Goal: Information Seeking & Learning: Learn about a topic

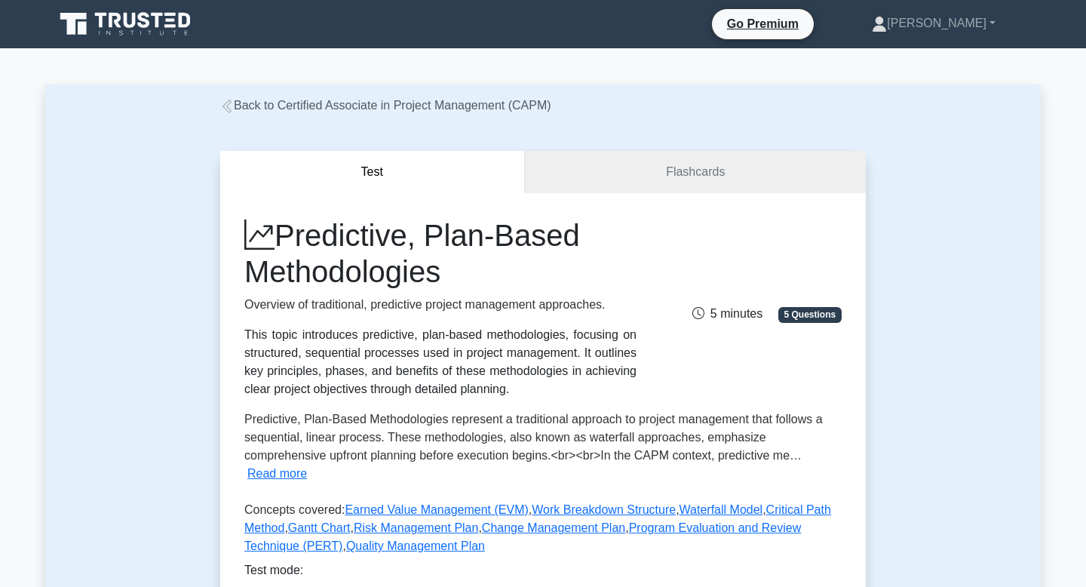
click at [228, 109] on icon at bounding box center [226, 107] width 9 height 14
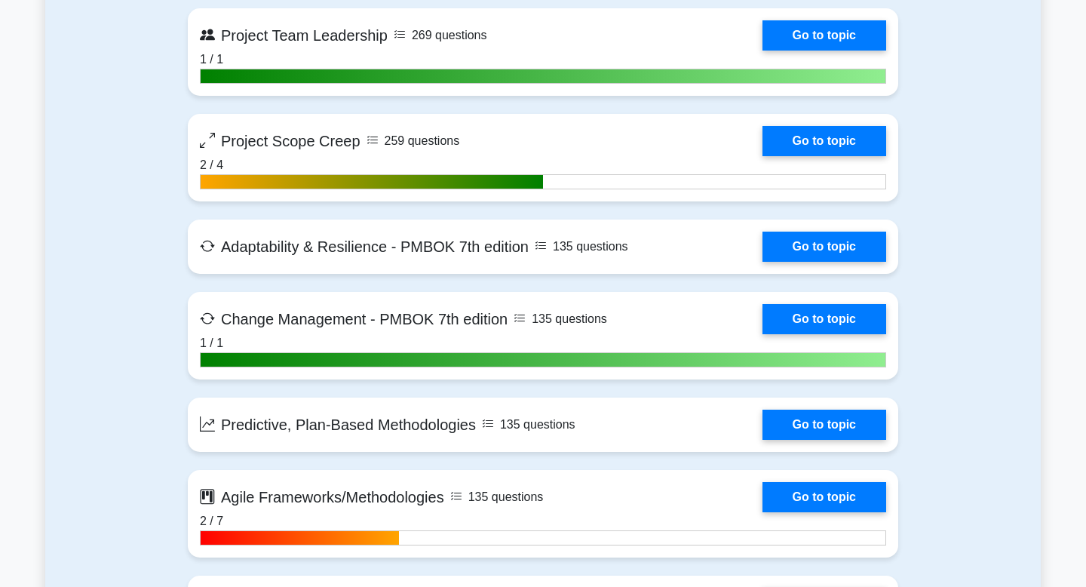
scroll to position [3973, 0]
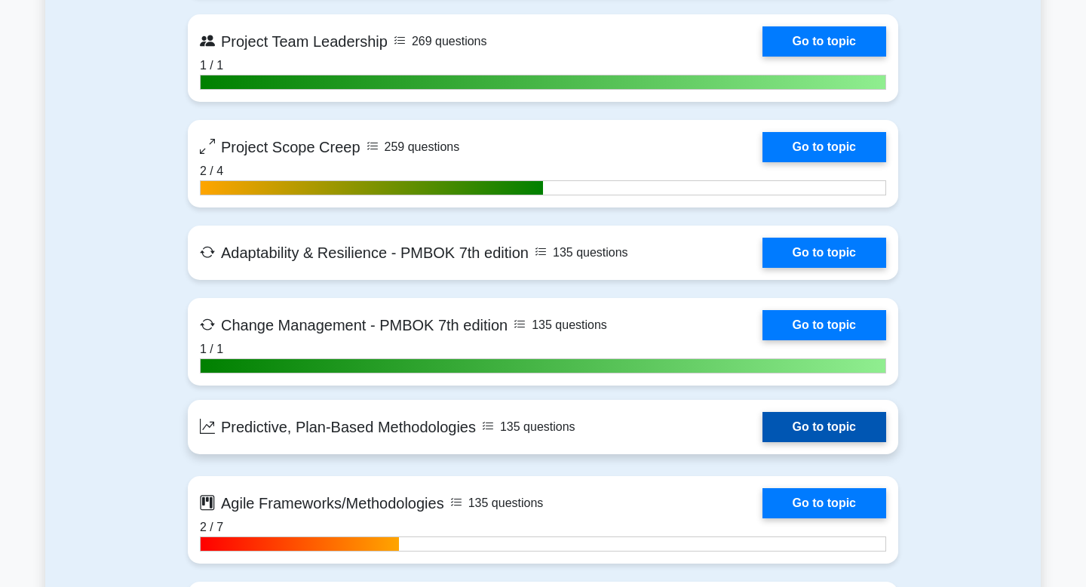
click at [762, 435] on link "Go to topic" at bounding box center [824, 427] width 124 height 30
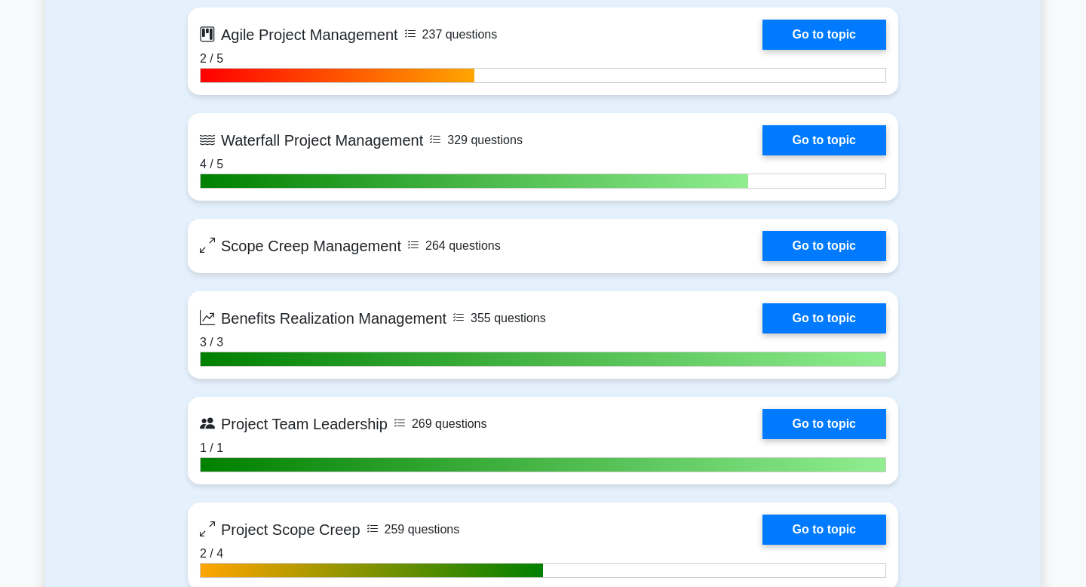
scroll to position [3588, 0]
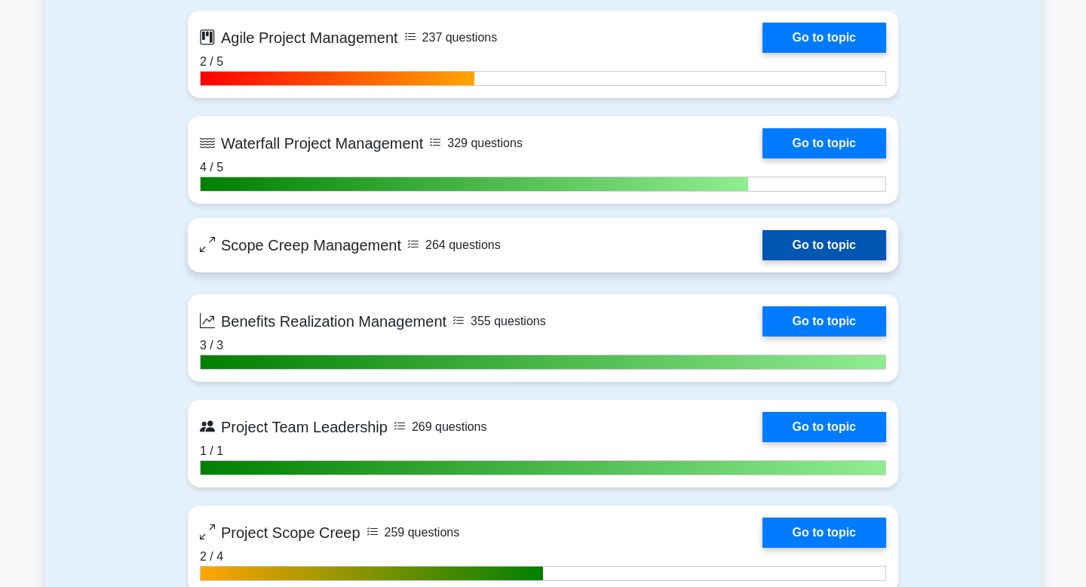
click at [762, 260] on link "Go to topic" at bounding box center [824, 245] width 124 height 30
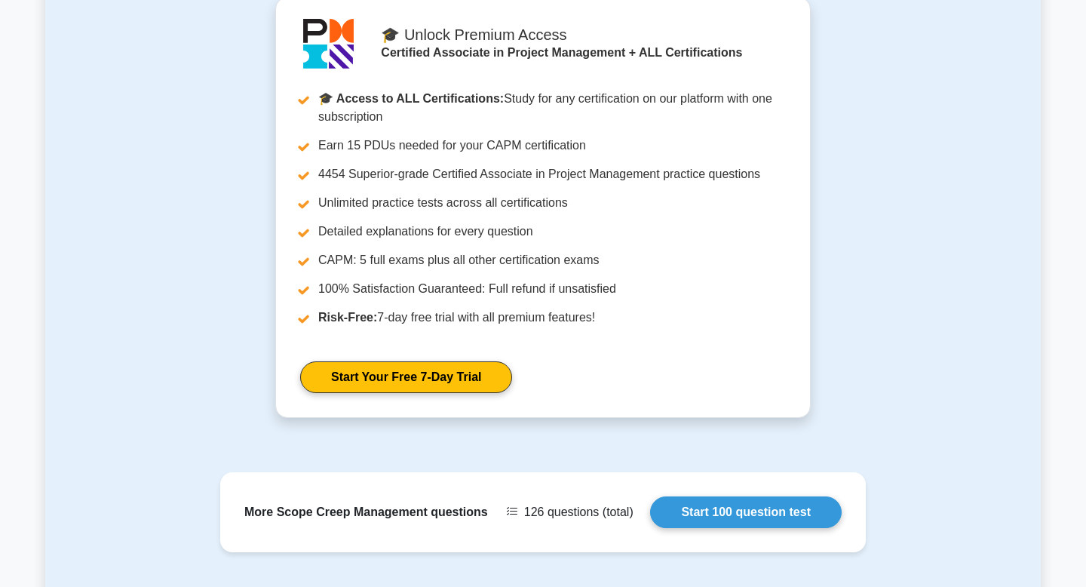
scroll to position [1647, 0]
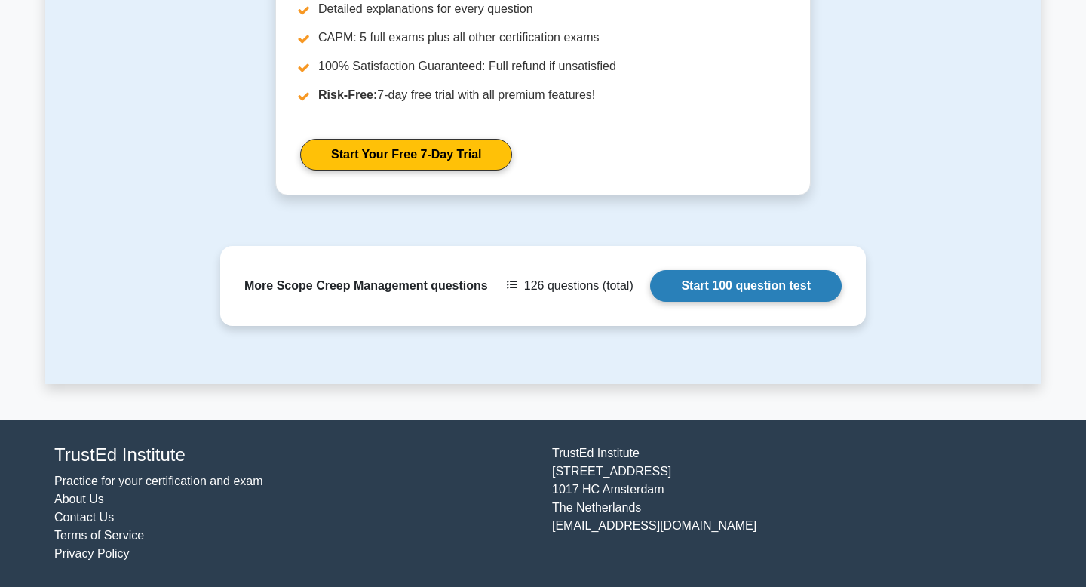
click at [779, 288] on link "Start 100 question test" at bounding box center [745, 286] width 191 height 32
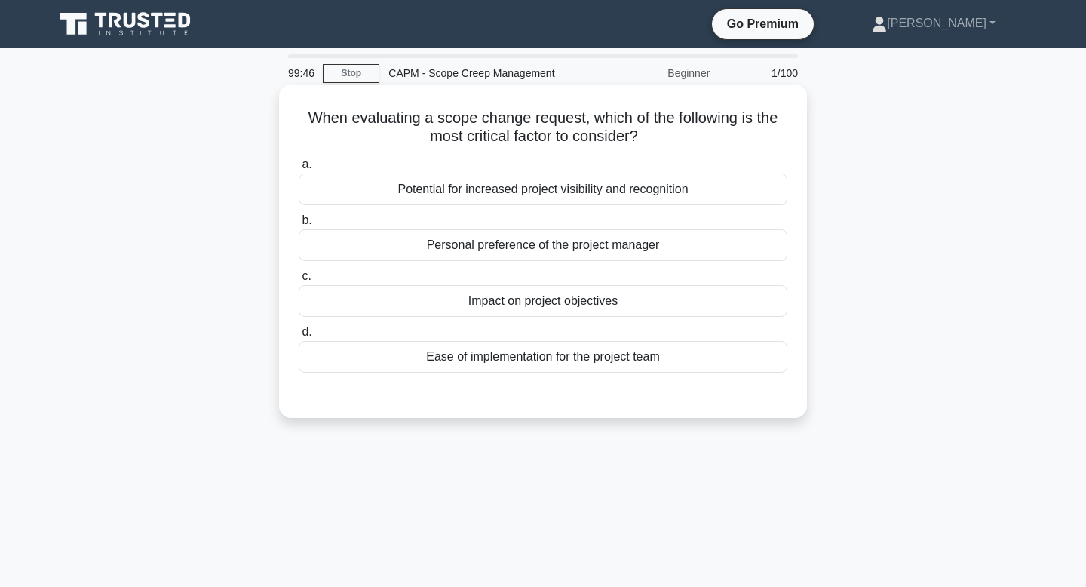
click at [648, 311] on div "Impact on project objectives" at bounding box center [543, 301] width 489 height 32
click at [299, 281] on input "c. Impact on project objectives" at bounding box center [299, 276] width 0 height 10
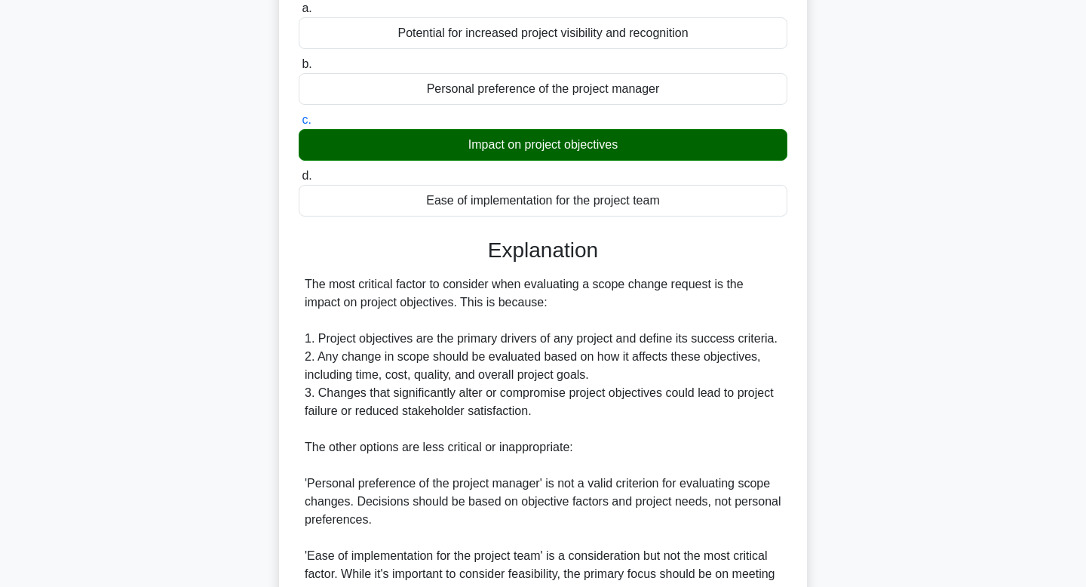
scroll to position [433, 0]
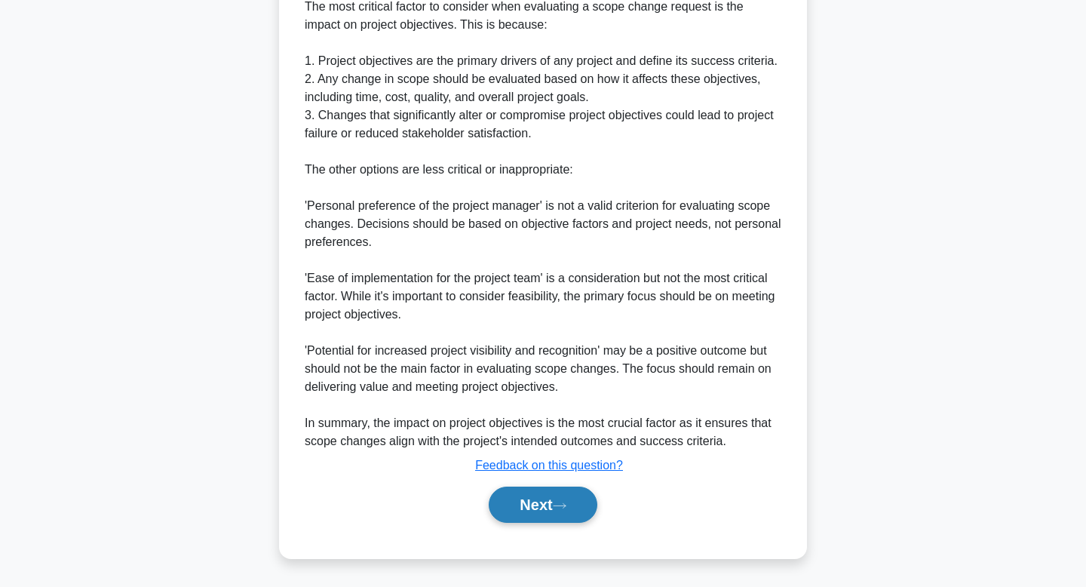
click at [541, 498] on button "Next" at bounding box center [543, 504] width 108 height 36
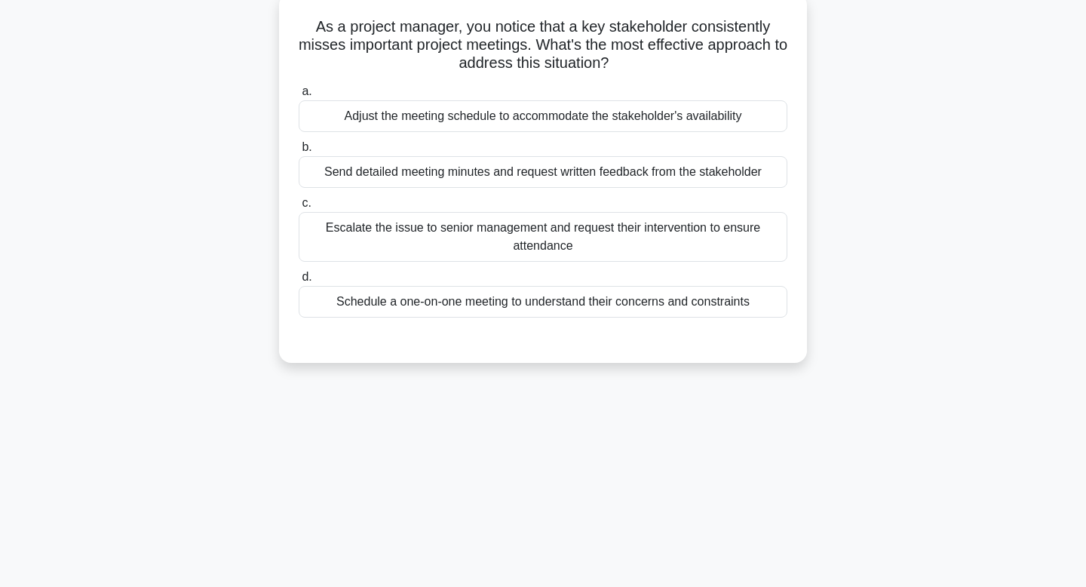
scroll to position [0, 0]
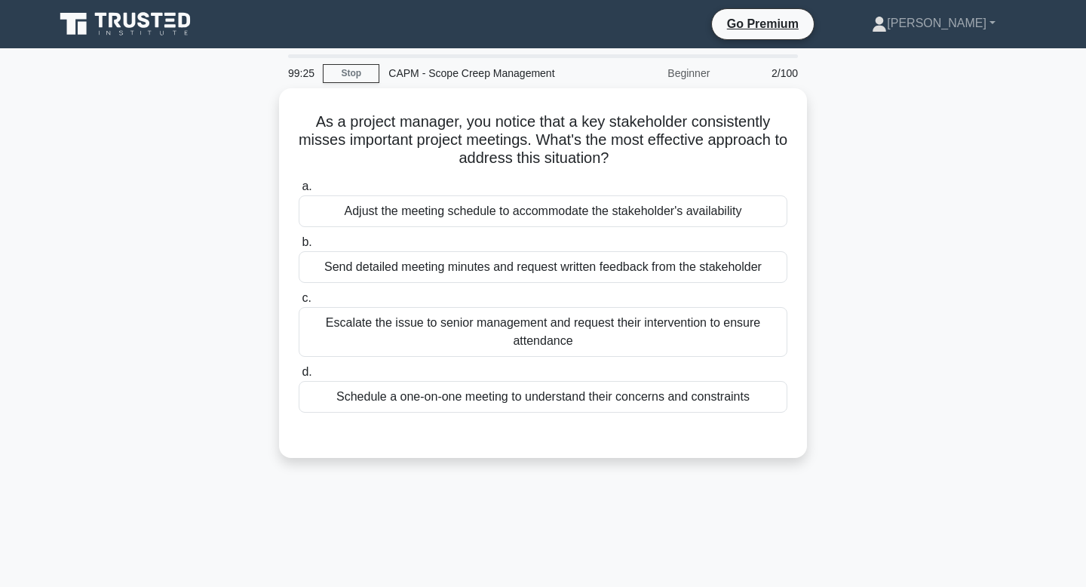
click at [112, 22] on icon at bounding box center [115, 20] width 12 height 15
click at [341, 78] on link "Stop" at bounding box center [351, 73] width 57 height 19
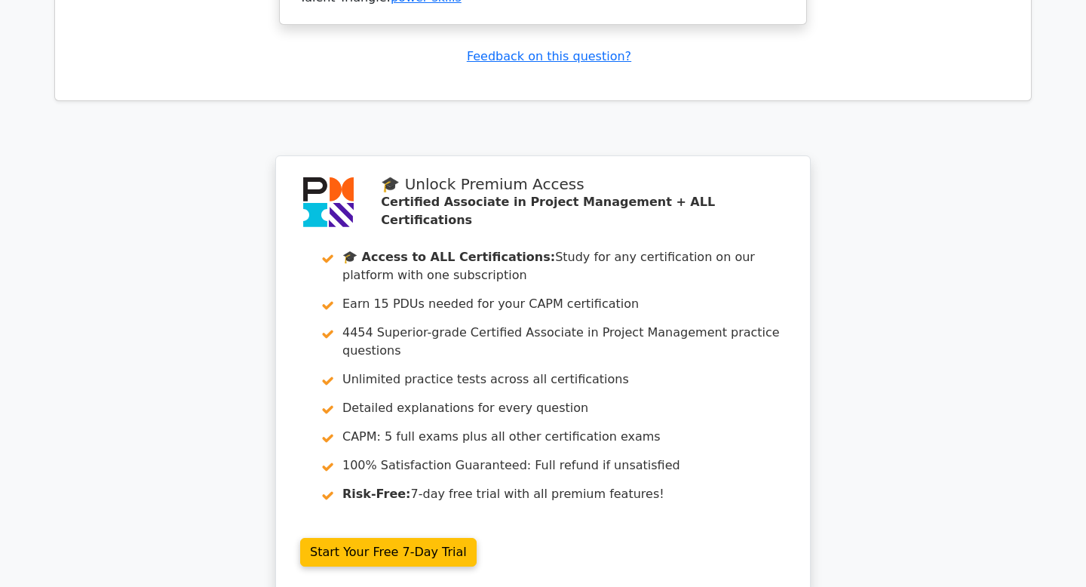
scroll to position [2361, 0]
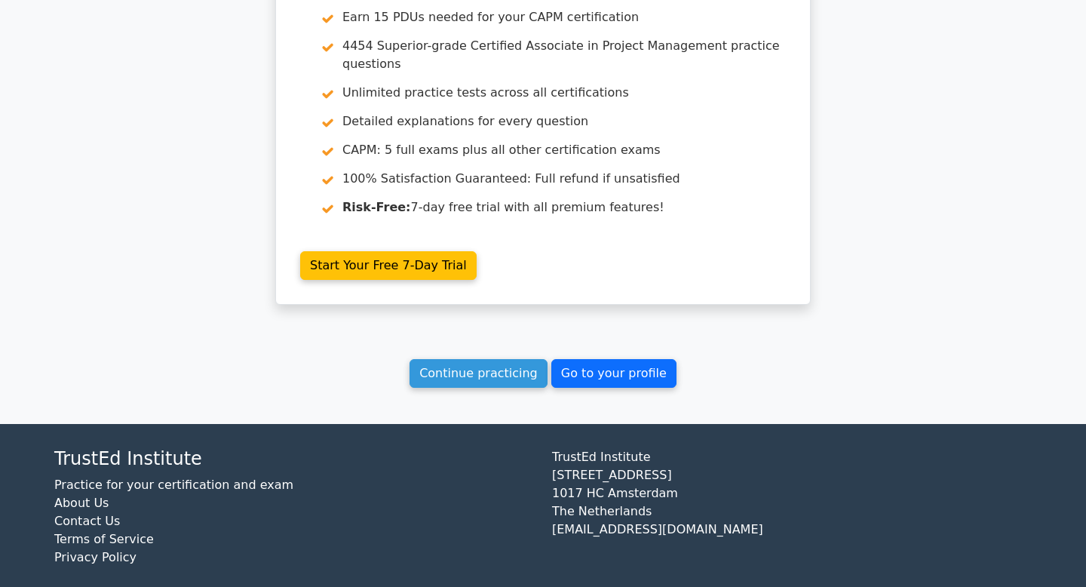
click at [577, 359] on link "Go to your profile" at bounding box center [613, 373] width 125 height 29
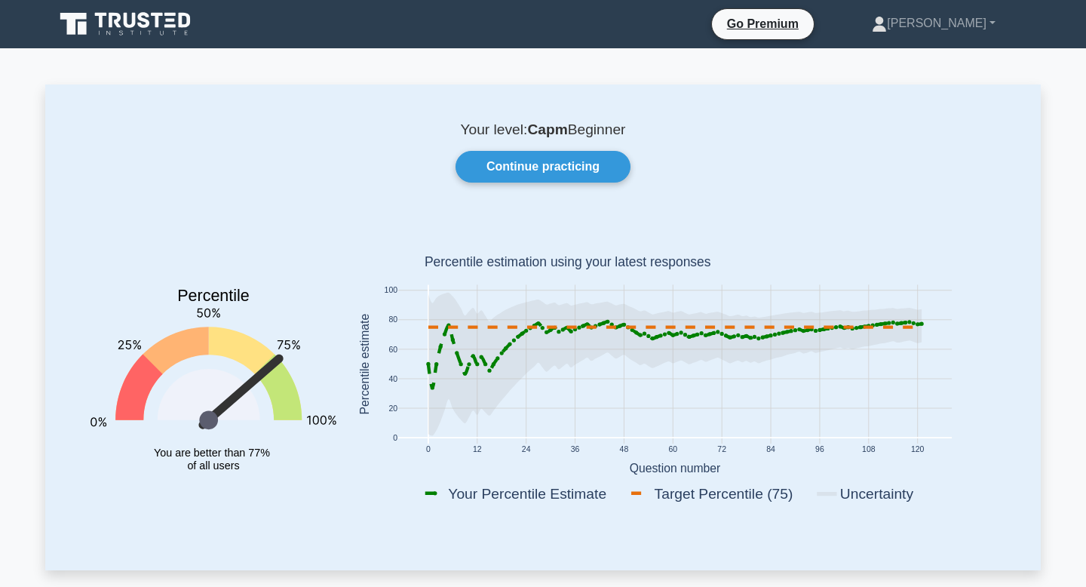
click at [104, 16] on icon at bounding box center [126, 24] width 145 height 29
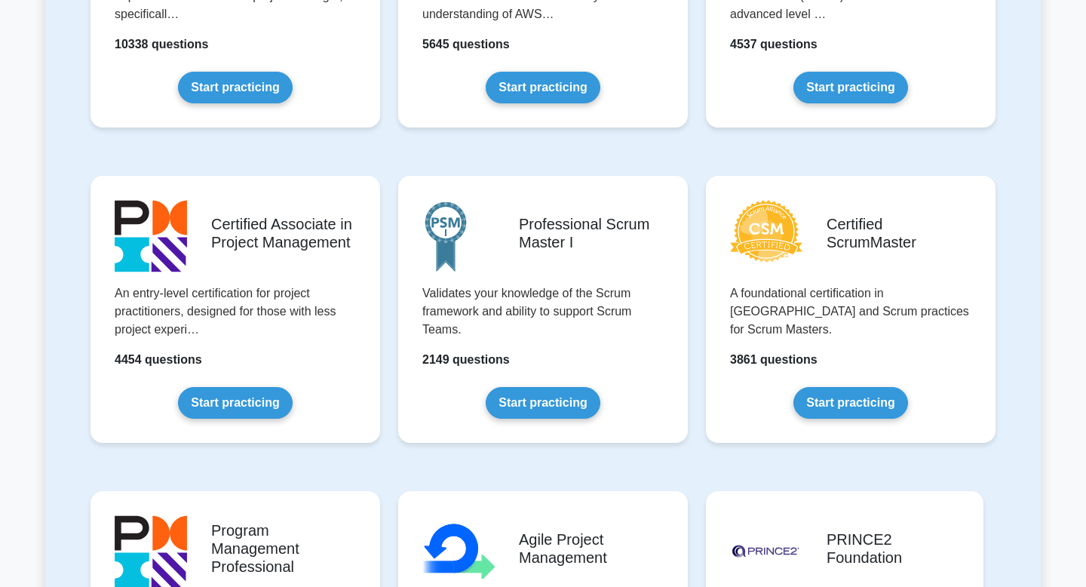
scroll to position [526, 0]
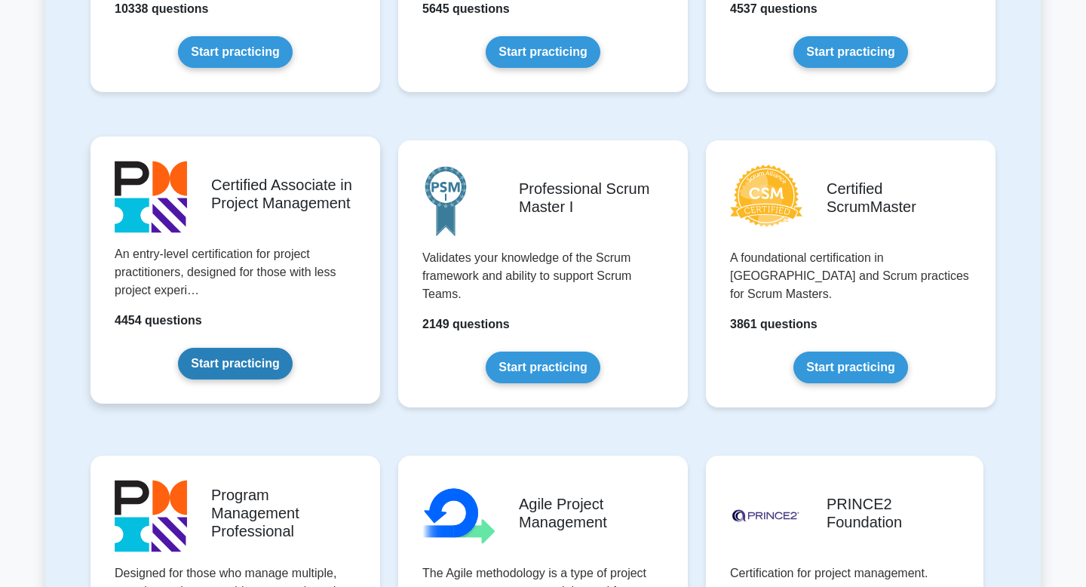
click at [230, 357] on link "Start practicing" at bounding box center [235, 364] width 114 height 32
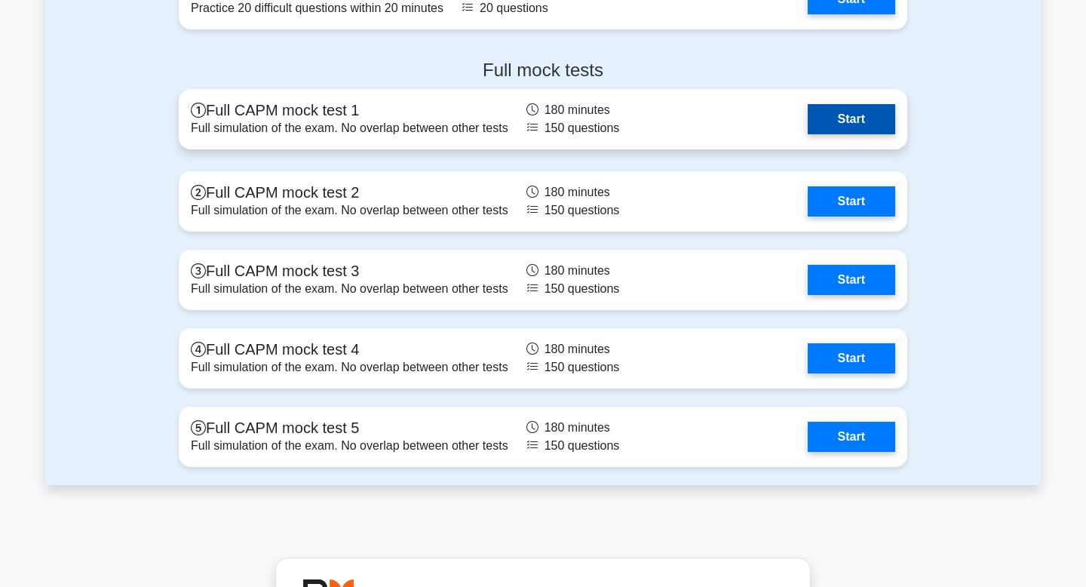
scroll to position [5302, 0]
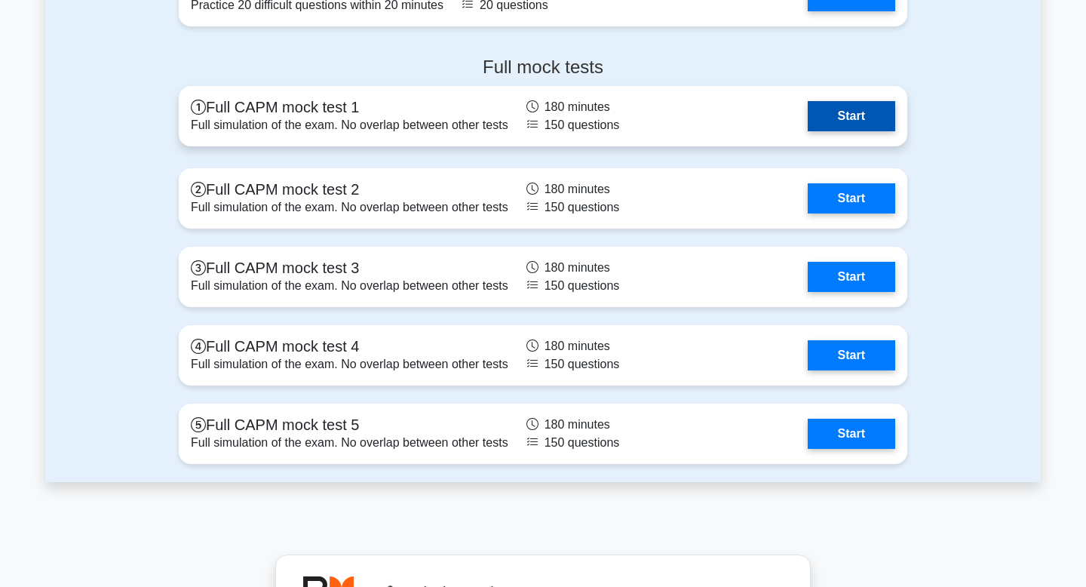
click at [874, 115] on link "Start" at bounding box center [850, 116] width 87 height 30
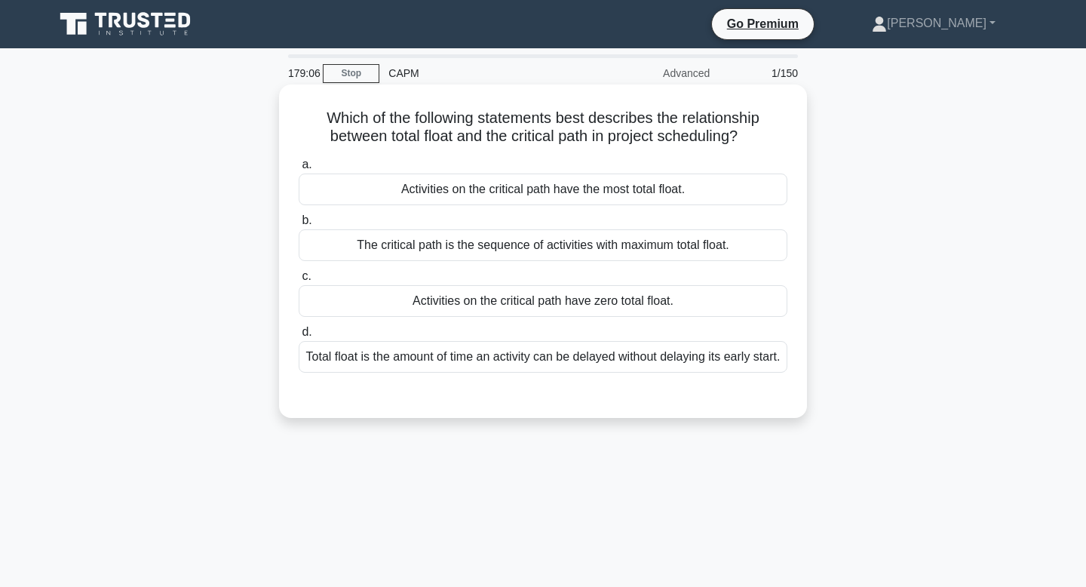
click at [664, 299] on div "Activities on the critical path have zero total float." at bounding box center [543, 301] width 489 height 32
click at [299, 281] on input "c. Activities on the critical path have zero total float." at bounding box center [299, 276] width 0 height 10
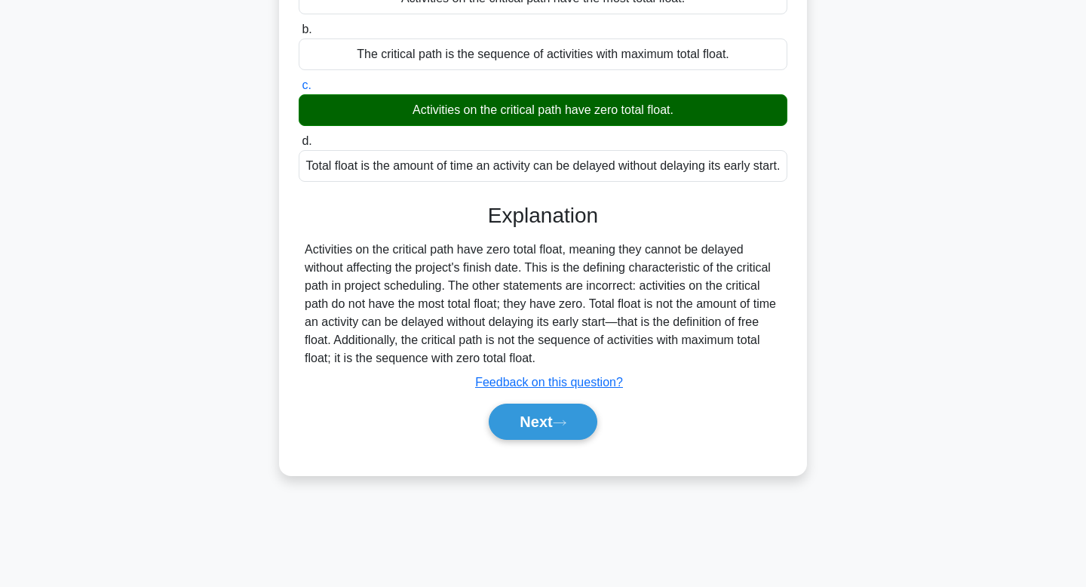
scroll to position [228, 0]
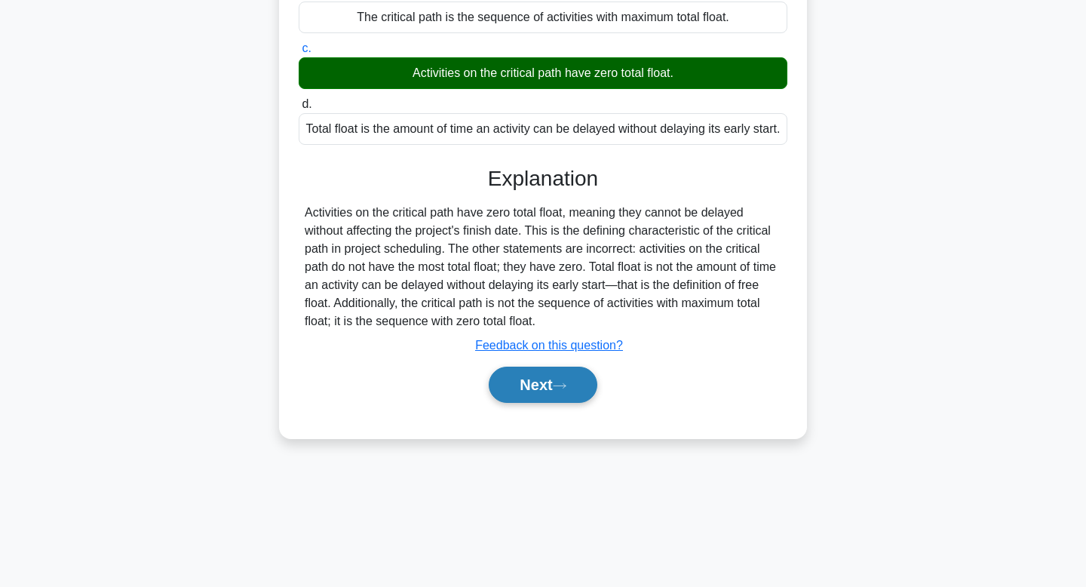
click at [531, 403] on button "Next" at bounding box center [543, 384] width 108 height 36
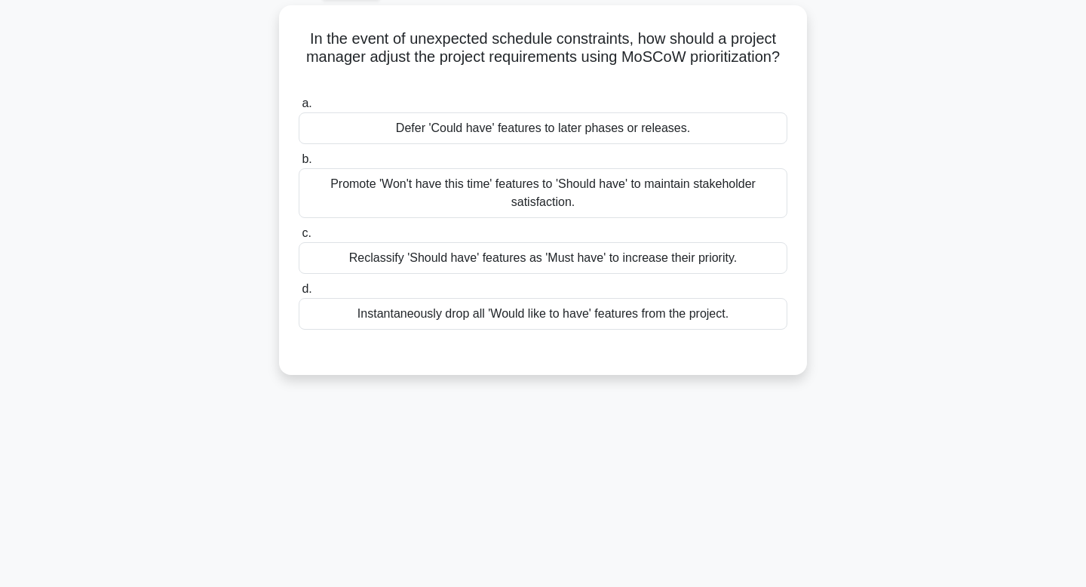
scroll to position [0, 0]
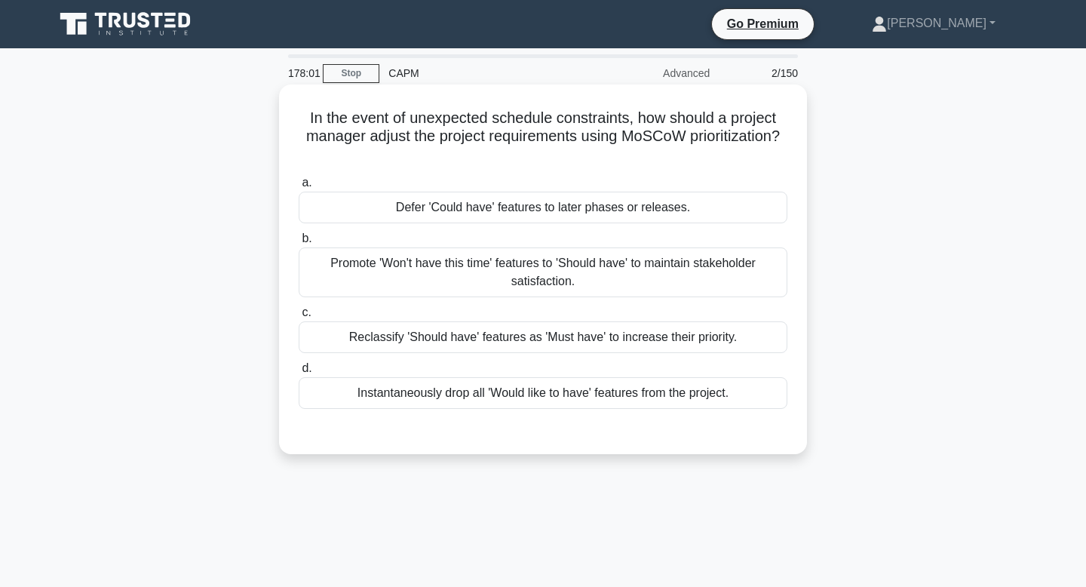
click at [654, 208] on div "Defer 'Could have' features to later phases or releases." at bounding box center [543, 207] width 489 height 32
click at [299, 188] on input "a. Defer 'Could have' features to later phases or releases." at bounding box center [299, 183] width 0 height 10
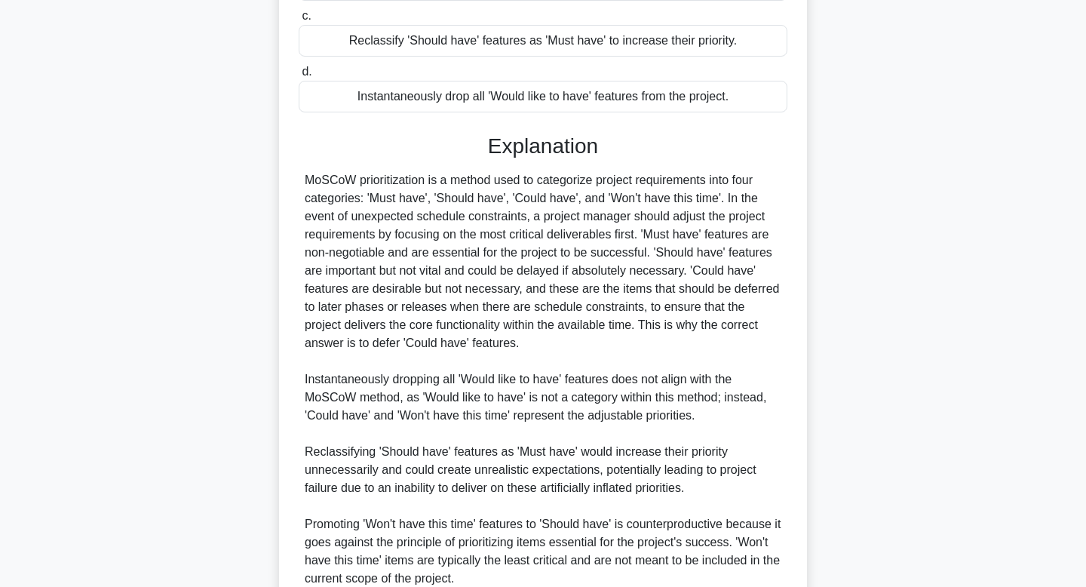
scroll to position [433, 0]
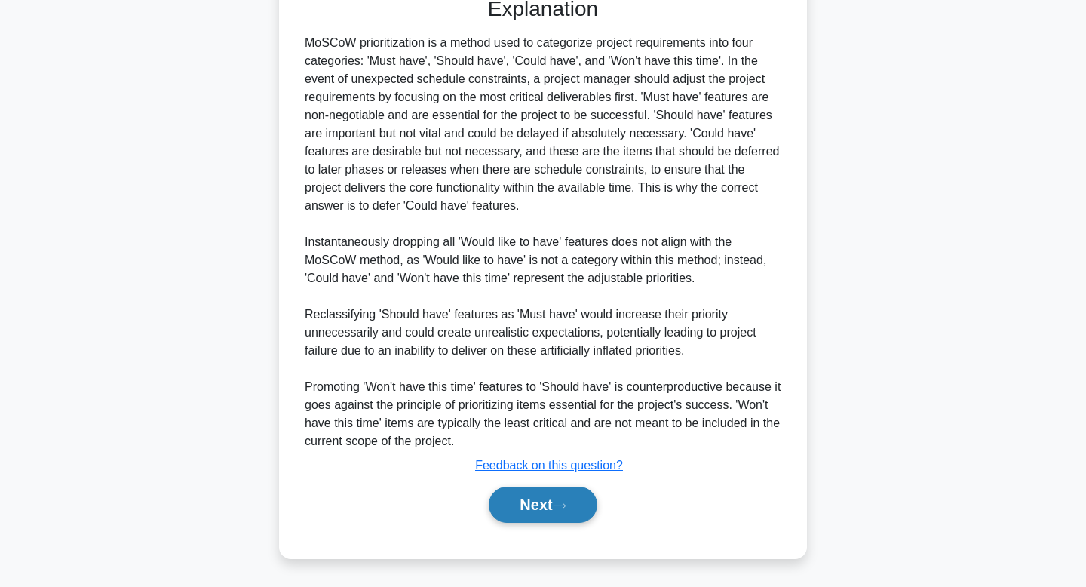
click at [570, 516] on button "Next" at bounding box center [543, 504] width 108 height 36
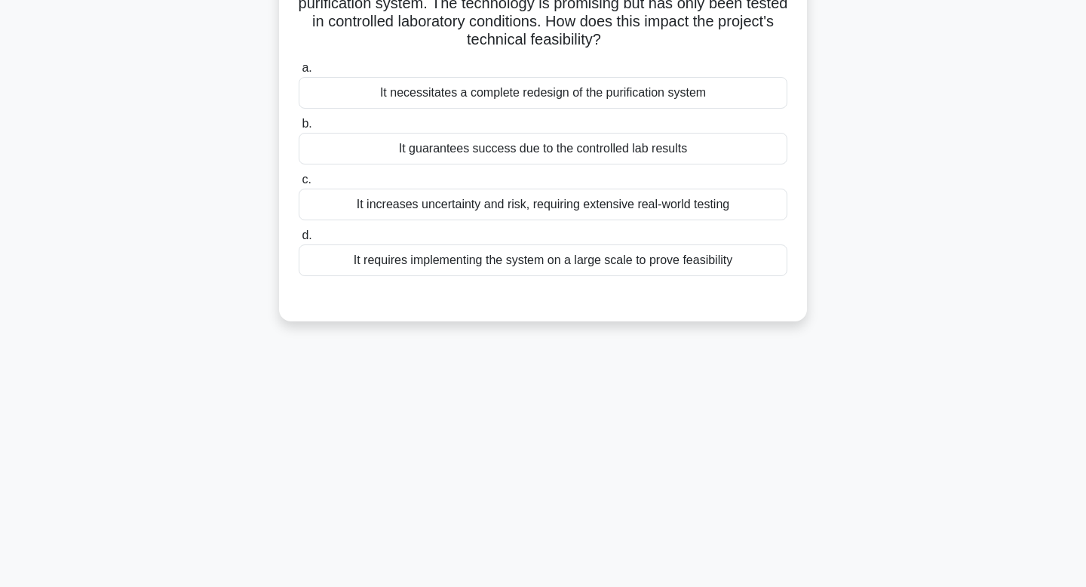
scroll to position [0, 0]
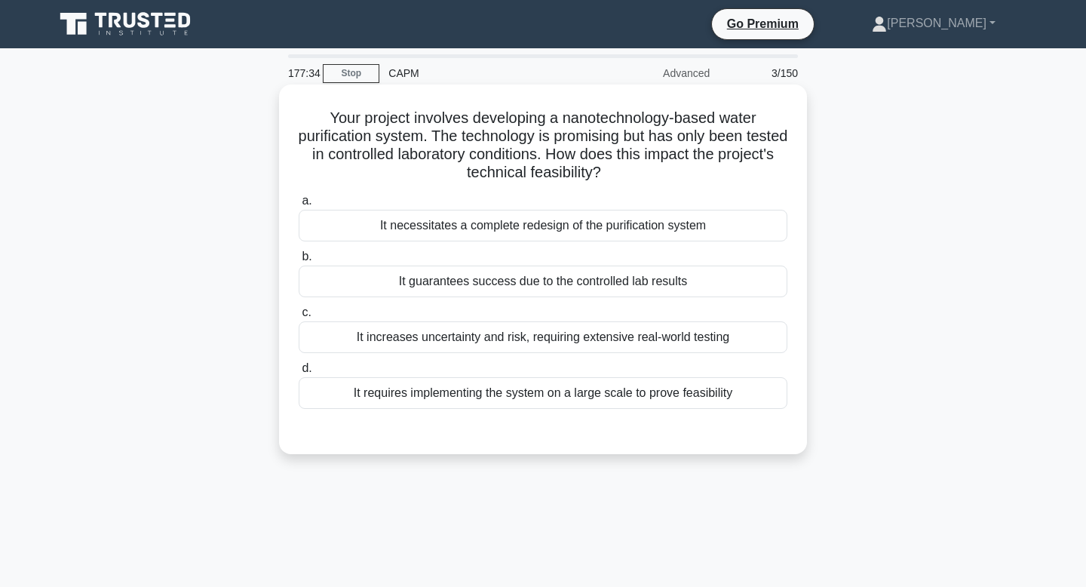
click at [632, 332] on div "It increases uncertainty and risk, requiring extensive real-world testing" at bounding box center [543, 337] width 489 height 32
click at [299, 317] on input "c. It increases uncertainty and risk, requiring extensive real-world testing" at bounding box center [299, 313] width 0 height 10
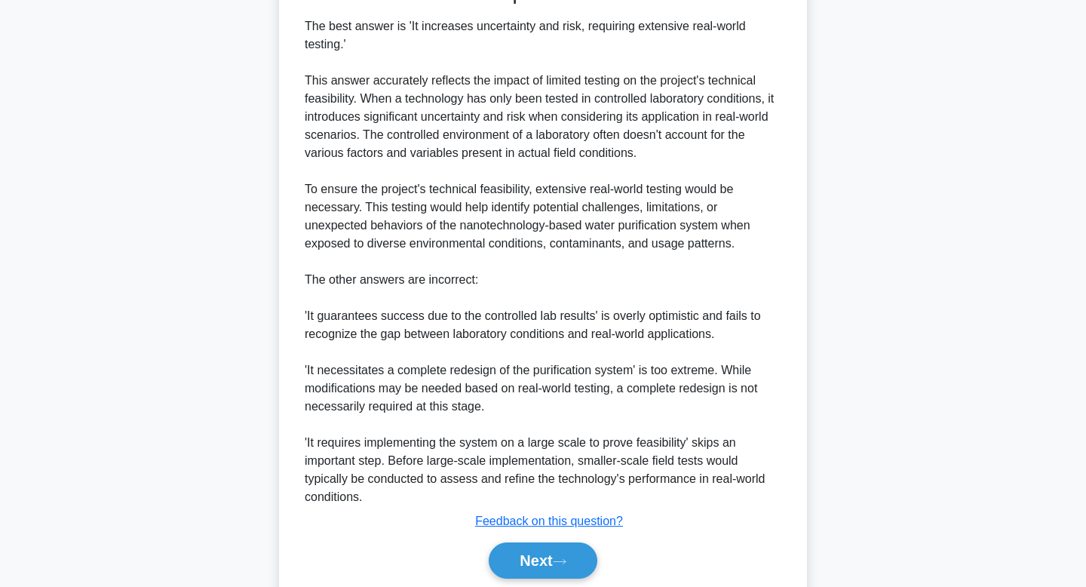
scroll to position [506, 0]
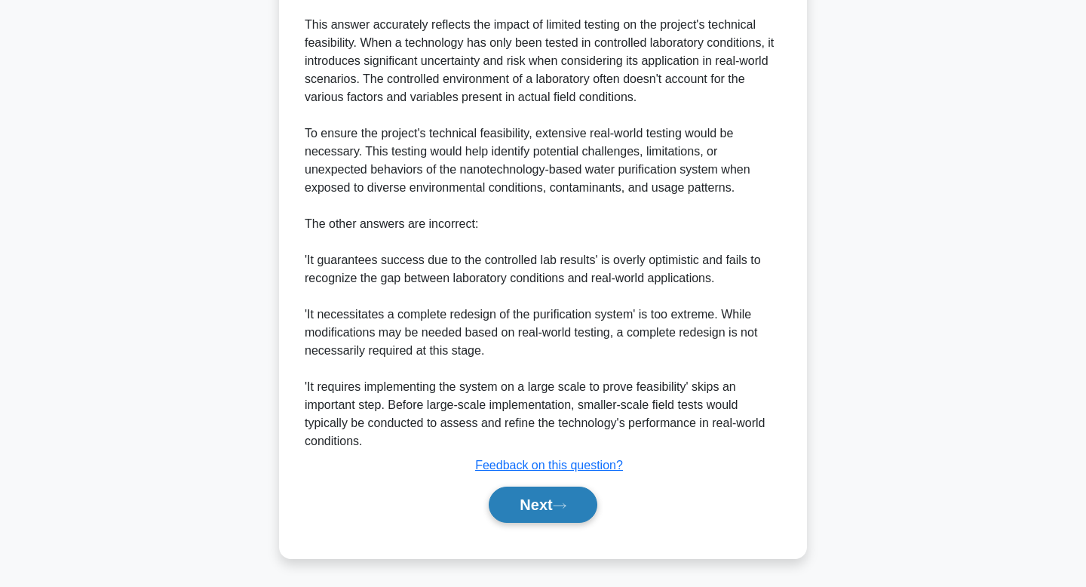
click at [550, 495] on button "Next" at bounding box center [543, 504] width 108 height 36
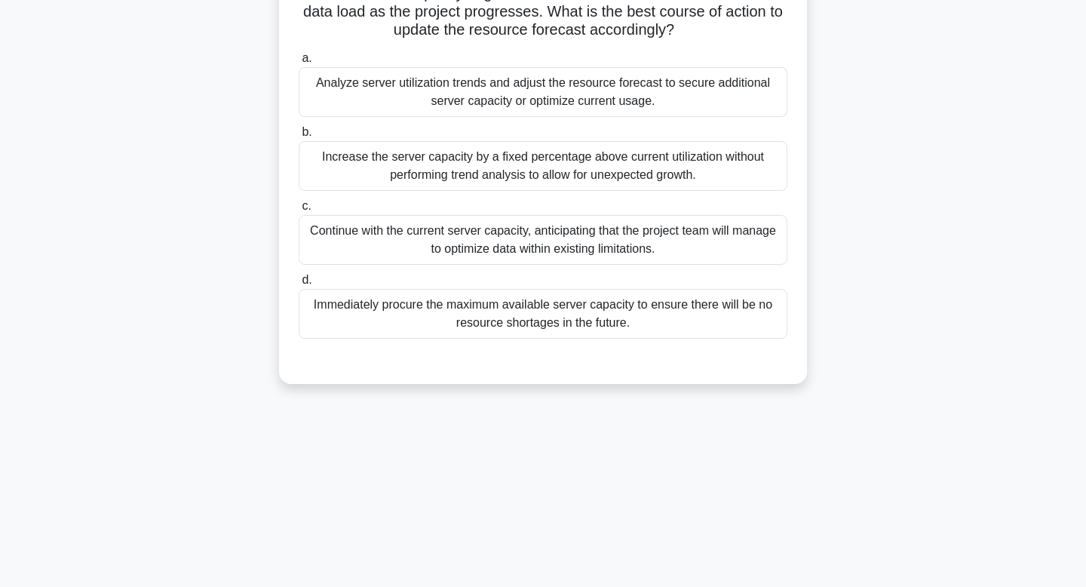
scroll to position [0, 0]
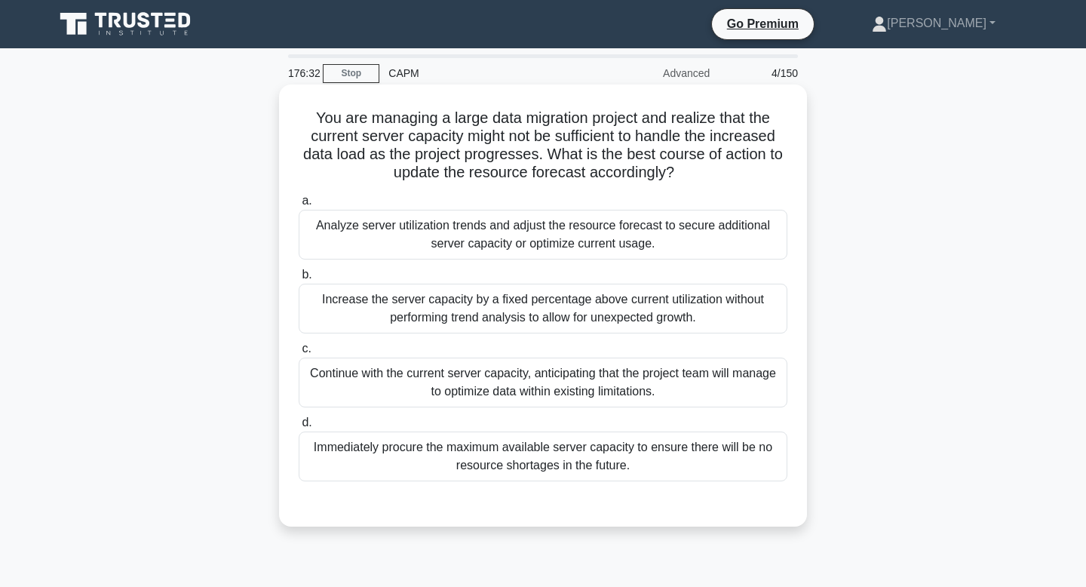
click at [719, 244] on div "Analyze server utilization trends and adjust the resource forecast to secure ad…" at bounding box center [543, 235] width 489 height 50
click at [299, 206] on input "a. Analyze server utilization trends and adjust the resource forecast to secure…" at bounding box center [299, 201] width 0 height 10
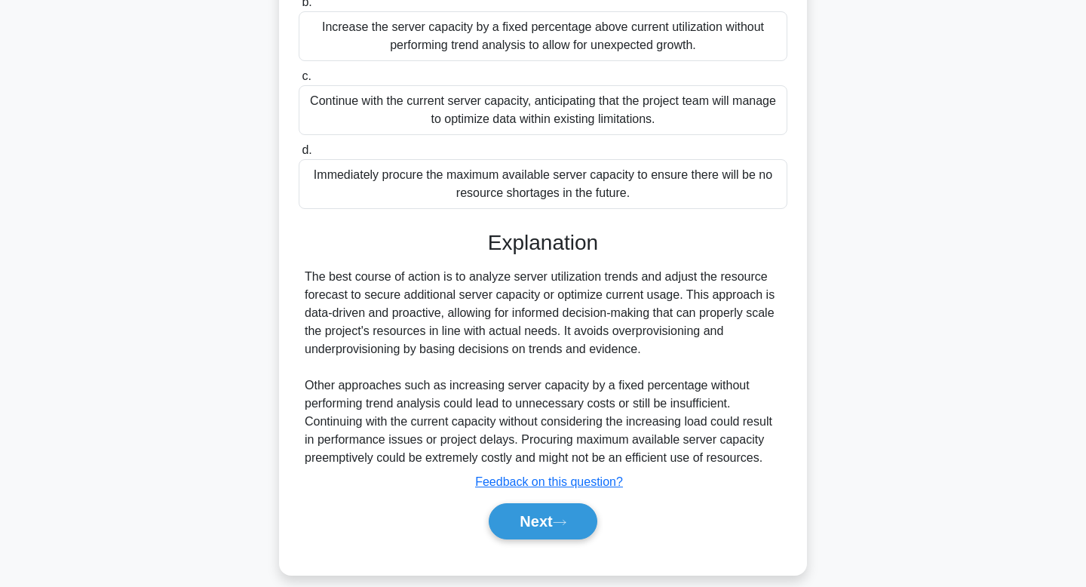
scroll to position [289, 0]
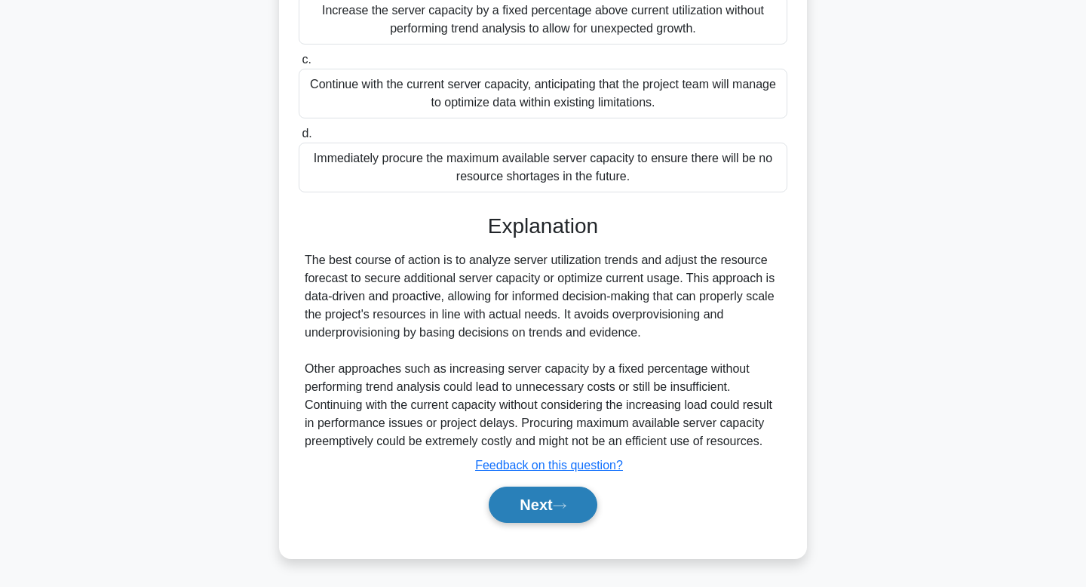
click at [580, 508] on button "Next" at bounding box center [543, 504] width 108 height 36
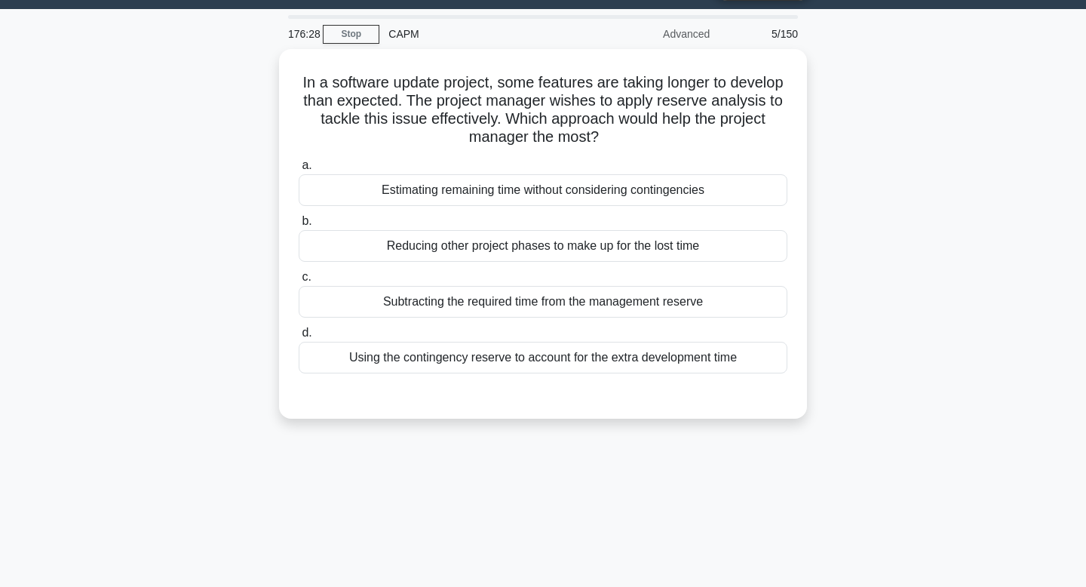
scroll to position [0, 0]
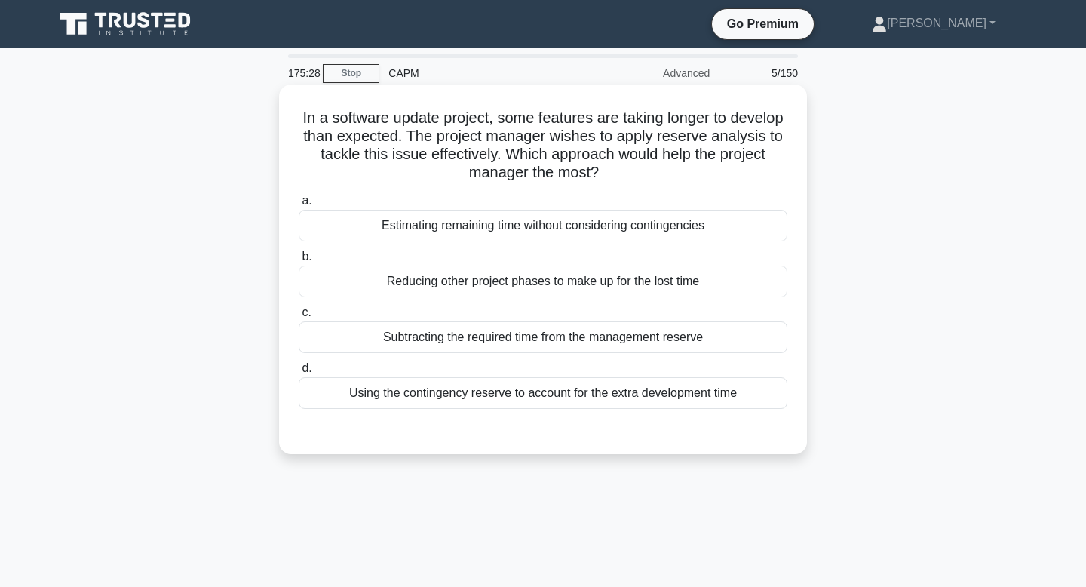
click at [700, 397] on div "Using the contingency reserve to account for the extra development time" at bounding box center [543, 393] width 489 height 32
click at [299, 373] on input "d. Using the contingency reserve to account for the extra development time" at bounding box center [299, 368] width 0 height 10
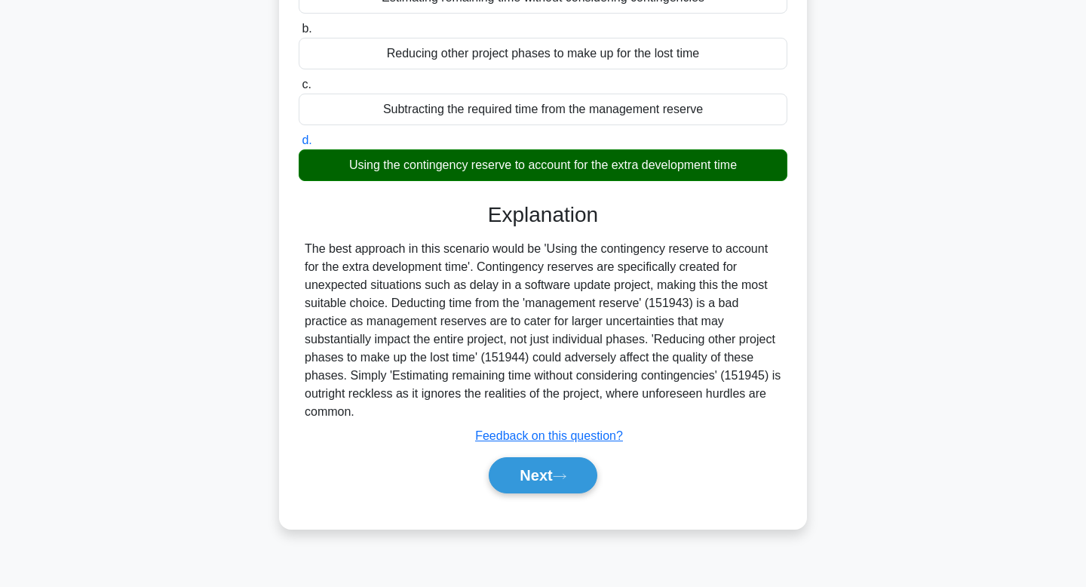
scroll to position [228, 0]
click at [526, 481] on button "Next" at bounding box center [543, 475] width 108 height 36
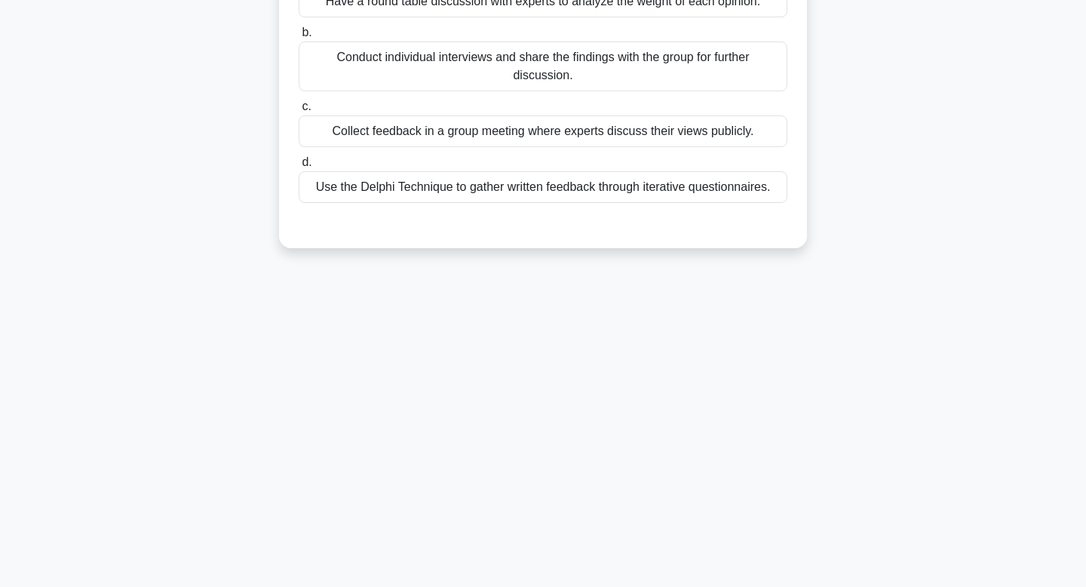
scroll to position [0, 0]
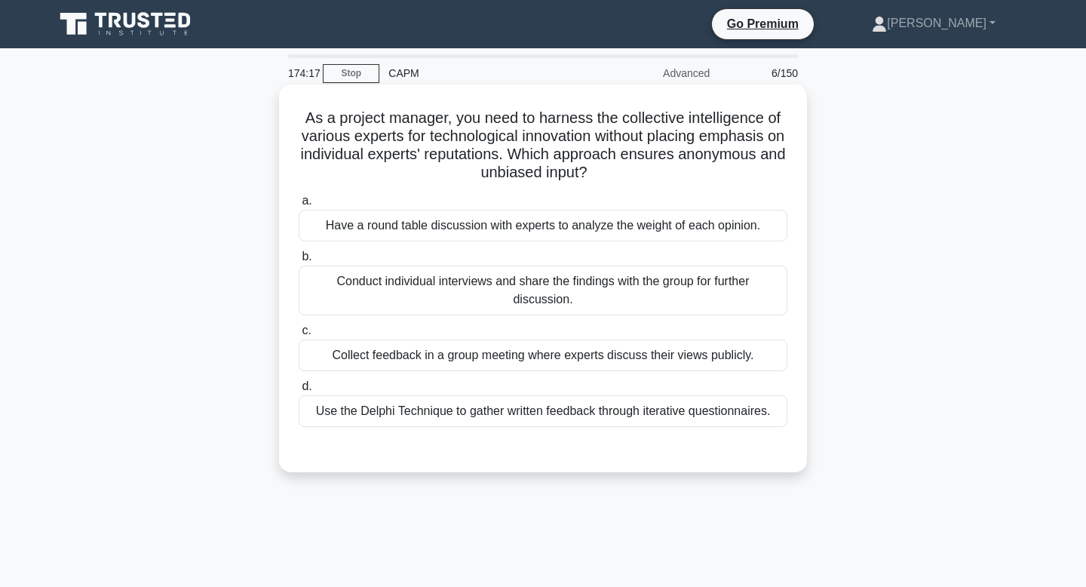
click at [530, 416] on div "Use the Delphi Technique to gather written feedback through iterative questionn…" at bounding box center [543, 411] width 489 height 32
click at [299, 391] on input "d. Use the Delphi Technique to gather written feedback through iterative questi…" at bounding box center [299, 386] width 0 height 10
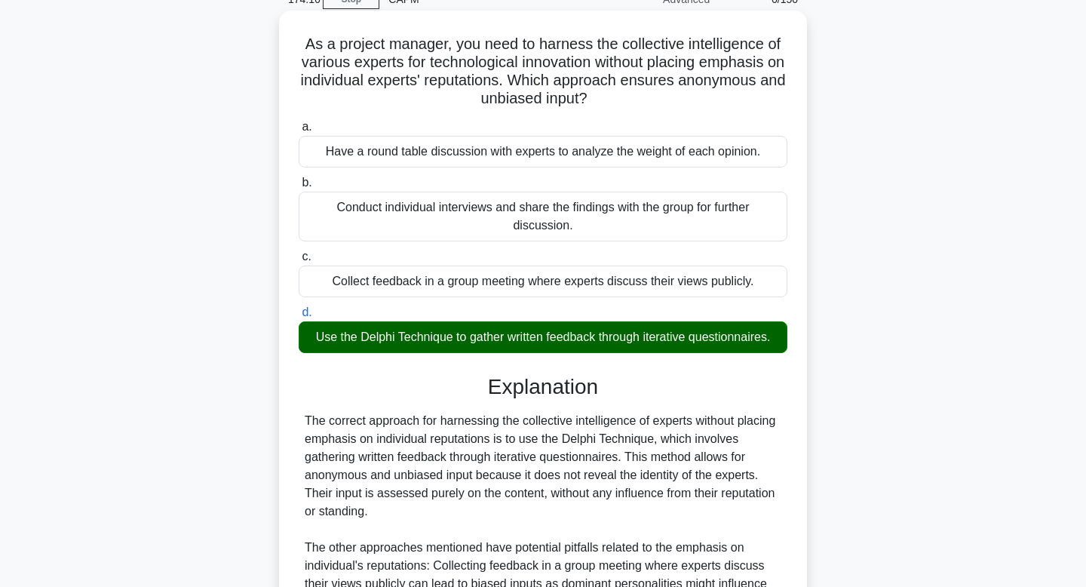
scroll to position [271, 0]
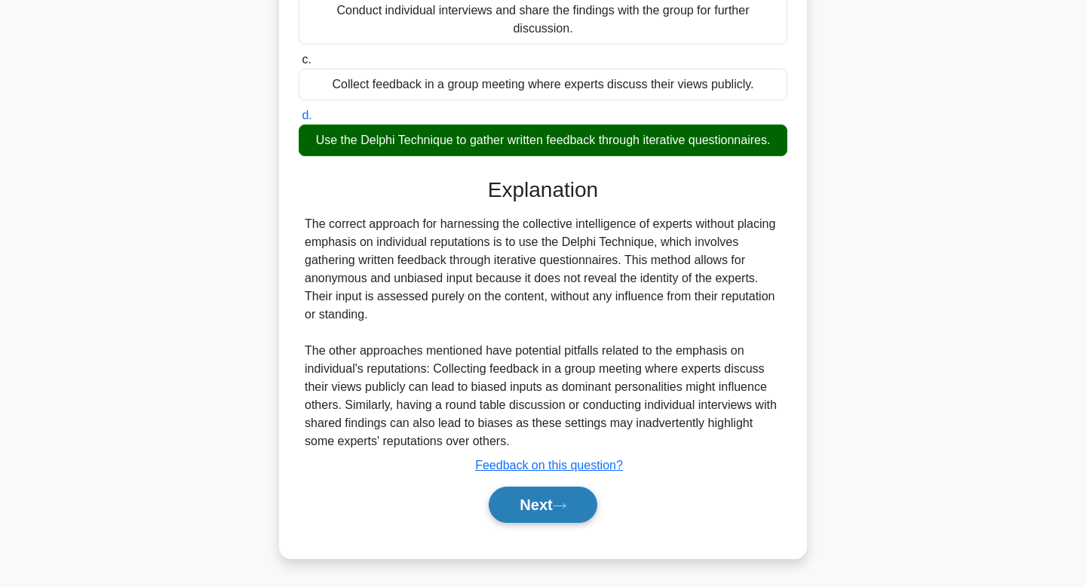
click at [547, 501] on button "Next" at bounding box center [543, 504] width 108 height 36
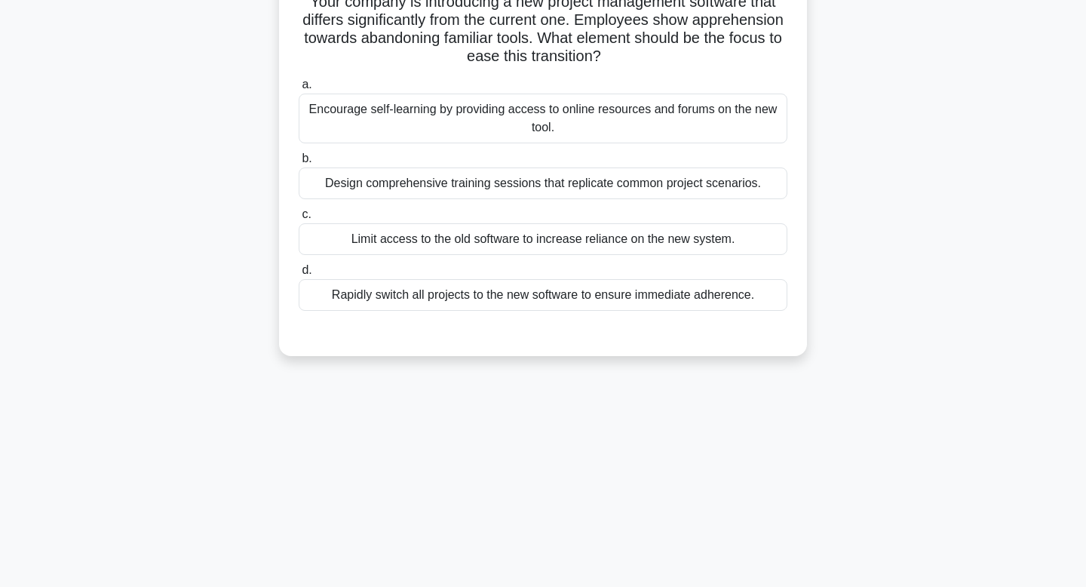
scroll to position [0, 0]
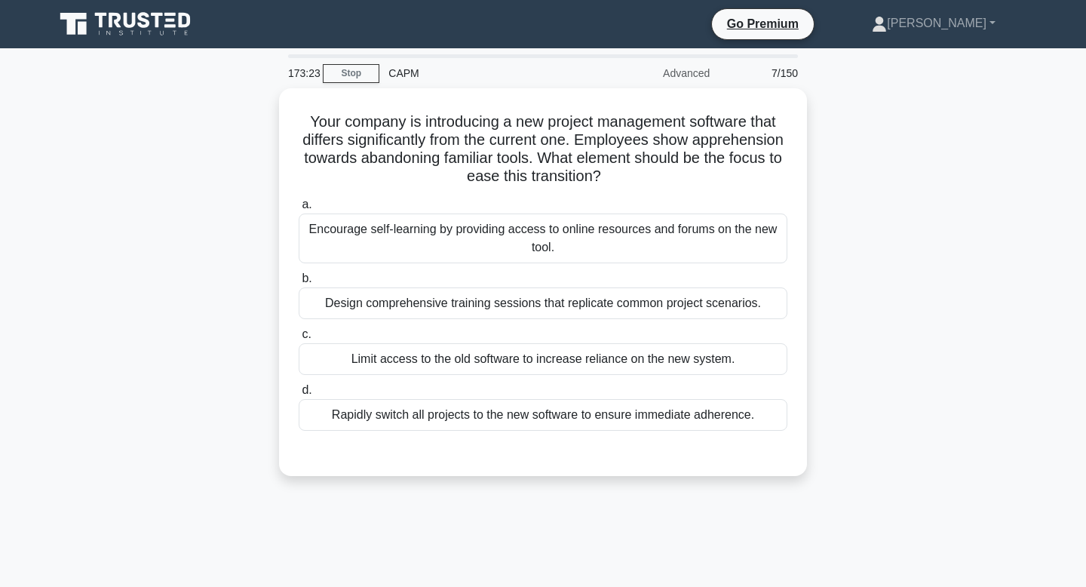
click at [630, 302] on div "Design comprehensive training sessions that replicate common project scenarios." at bounding box center [543, 303] width 489 height 32
click at [299, 283] on input "b. Design comprehensive training sessions that replicate common project scenari…" at bounding box center [299, 279] width 0 height 10
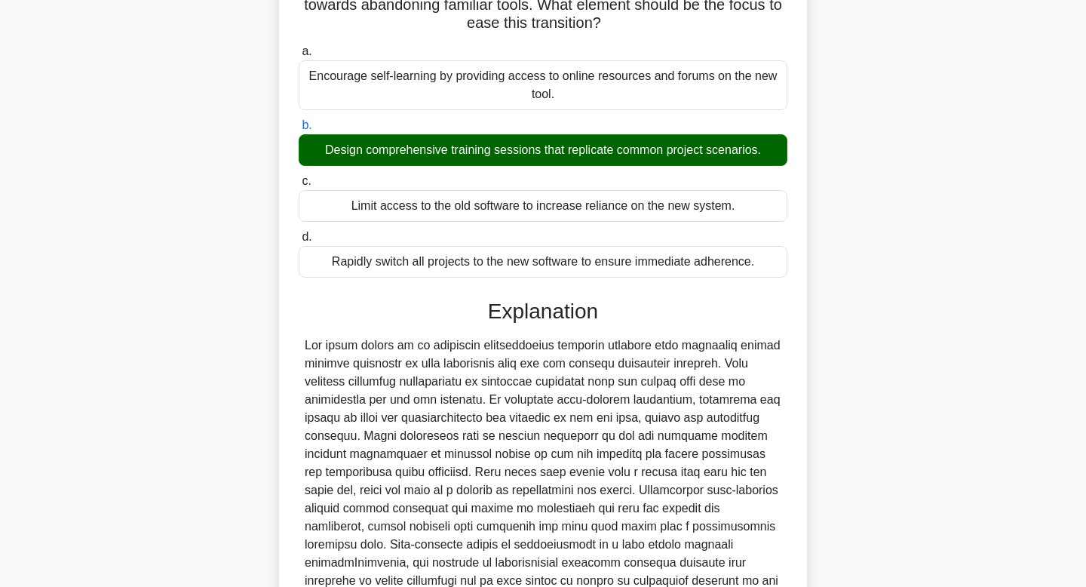
scroll to position [307, 0]
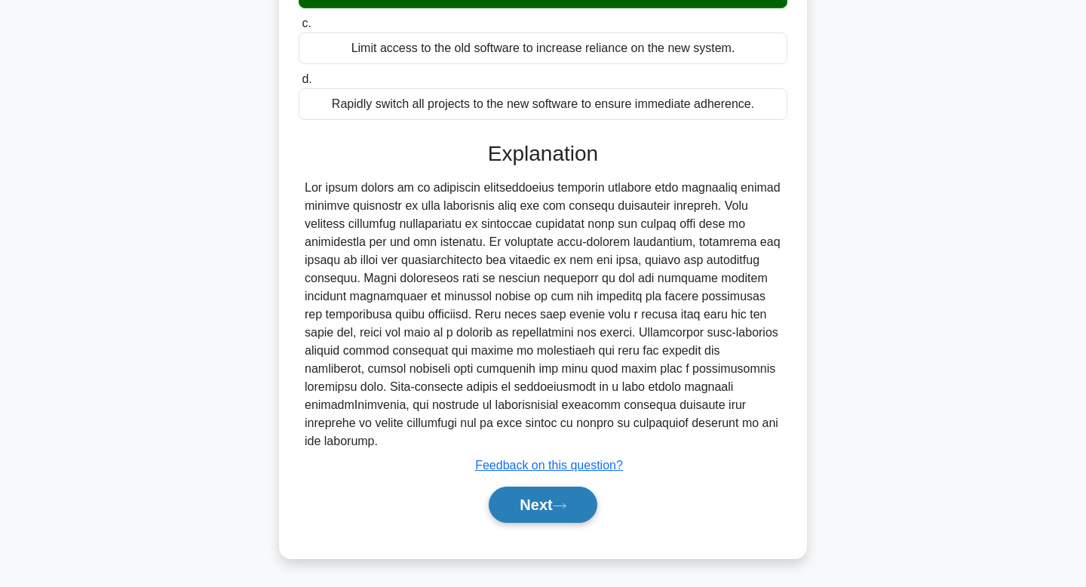
click at [571, 500] on button "Next" at bounding box center [543, 504] width 108 height 36
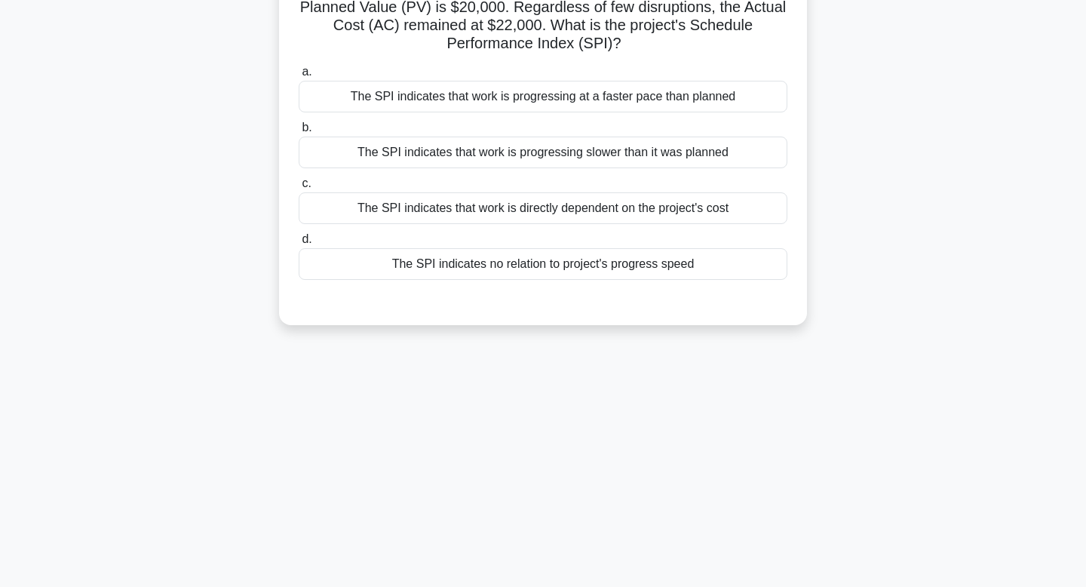
scroll to position [0, 0]
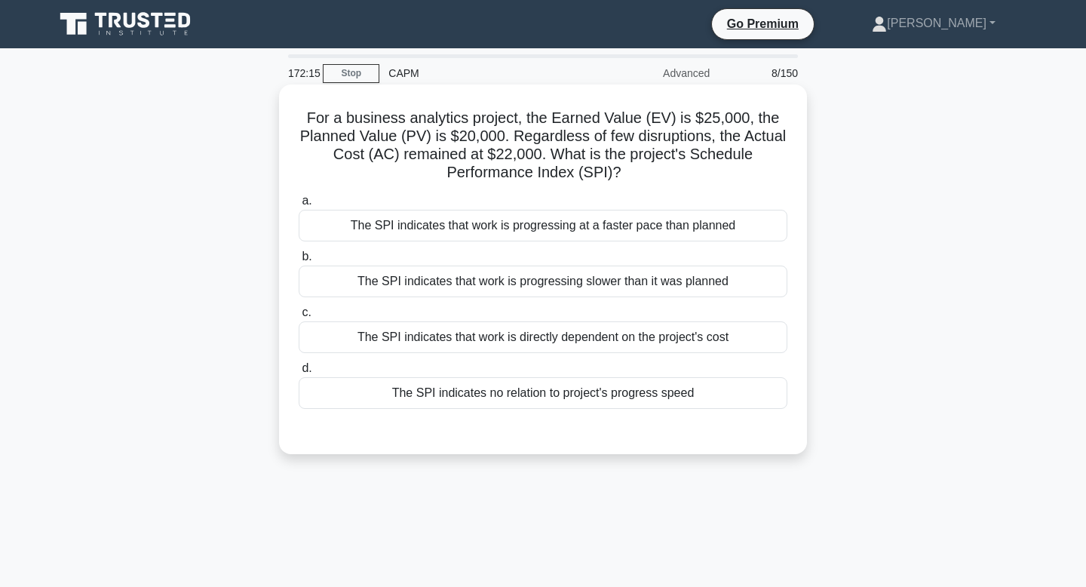
click at [632, 227] on div "The SPI indicates that work is progressing at a faster pace than planned" at bounding box center [543, 226] width 489 height 32
click at [299, 206] on input "a. The SPI indicates that work is progressing at a faster pace than planned" at bounding box center [299, 201] width 0 height 10
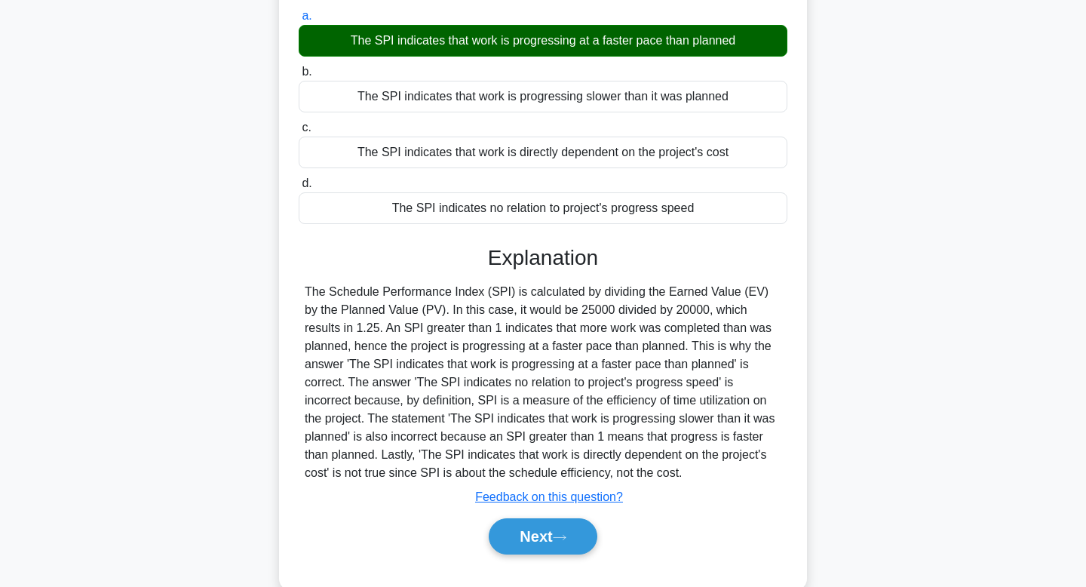
scroll to position [228, 0]
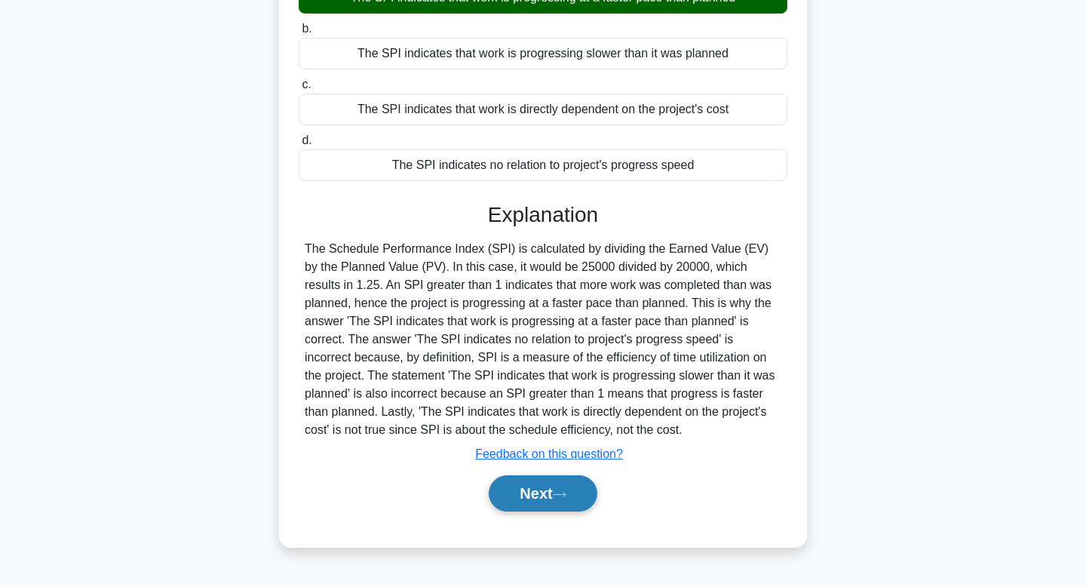
click at [540, 499] on button "Next" at bounding box center [543, 493] width 108 height 36
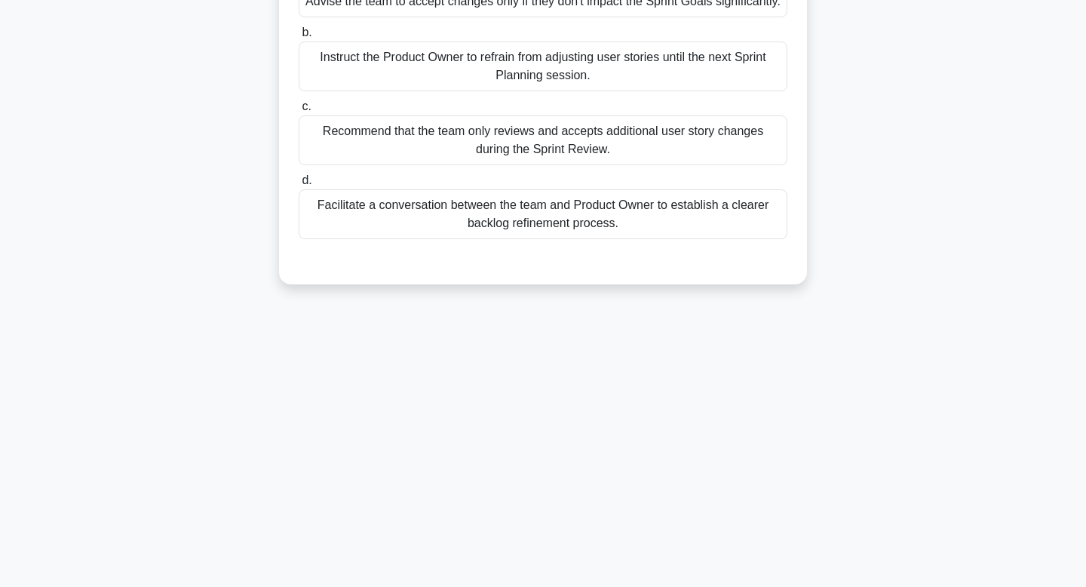
scroll to position [0, 0]
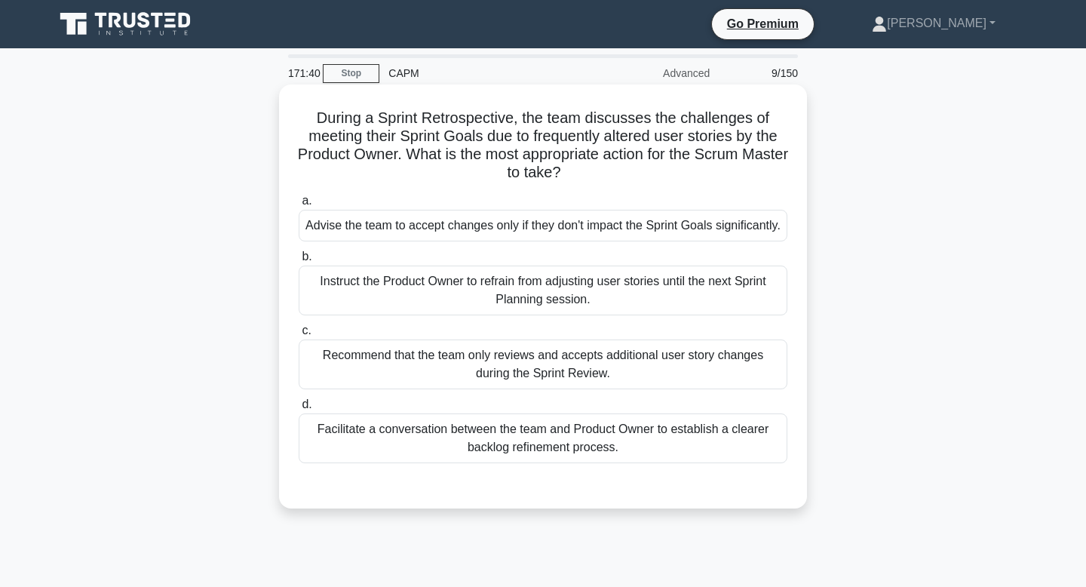
click at [535, 463] on div "Facilitate a conversation between the team and Product Owner to establish a cle…" at bounding box center [543, 438] width 489 height 50
click at [299, 409] on input "d. Facilitate a conversation between the team and Product Owner to establish a …" at bounding box center [299, 405] width 0 height 10
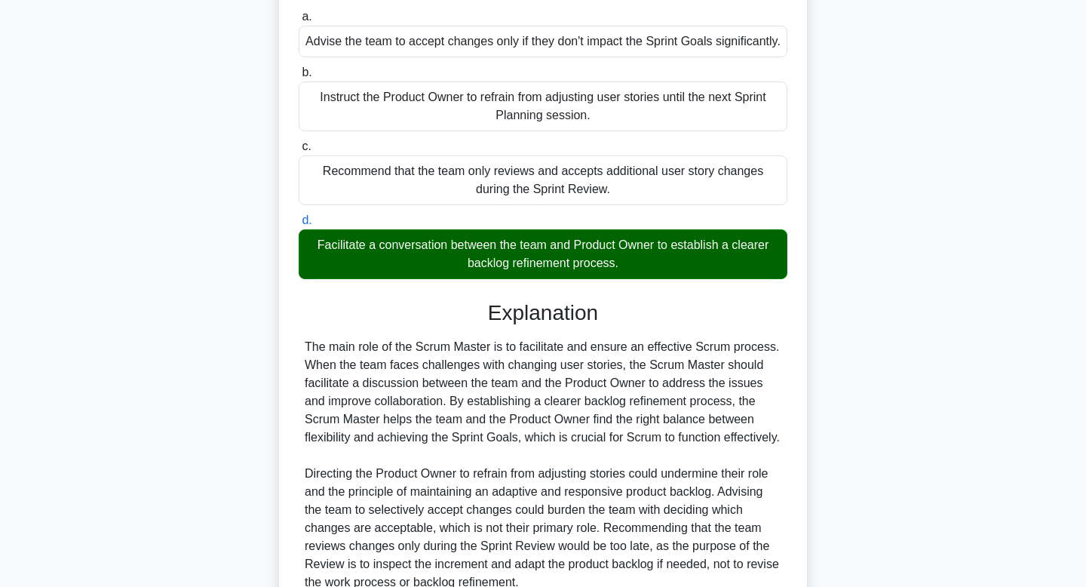
scroll to position [361, 0]
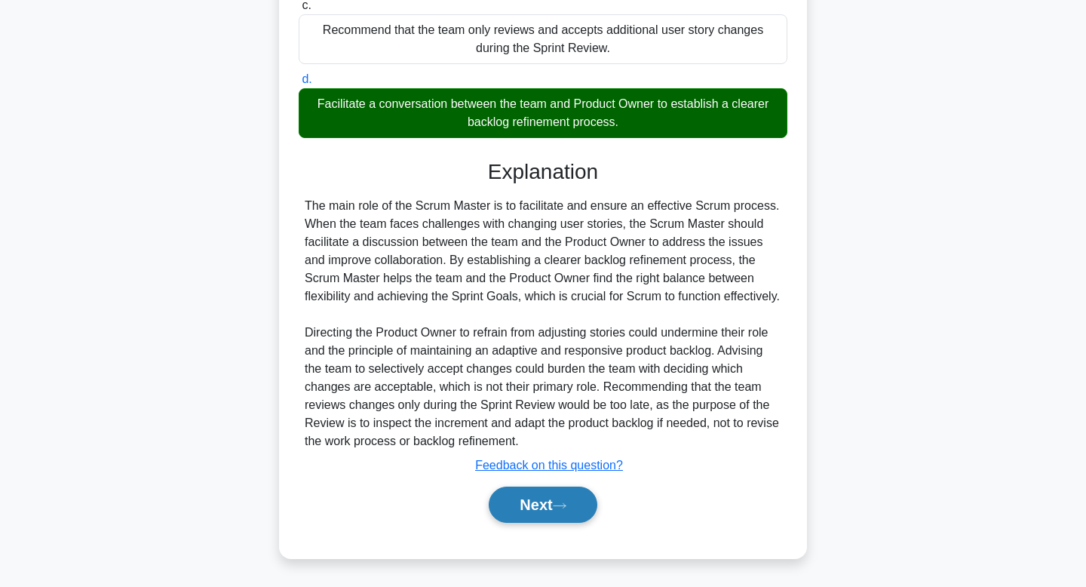
click at [546, 502] on button "Next" at bounding box center [543, 504] width 108 height 36
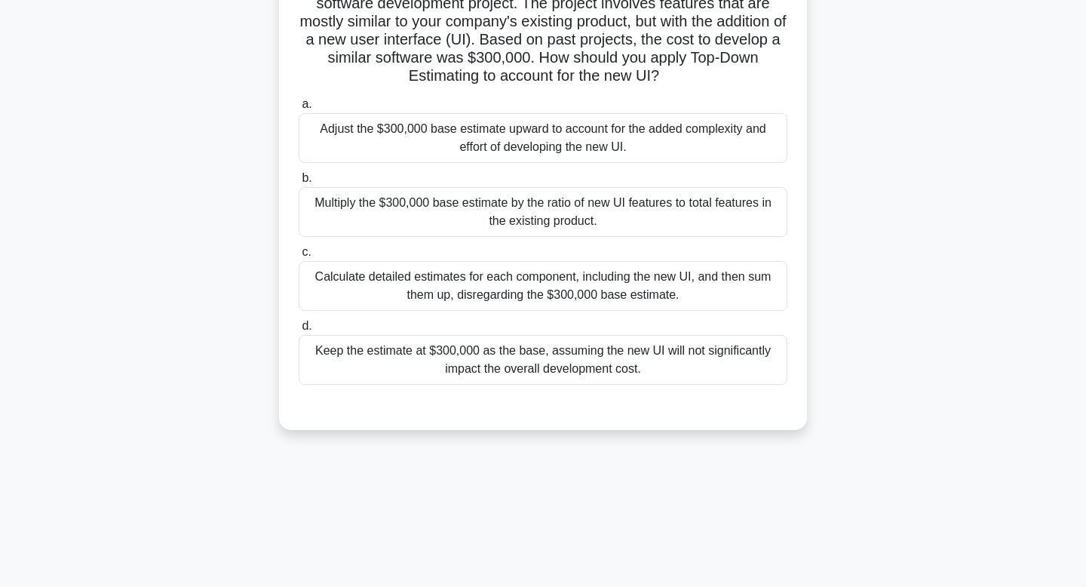
scroll to position [0, 0]
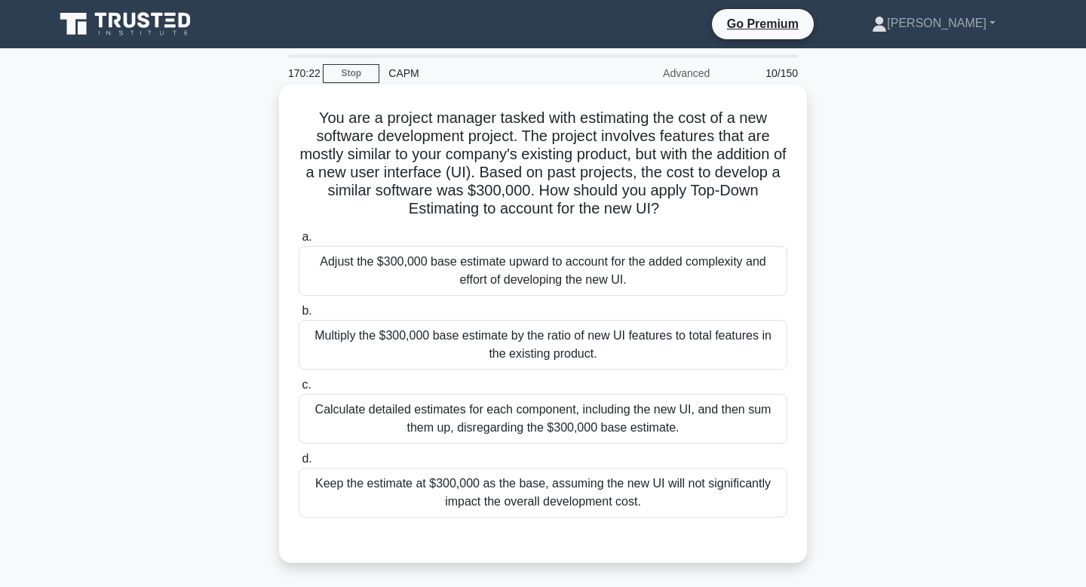
click at [517, 499] on div "Keep the estimate at $300,000 as the base, assuming the new UI will not signifi…" at bounding box center [543, 492] width 489 height 50
click at [299, 464] on input "d. Keep the estimate at $300,000 as the base, assuming the new UI will not sign…" at bounding box center [299, 459] width 0 height 10
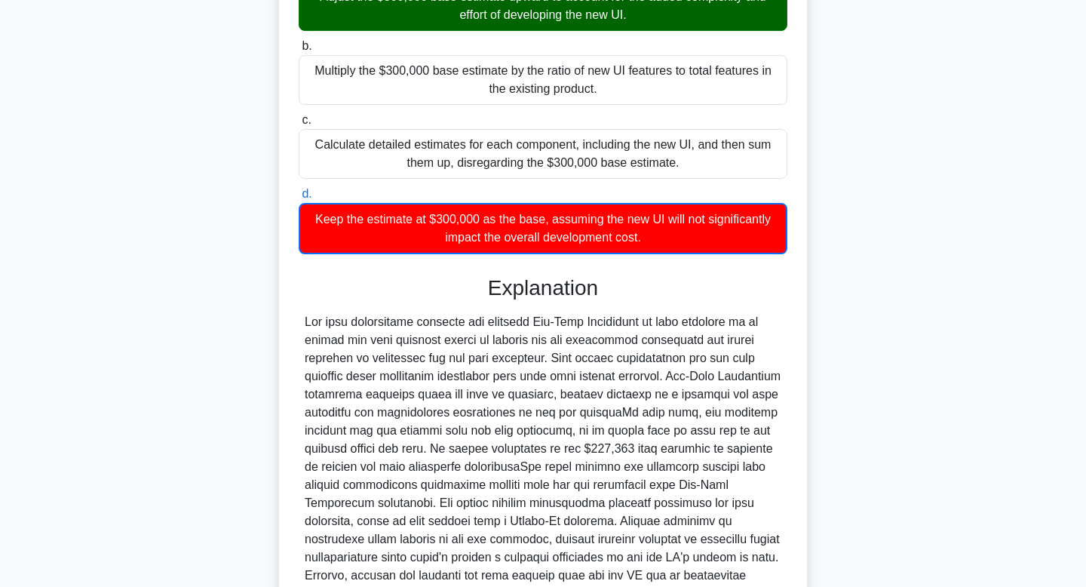
scroll to position [435, 0]
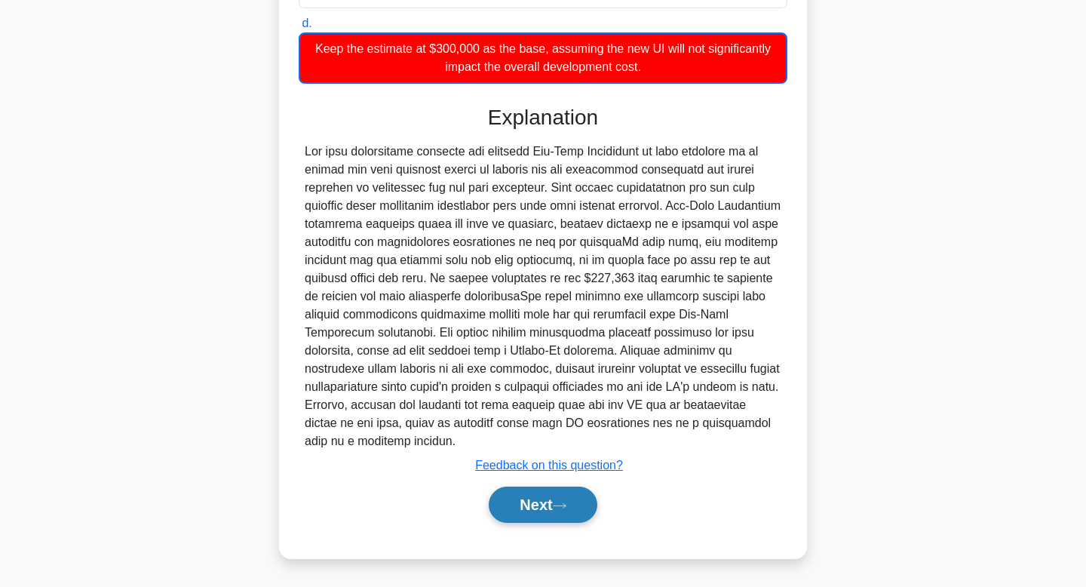
click at [507, 509] on button "Next" at bounding box center [543, 504] width 108 height 36
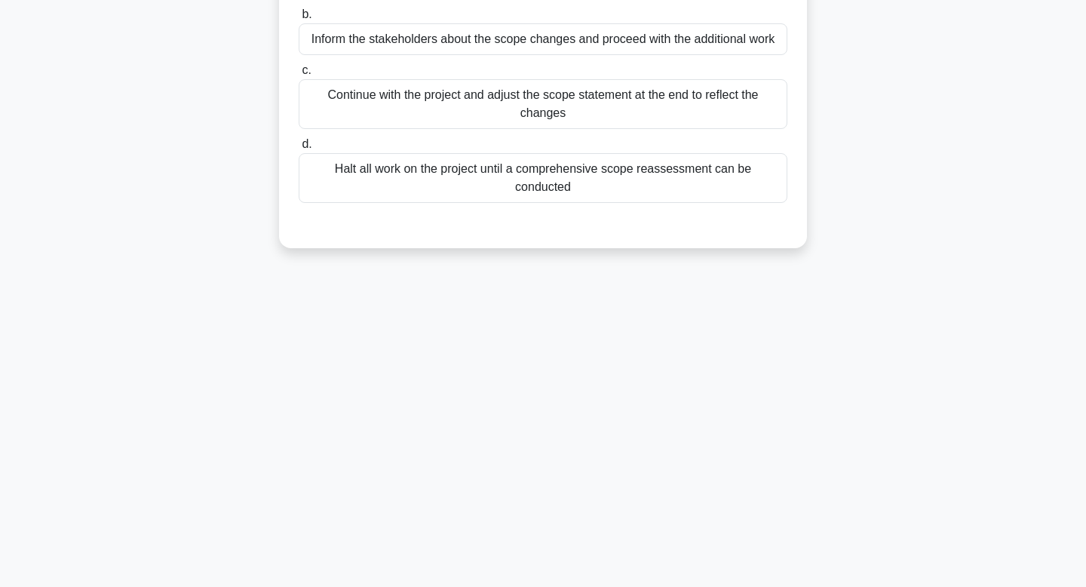
scroll to position [0, 0]
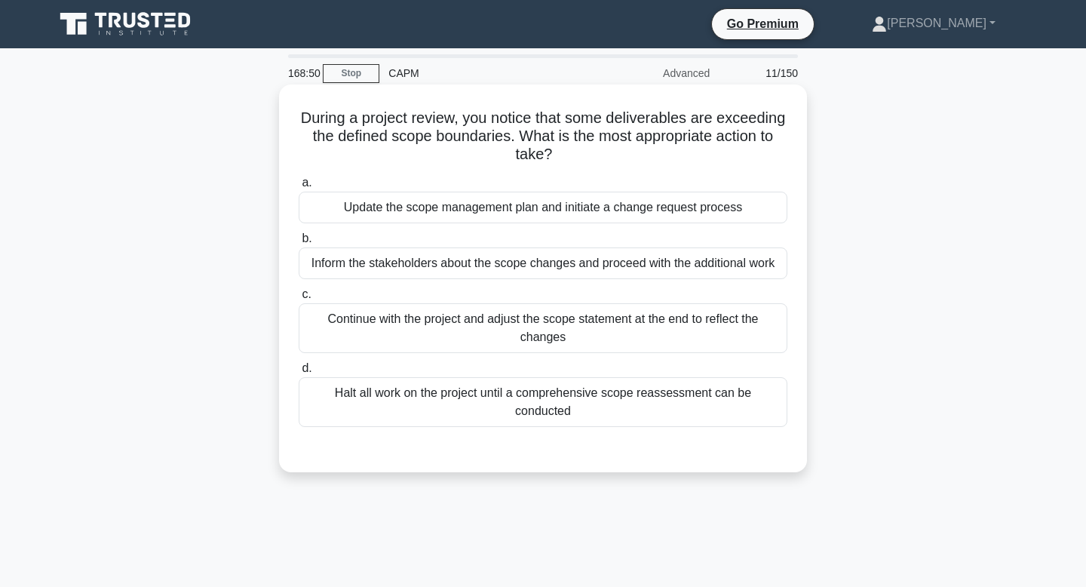
click at [504, 398] on div "Halt all work on the project until a comprehensive scope reassessment can be co…" at bounding box center [543, 402] width 489 height 50
click at [299, 373] on input "d. Halt all work on the project until a comprehensive scope reassessment can be…" at bounding box center [299, 368] width 0 height 10
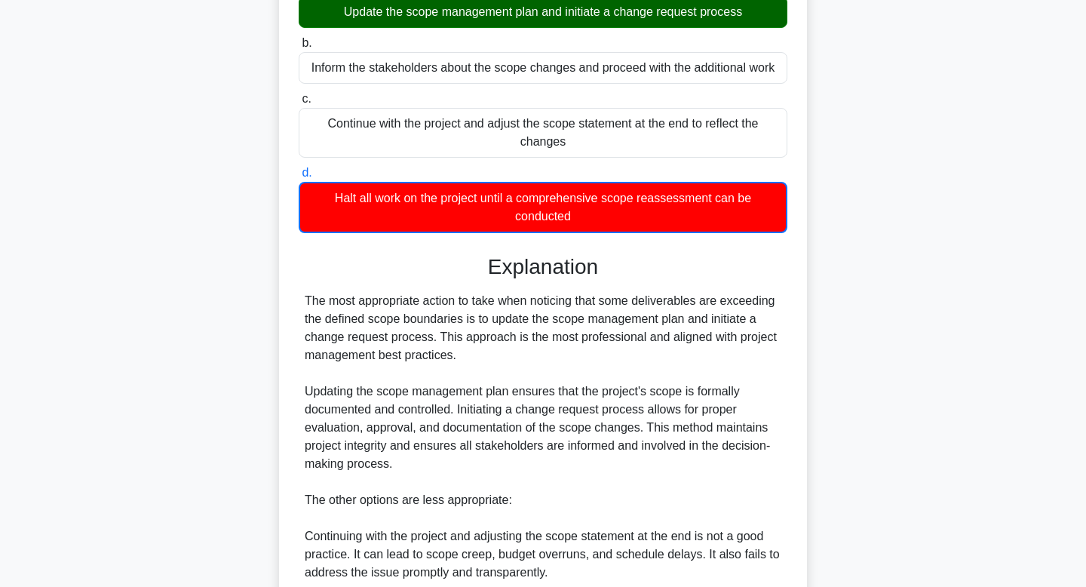
scroll to position [489, 0]
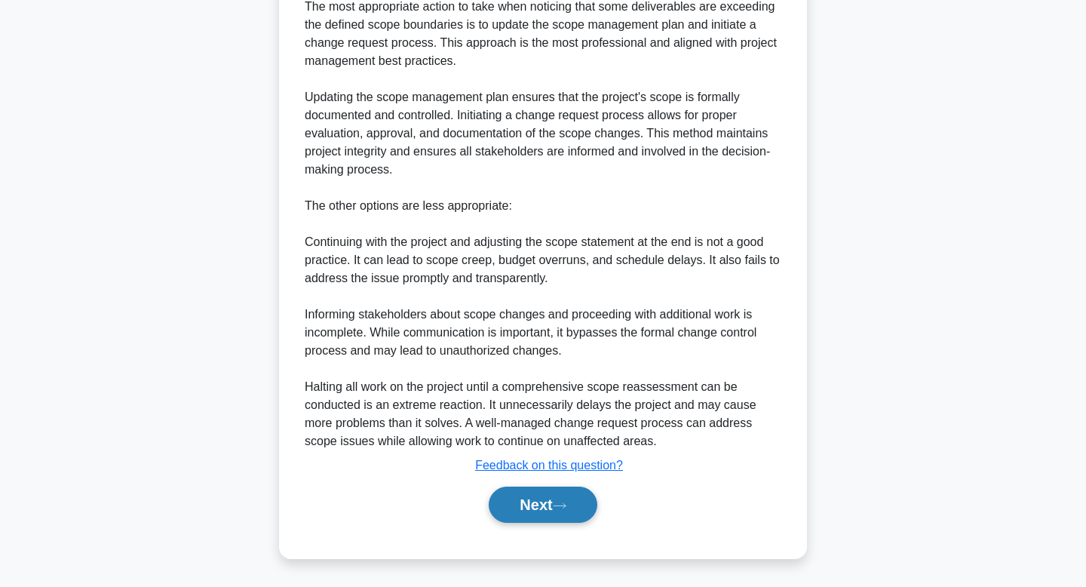
click at [522, 497] on button "Next" at bounding box center [543, 504] width 108 height 36
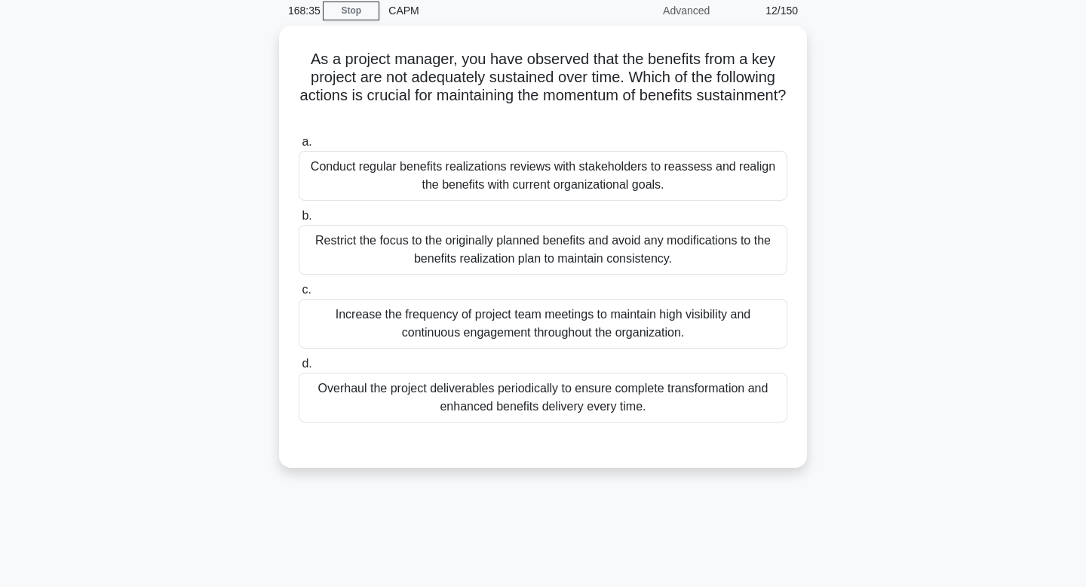
scroll to position [0, 0]
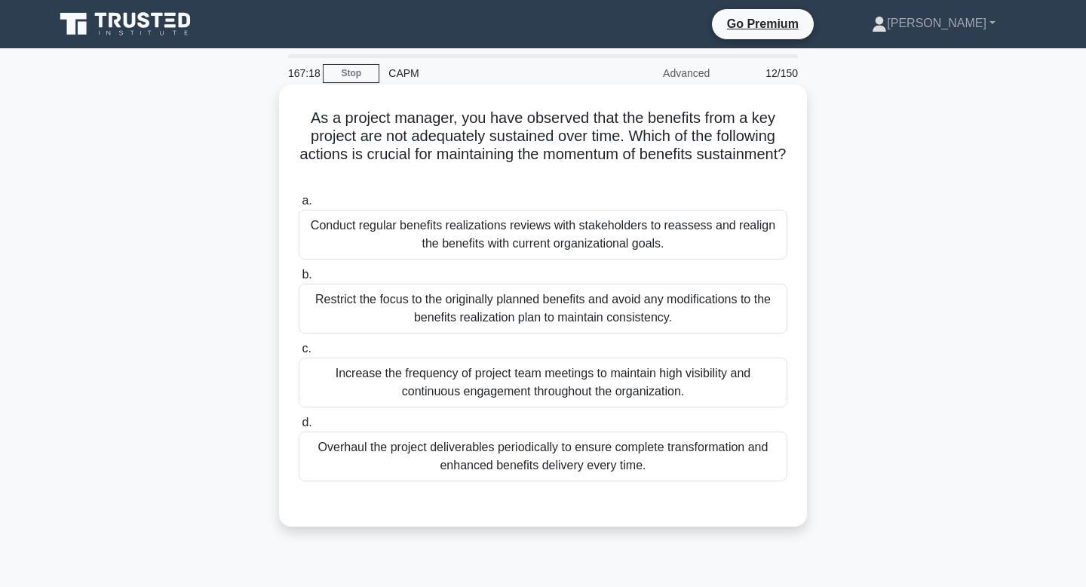
click at [577, 231] on div "Conduct regular benefits realizations reviews with stakeholders to reassess and…" at bounding box center [543, 235] width 489 height 50
click at [299, 206] on input "a. Conduct regular benefits realizations reviews with stakeholders to reassess …" at bounding box center [299, 201] width 0 height 10
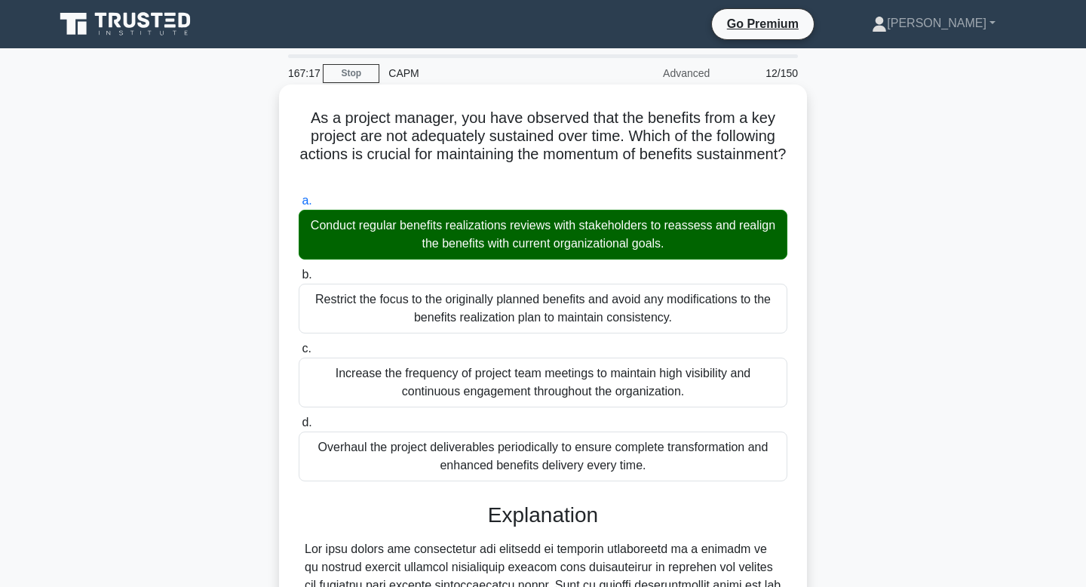
scroll to position [361, 0]
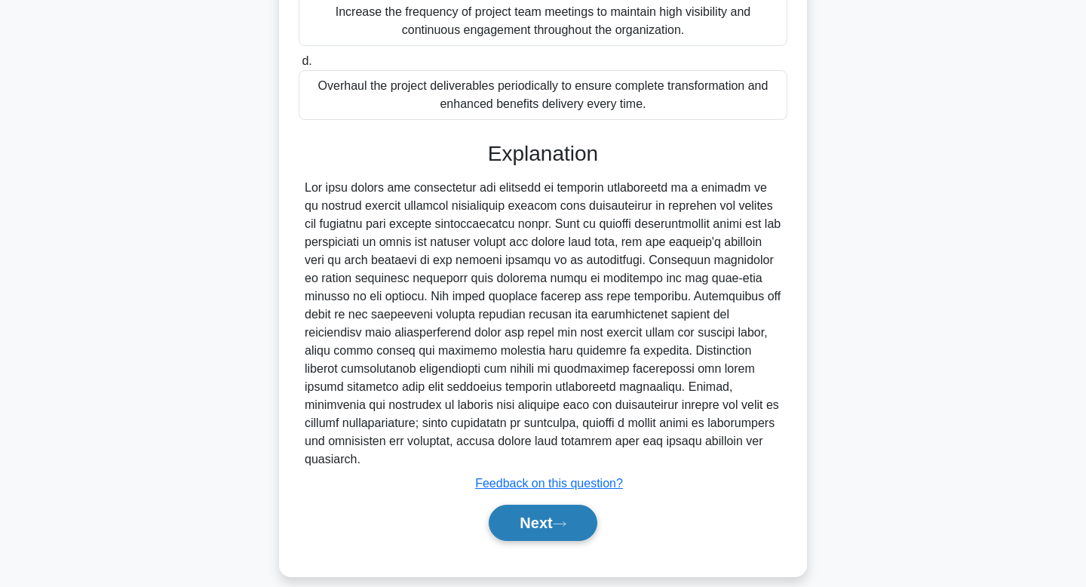
click at [558, 519] on icon at bounding box center [560, 523] width 14 height 8
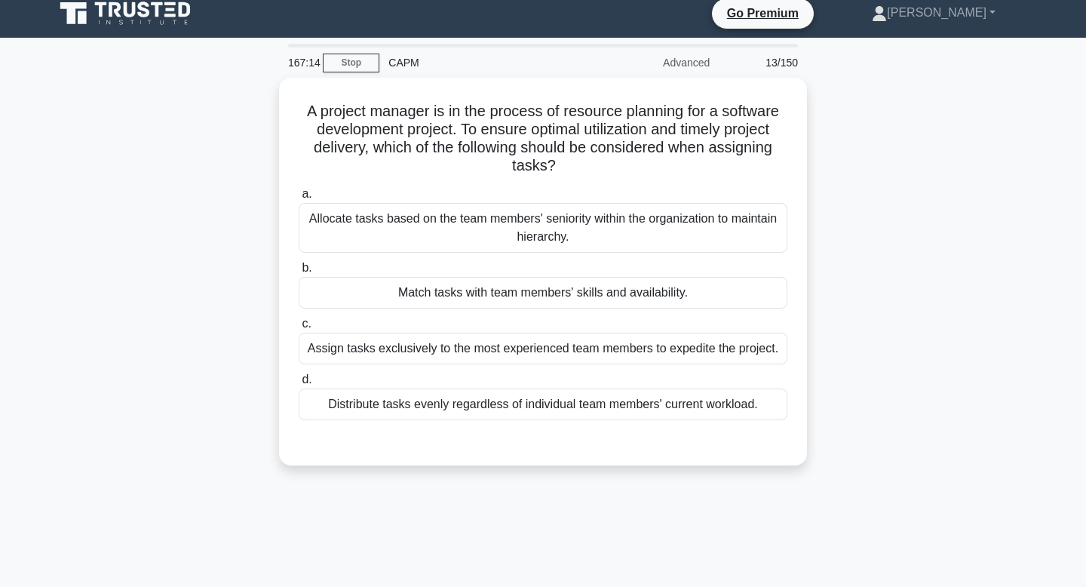
scroll to position [0, 0]
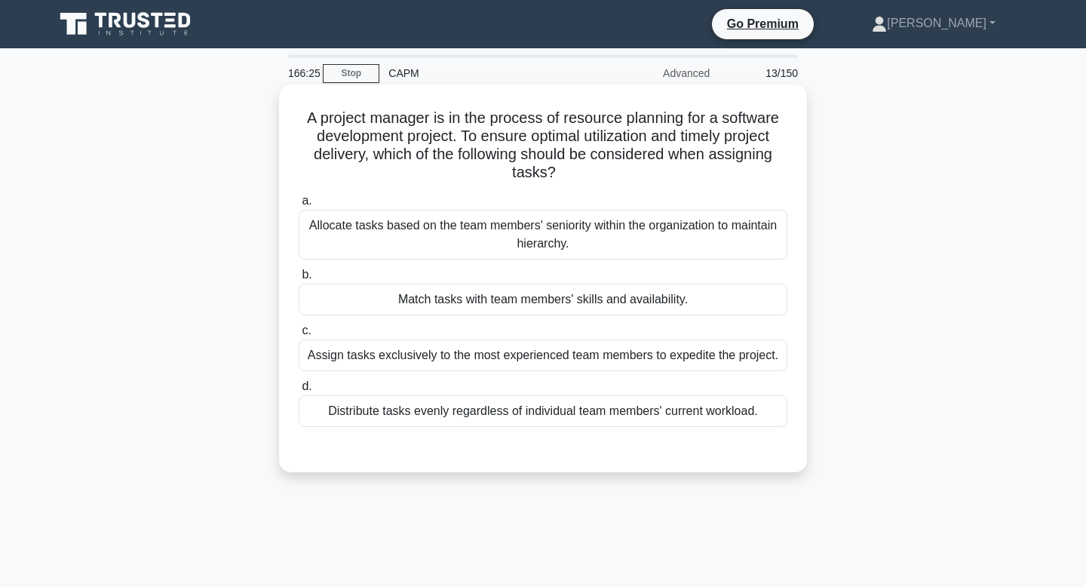
click at [708, 297] on div "Match tasks with team members' skills and availability." at bounding box center [543, 299] width 489 height 32
click at [299, 280] on input "b. Match tasks with team members' skills and availability." at bounding box center [299, 275] width 0 height 10
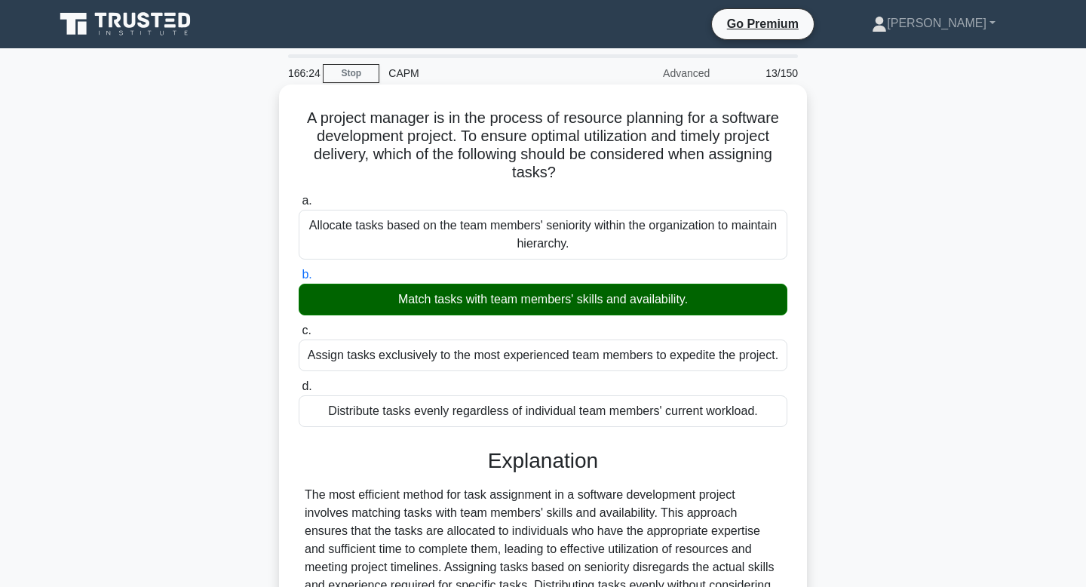
scroll to position [228, 0]
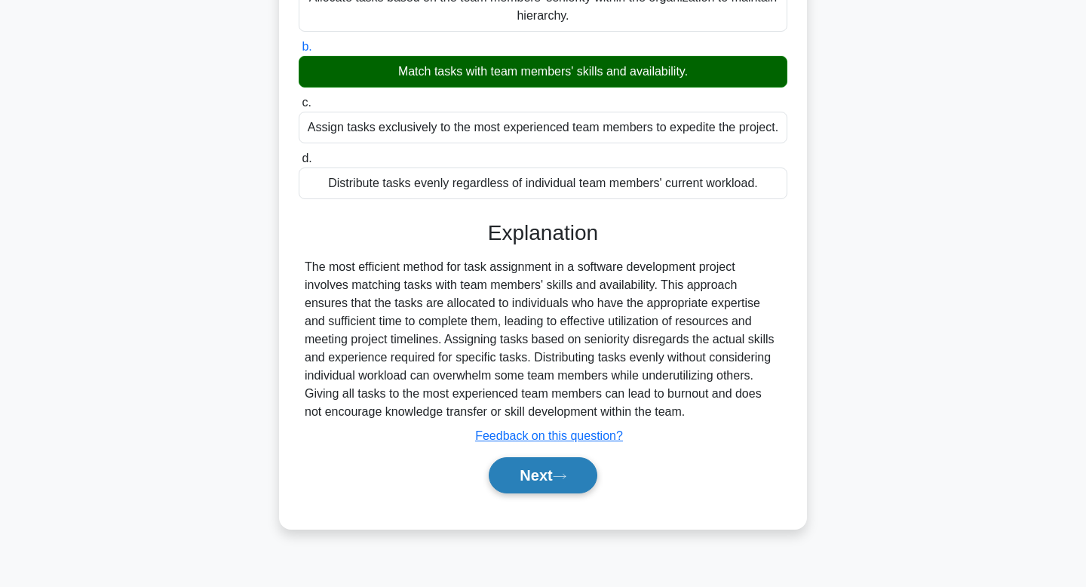
click at [552, 463] on button "Next" at bounding box center [543, 475] width 108 height 36
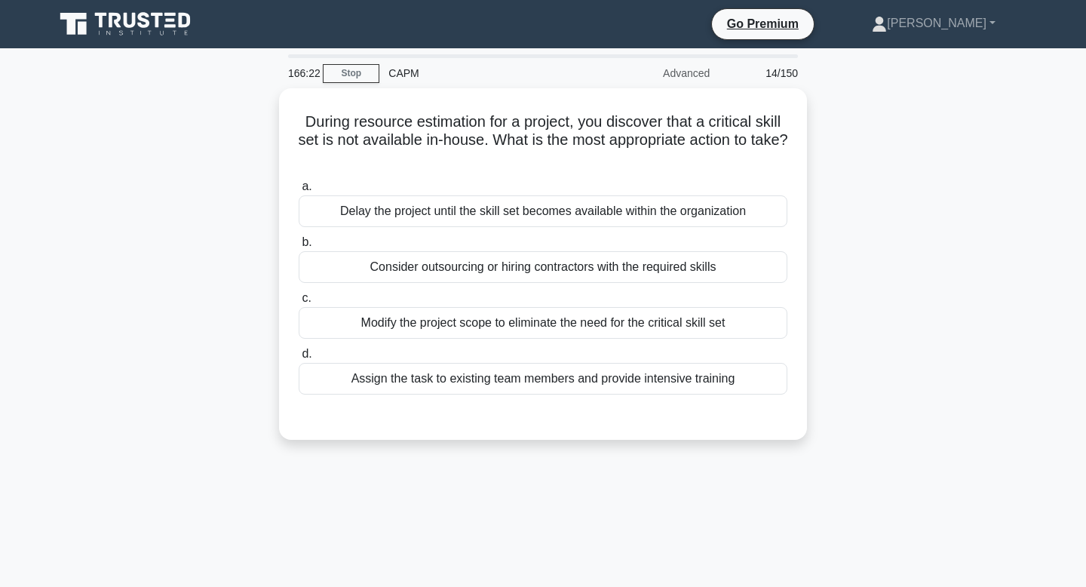
scroll to position [0, 0]
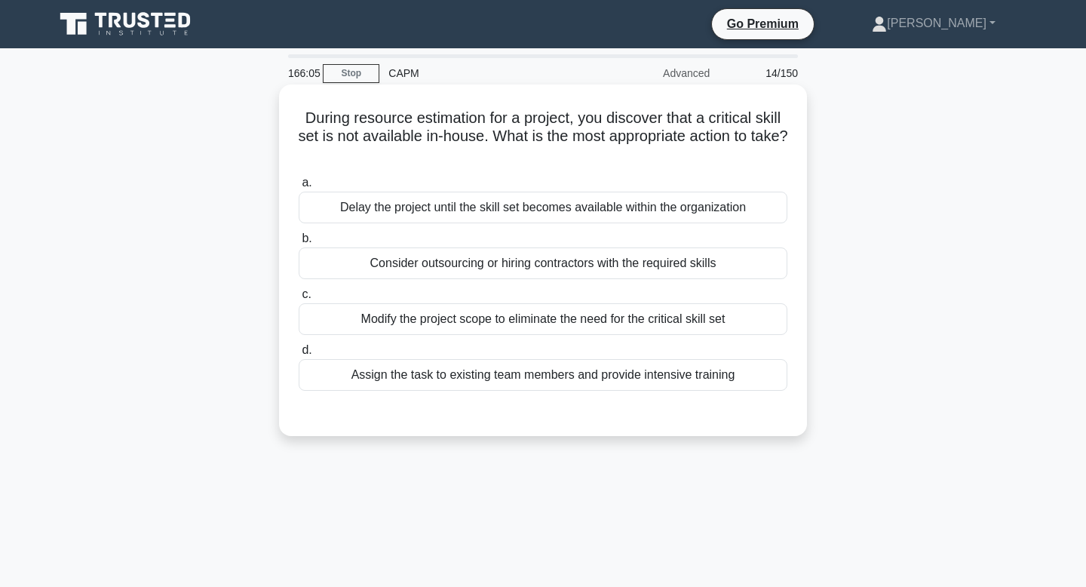
click at [548, 256] on div "Consider outsourcing or hiring contractors with the required skills" at bounding box center [543, 263] width 489 height 32
click at [299, 243] on input "b. Consider outsourcing or hiring contractors with the required skills" at bounding box center [299, 239] width 0 height 10
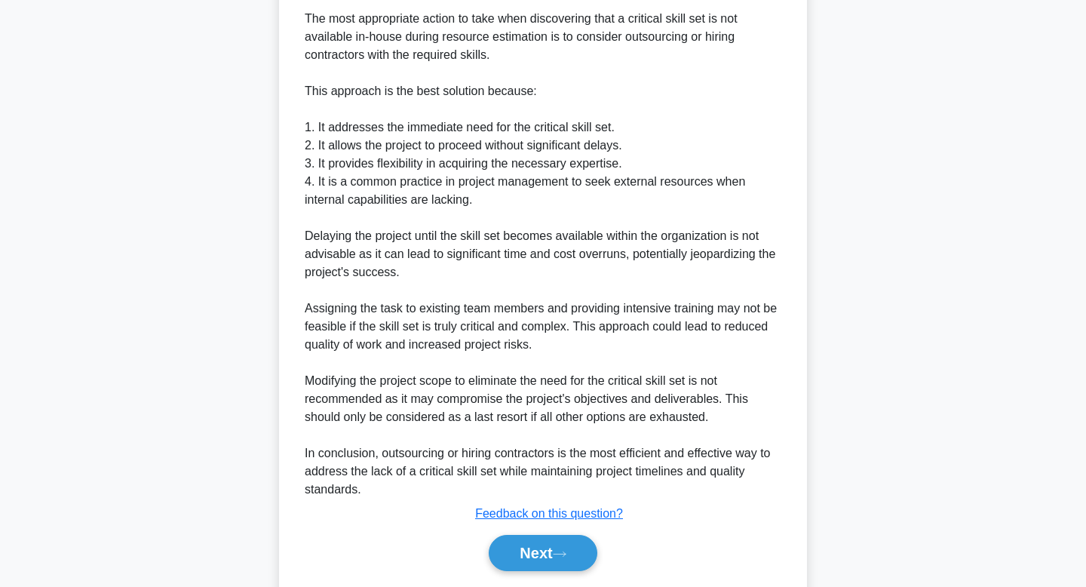
scroll to position [488, 0]
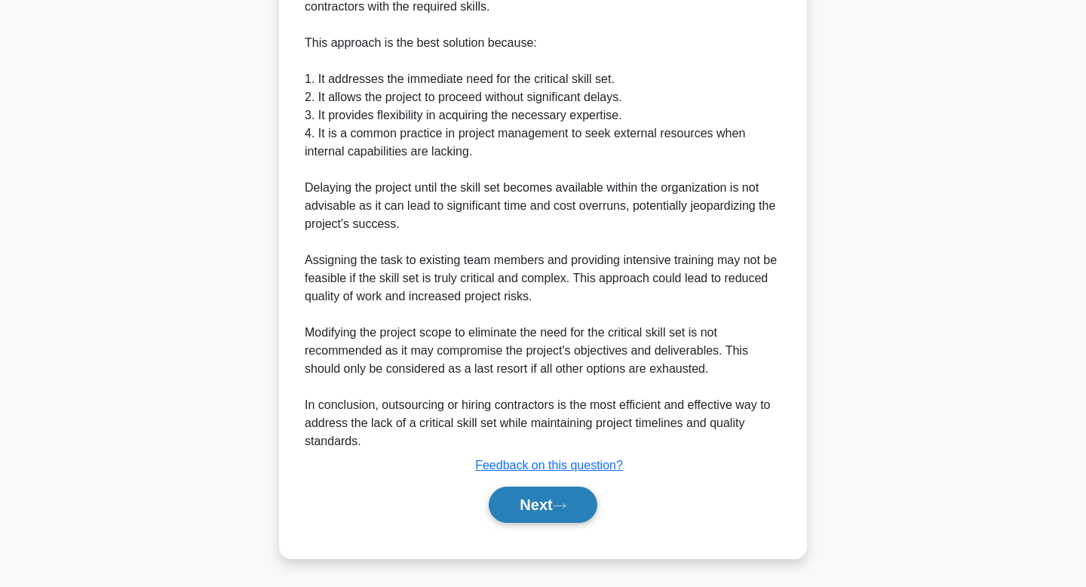
click at [545, 493] on button "Next" at bounding box center [543, 504] width 108 height 36
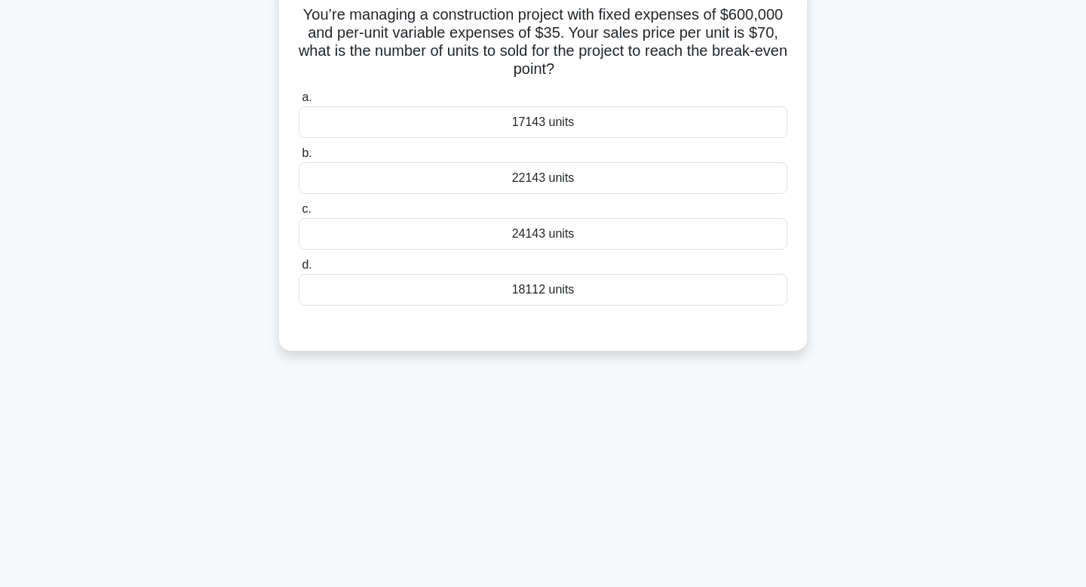
scroll to position [0, 0]
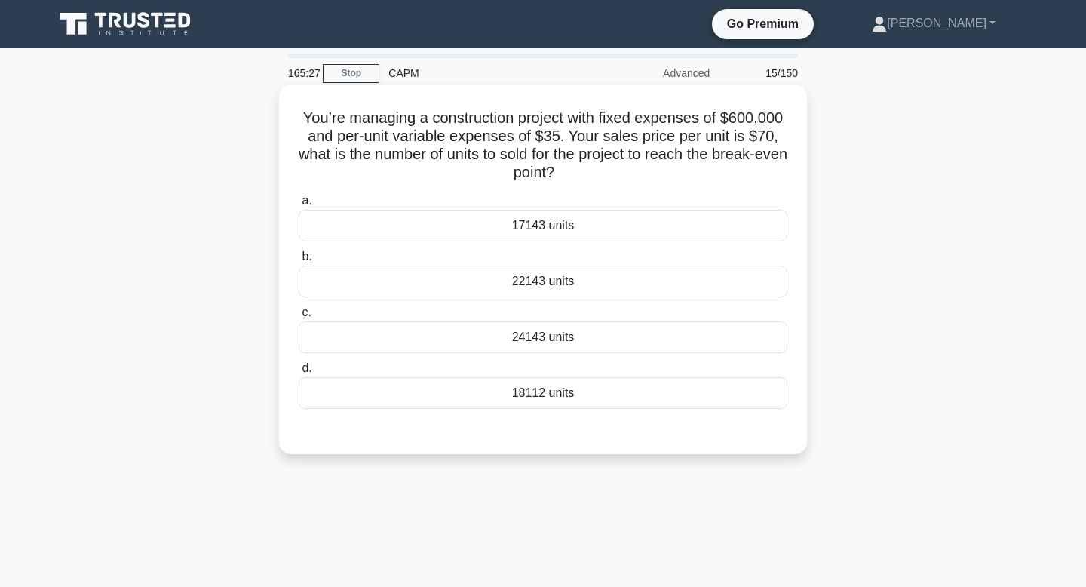
click at [558, 330] on div "24143 units" at bounding box center [543, 337] width 489 height 32
click at [299, 317] on input "c. 24143 units" at bounding box center [299, 313] width 0 height 10
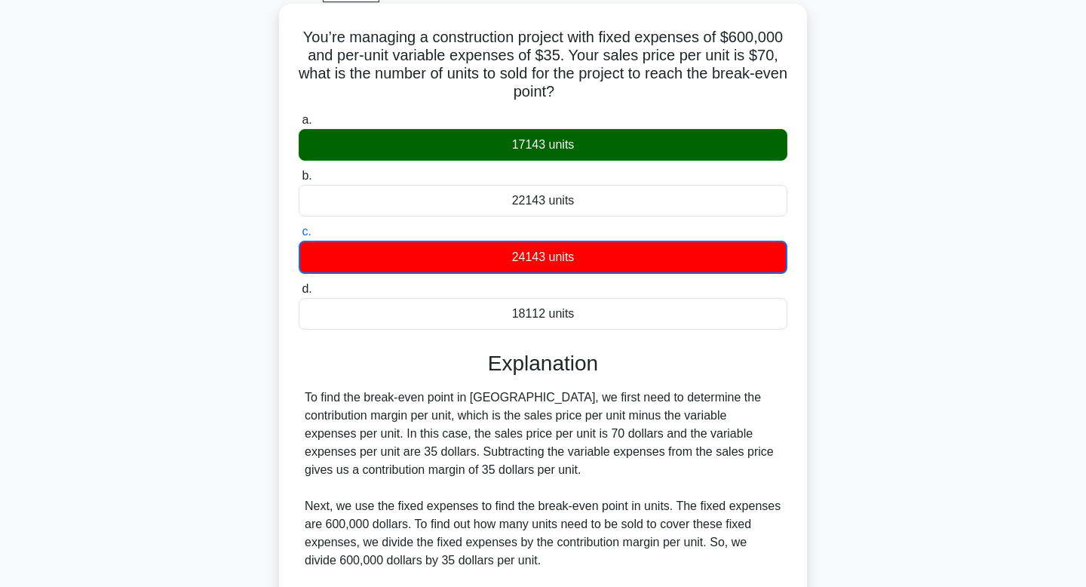
scroll to position [272, 0]
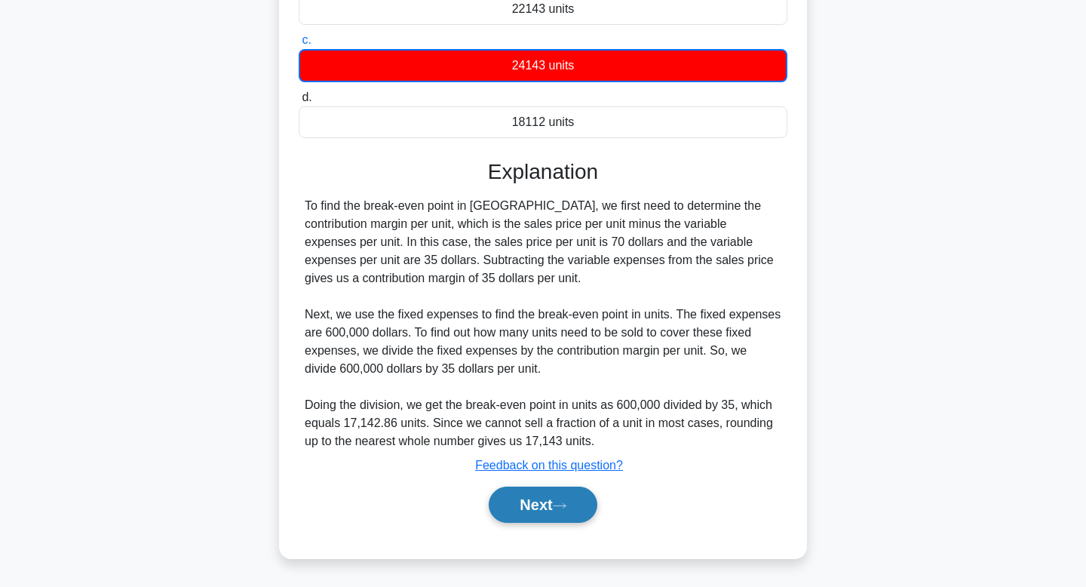
click at [523, 501] on button "Next" at bounding box center [543, 504] width 108 height 36
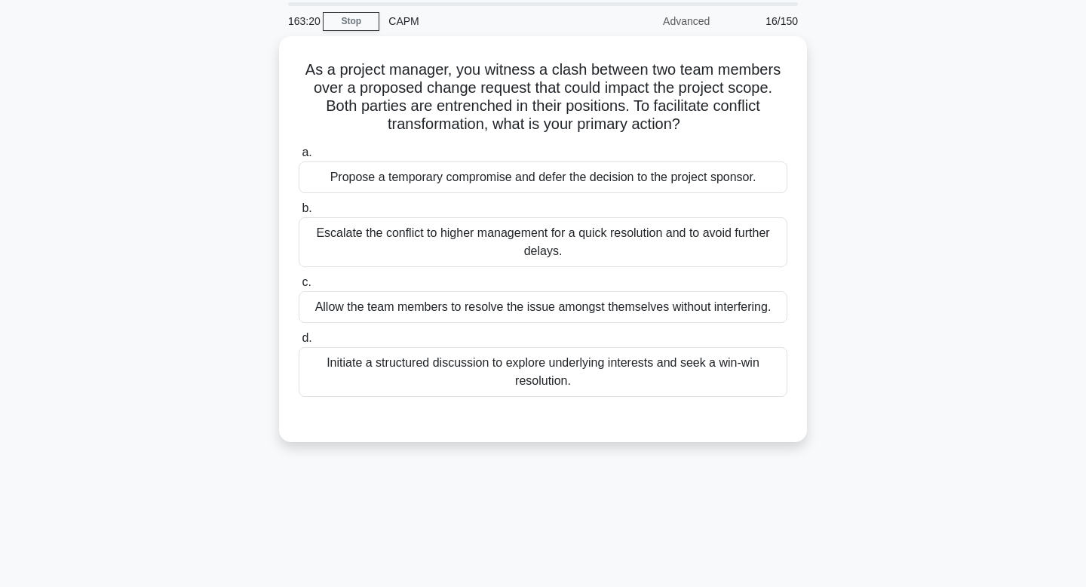
scroll to position [0, 0]
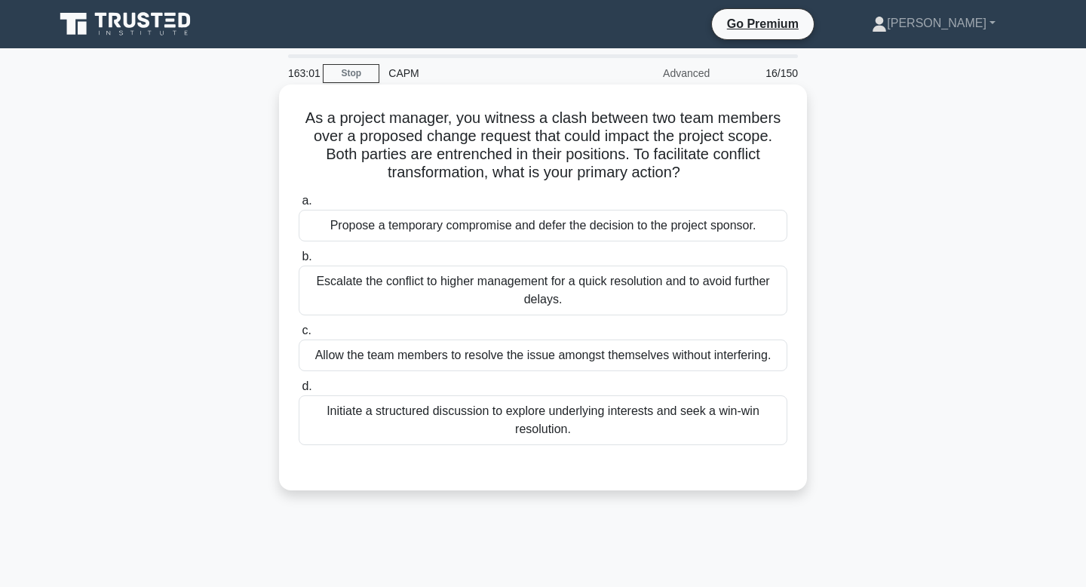
click at [511, 437] on div "Initiate a structured discussion to explore underlying interests and seek a win…" at bounding box center [543, 420] width 489 height 50
click at [299, 391] on input "d. Initiate a structured discussion to explore underlying interests and seek a …" at bounding box center [299, 386] width 0 height 10
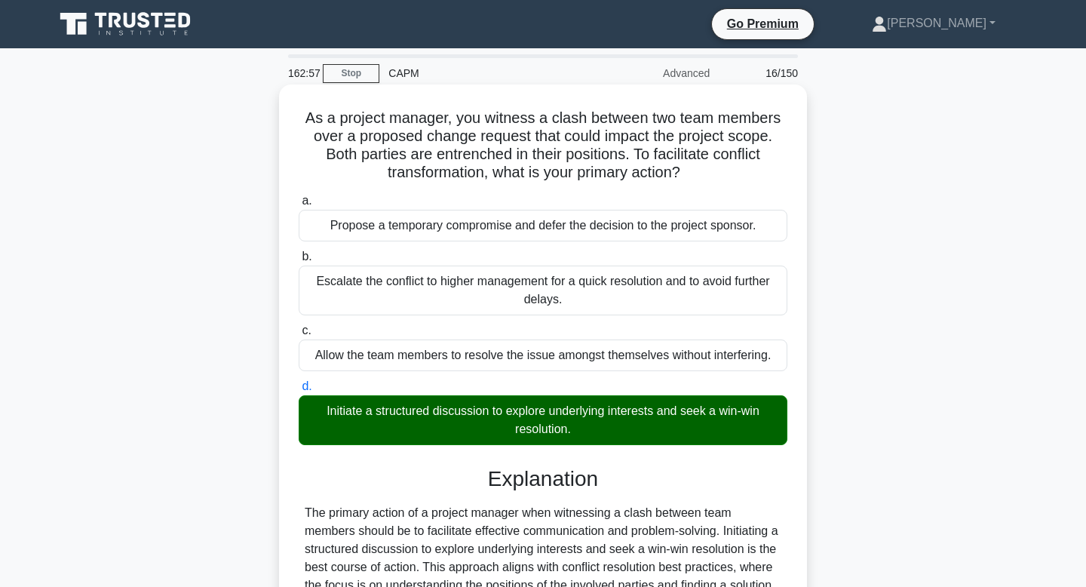
scroll to position [325, 0]
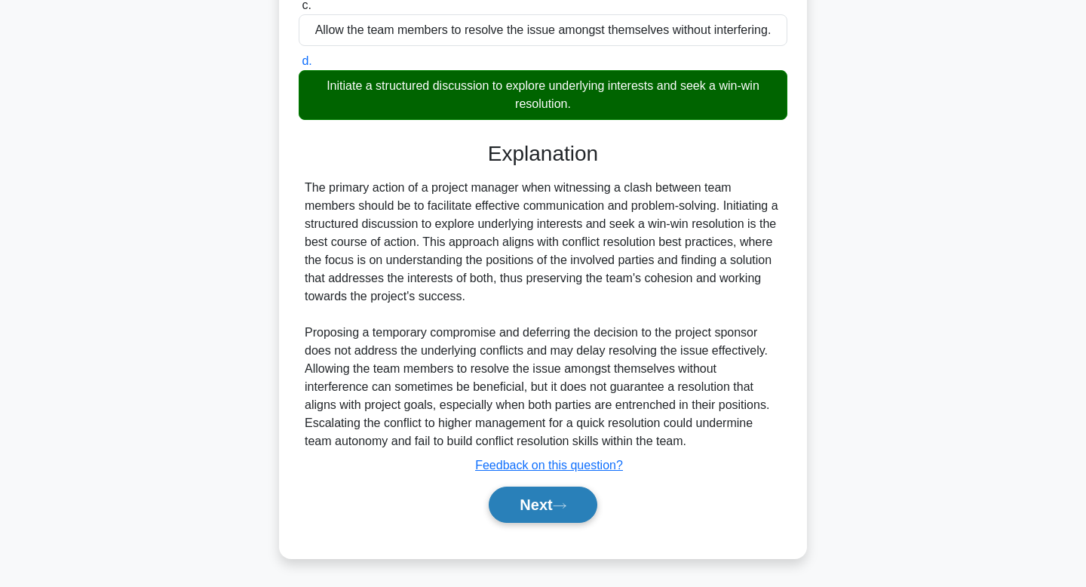
click at [548, 502] on button "Next" at bounding box center [543, 504] width 108 height 36
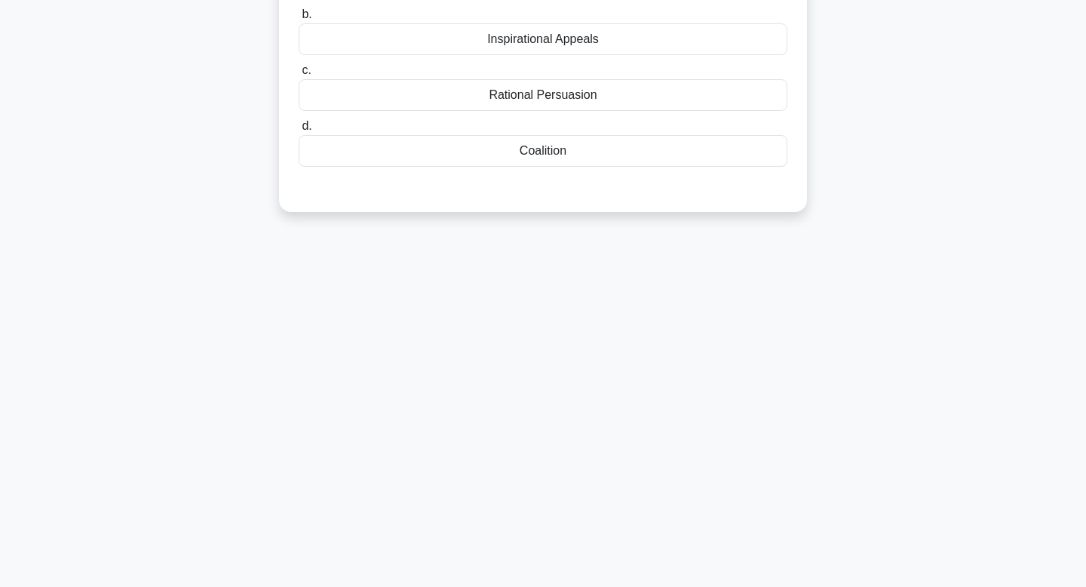
scroll to position [0, 0]
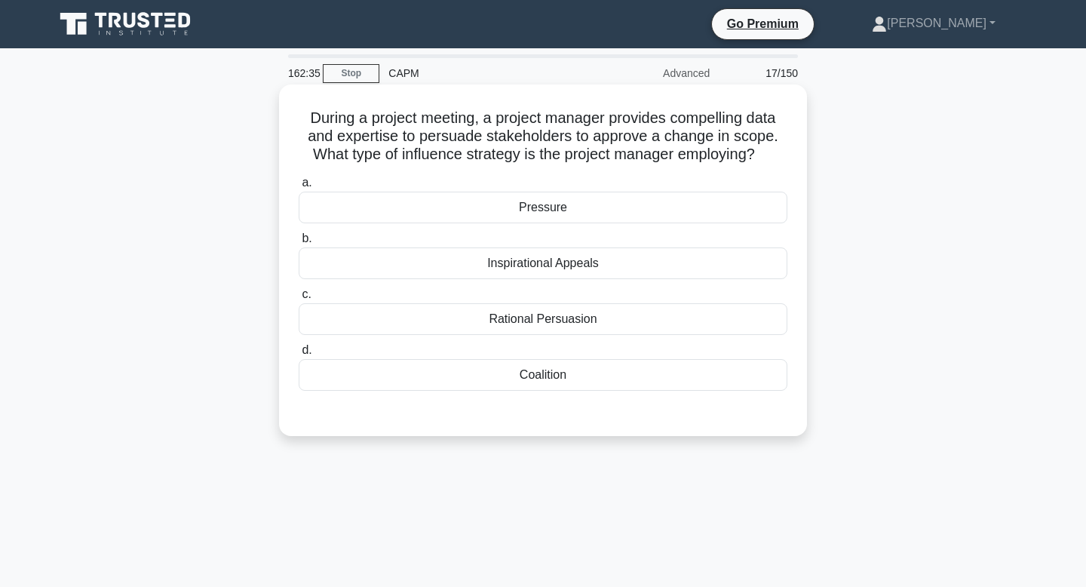
click at [516, 268] on div "Inspirational Appeals" at bounding box center [543, 263] width 489 height 32
click at [299, 243] on input "b. Inspirational Appeals" at bounding box center [299, 239] width 0 height 10
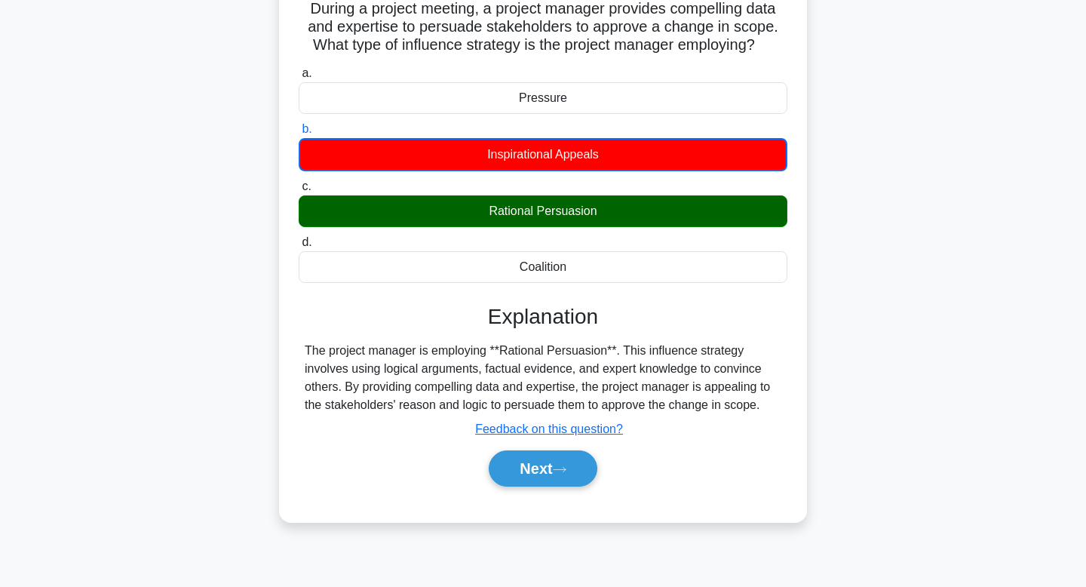
scroll to position [116, 0]
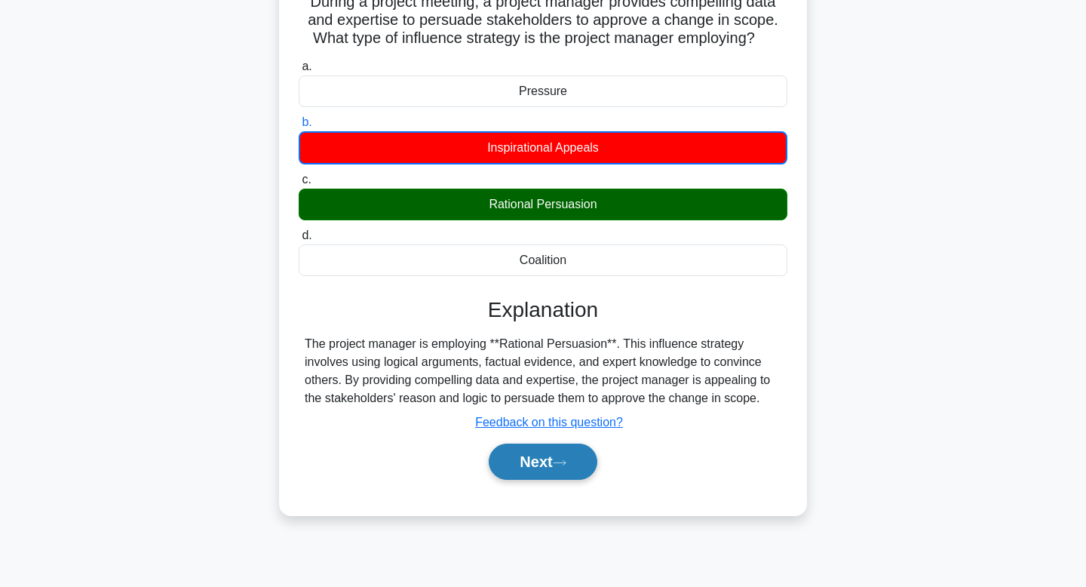
click at [531, 477] on button "Next" at bounding box center [543, 461] width 108 height 36
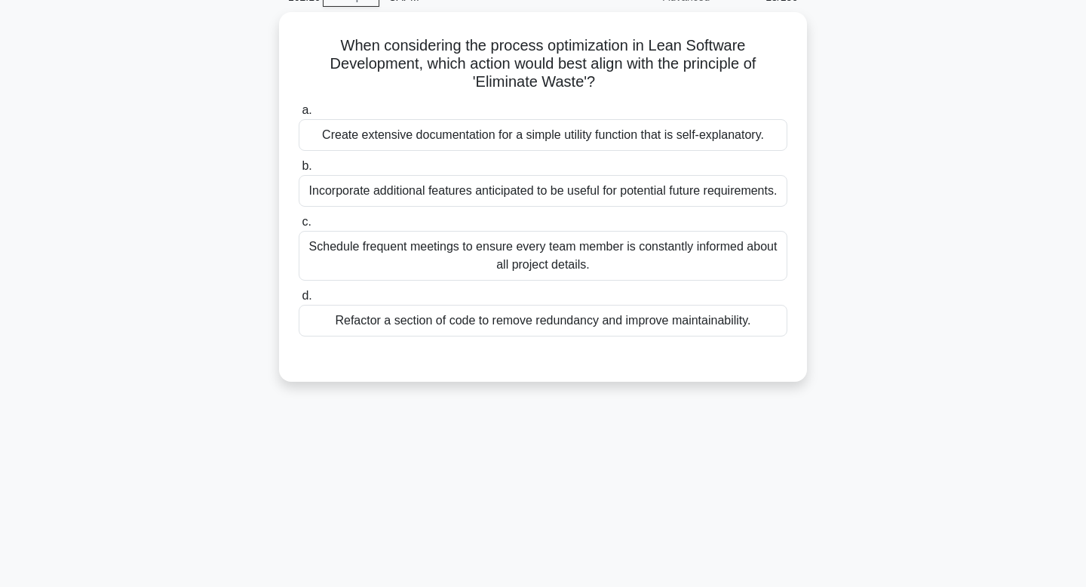
scroll to position [0, 0]
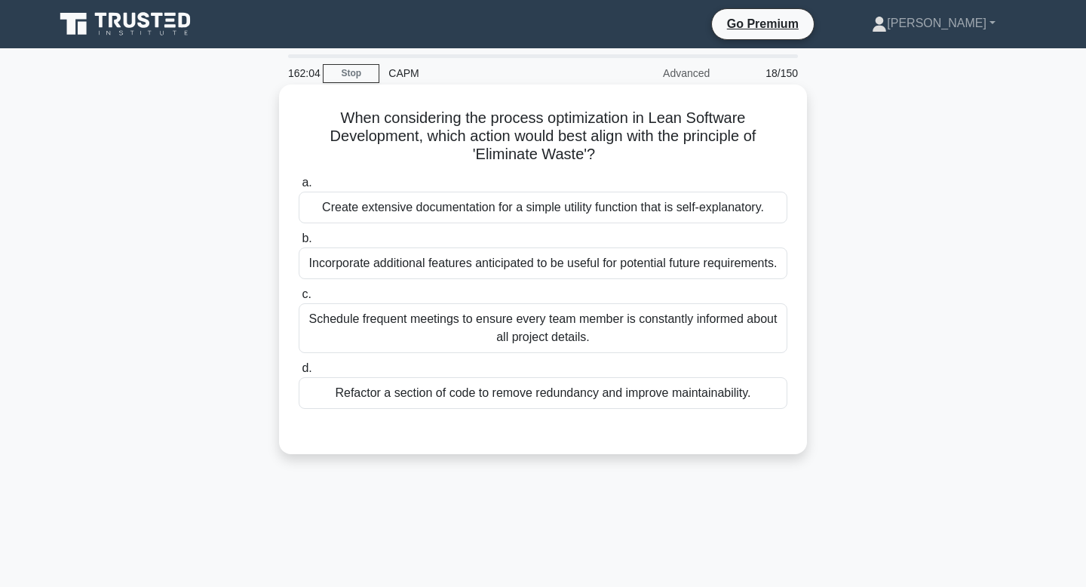
click at [510, 397] on div "Refactor a section of code to remove redundancy and improve maintainability." at bounding box center [543, 393] width 489 height 32
click at [299, 373] on input "d. Refactor a section of code to remove redundancy and improve maintainability." at bounding box center [299, 368] width 0 height 10
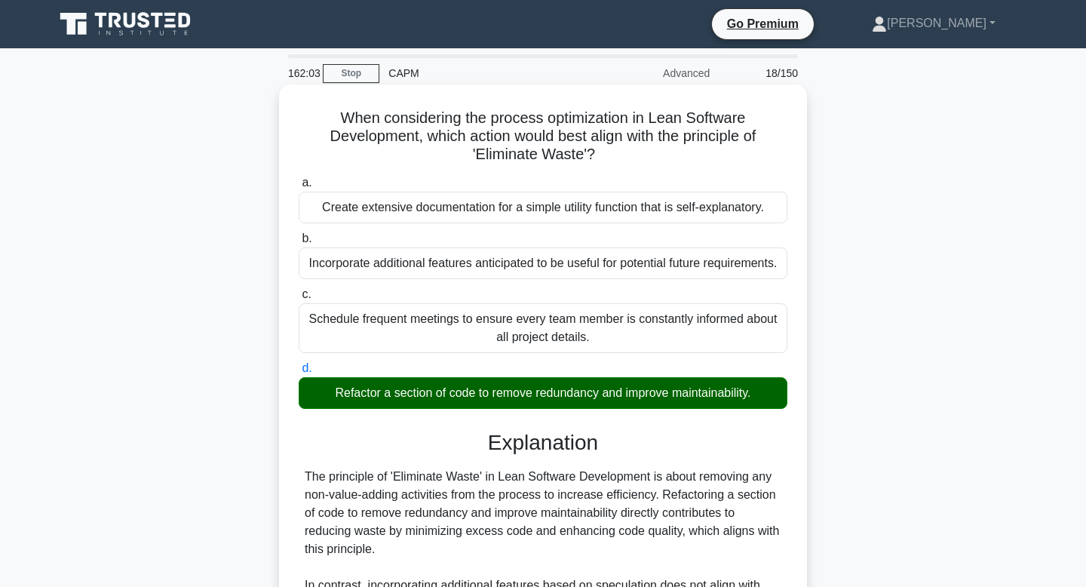
scroll to position [253, 0]
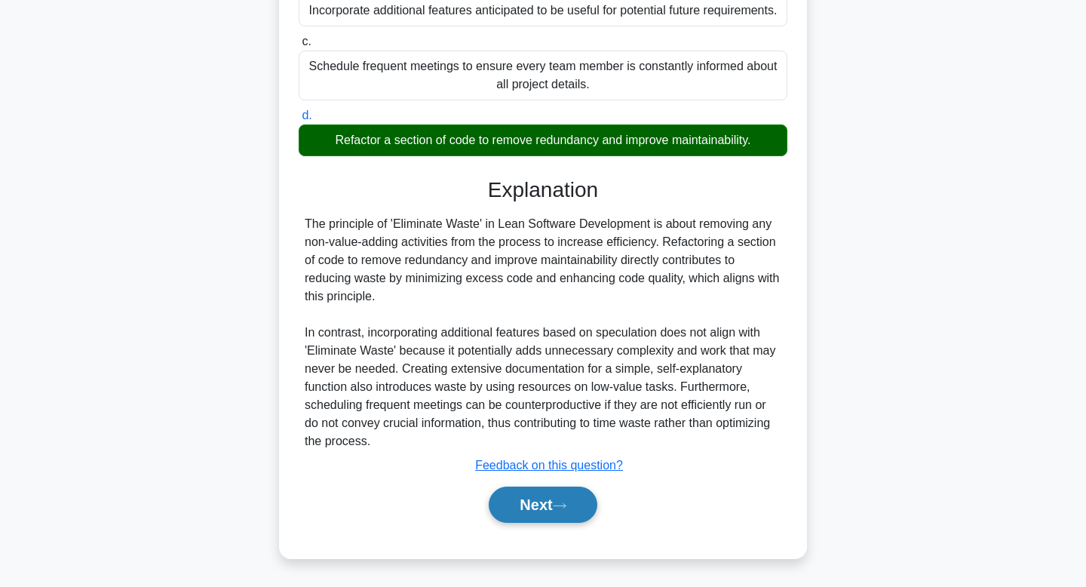
click at [523, 495] on button "Next" at bounding box center [543, 504] width 108 height 36
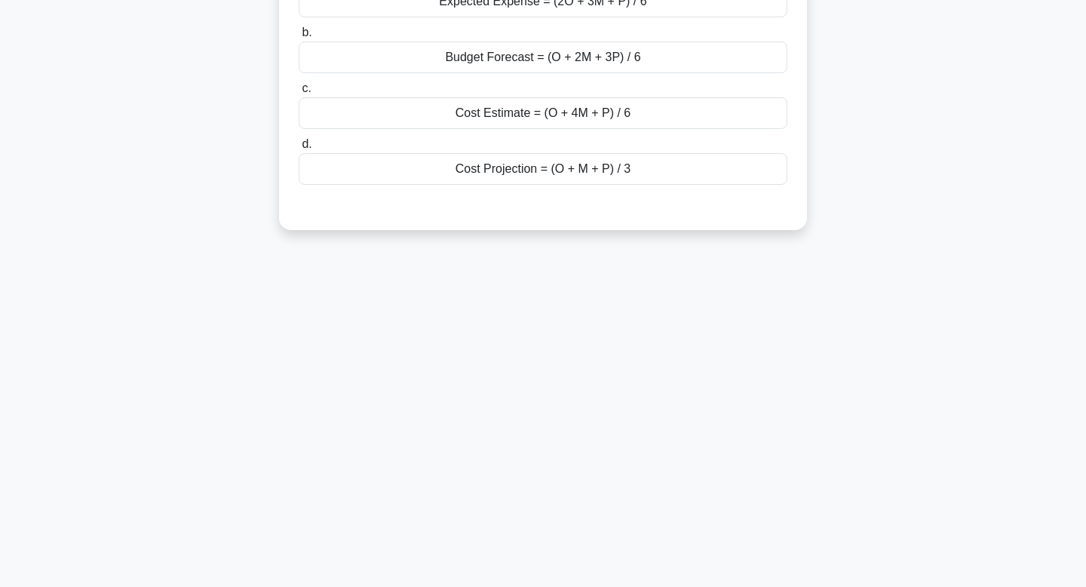
scroll to position [0, 0]
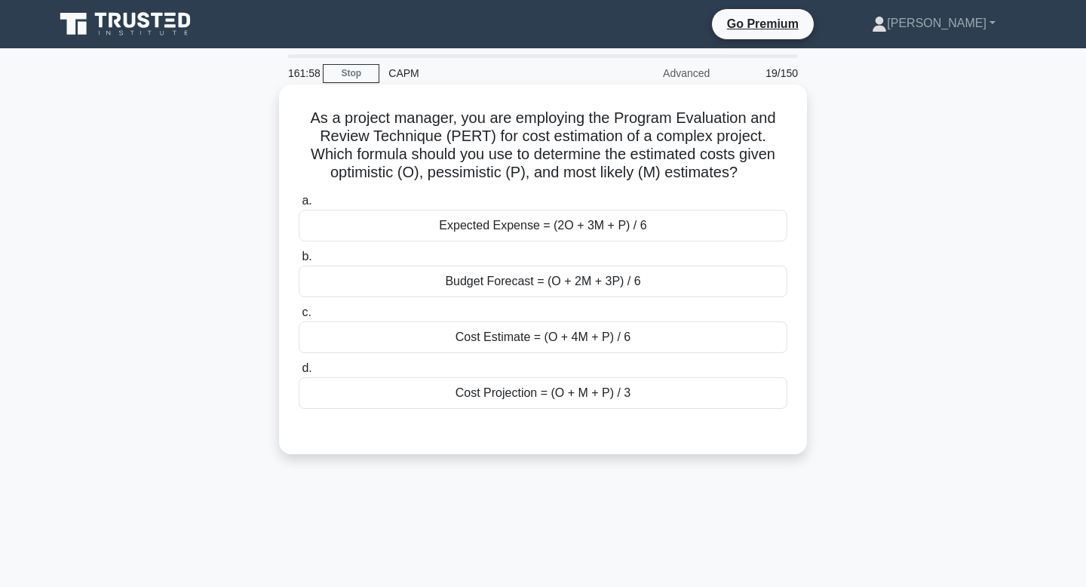
click at [547, 342] on div "Cost Estimate = (O + 4M + P) / 6" at bounding box center [543, 337] width 489 height 32
click at [299, 317] on input "c. Cost Estimate = (O + 4M + P) / 6" at bounding box center [299, 313] width 0 height 10
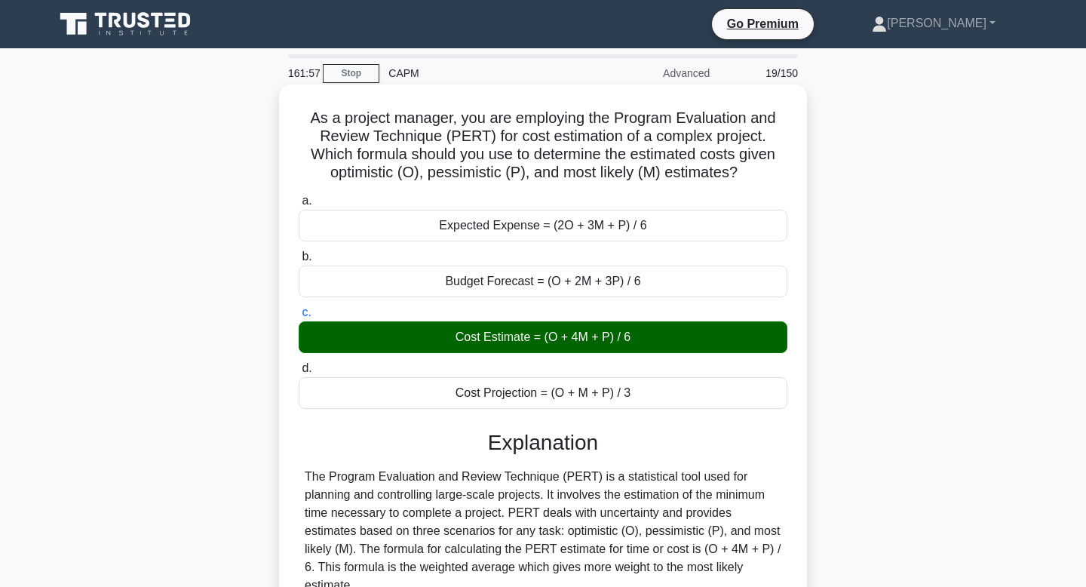
scroll to position [228, 0]
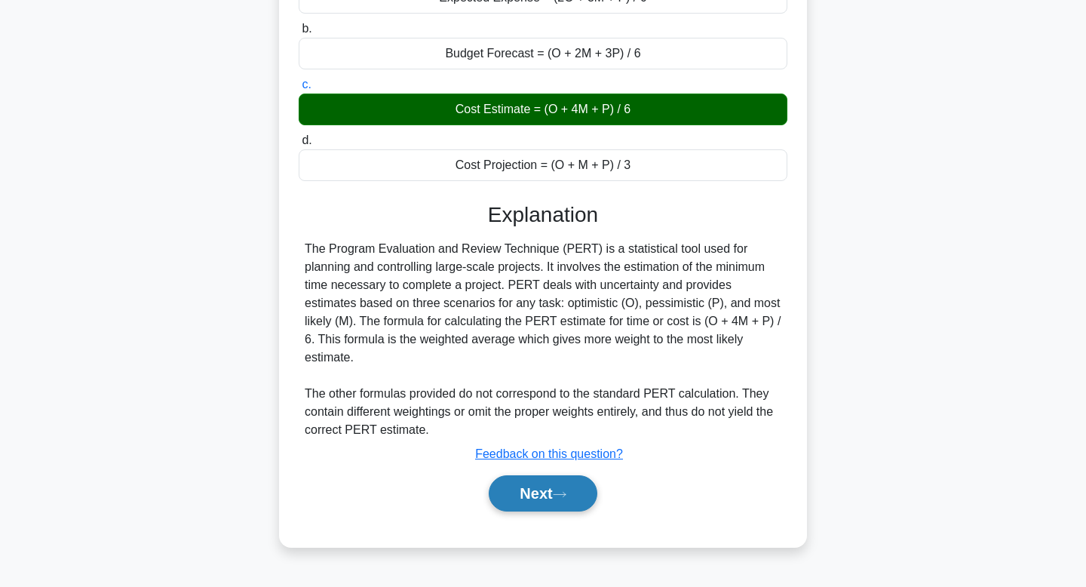
click at [541, 491] on button "Next" at bounding box center [543, 493] width 108 height 36
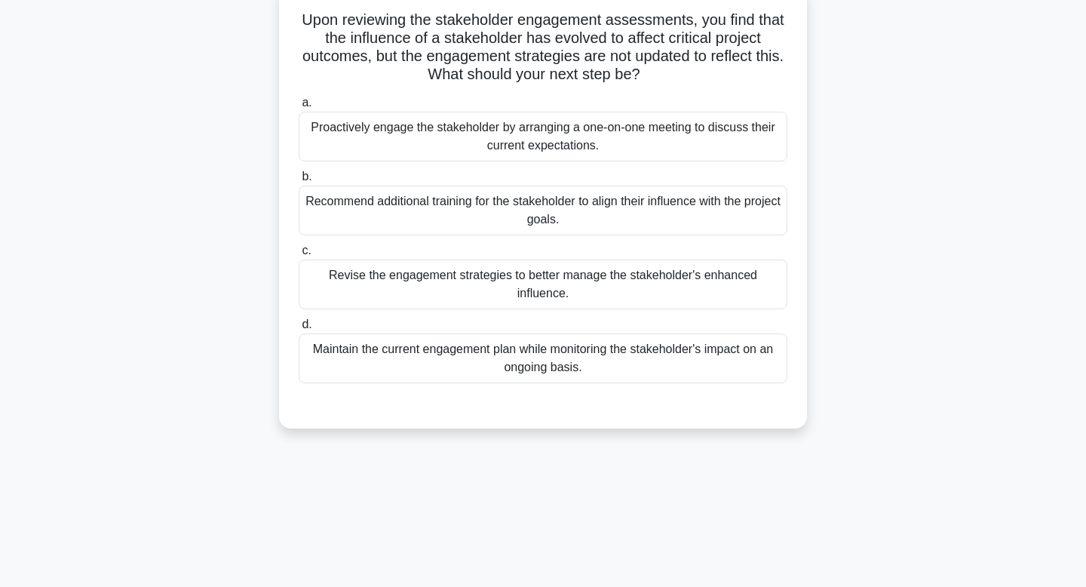
scroll to position [0, 0]
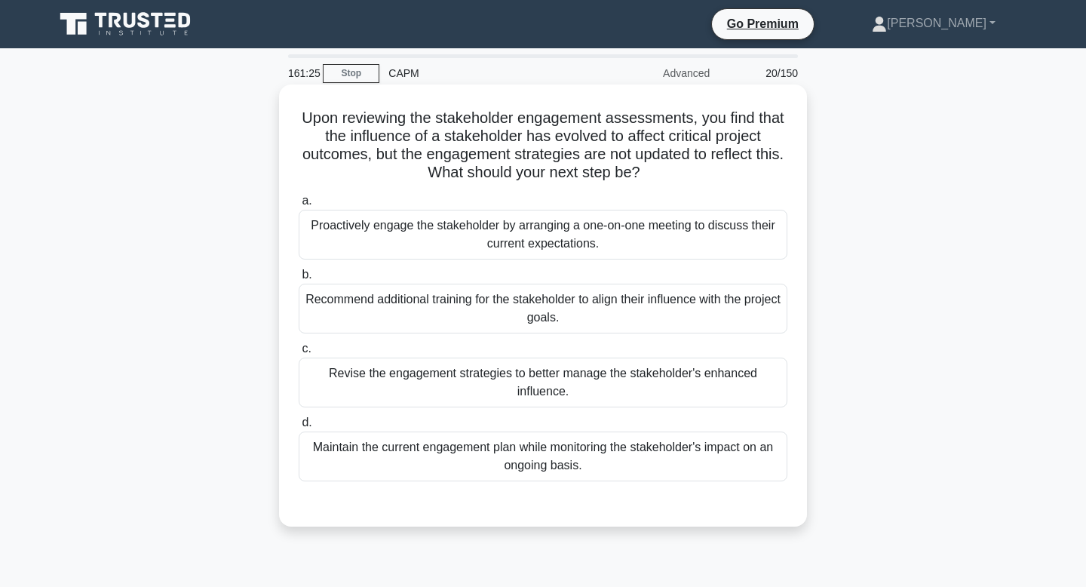
click at [451, 388] on div "Revise the engagement strategies to better manage the stakeholder's enhanced in…" at bounding box center [543, 382] width 489 height 50
click at [299, 354] on input "c. Revise the engagement strategies to better manage the stakeholder's enhanced…" at bounding box center [299, 349] width 0 height 10
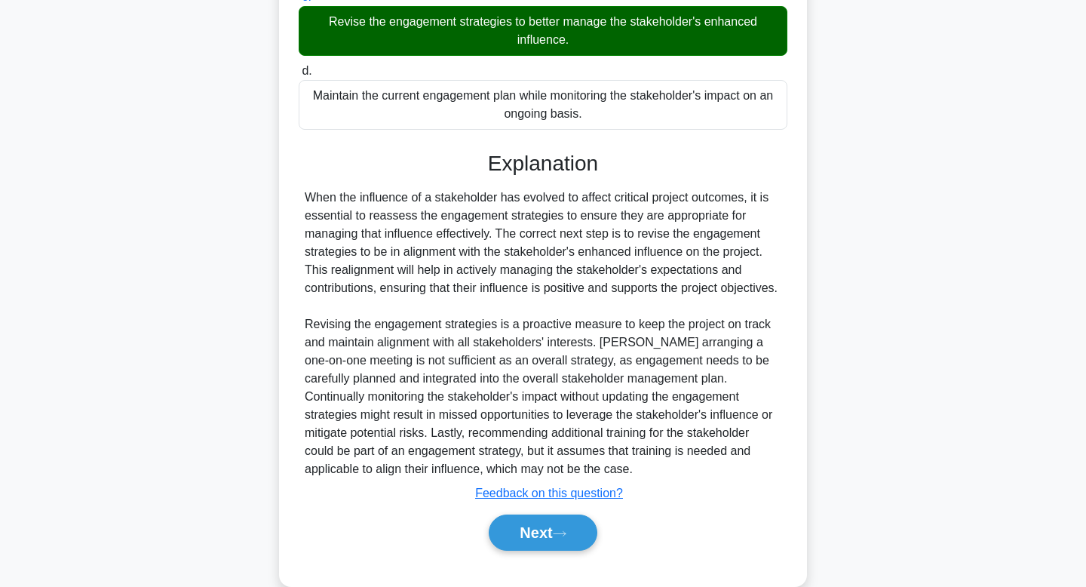
scroll to position [397, 0]
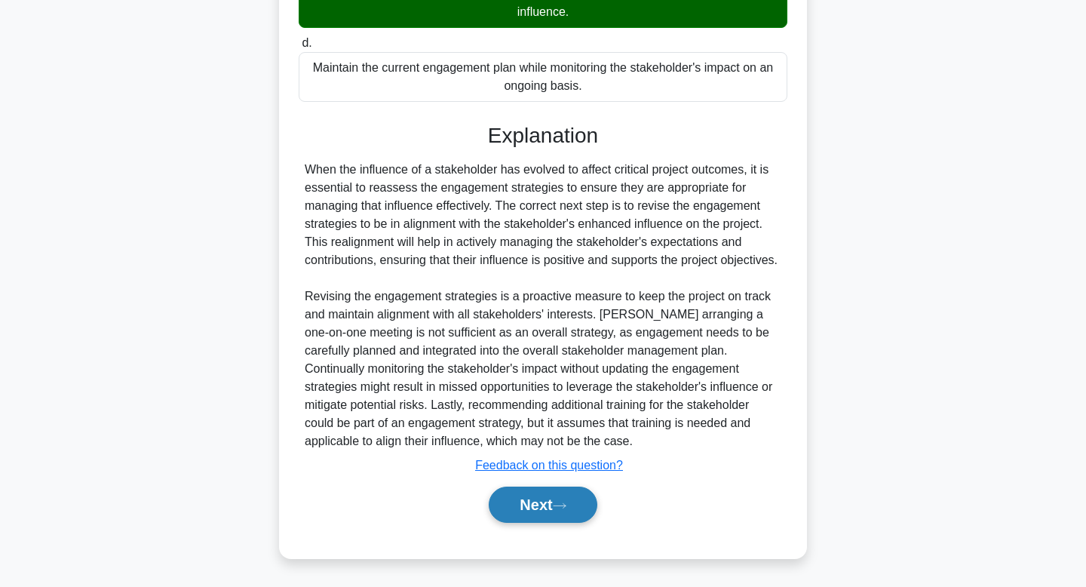
click at [538, 504] on button "Next" at bounding box center [543, 504] width 108 height 36
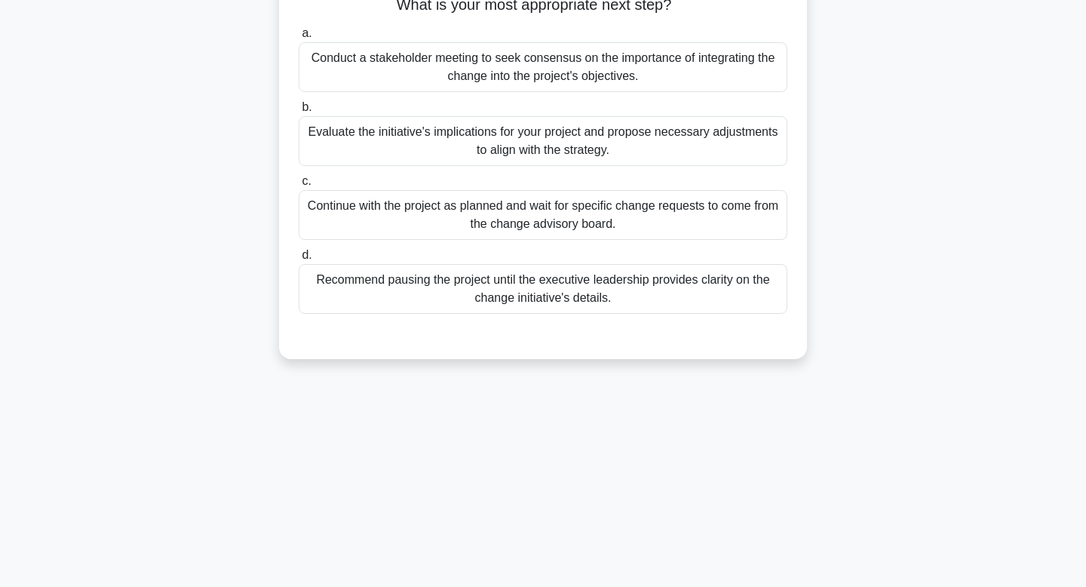
scroll to position [0, 0]
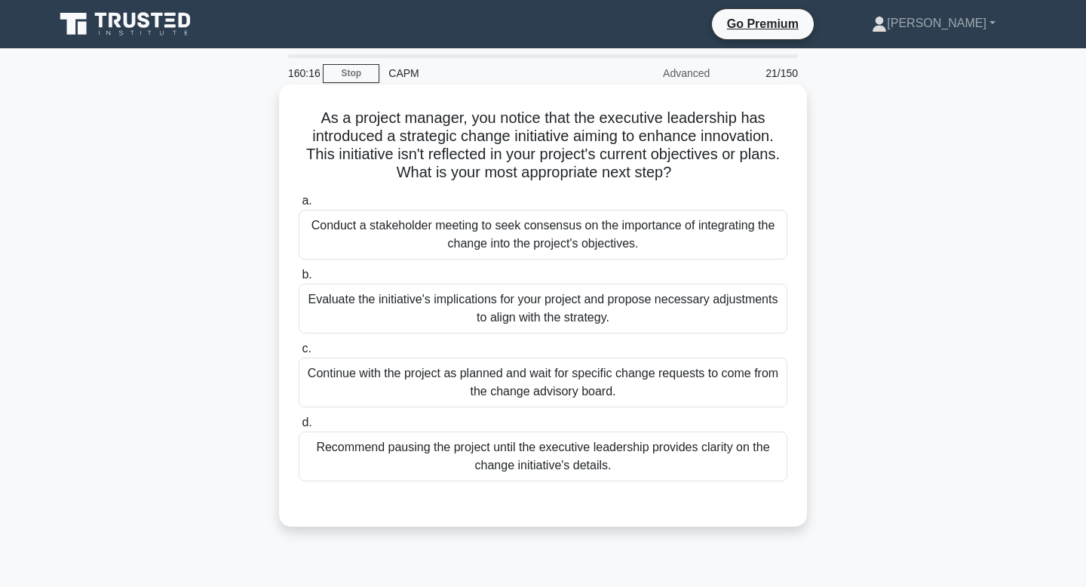
click at [498, 310] on div "Evaluate the initiative's implications for your project and propose necessary a…" at bounding box center [543, 308] width 489 height 50
click at [299, 280] on input "b. Evaluate the initiative's implications for your project and propose necessar…" at bounding box center [299, 275] width 0 height 10
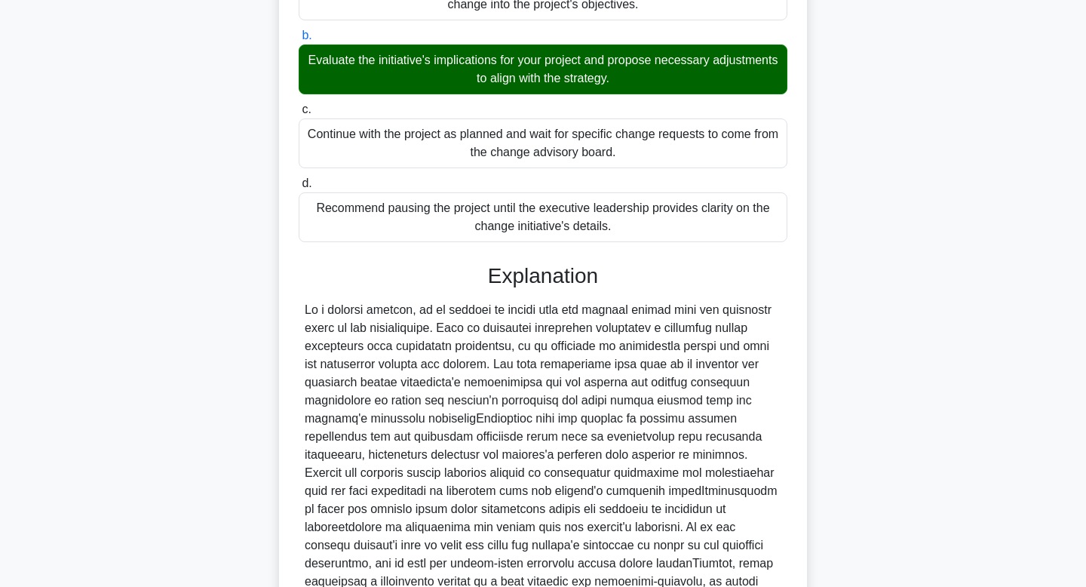
scroll to position [452, 0]
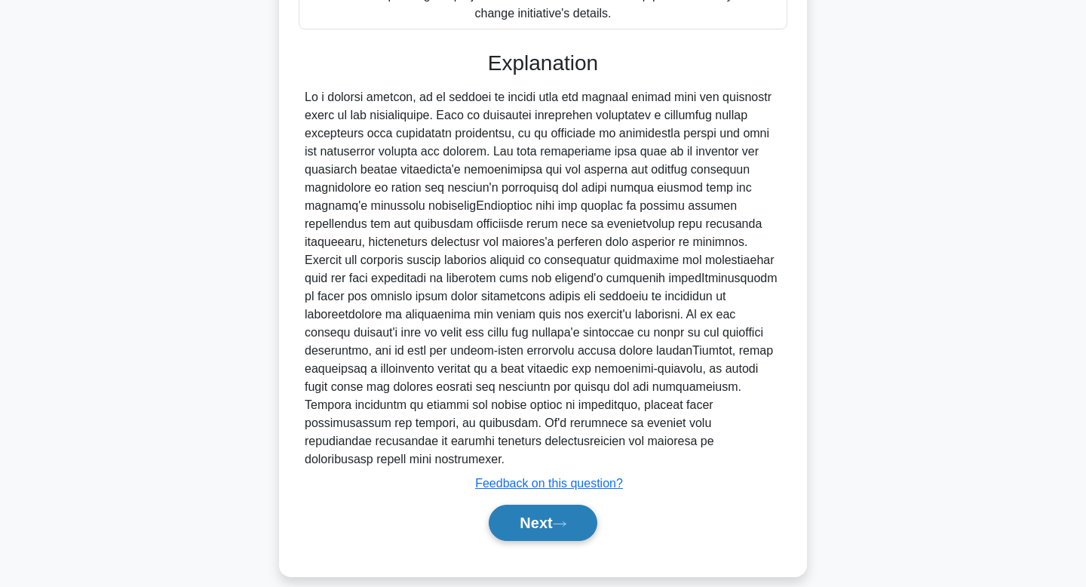
click at [505, 504] on button "Next" at bounding box center [543, 522] width 108 height 36
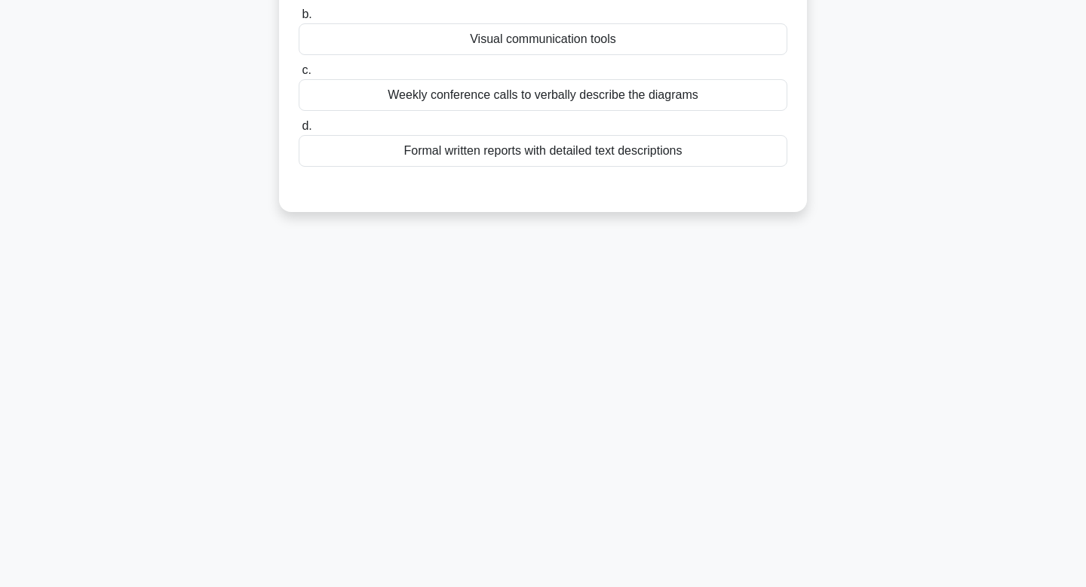
scroll to position [0, 0]
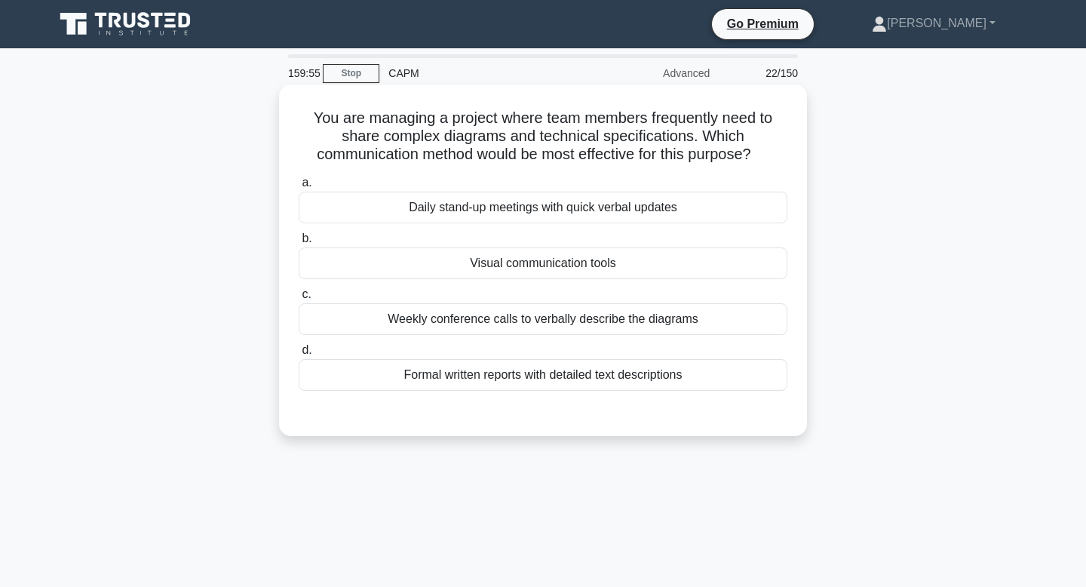
click at [523, 271] on div "Visual communication tools" at bounding box center [543, 263] width 489 height 32
click at [299, 243] on input "b. Visual communication tools" at bounding box center [299, 239] width 0 height 10
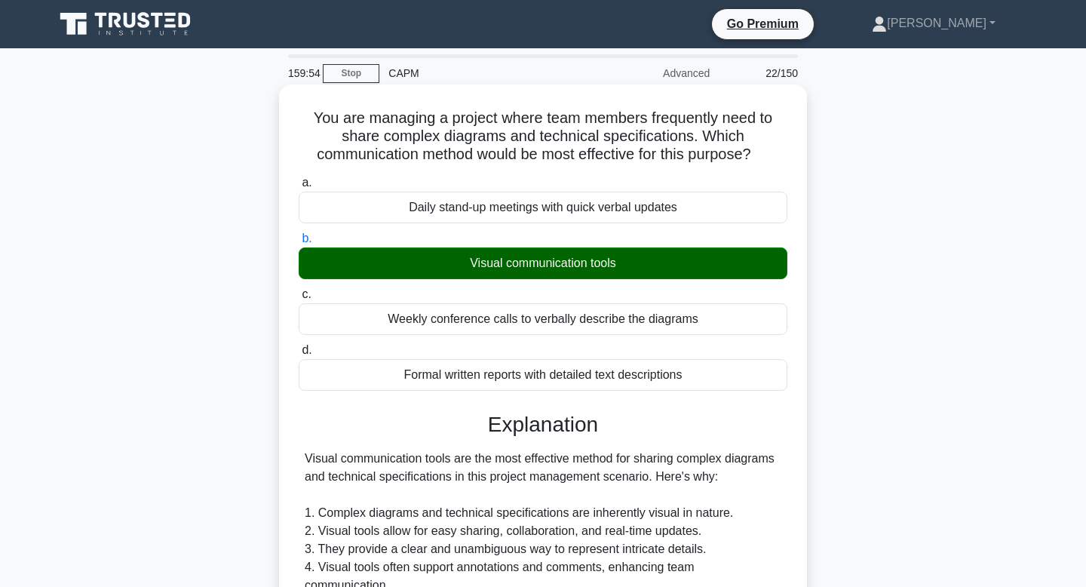
scroll to position [542, 0]
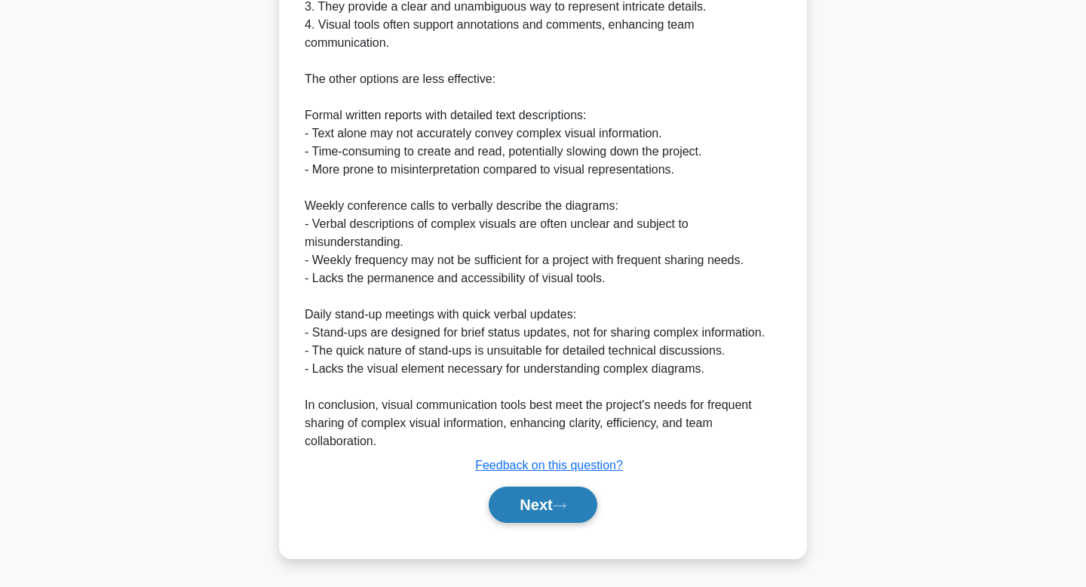
click at [522, 508] on button "Next" at bounding box center [543, 504] width 108 height 36
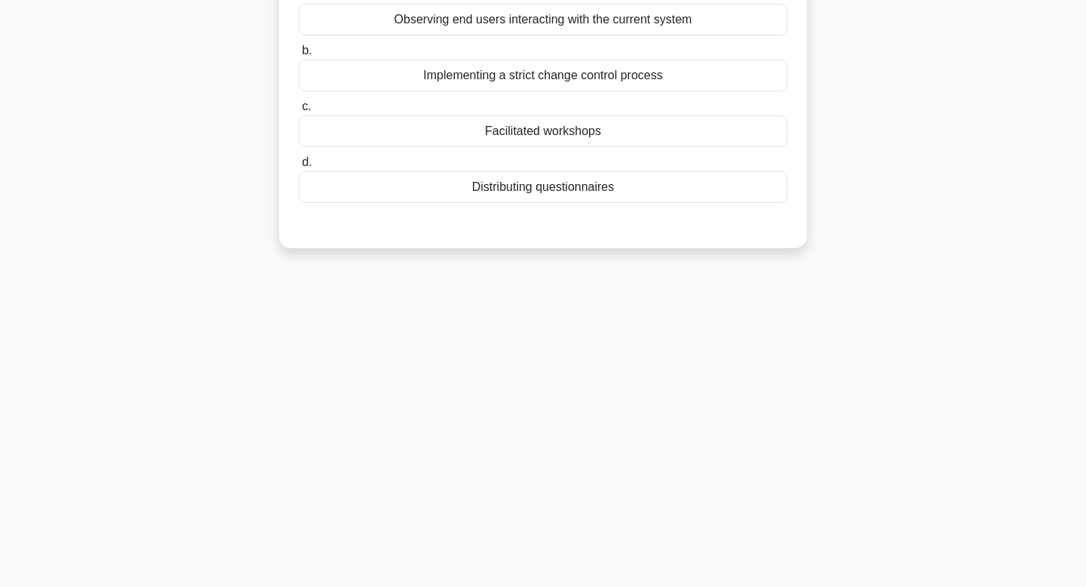
scroll to position [0, 0]
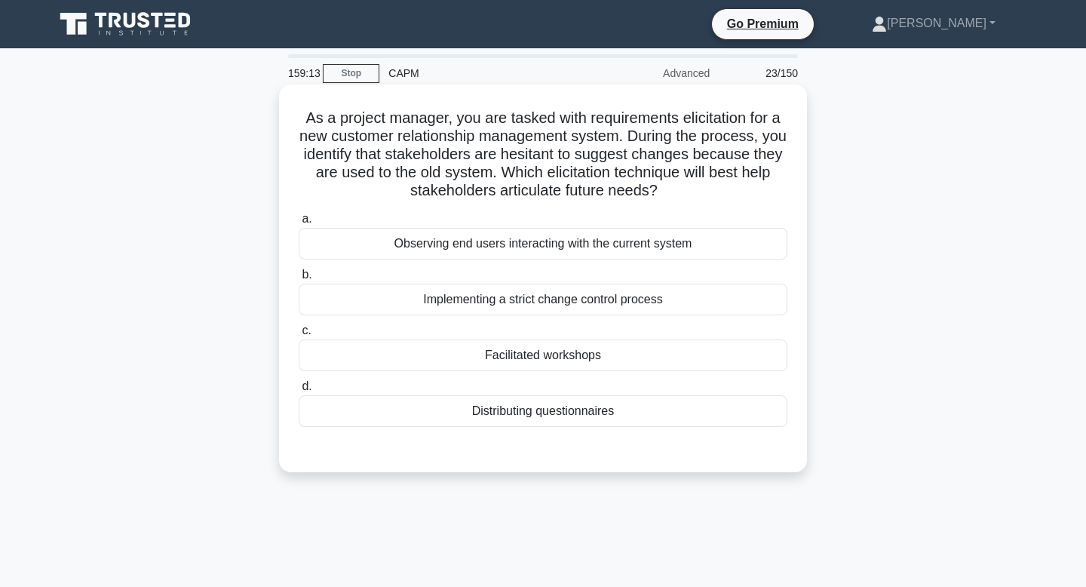
click at [543, 353] on div "Facilitated workshops" at bounding box center [543, 355] width 489 height 32
click at [299, 335] on input "c. Facilitated workshops" at bounding box center [299, 331] width 0 height 10
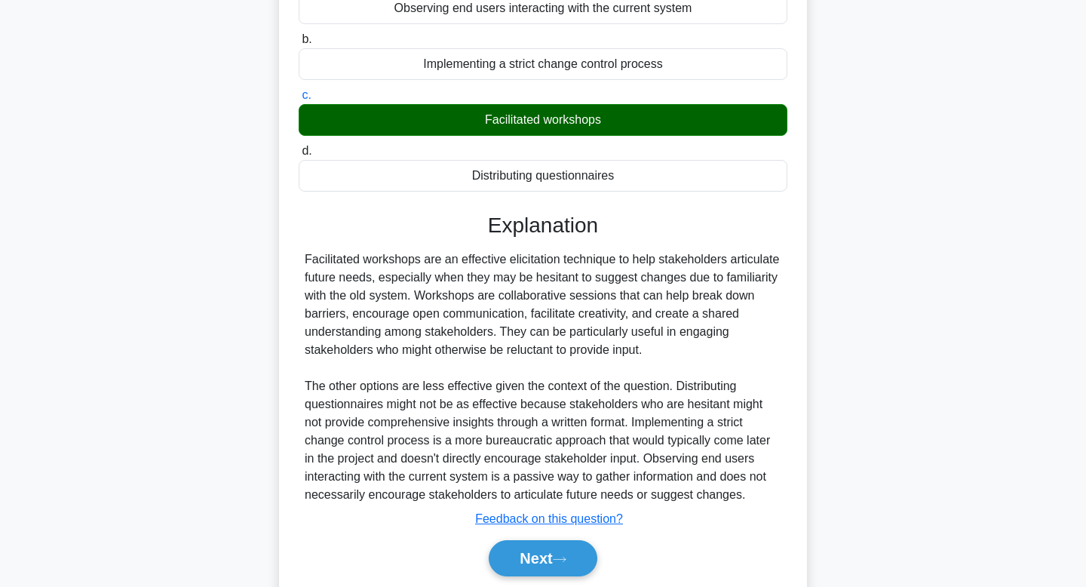
scroll to position [289, 0]
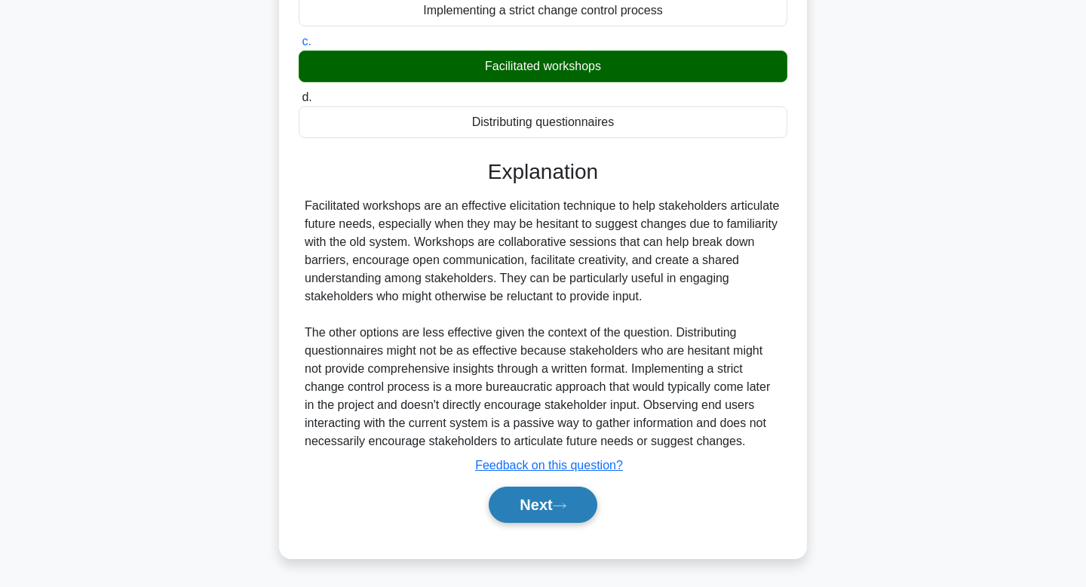
click at [531, 513] on button "Next" at bounding box center [543, 504] width 108 height 36
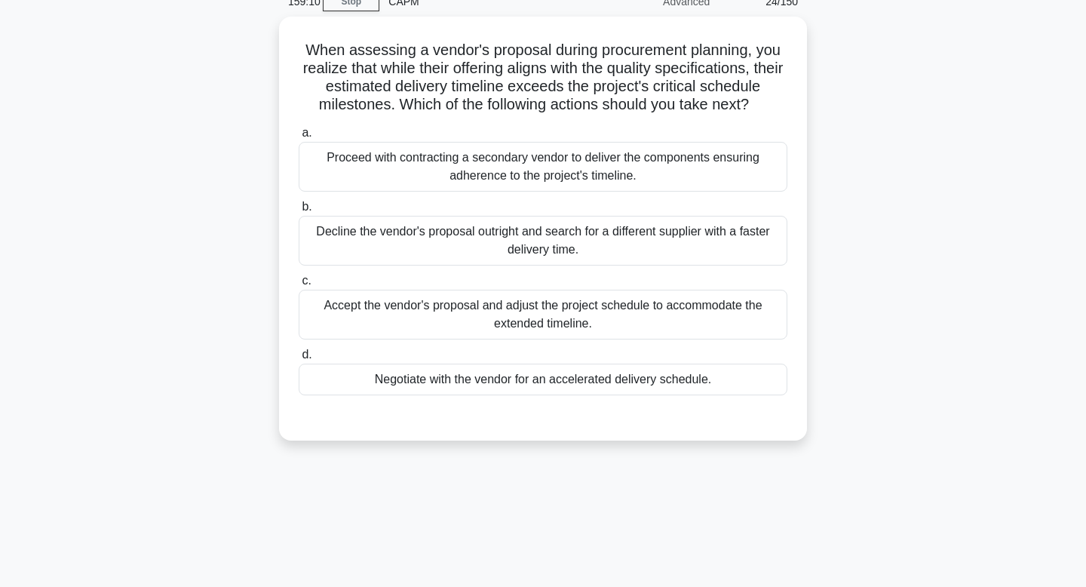
scroll to position [0, 0]
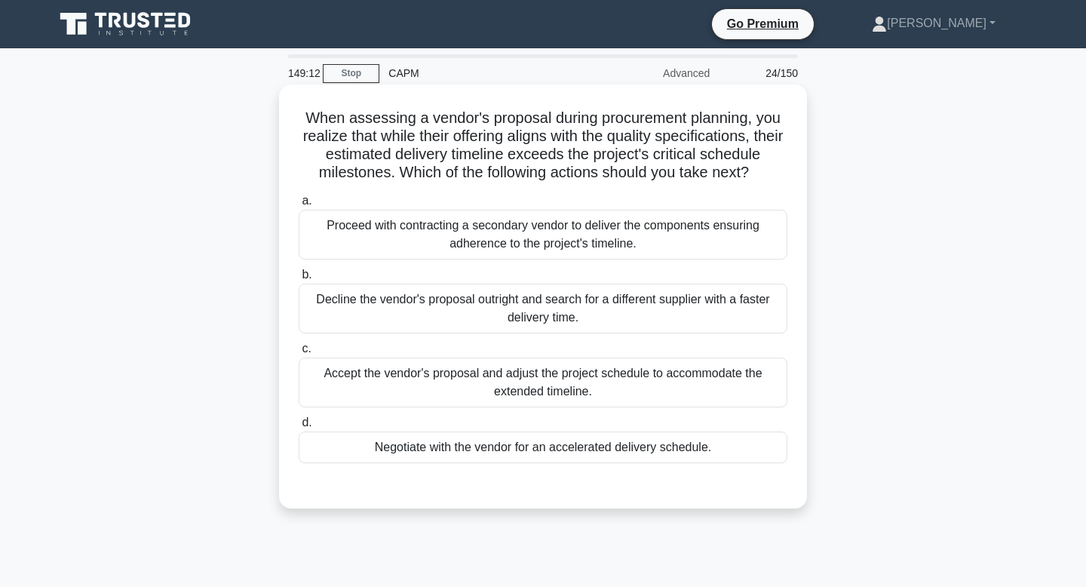
click at [619, 296] on div "Decline the vendor's proposal outright and search for a different supplier with…" at bounding box center [543, 308] width 489 height 50
click at [299, 280] on input "b. Decline the vendor's proposal outright and search for a different supplier w…" at bounding box center [299, 275] width 0 height 10
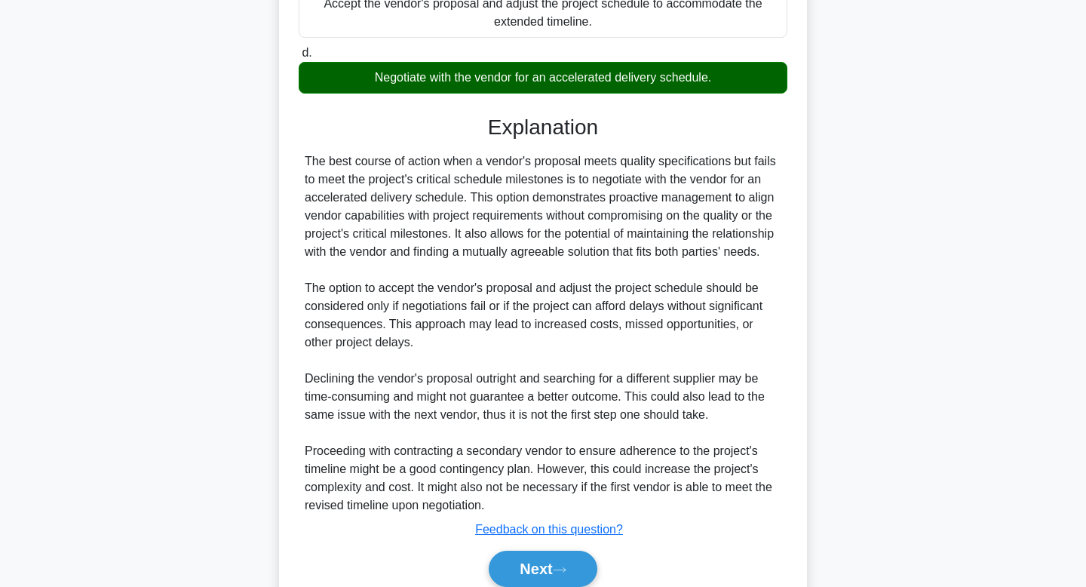
scroll to position [435, 0]
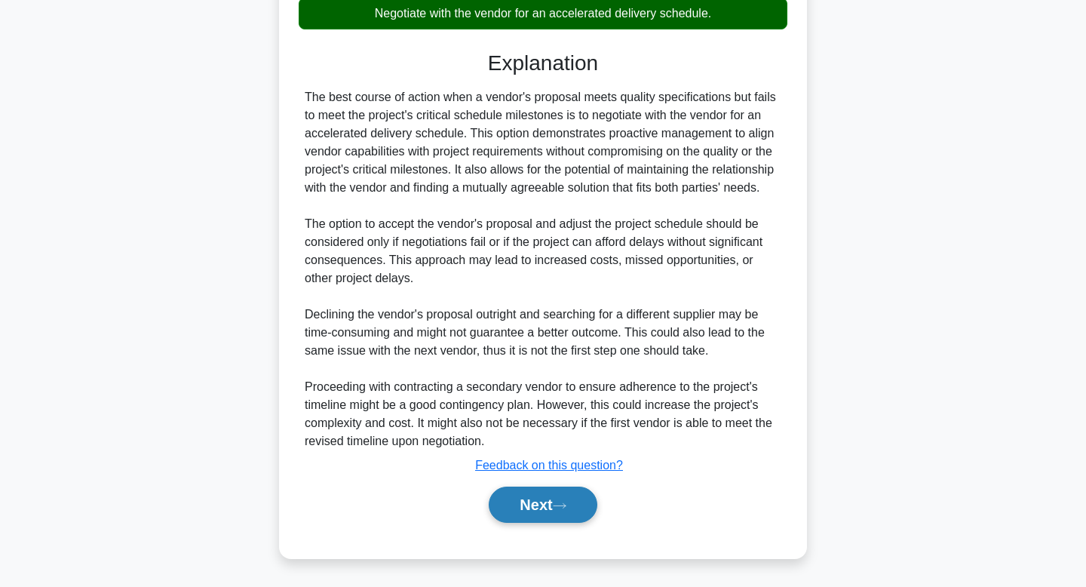
click at [561, 507] on icon at bounding box center [560, 505] width 14 height 8
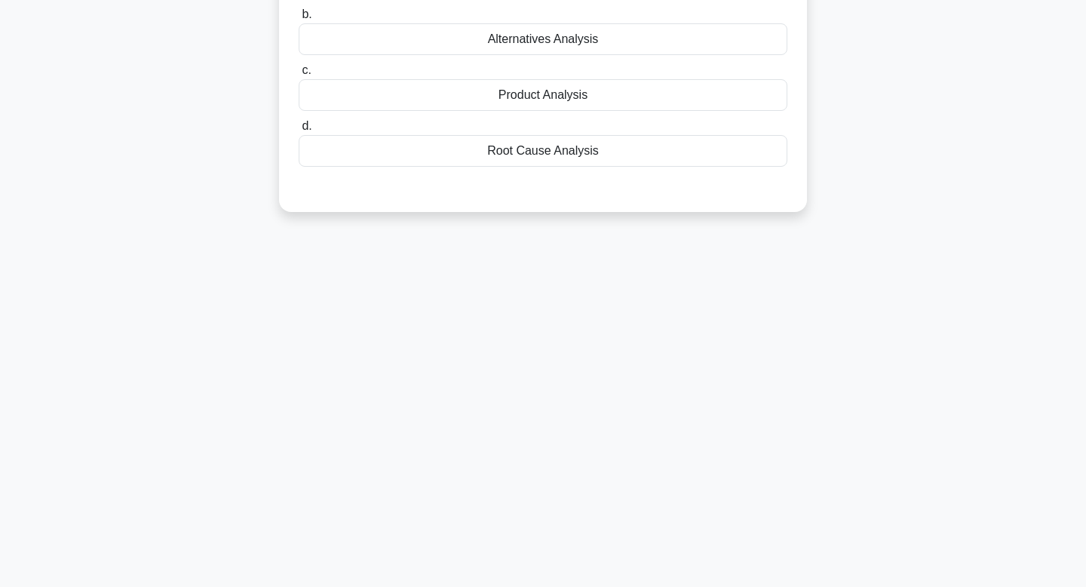
scroll to position [0, 0]
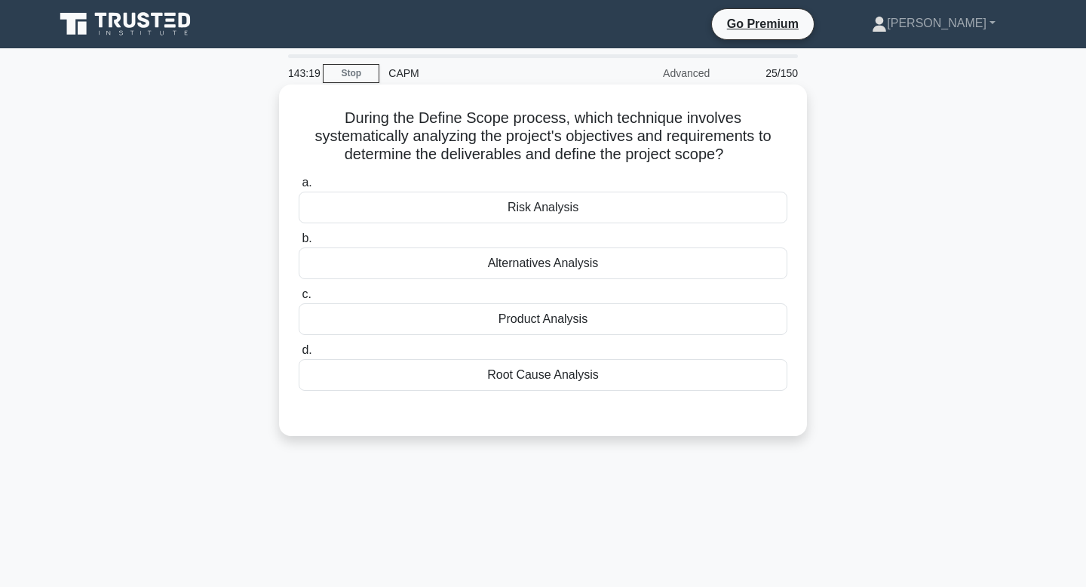
click at [546, 387] on div "Root Cause Analysis" at bounding box center [543, 375] width 489 height 32
click at [299, 355] on input "d. Root Cause Analysis" at bounding box center [299, 350] width 0 height 10
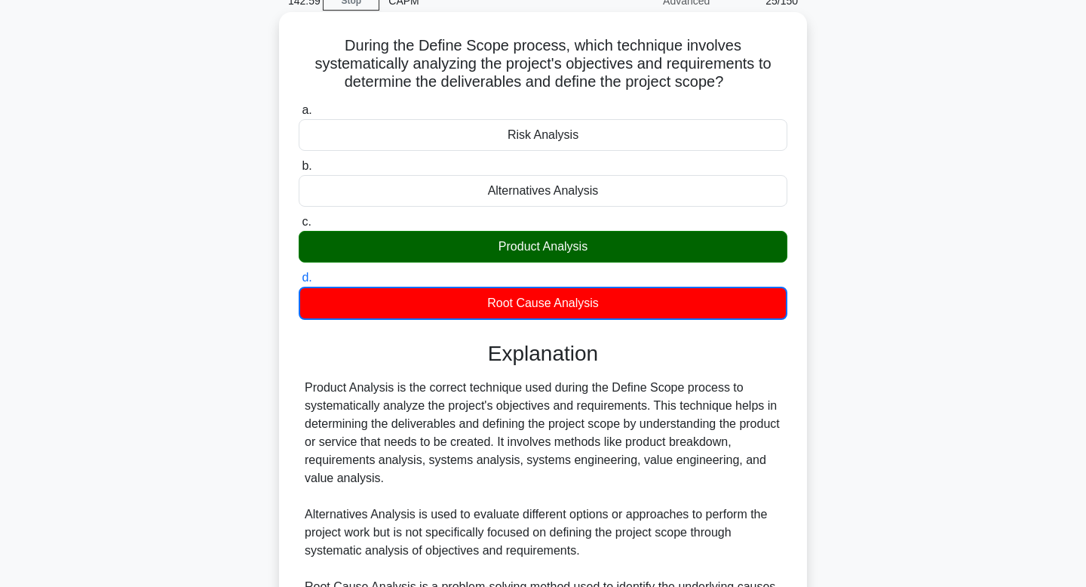
scroll to position [290, 0]
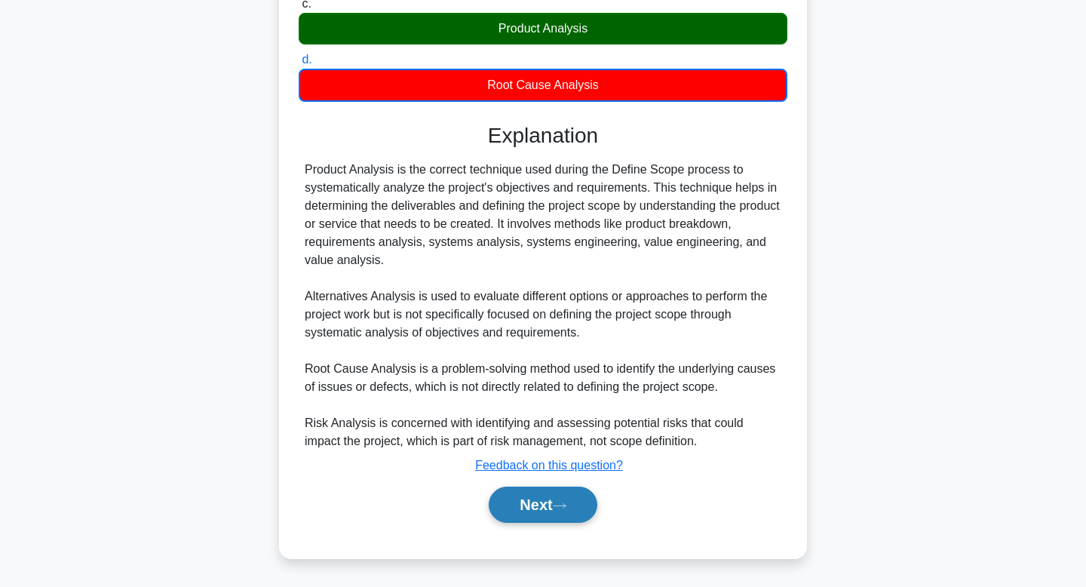
click at [539, 506] on button "Next" at bounding box center [543, 504] width 108 height 36
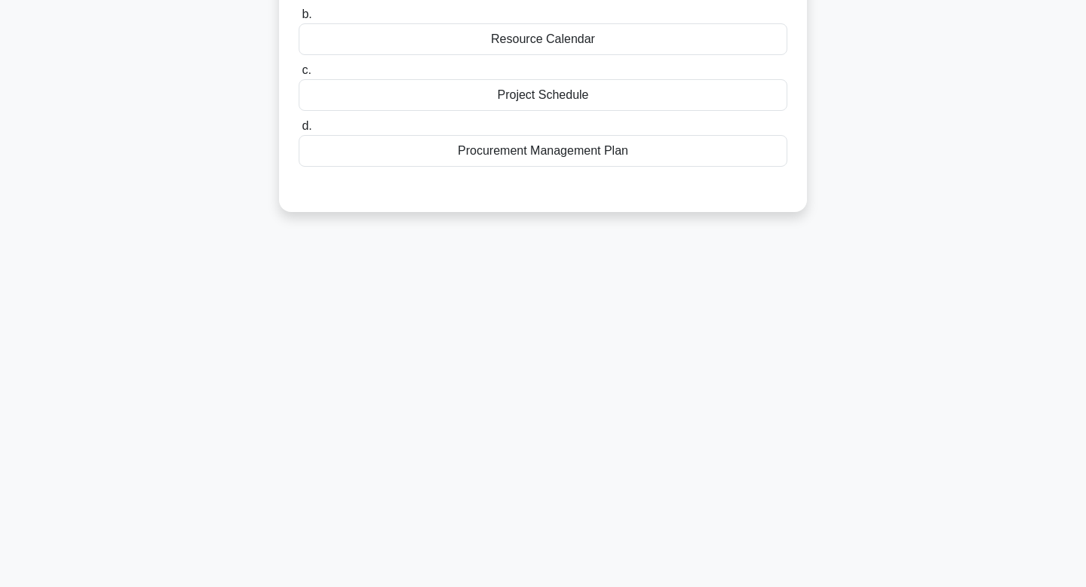
scroll to position [0, 0]
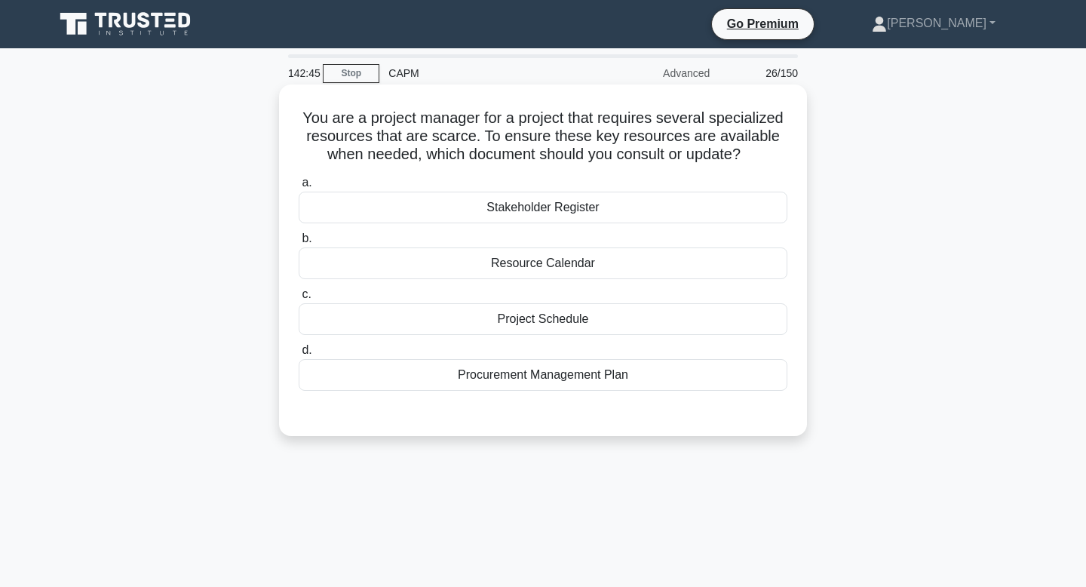
click at [594, 256] on div "Resource Calendar" at bounding box center [543, 263] width 489 height 32
click at [299, 243] on input "b. Resource Calendar" at bounding box center [299, 239] width 0 height 10
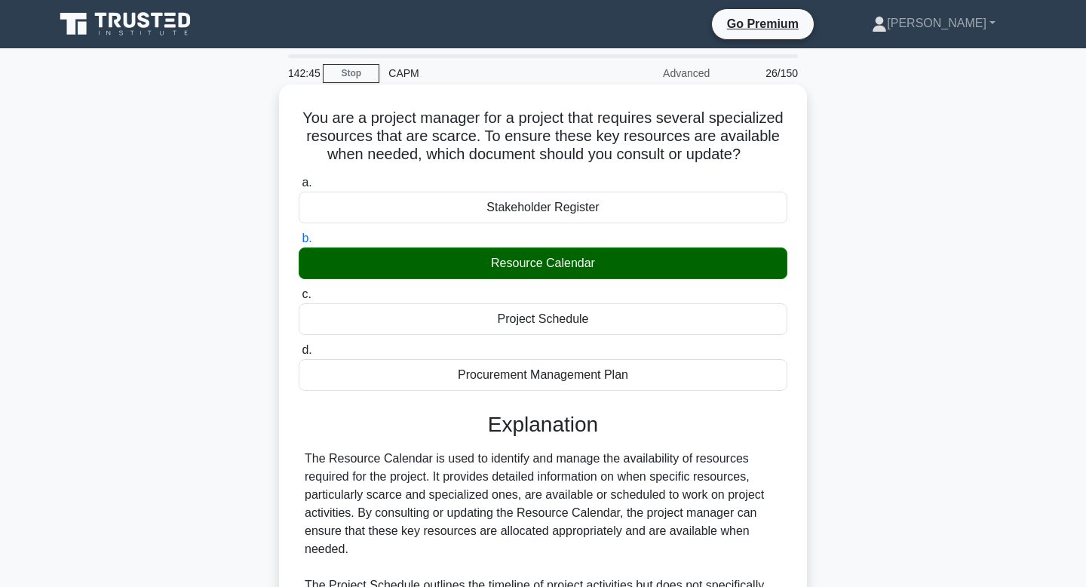
scroll to position [234, 0]
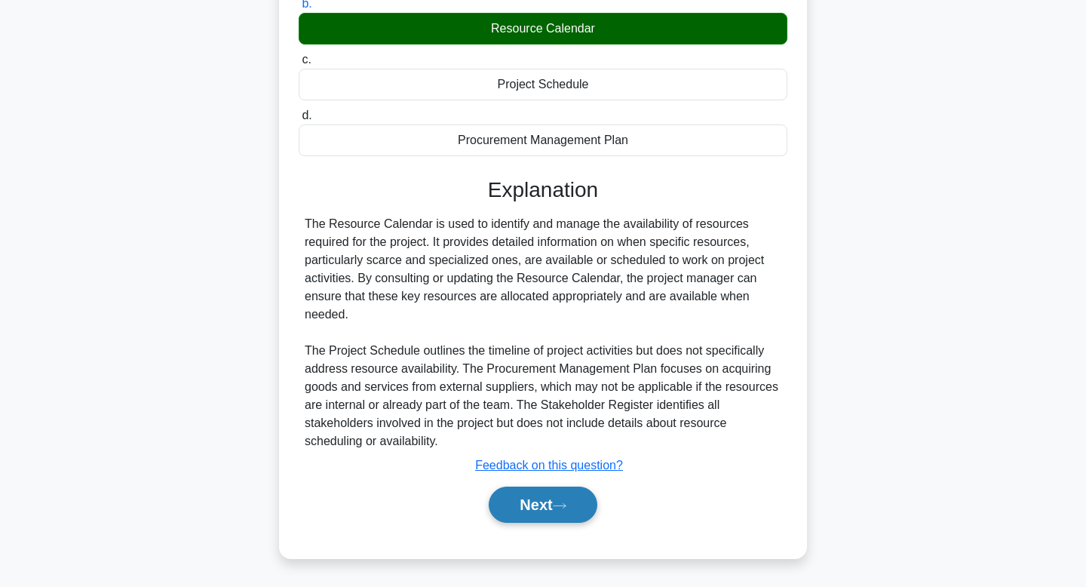
click at [531, 506] on button "Next" at bounding box center [543, 504] width 108 height 36
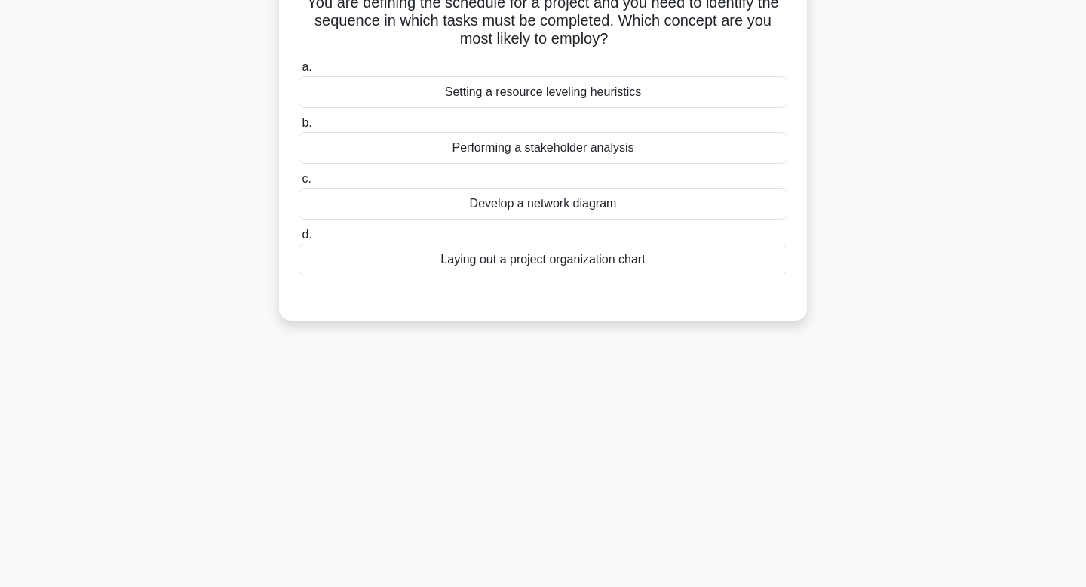
scroll to position [0, 0]
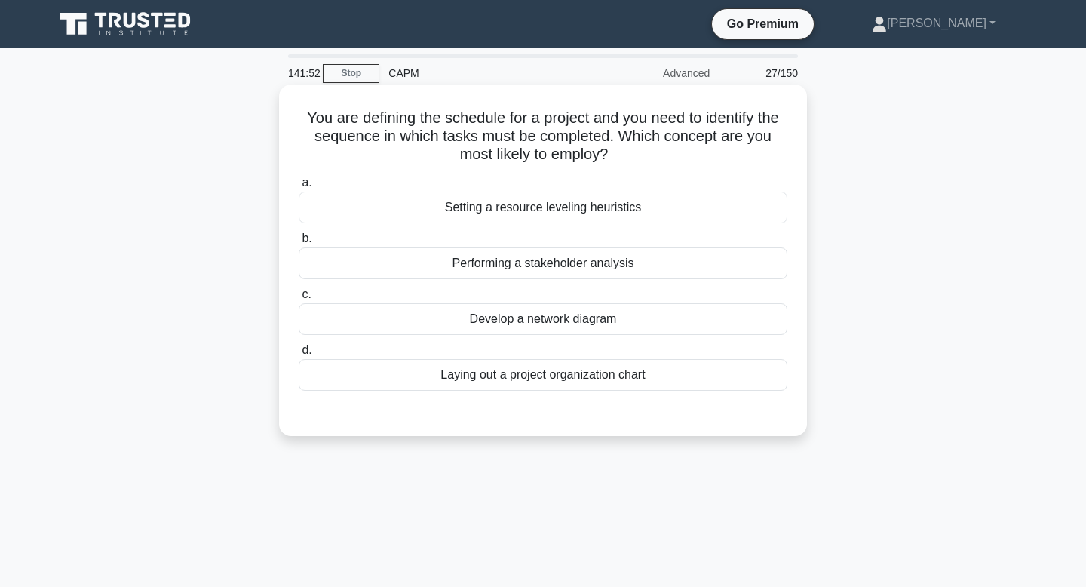
click at [470, 207] on div "Setting a resource leveling heuristics" at bounding box center [543, 207] width 489 height 32
click at [299, 188] on input "a. Setting a resource leveling heuristics" at bounding box center [299, 183] width 0 height 10
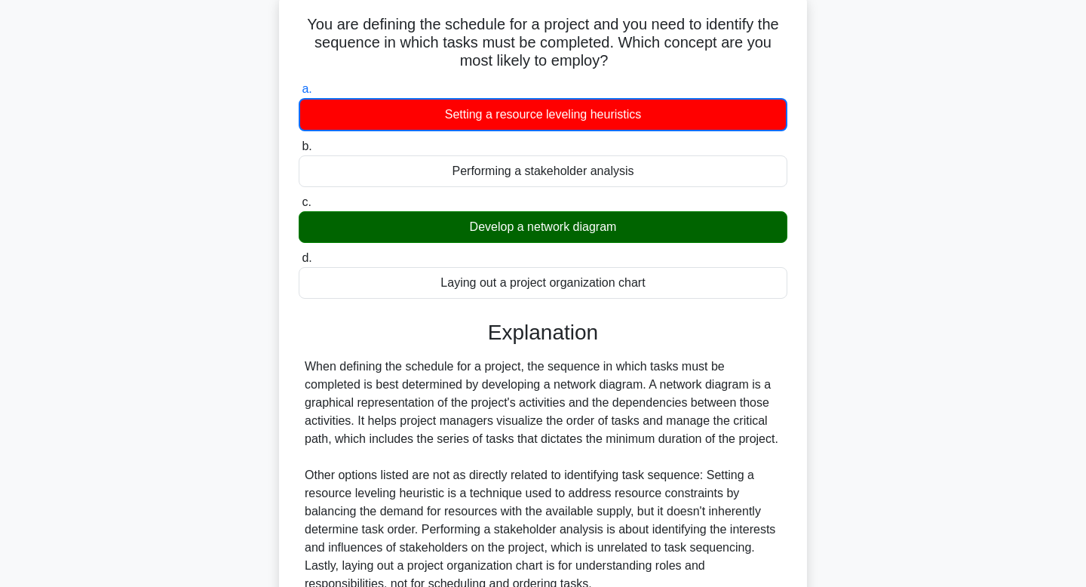
scroll to position [254, 0]
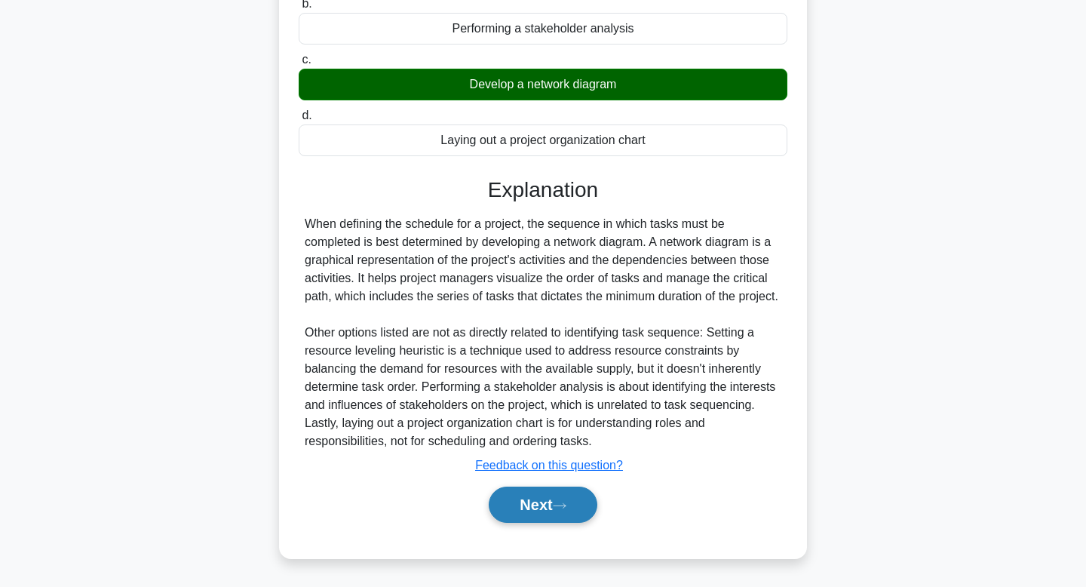
click at [498, 492] on button "Next" at bounding box center [543, 504] width 108 height 36
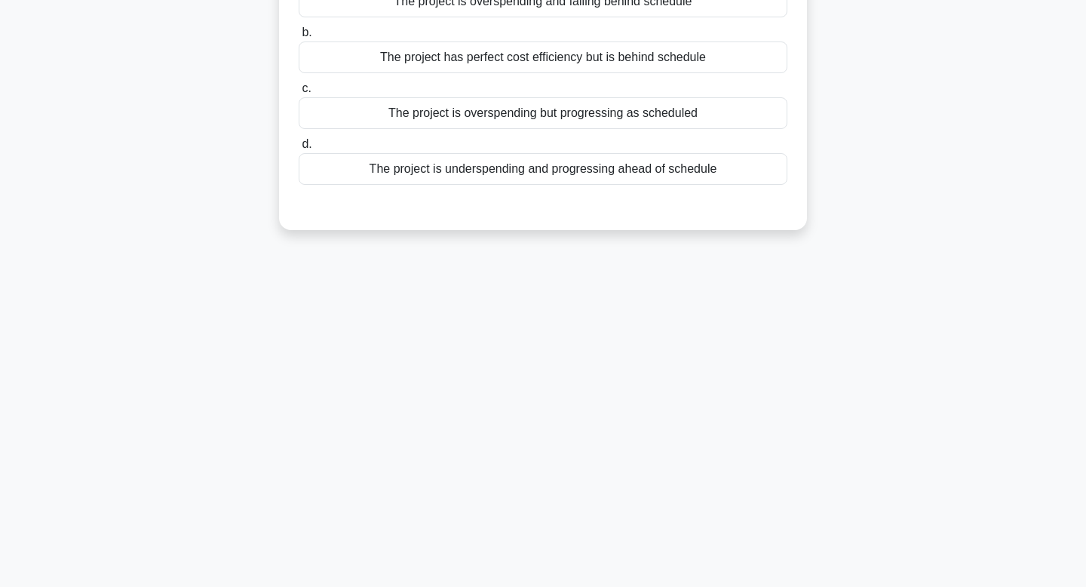
scroll to position [0, 0]
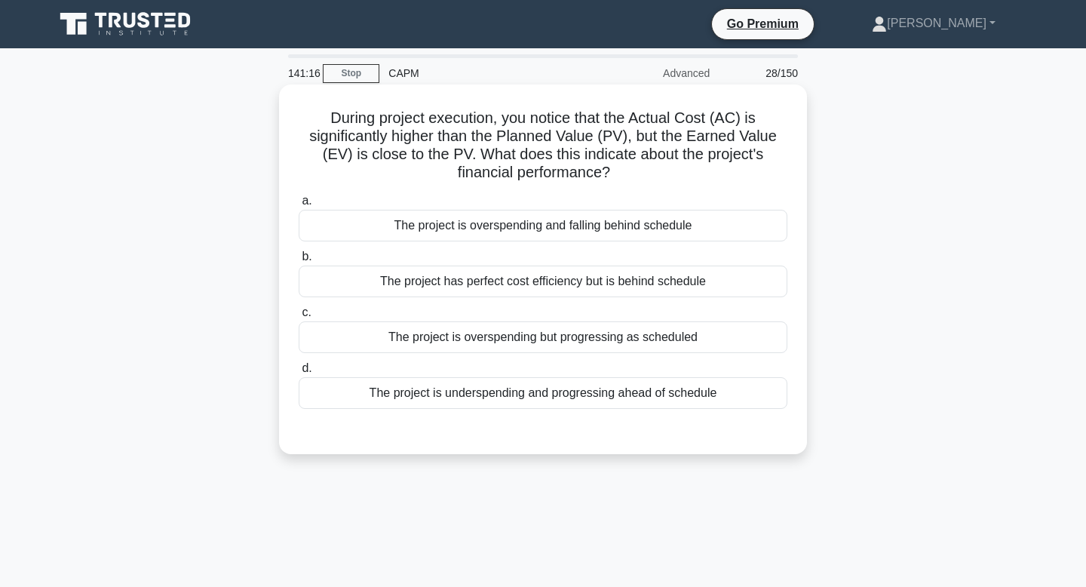
click at [426, 334] on div "The project is overspending but progressing as scheduled" at bounding box center [543, 337] width 489 height 32
click at [299, 317] on input "c. The project is overspending but progressing as scheduled" at bounding box center [299, 313] width 0 height 10
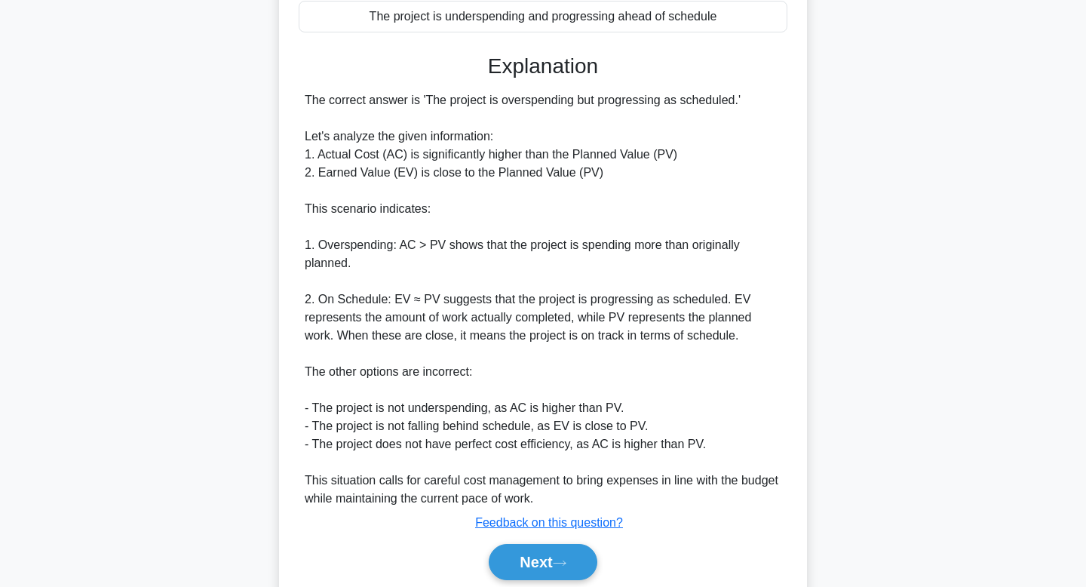
scroll to position [433, 0]
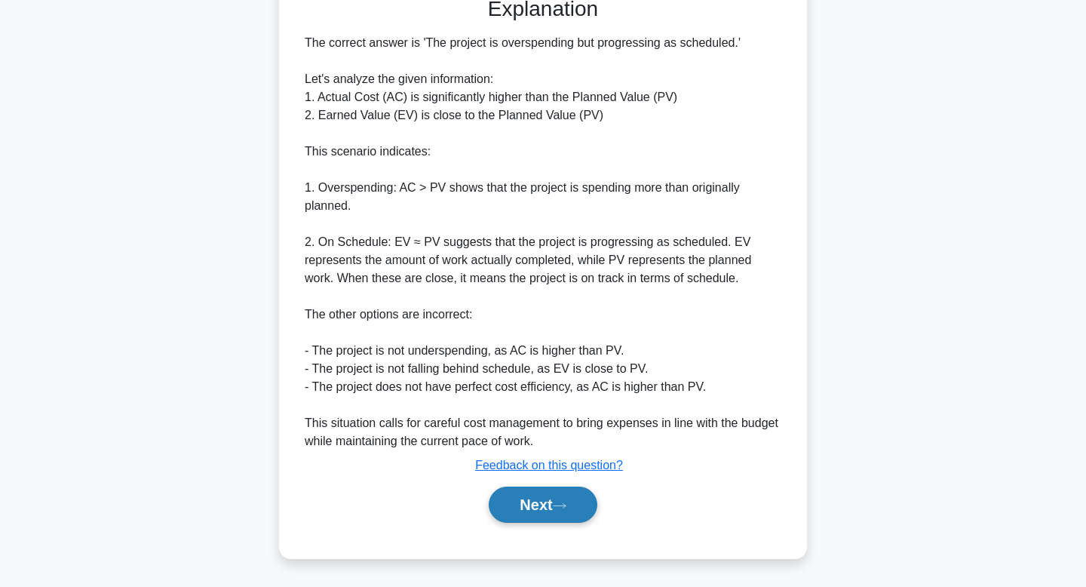
click at [532, 501] on button "Next" at bounding box center [543, 504] width 108 height 36
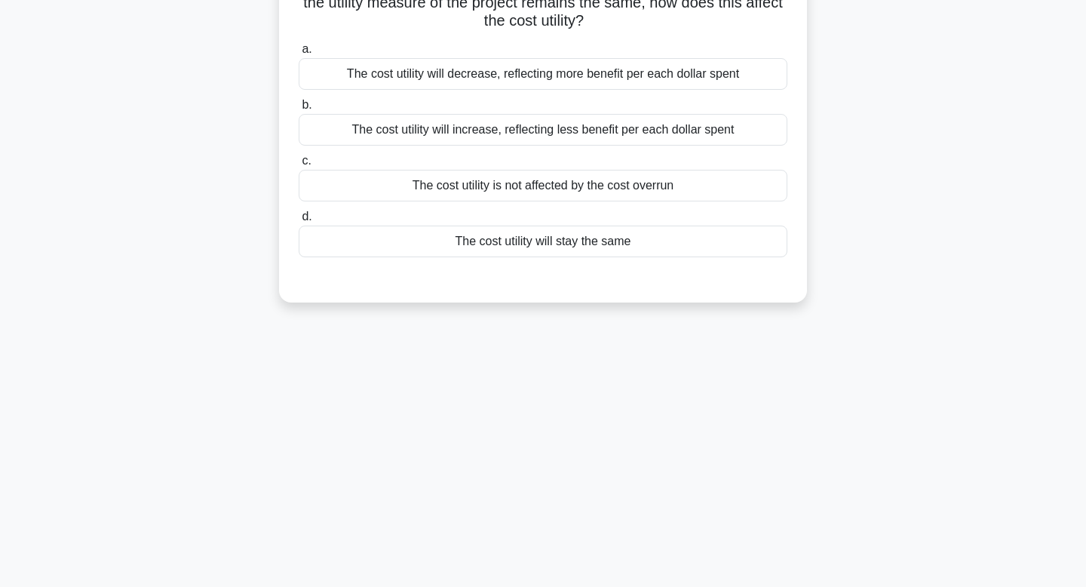
scroll to position [0, 0]
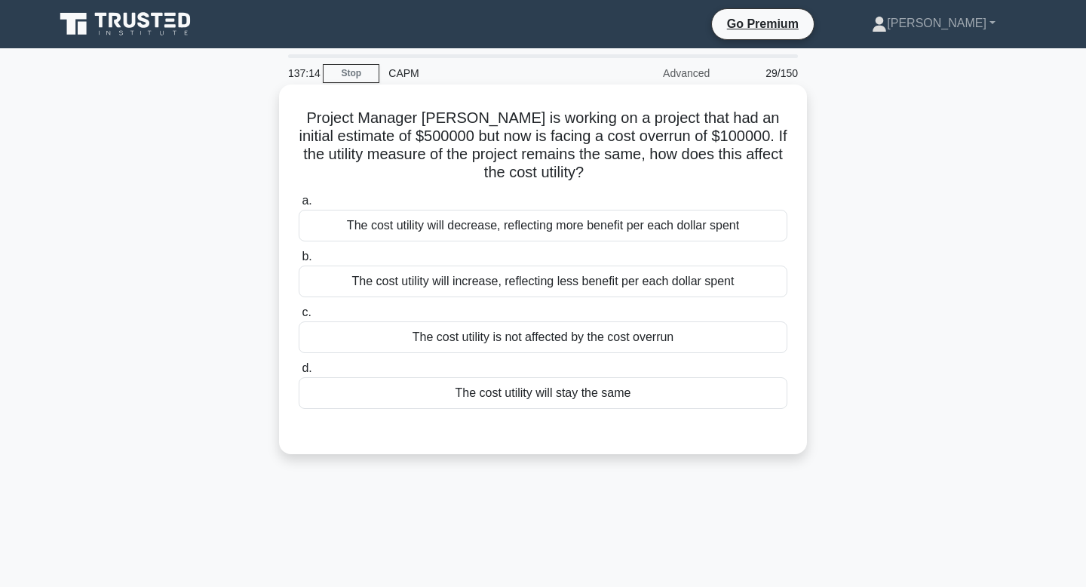
click at [553, 281] on div "The cost utility will increase, reflecting less benefit per each dollar spent" at bounding box center [543, 281] width 489 height 32
click at [299, 262] on input "b. The cost utility will increase, reflecting less benefit per each dollar spent" at bounding box center [299, 257] width 0 height 10
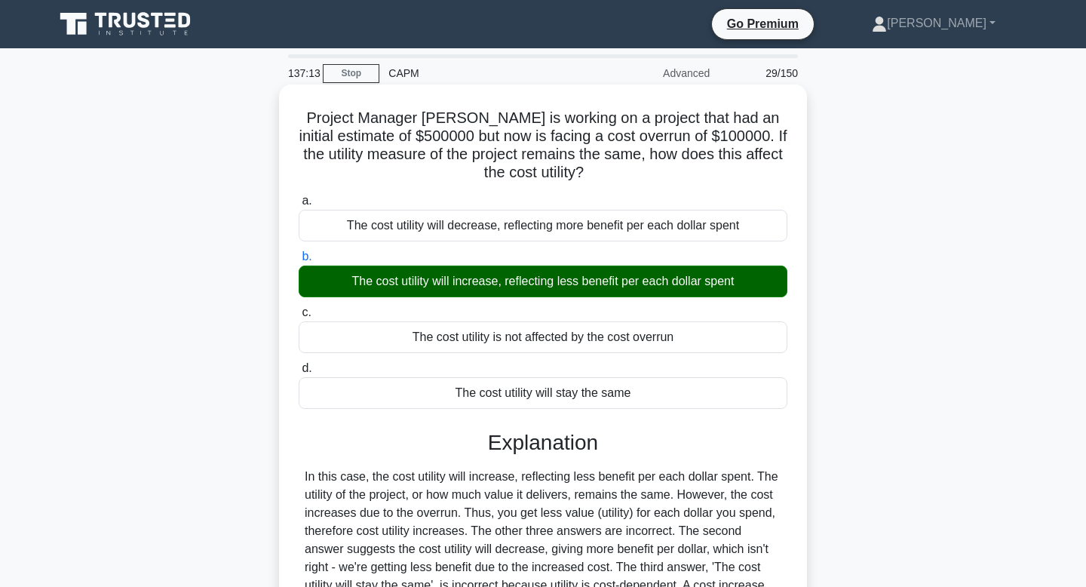
scroll to position [228, 0]
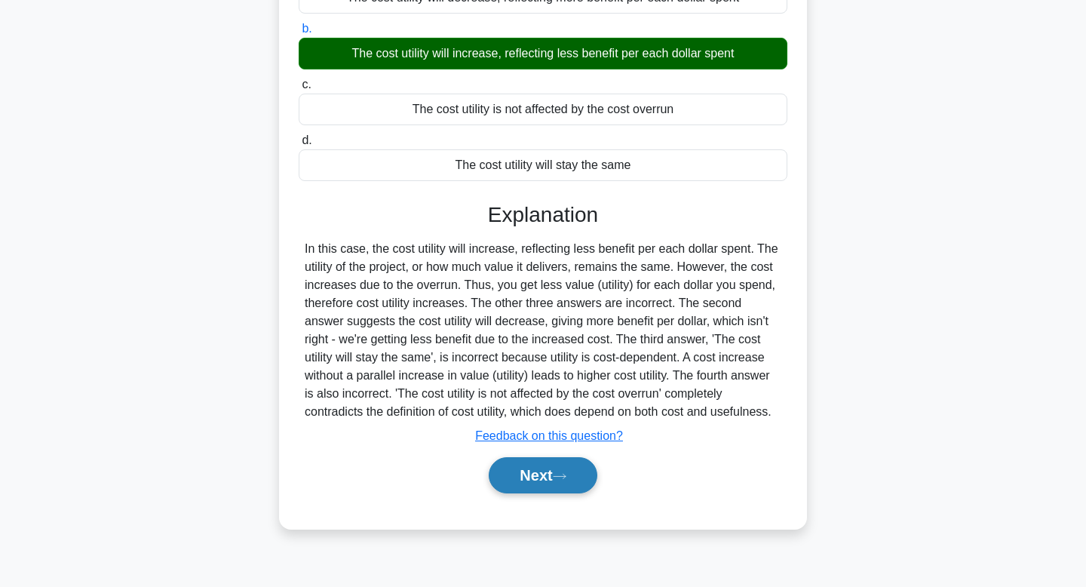
click at [556, 485] on button "Next" at bounding box center [543, 475] width 108 height 36
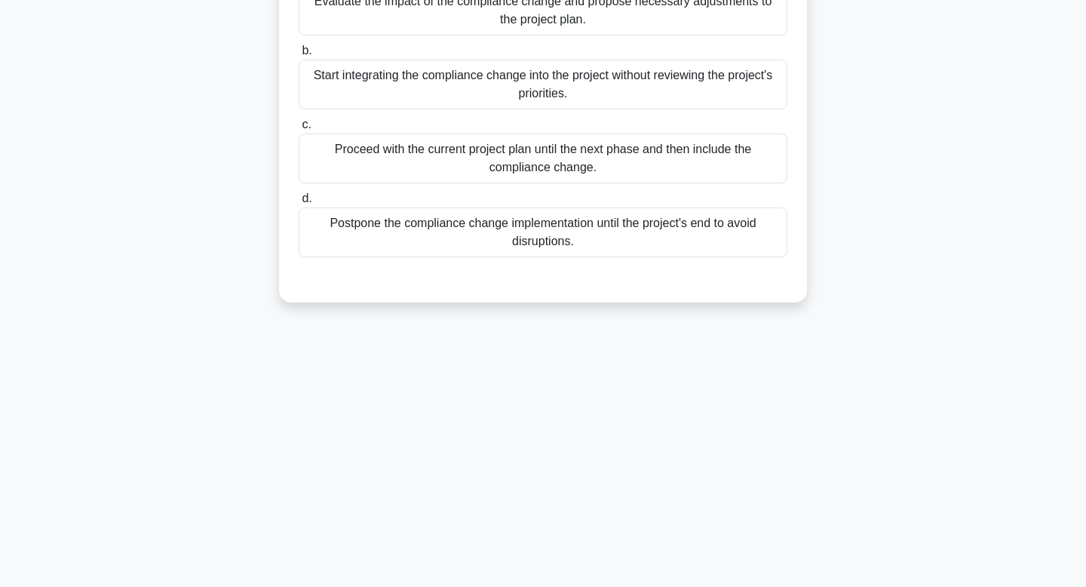
scroll to position [0, 0]
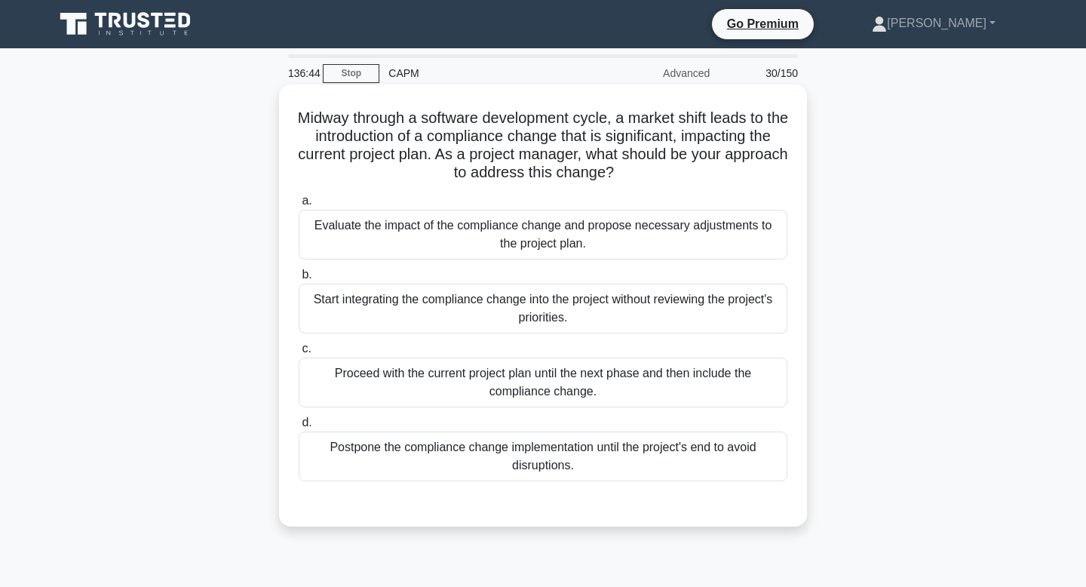
click at [588, 230] on div "Evaluate the impact of the compliance change and propose necessary adjustments …" at bounding box center [543, 235] width 489 height 50
click at [299, 206] on input "a. Evaluate the impact of the compliance change and propose necessary adjustmen…" at bounding box center [299, 201] width 0 height 10
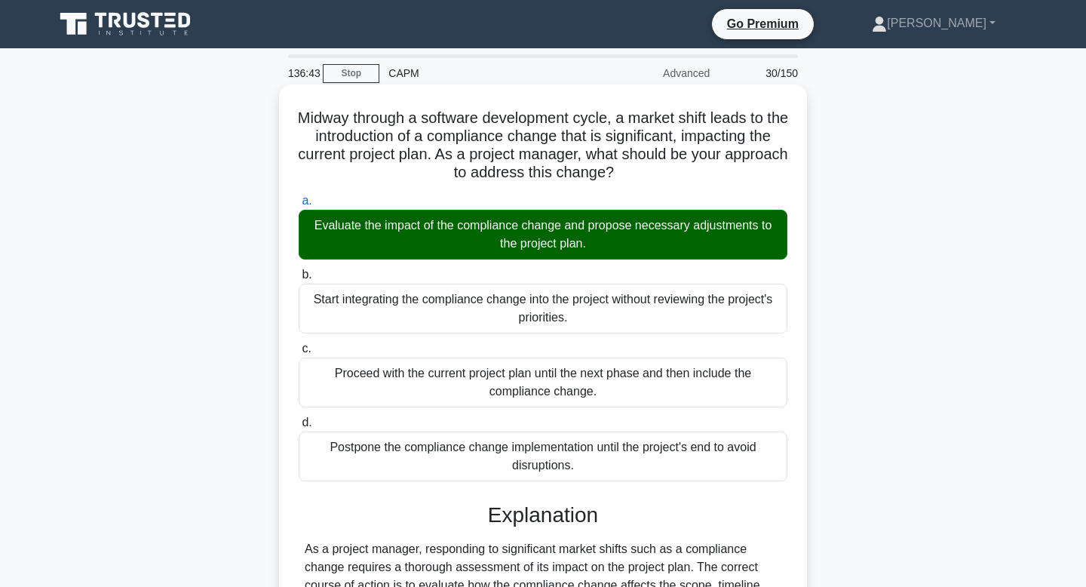
scroll to position [379, 0]
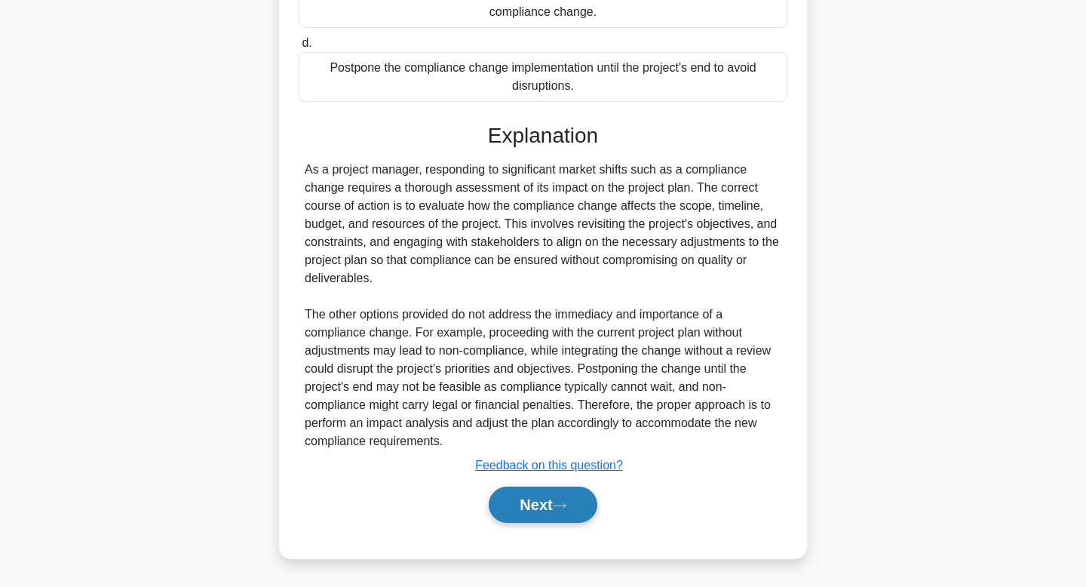
click at [540, 495] on button "Next" at bounding box center [543, 504] width 108 height 36
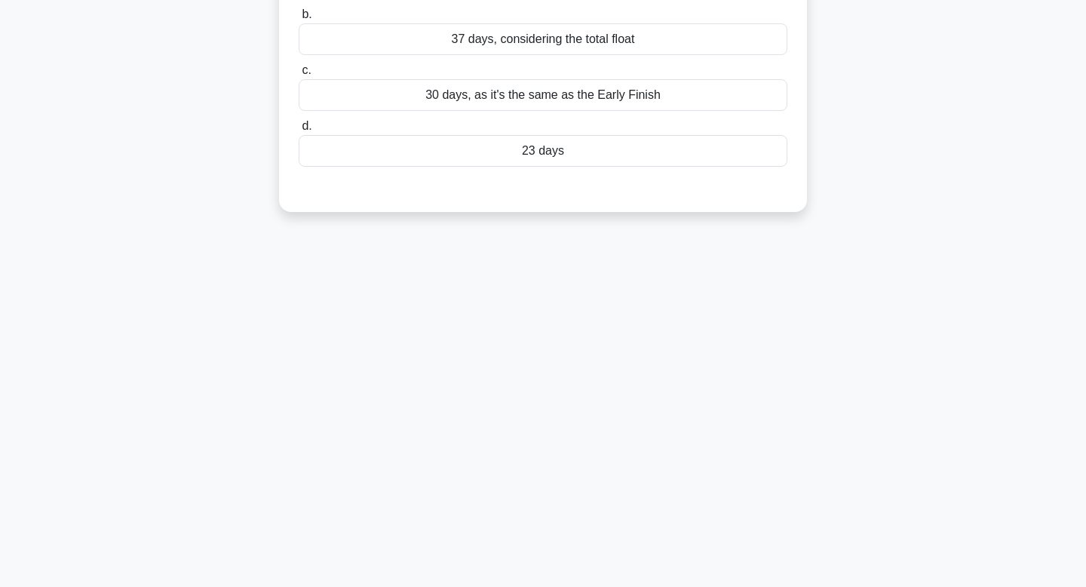
scroll to position [0, 0]
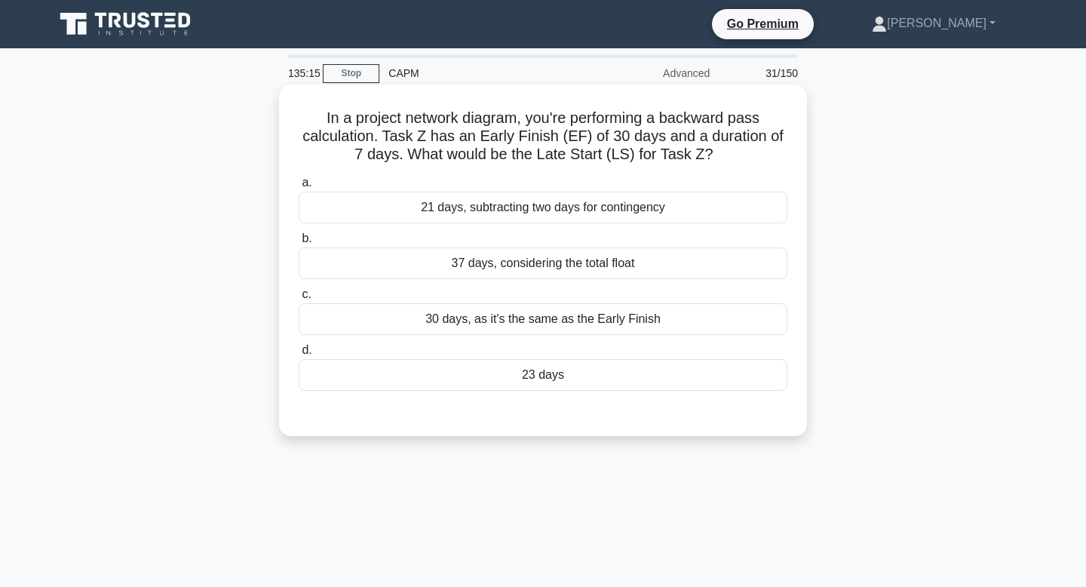
click at [533, 385] on div "23 days" at bounding box center [543, 375] width 489 height 32
click at [299, 355] on input "d. 23 days" at bounding box center [299, 350] width 0 height 10
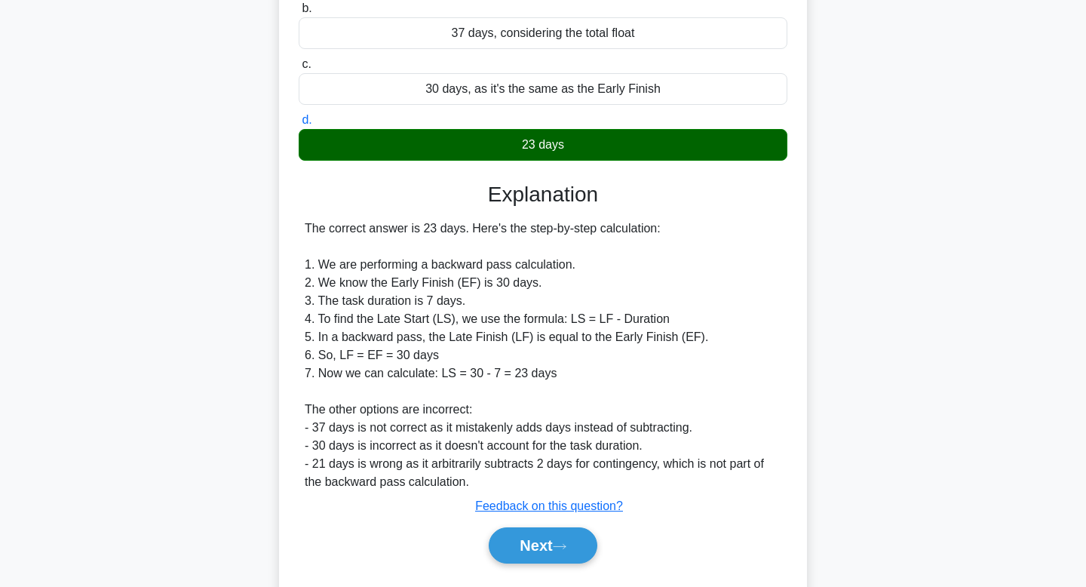
scroll to position [233, 0]
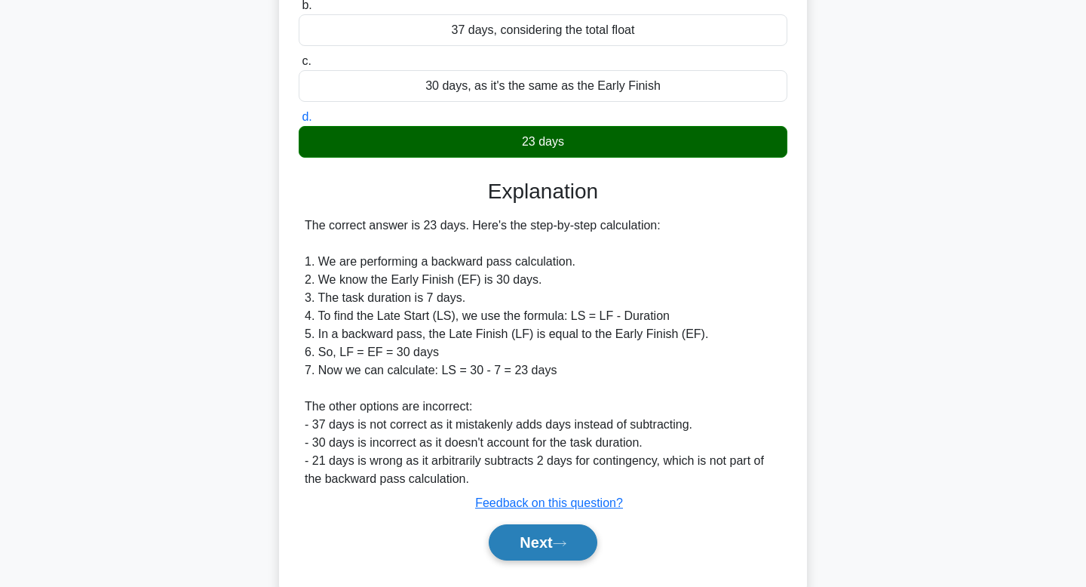
click at [525, 550] on button "Next" at bounding box center [543, 542] width 108 height 36
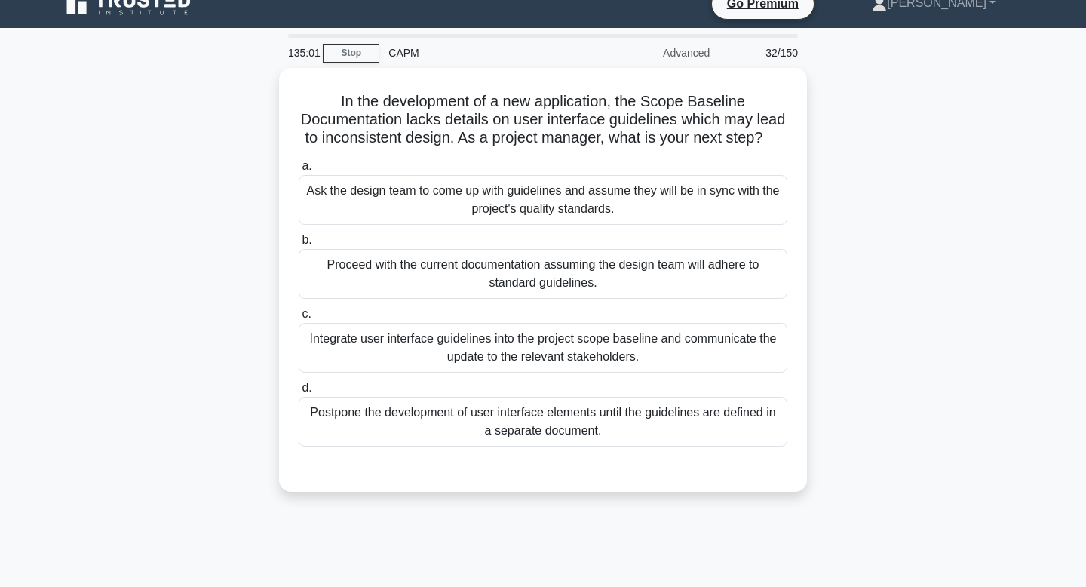
scroll to position [0, 0]
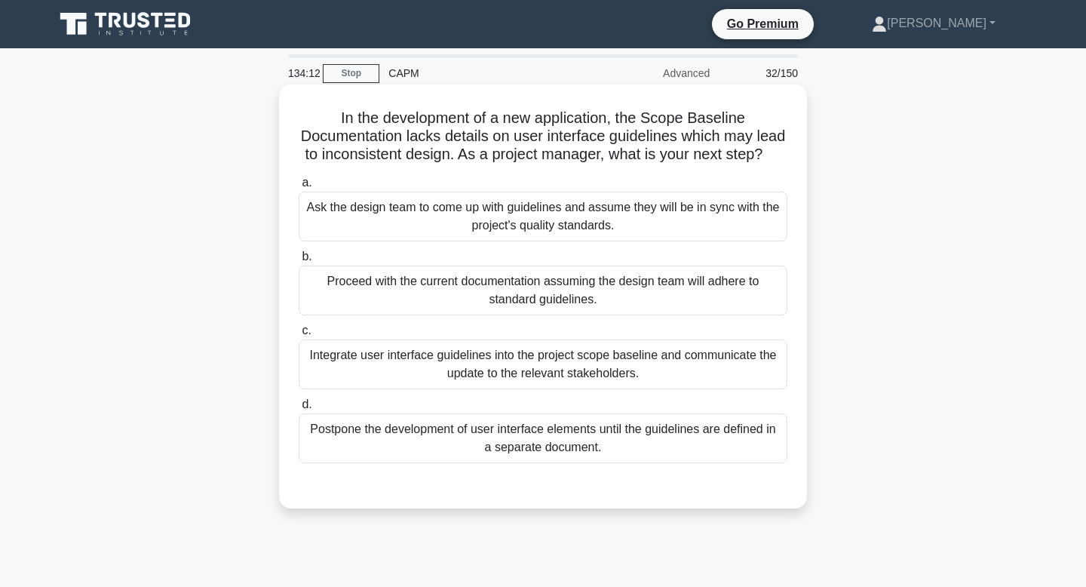
click at [448, 373] on div "Integrate user interface guidelines into the project scope baseline and communi…" at bounding box center [543, 364] width 489 height 50
click at [299, 335] on input "c. Integrate user interface guidelines into the project scope baseline and comm…" at bounding box center [299, 331] width 0 height 10
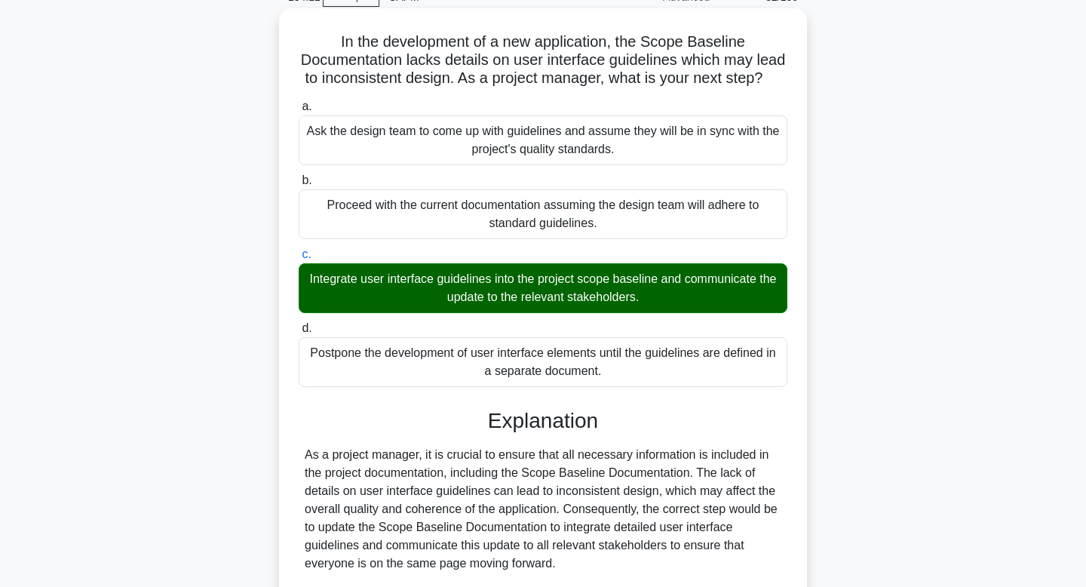
scroll to position [379, 0]
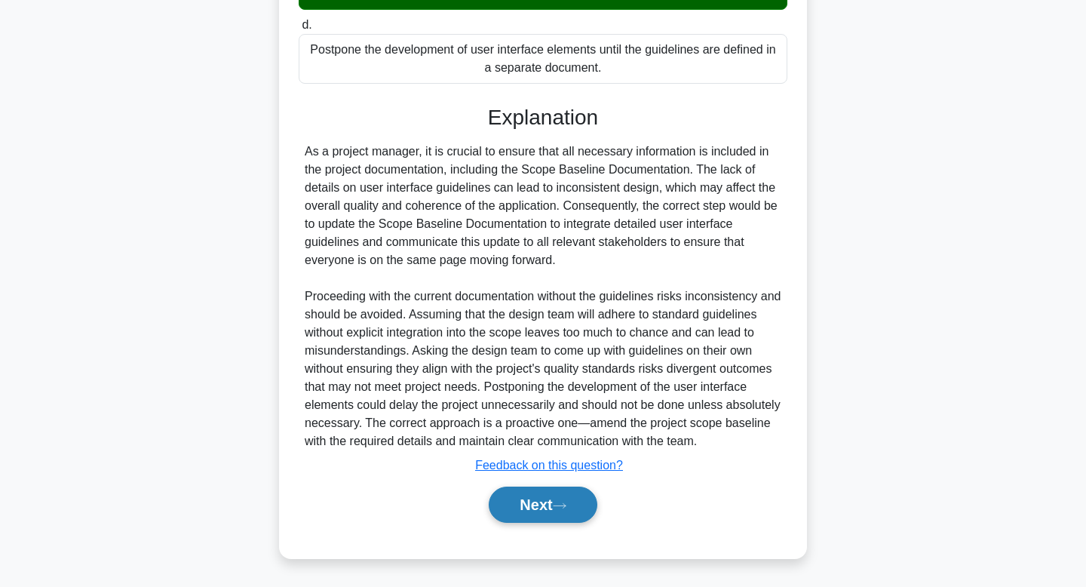
click at [517, 495] on button "Next" at bounding box center [543, 504] width 108 height 36
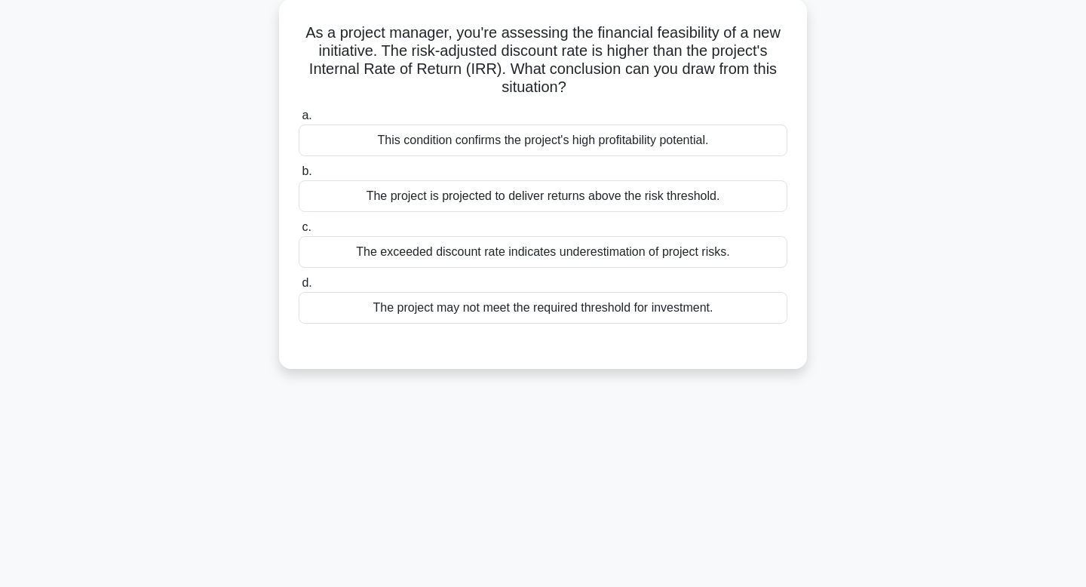
scroll to position [0, 0]
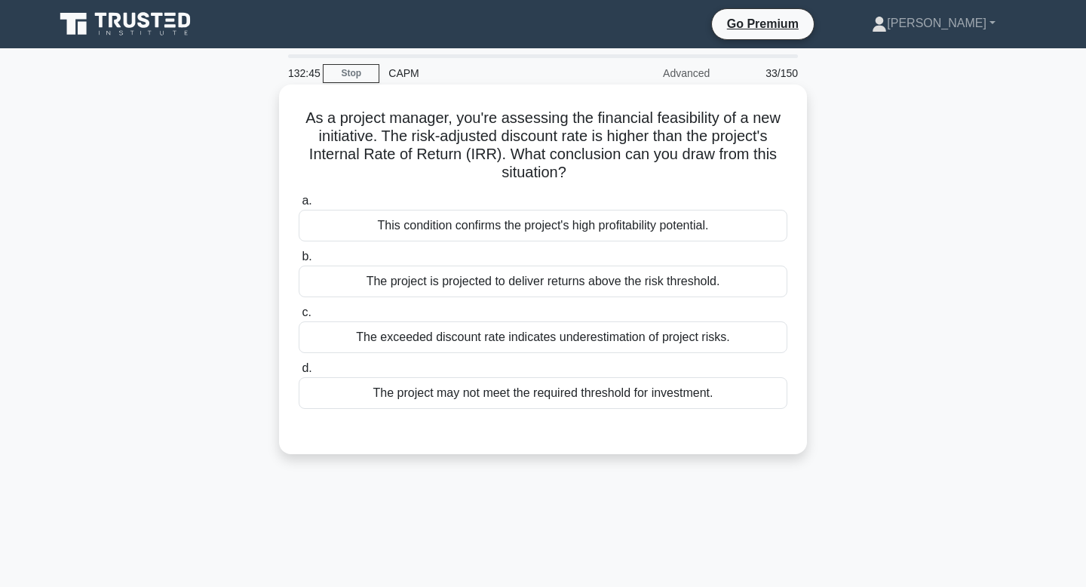
click at [462, 292] on div "The project is projected to deliver returns above the risk threshold." at bounding box center [543, 281] width 489 height 32
click at [299, 262] on input "b. The project is projected to deliver returns above the risk threshold." at bounding box center [299, 257] width 0 height 10
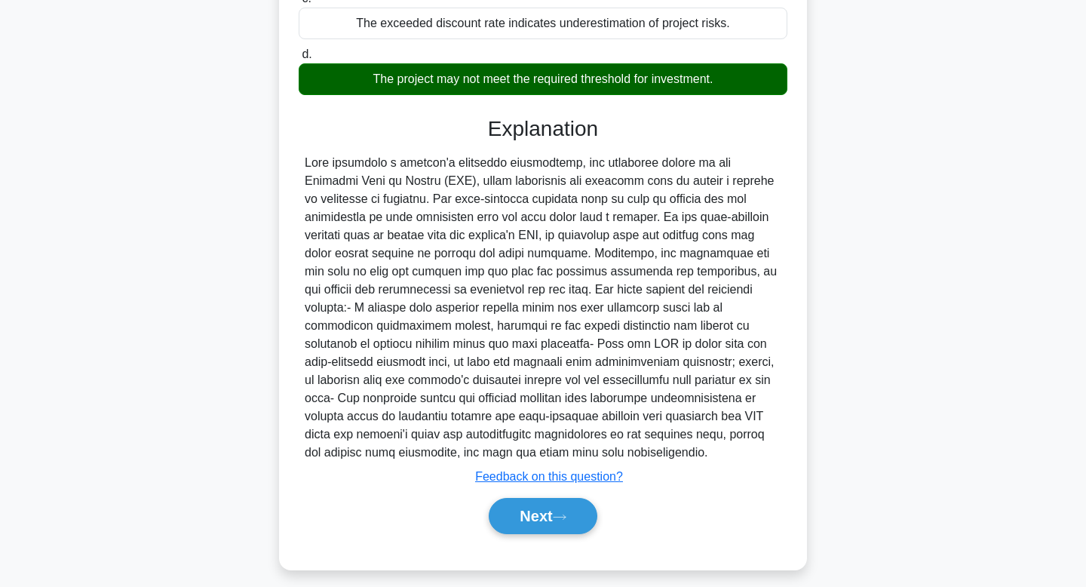
scroll to position [326, 0]
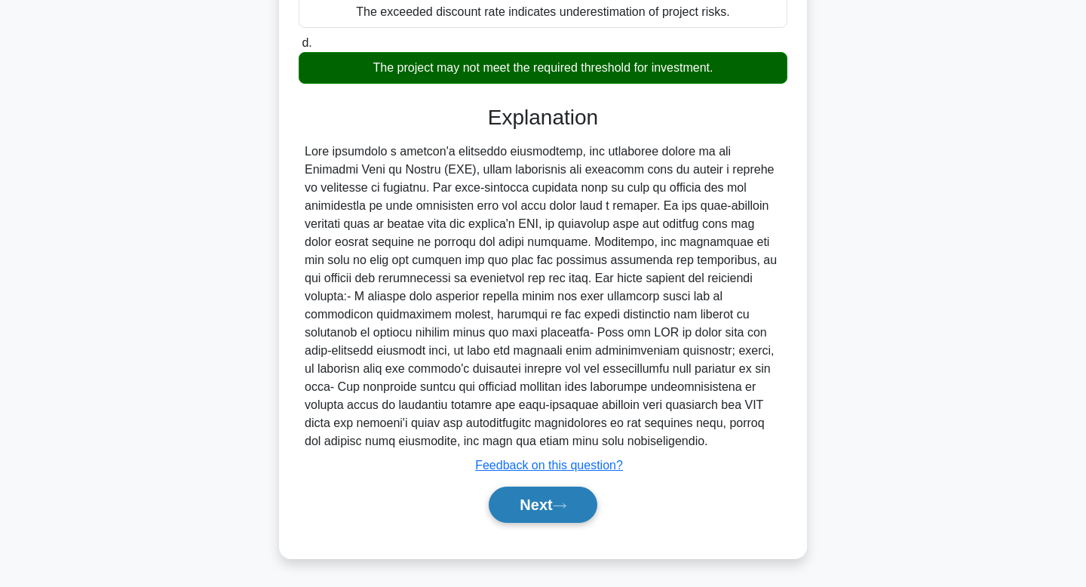
click at [496, 513] on button "Next" at bounding box center [543, 504] width 108 height 36
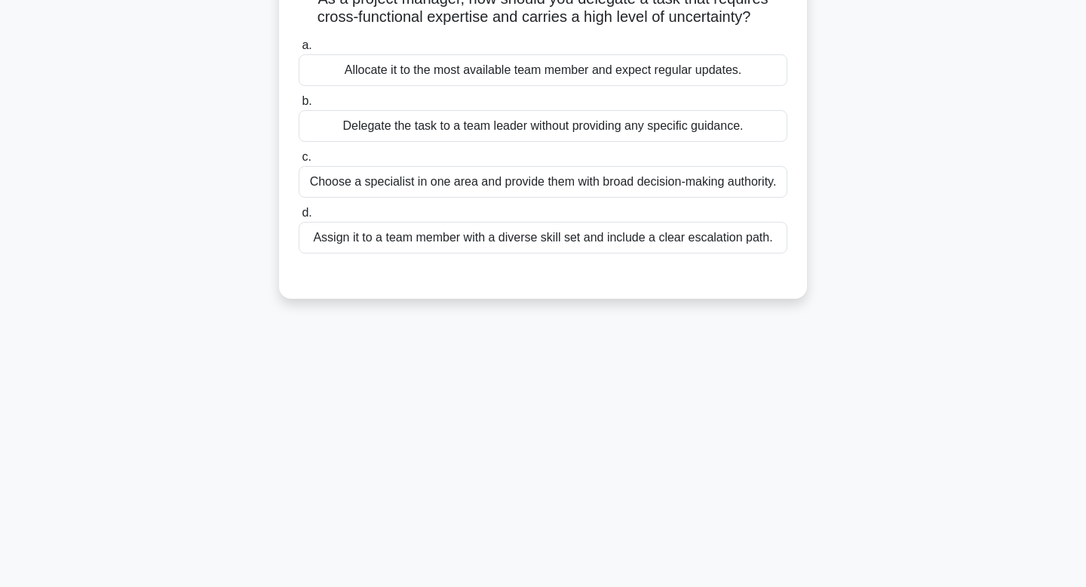
scroll to position [0, 0]
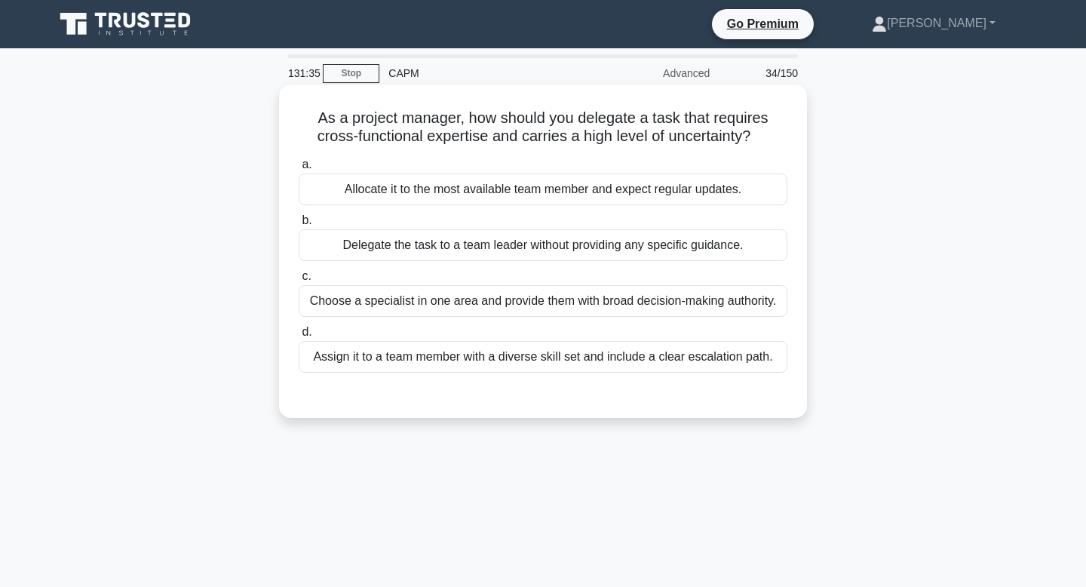
click at [434, 360] on div "Assign it to a team member with a diverse skill set and include a clear escalat…" at bounding box center [543, 357] width 489 height 32
click at [299, 337] on input "d. Assign it to a team member with a diverse skill set and include a clear esca…" at bounding box center [299, 332] width 0 height 10
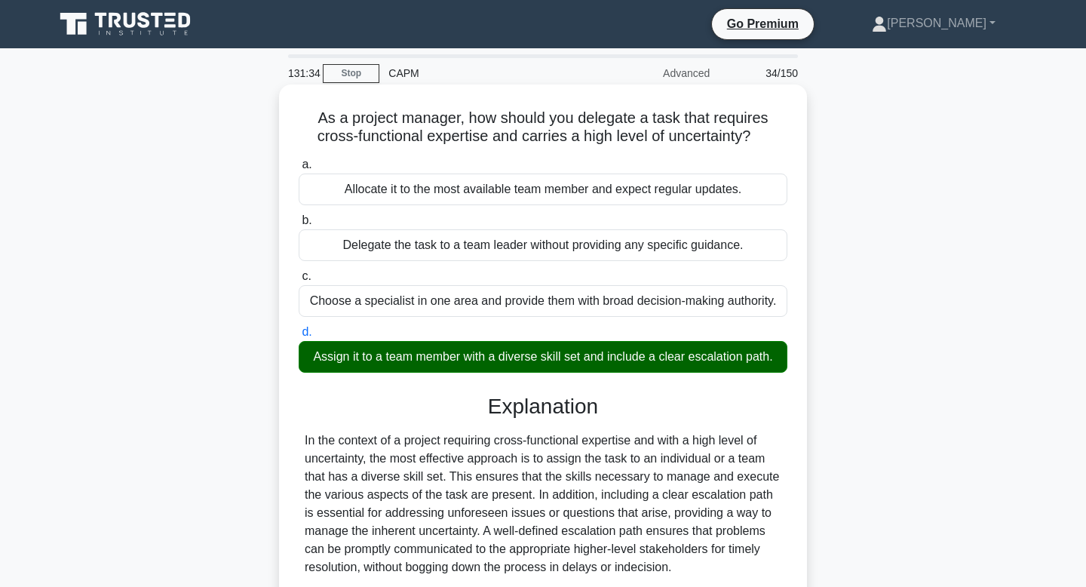
scroll to position [325, 0]
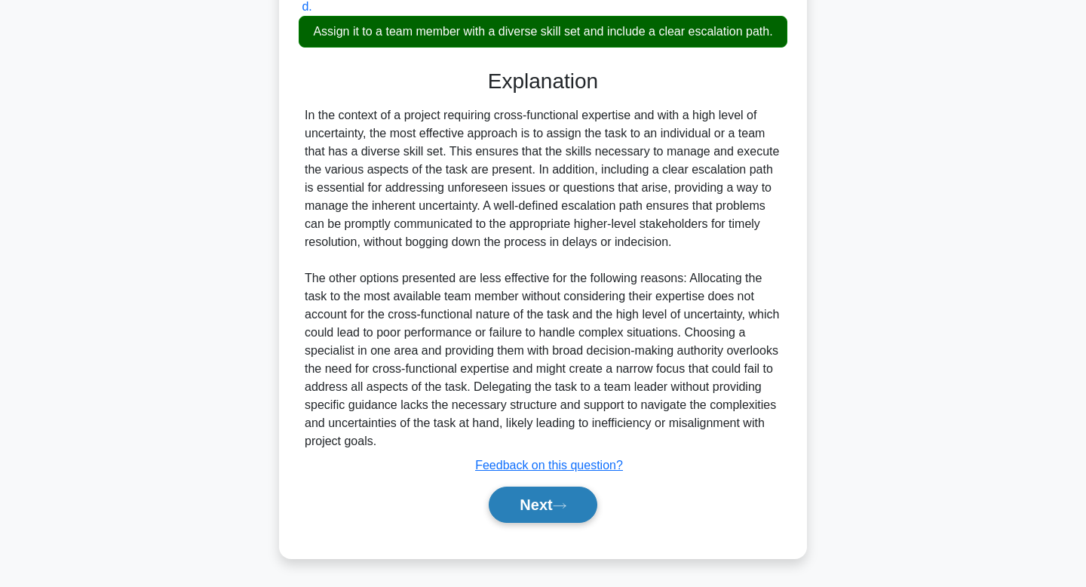
click at [521, 493] on button "Next" at bounding box center [543, 504] width 108 height 36
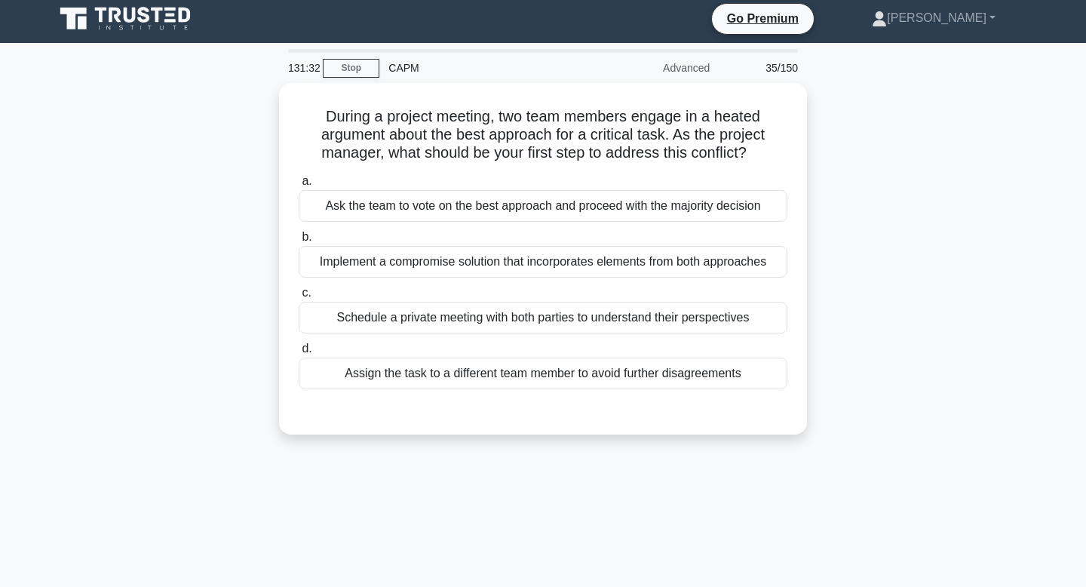
scroll to position [0, 0]
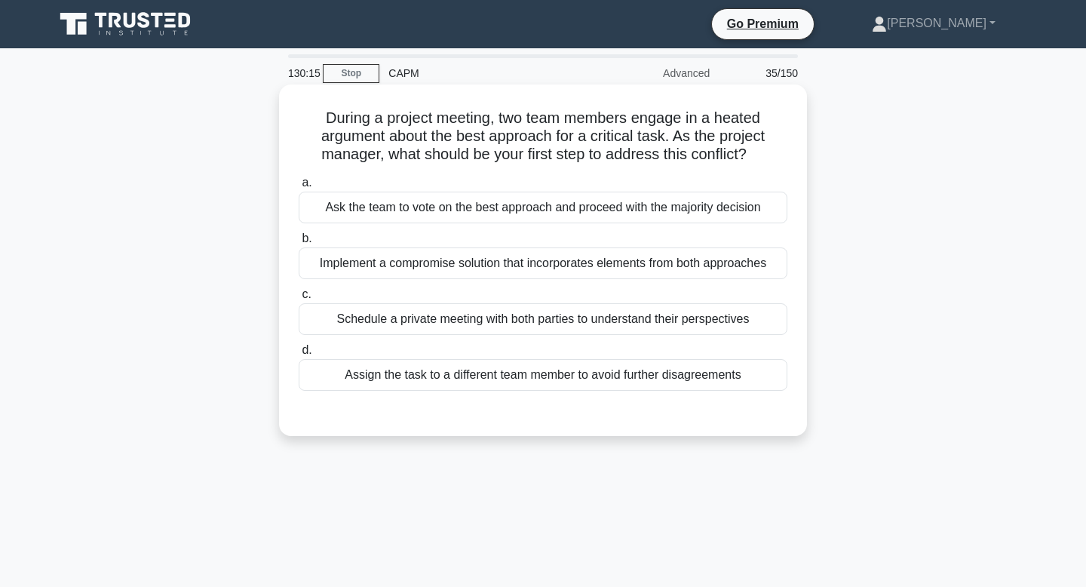
click at [400, 259] on div "Implement a compromise solution that incorporates elements from both approaches" at bounding box center [543, 263] width 489 height 32
click at [299, 243] on input "b. Implement a compromise solution that incorporates elements from both approac…" at bounding box center [299, 239] width 0 height 10
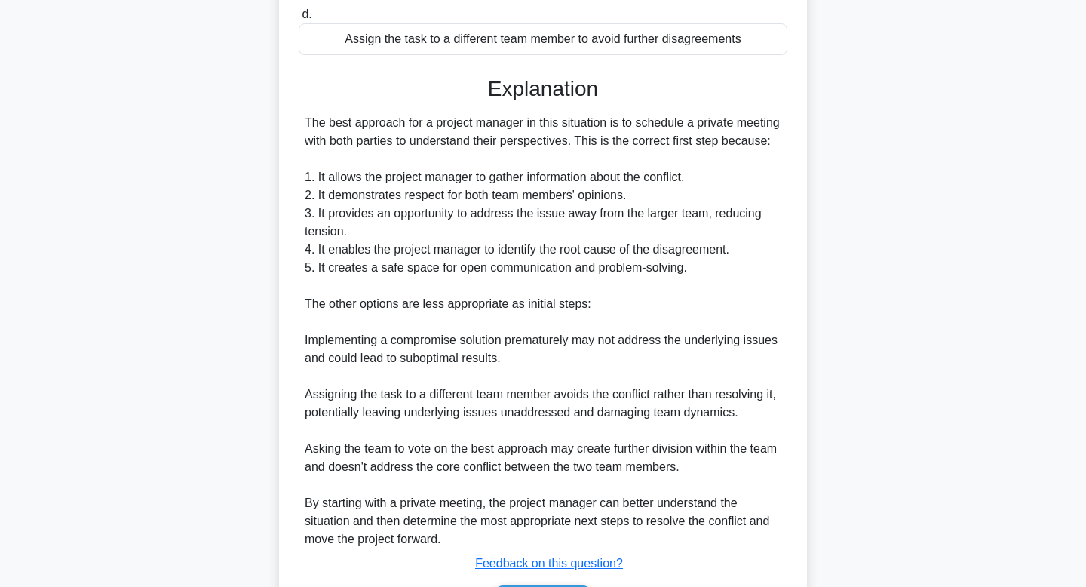
scroll to position [453, 0]
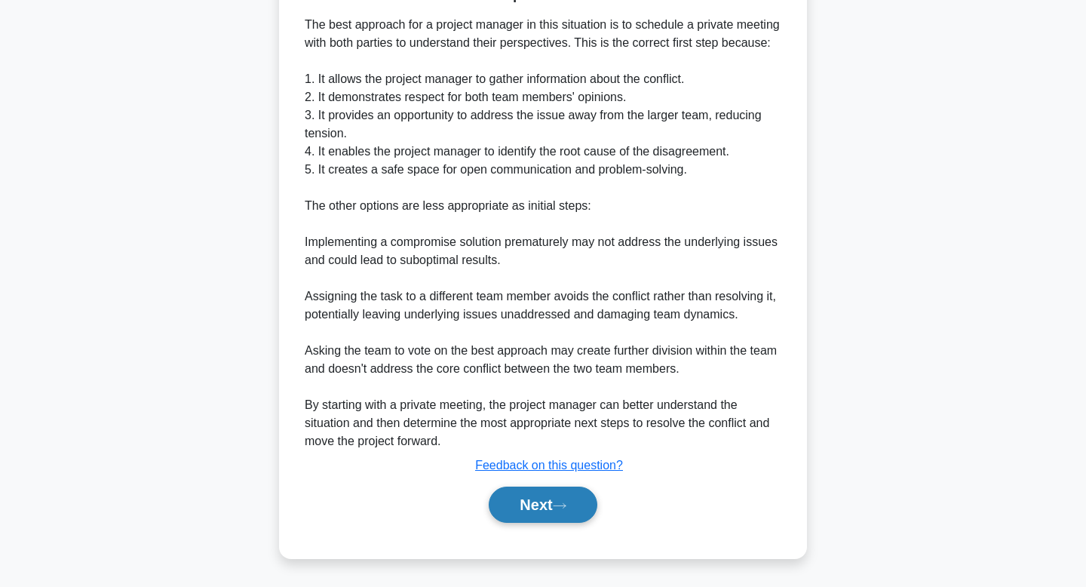
click at [524, 496] on button "Next" at bounding box center [543, 504] width 108 height 36
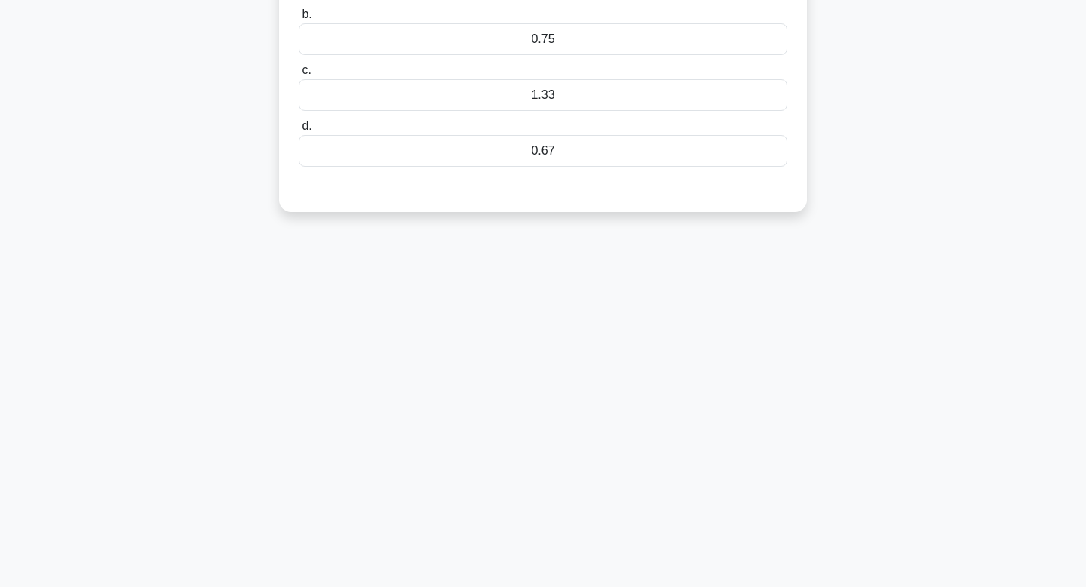
scroll to position [0, 0]
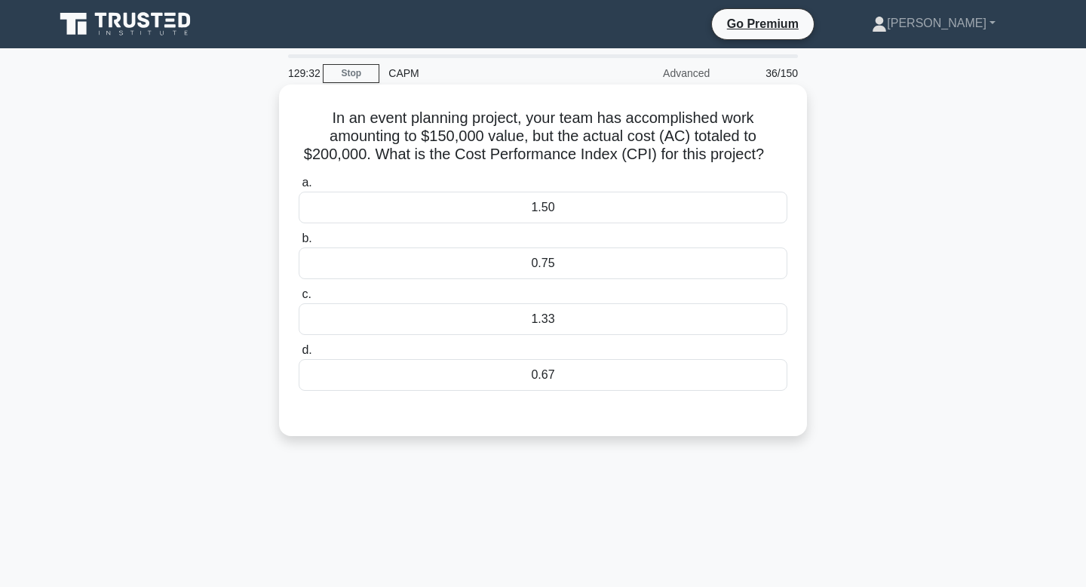
click at [519, 263] on div "0.75" at bounding box center [543, 263] width 489 height 32
click at [299, 243] on input "b. 0.75" at bounding box center [299, 239] width 0 height 10
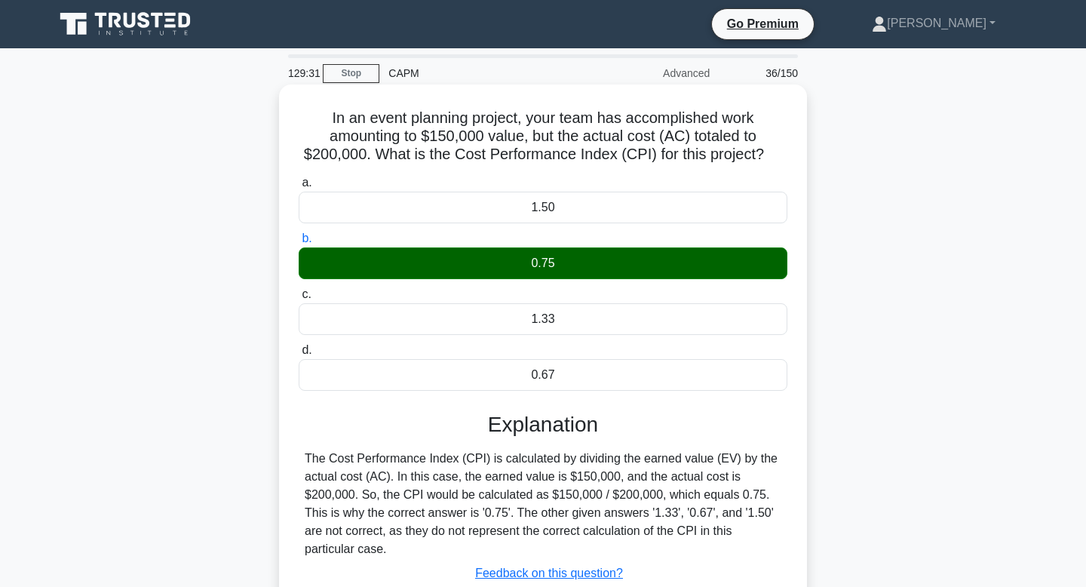
scroll to position [228, 0]
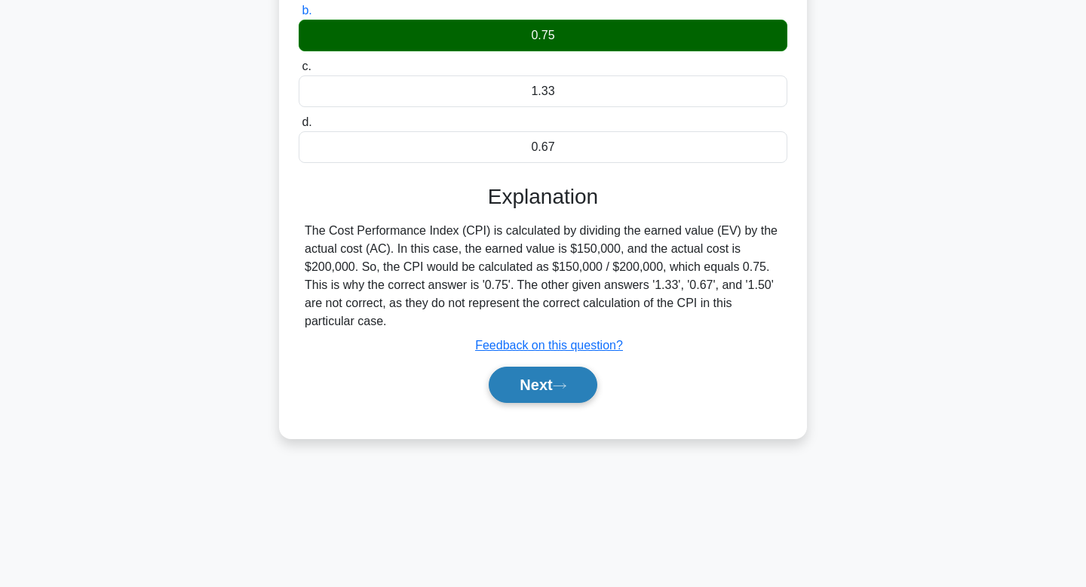
click at [542, 392] on button "Next" at bounding box center [543, 384] width 108 height 36
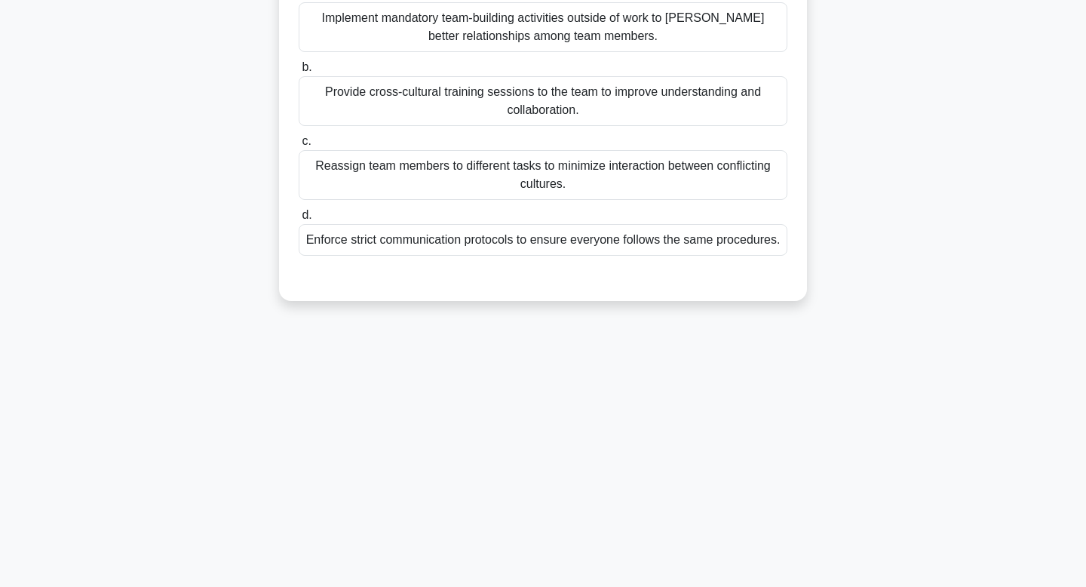
scroll to position [0, 0]
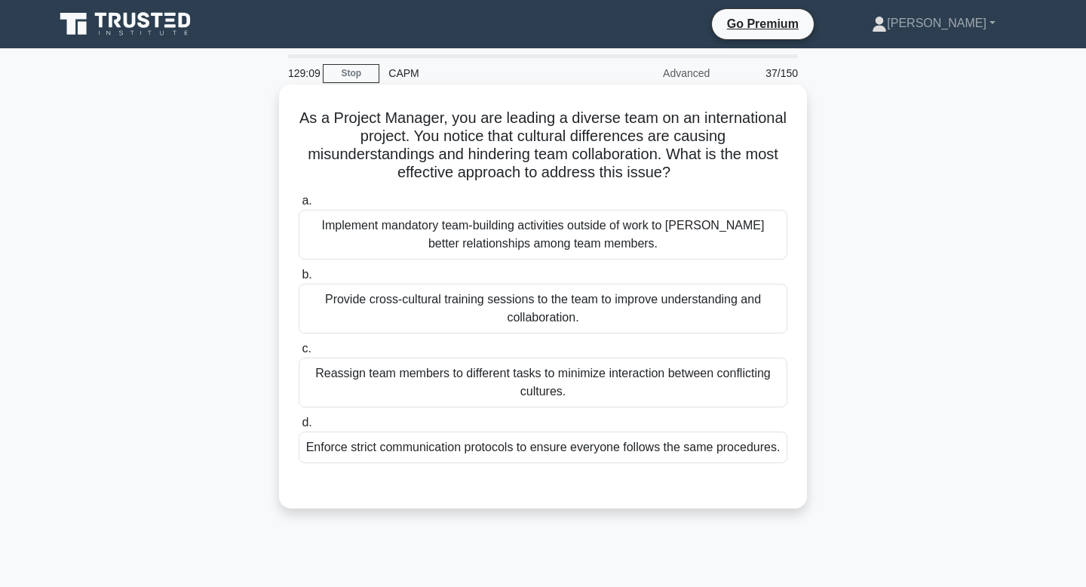
click at [470, 332] on div "Provide cross-cultural training sessions to the team to improve understanding a…" at bounding box center [543, 308] width 489 height 50
click at [299, 280] on input "b. Provide cross-cultural training sessions to the team to improve understandin…" at bounding box center [299, 275] width 0 height 10
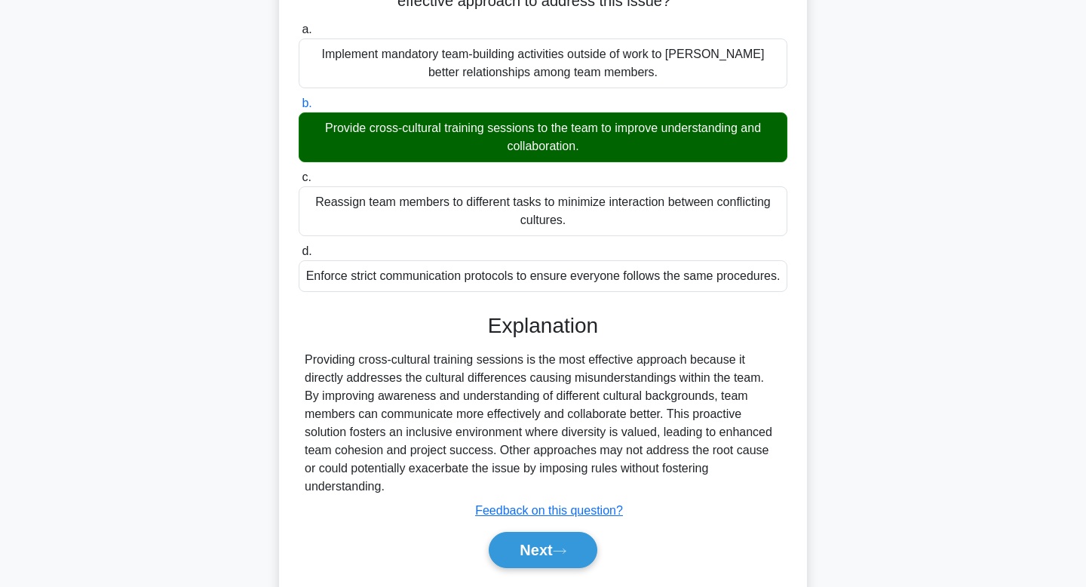
scroll to position [228, 0]
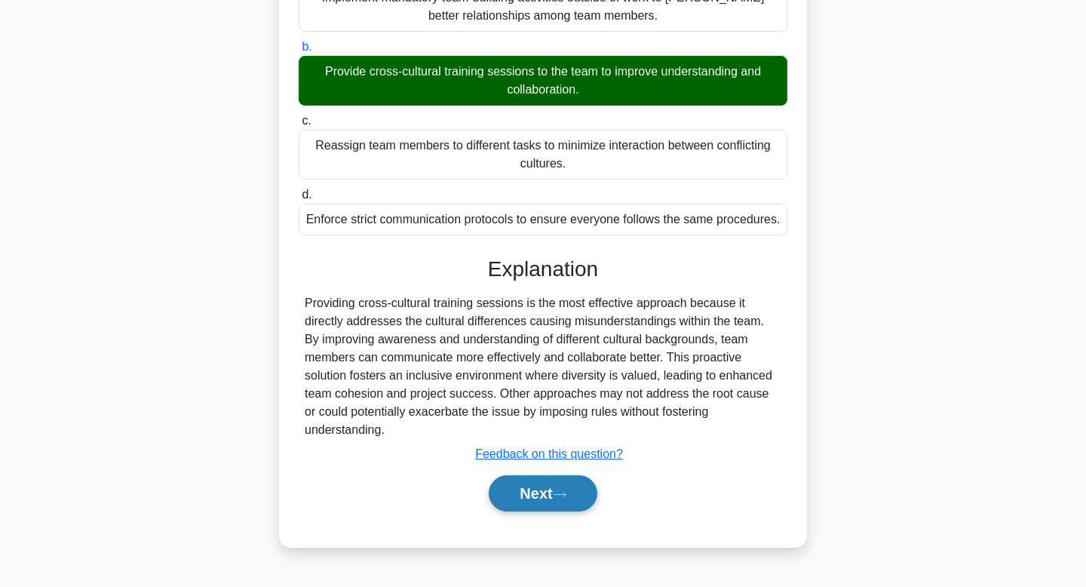
click at [554, 475] on button "Next" at bounding box center [543, 493] width 108 height 36
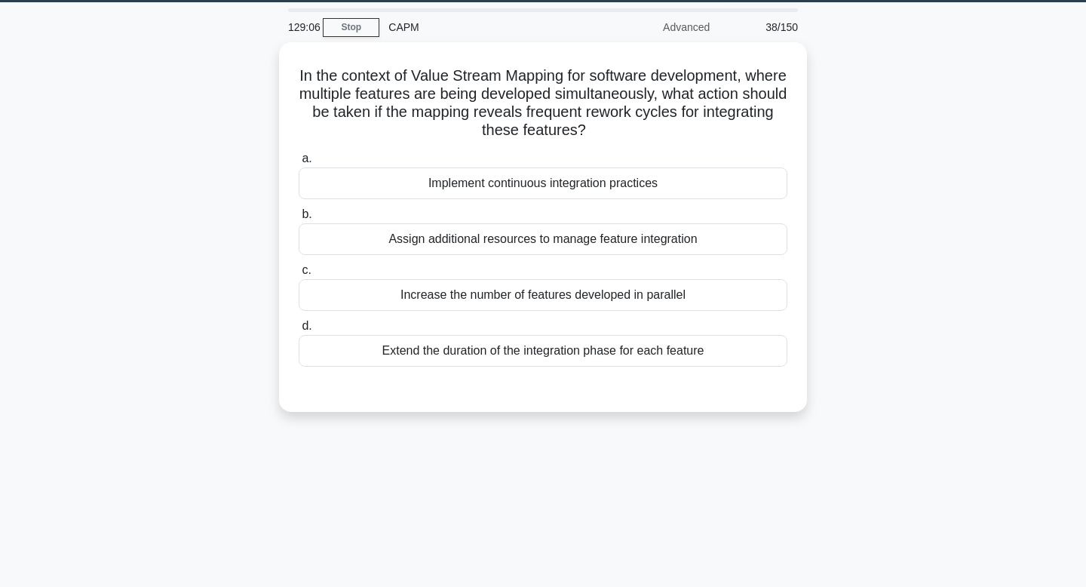
scroll to position [0, 0]
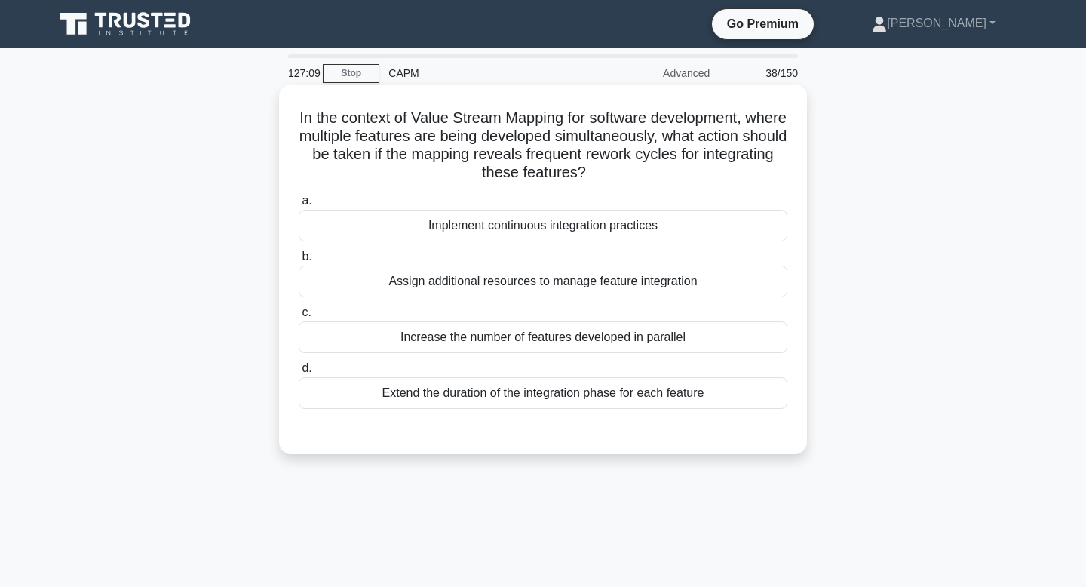
click at [467, 234] on div "Implement continuous integration practices" at bounding box center [543, 226] width 489 height 32
click at [299, 206] on input "a. Implement continuous integration practices" at bounding box center [299, 201] width 0 height 10
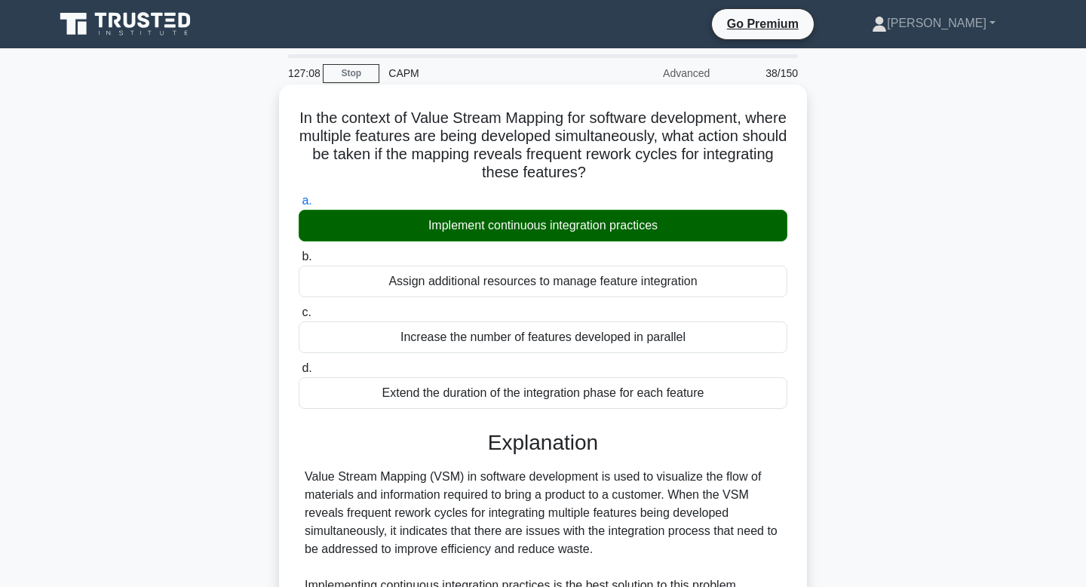
scroll to position [415, 0]
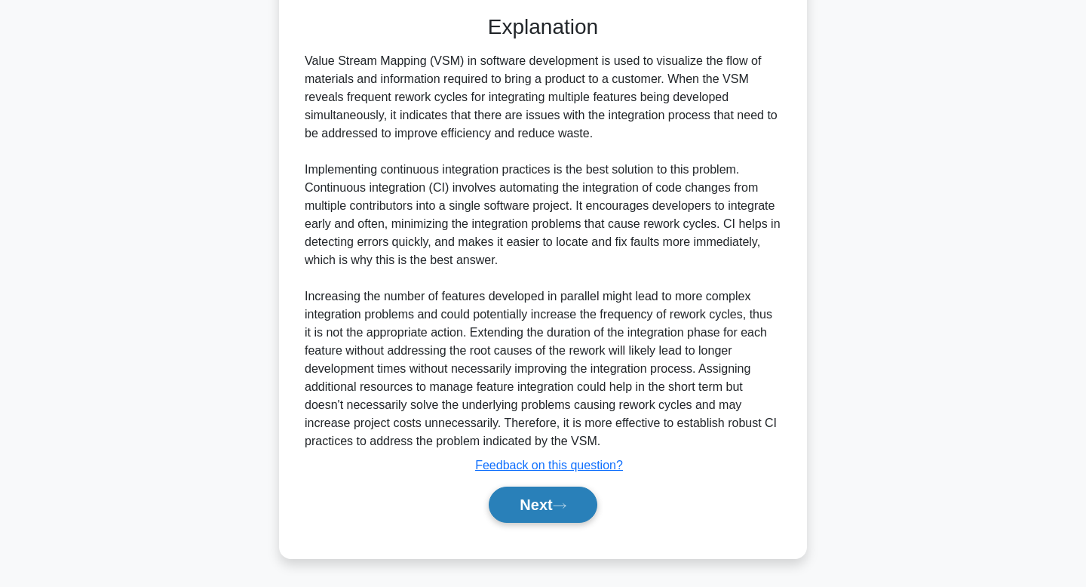
click at [537, 514] on button "Next" at bounding box center [543, 504] width 108 height 36
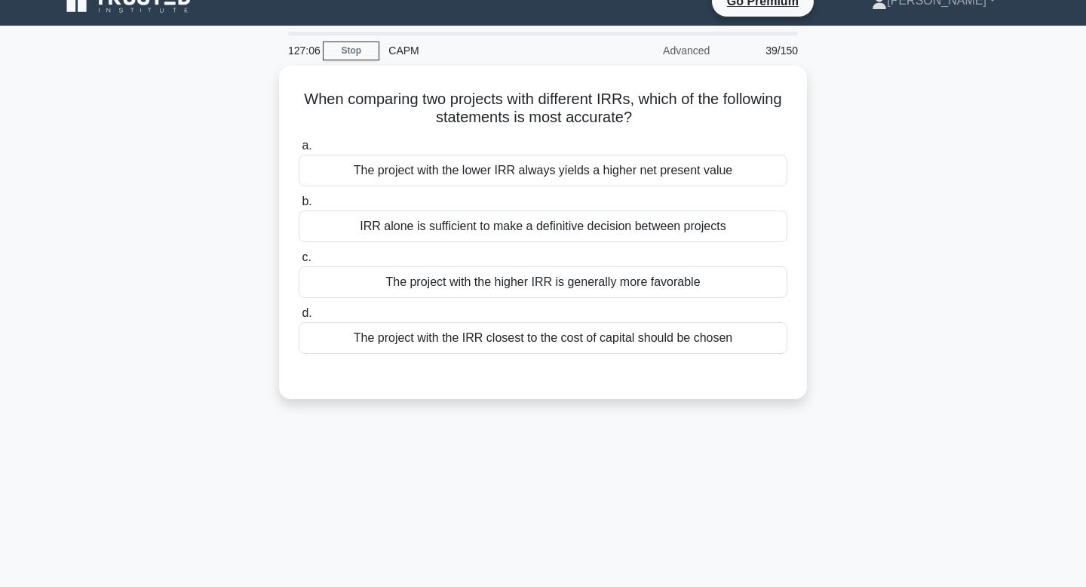
scroll to position [0, 0]
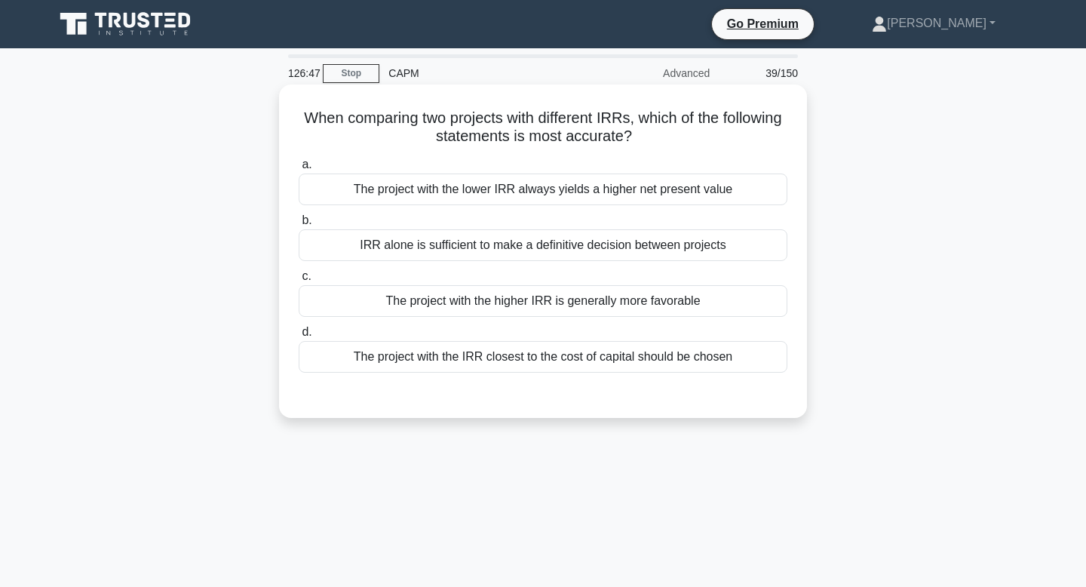
click at [518, 307] on div "The project with the higher IRR is generally more favorable" at bounding box center [543, 301] width 489 height 32
click at [299, 281] on input "c. The project with the higher IRR is generally more favorable" at bounding box center [299, 276] width 0 height 10
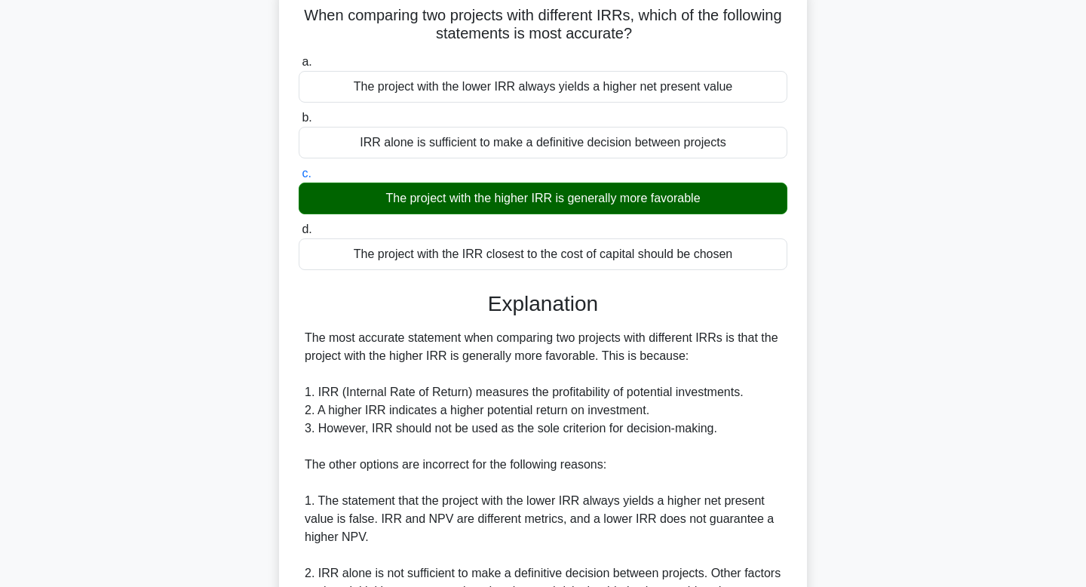
scroll to position [379, 0]
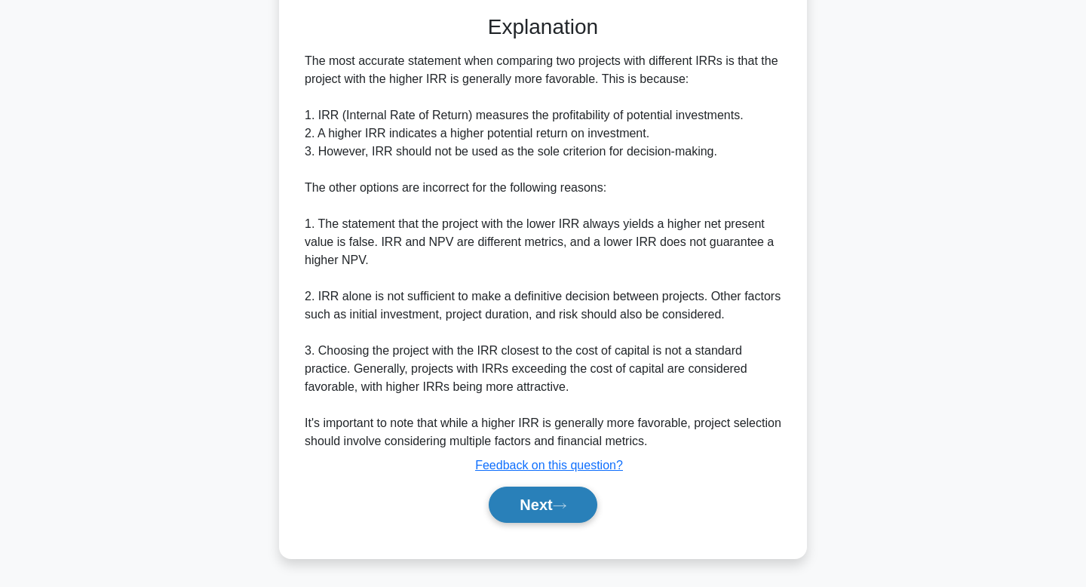
click at [523, 495] on button "Next" at bounding box center [543, 504] width 108 height 36
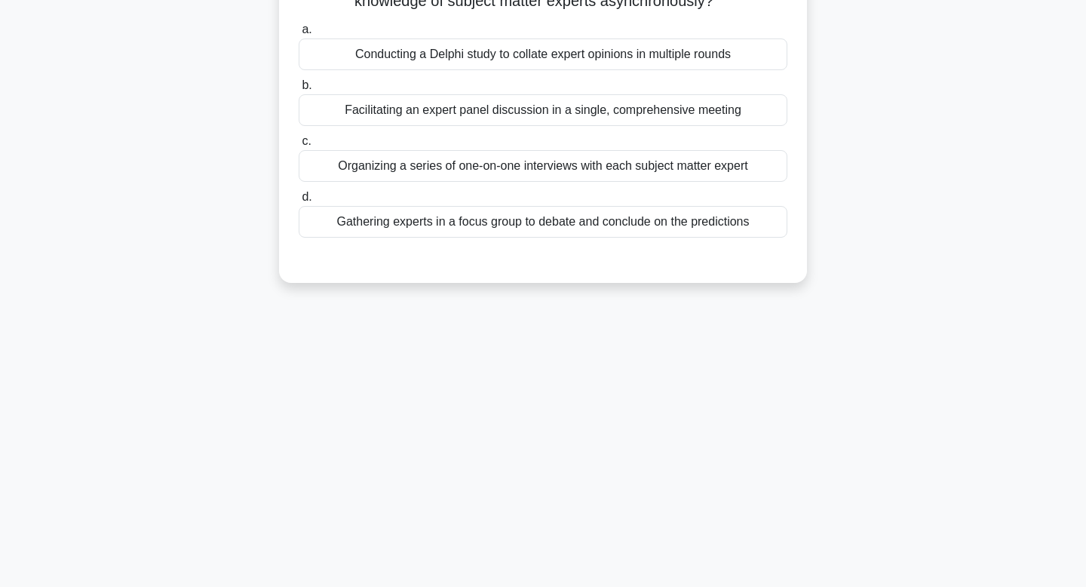
scroll to position [0, 0]
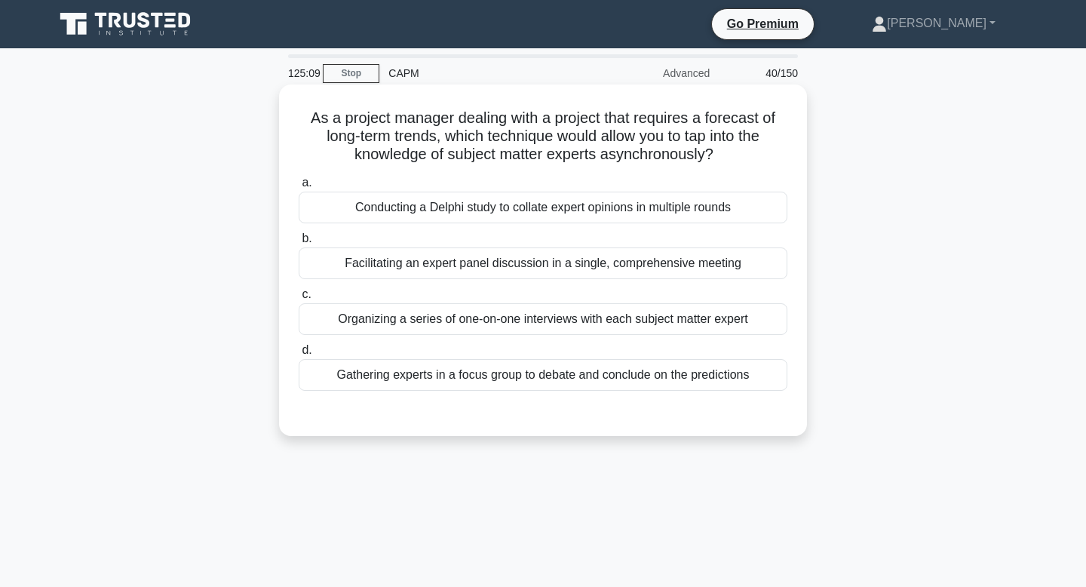
click at [492, 382] on div "Gathering experts in a focus group to debate and conclude on the predictions" at bounding box center [543, 375] width 489 height 32
click at [299, 355] on input "d. Gathering experts in a focus group to debate and conclude on the predictions" at bounding box center [299, 350] width 0 height 10
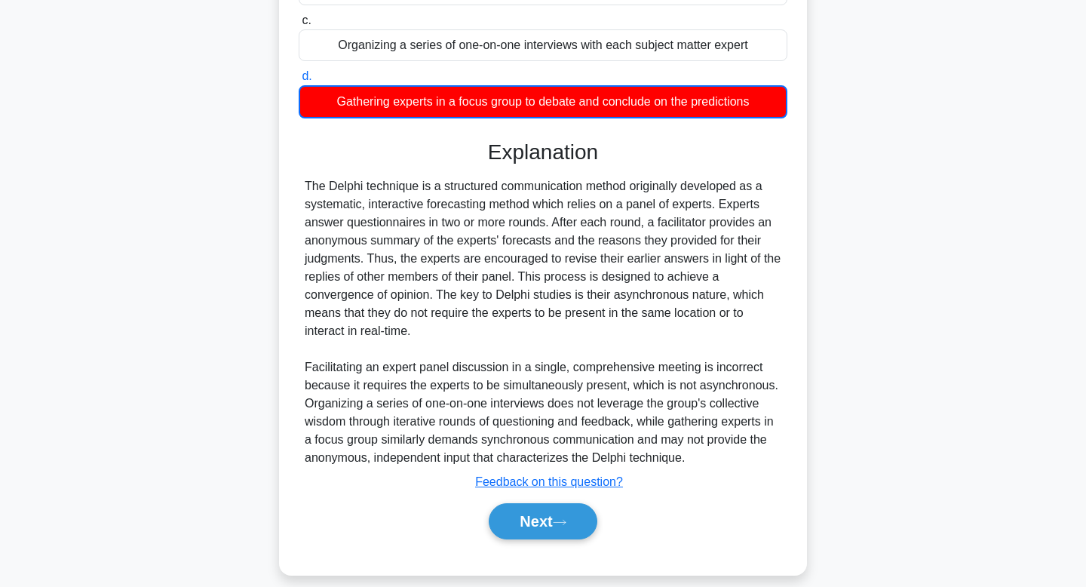
scroll to position [290, 0]
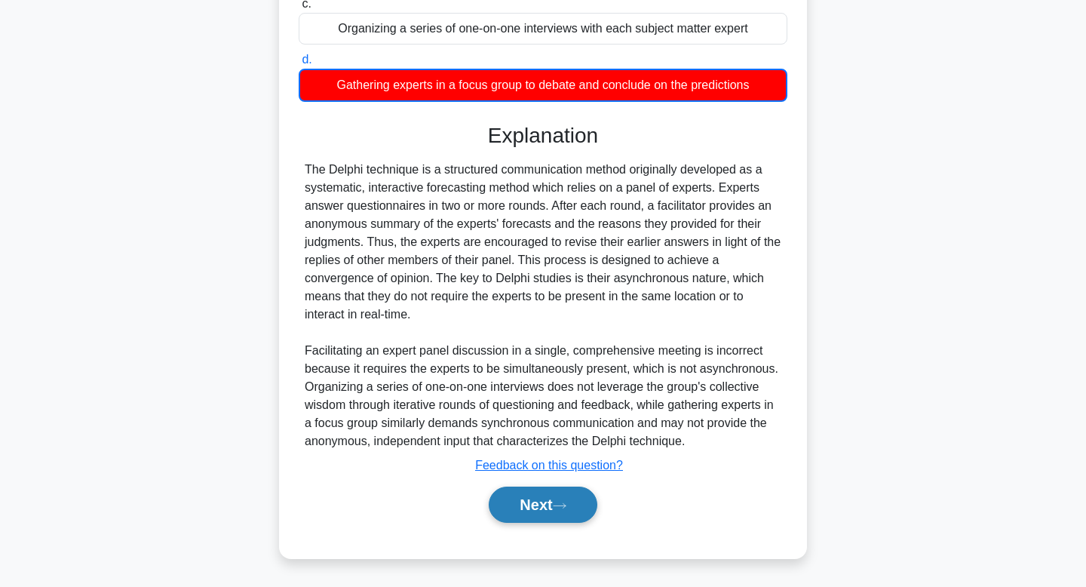
click at [543, 517] on button "Next" at bounding box center [543, 504] width 108 height 36
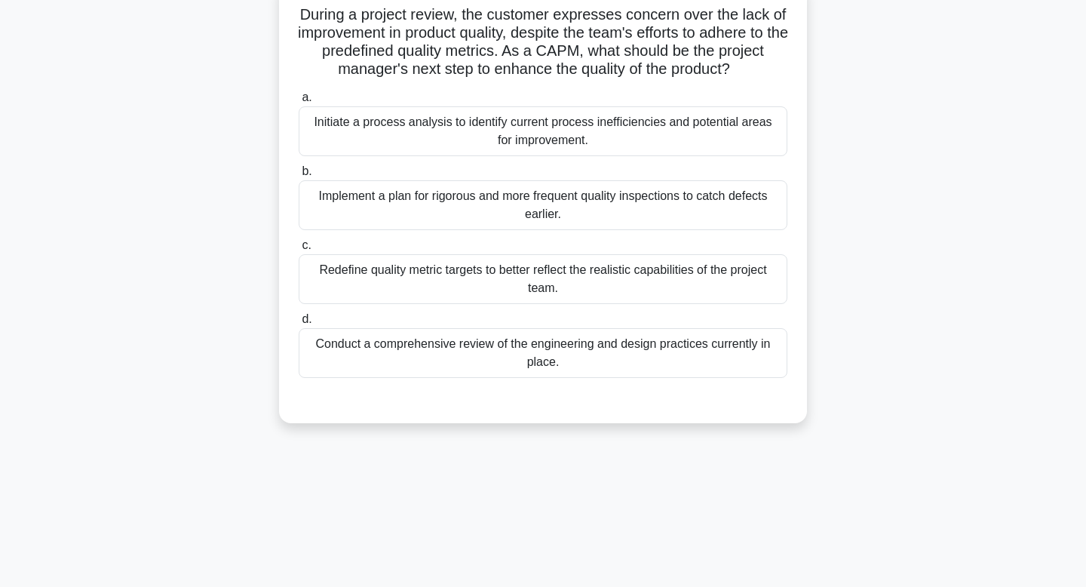
scroll to position [0, 0]
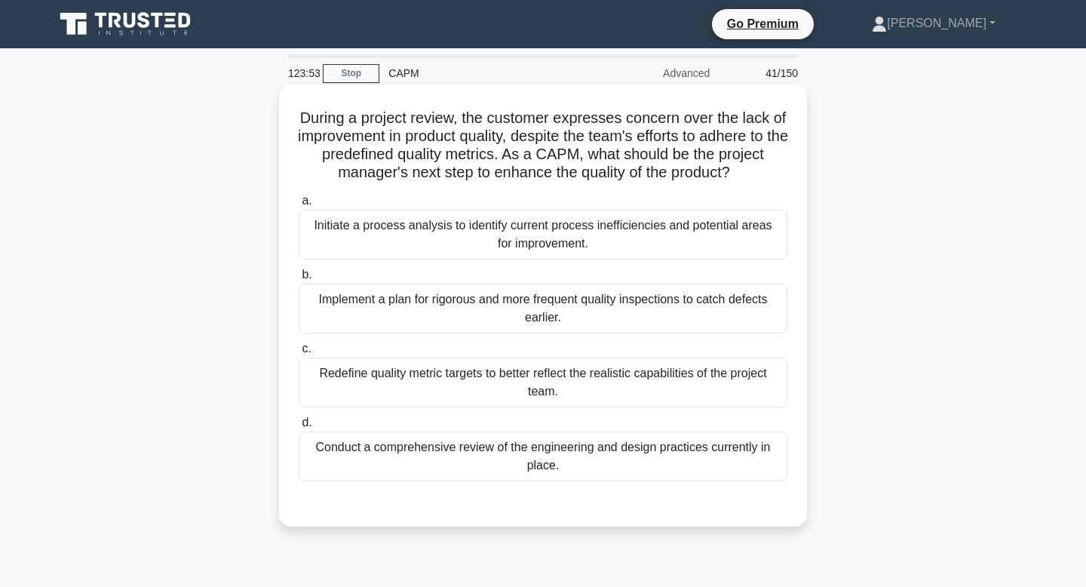
click at [425, 225] on div "Initiate a process analysis to identify current process inefficiencies and pote…" at bounding box center [543, 235] width 489 height 50
click at [299, 206] on input "a. Initiate a process analysis to identify current process inefficiencies and p…" at bounding box center [299, 201] width 0 height 10
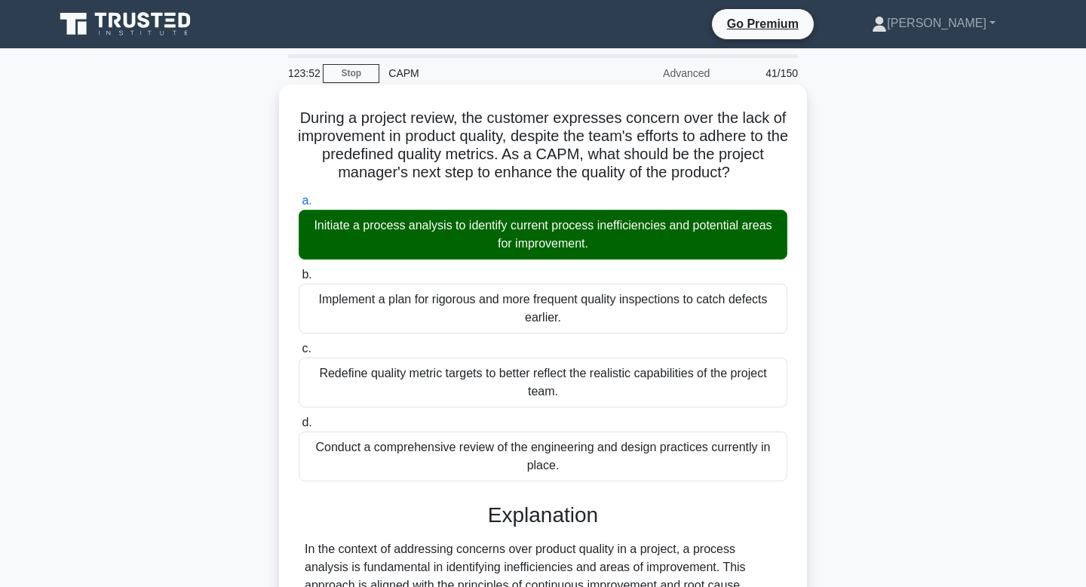
scroll to position [343, 0]
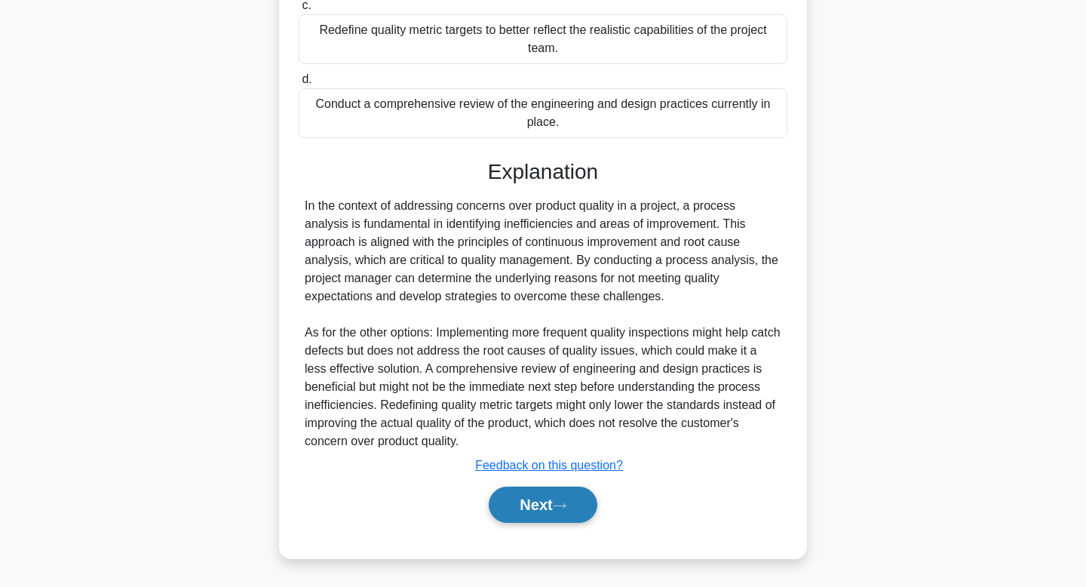
click at [505, 510] on button "Next" at bounding box center [543, 504] width 108 height 36
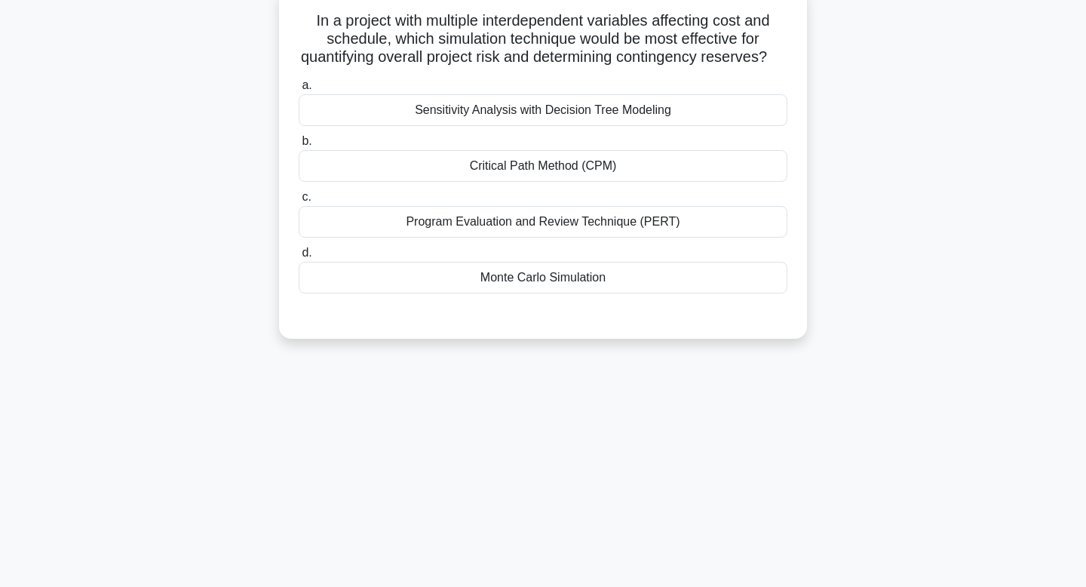
scroll to position [0, 0]
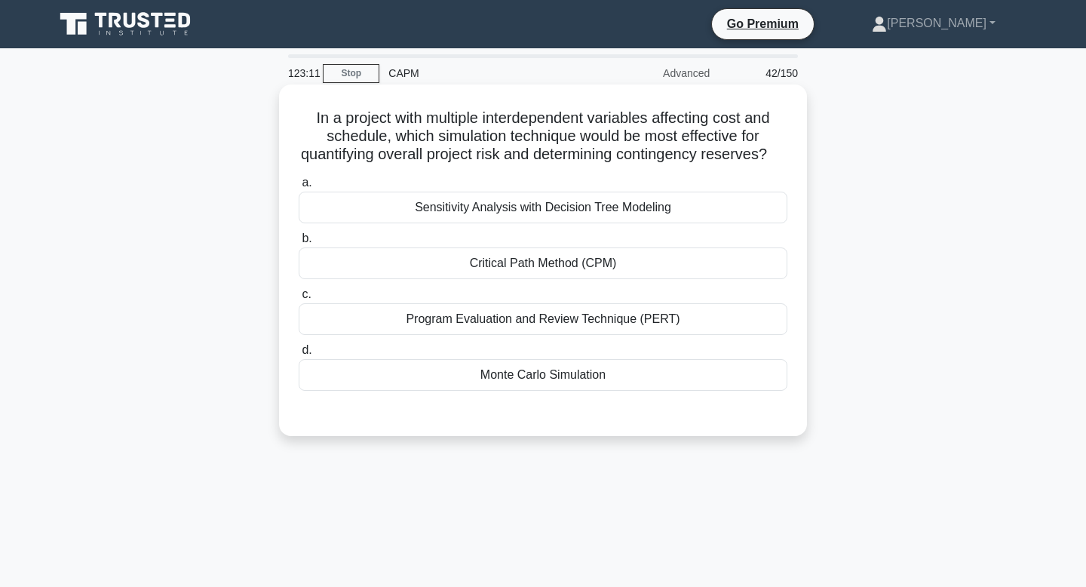
click at [467, 316] on div "Program Evaluation and Review Technique (PERT)" at bounding box center [543, 319] width 489 height 32
click at [299, 299] on input "c. Program Evaluation and Review Technique (PERT)" at bounding box center [299, 294] width 0 height 10
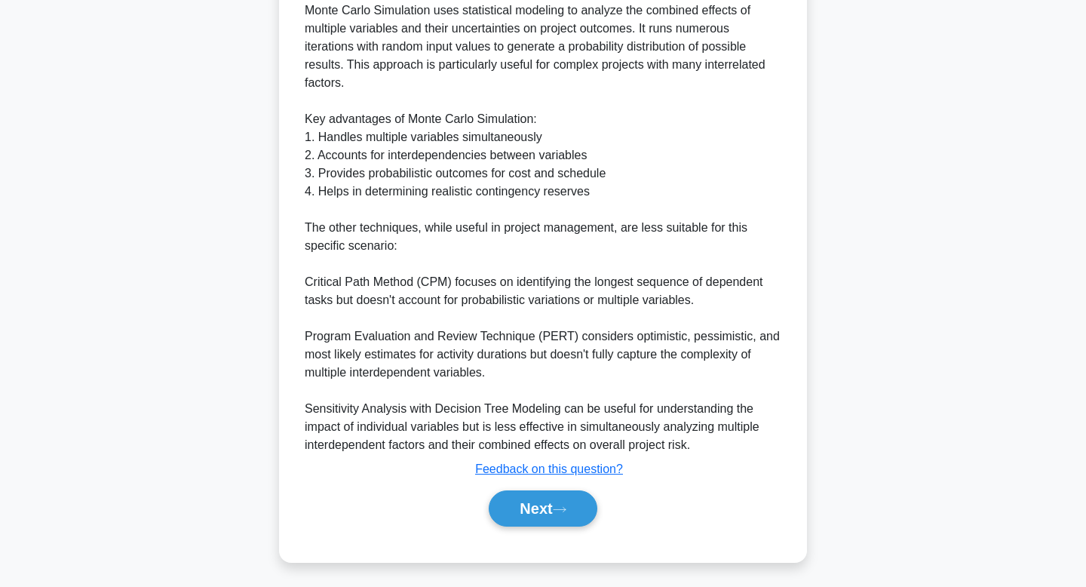
scroll to position [525, 0]
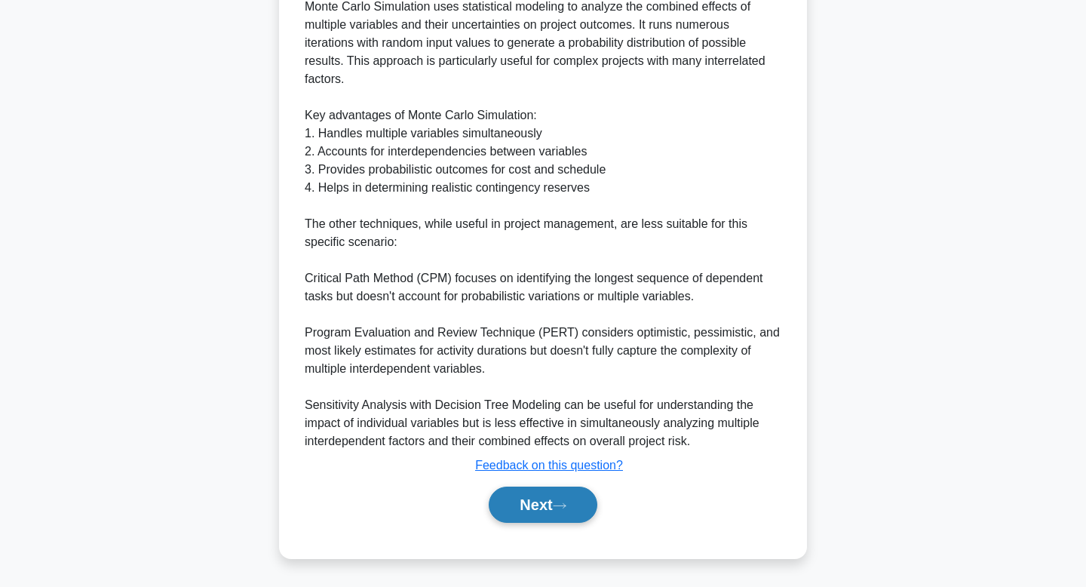
click at [516, 505] on button "Next" at bounding box center [543, 504] width 108 height 36
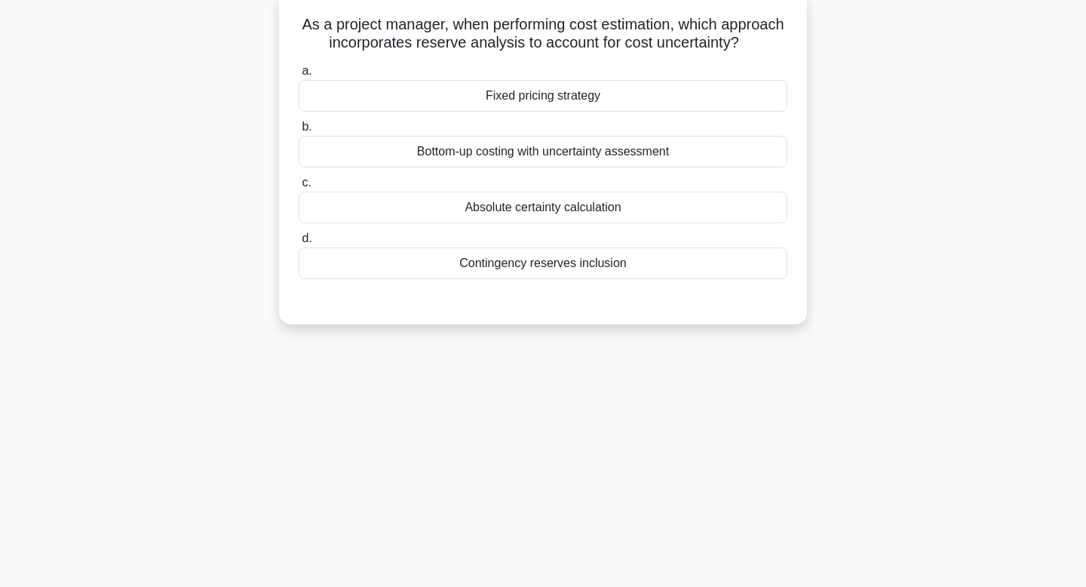
scroll to position [0, 0]
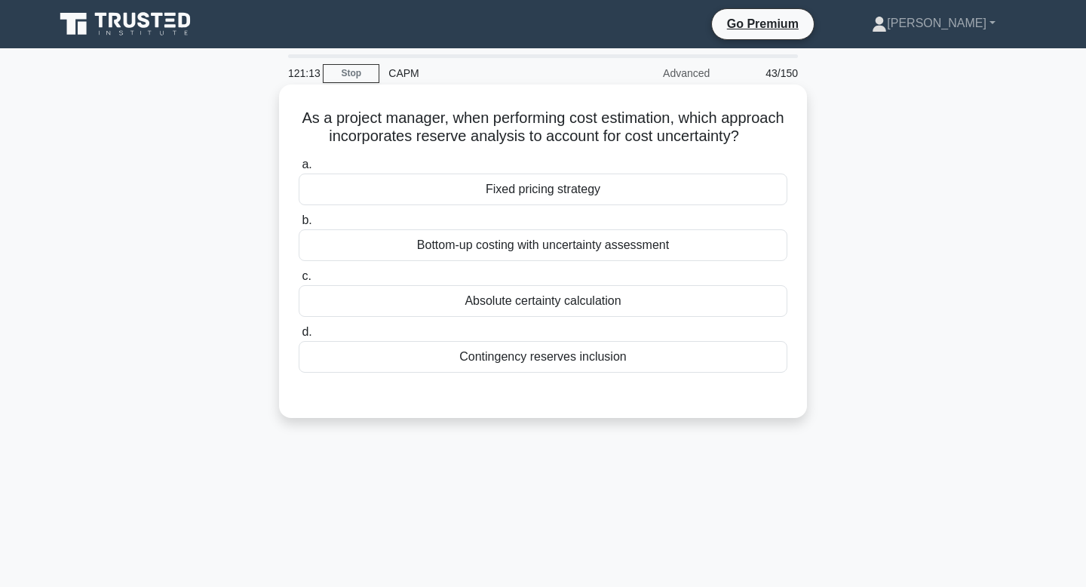
click at [500, 358] on div "Contingency reserves inclusion" at bounding box center [543, 357] width 489 height 32
click at [299, 337] on input "d. Contingency reserves inclusion" at bounding box center [299, 332] width 0 height 10
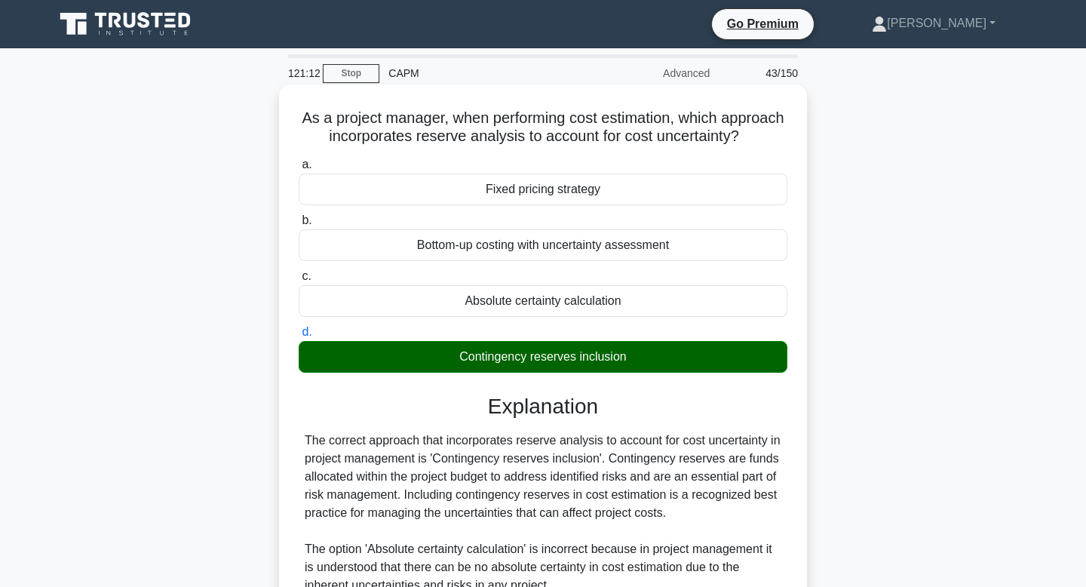
scroll to position [307, 0]
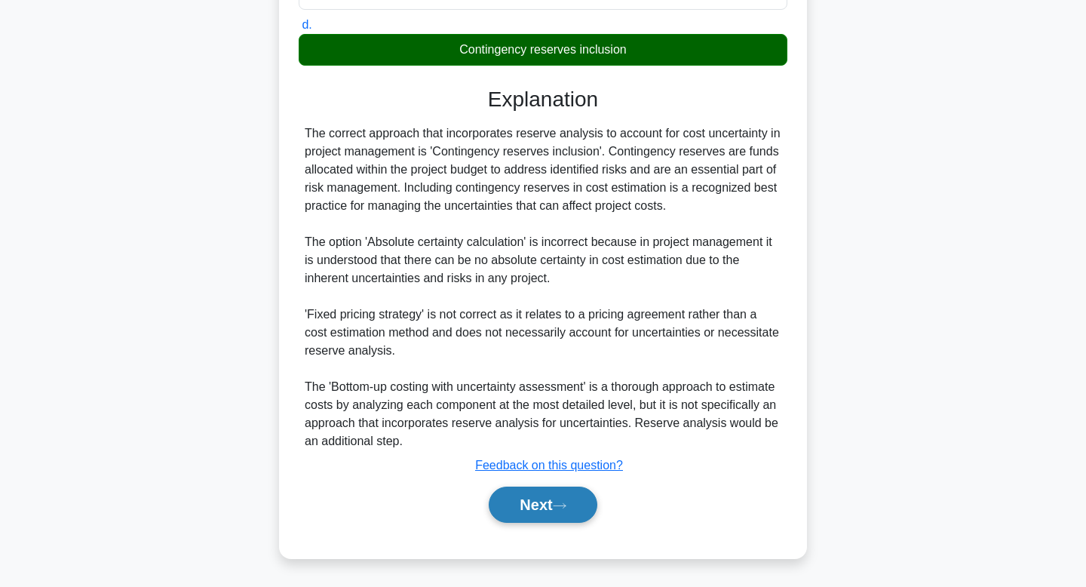
click at [538, 509] on button "Next" at bounding box center [543, 504] width 108 height 36
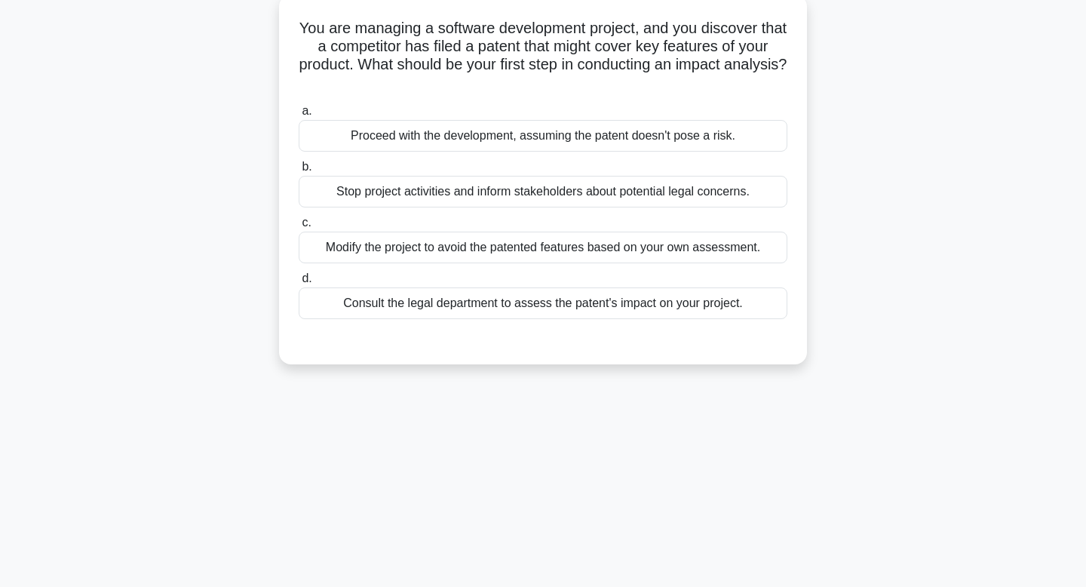
scroll to position [0, 0]
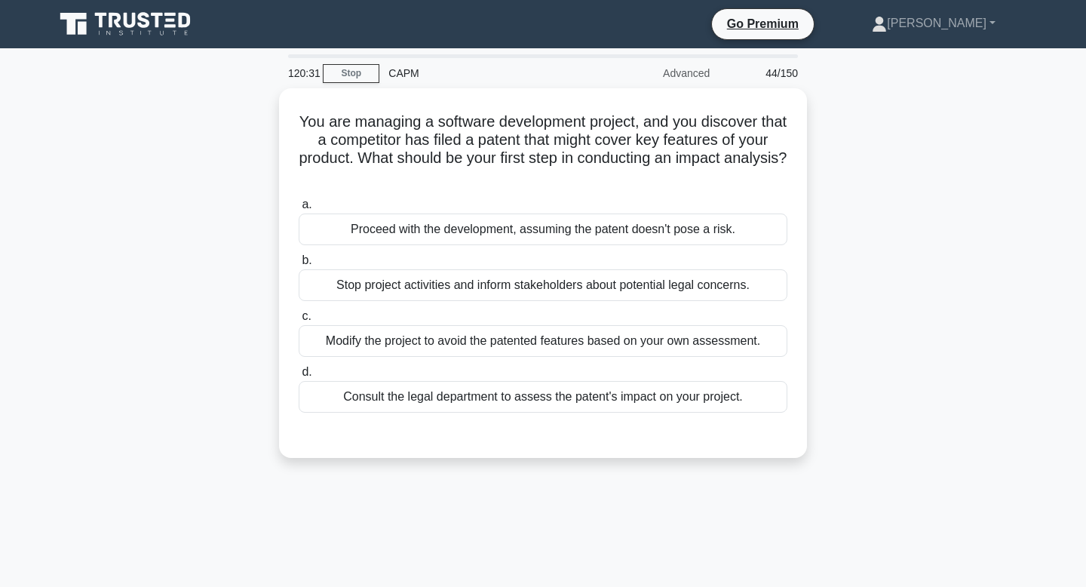
click at [538, 509] on div "120:31 Stop CAPM Advanced 44/150 You are managing a software development projec…" at bounding box center [542, 431] width 995 height 754
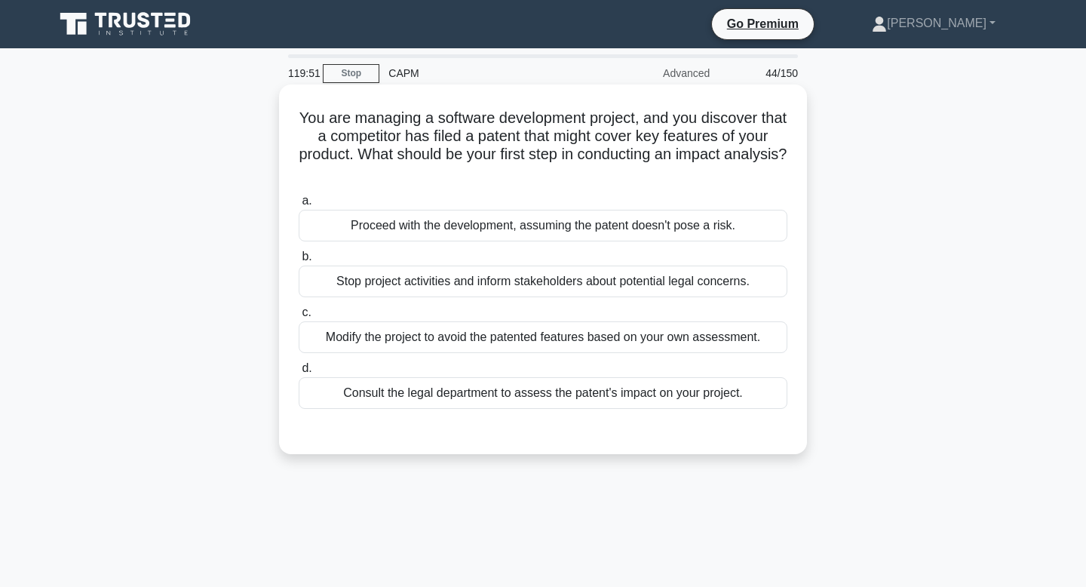
click at [544, 405] on div "Consult the legal department to assess the patent's impact on your project." at bounding box center [543, 393] width 489 height 32
click at [299, 373] on input "d. Consult the legal department to assess the patent's impact on your project." at bounding box center [299, 368] width 0 height 10
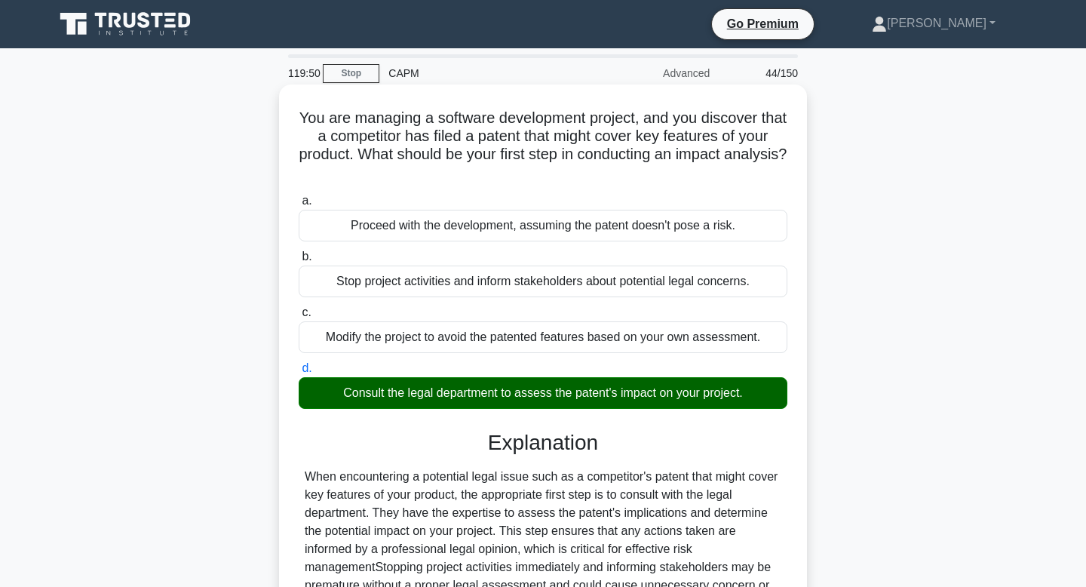
scroll to position [228, 0]
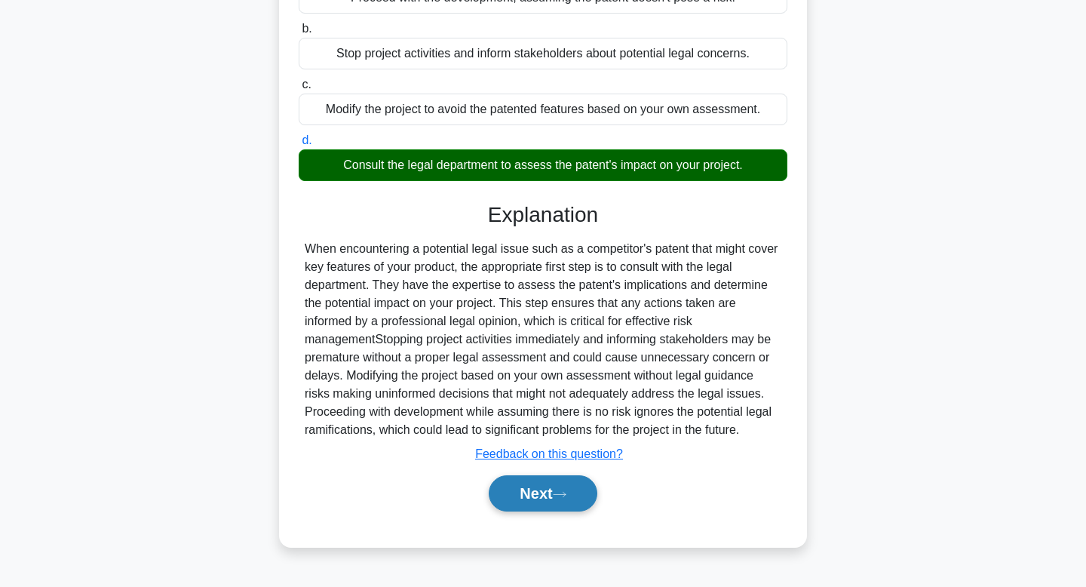
click at [536, 495] on button "Next" at bounding box center [543, 493] width 108 height 36
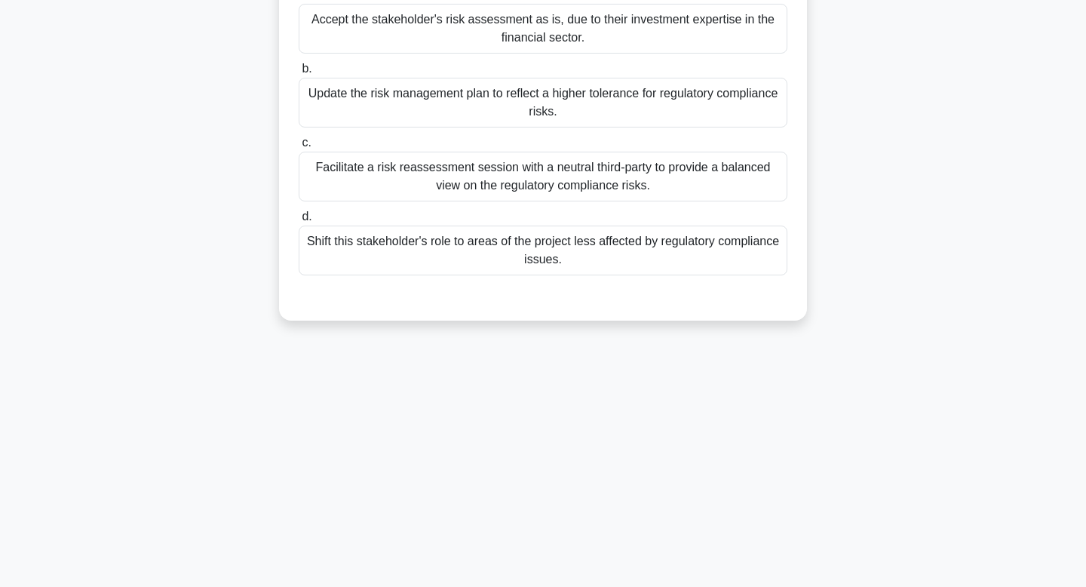
scroll to position [0, 0]
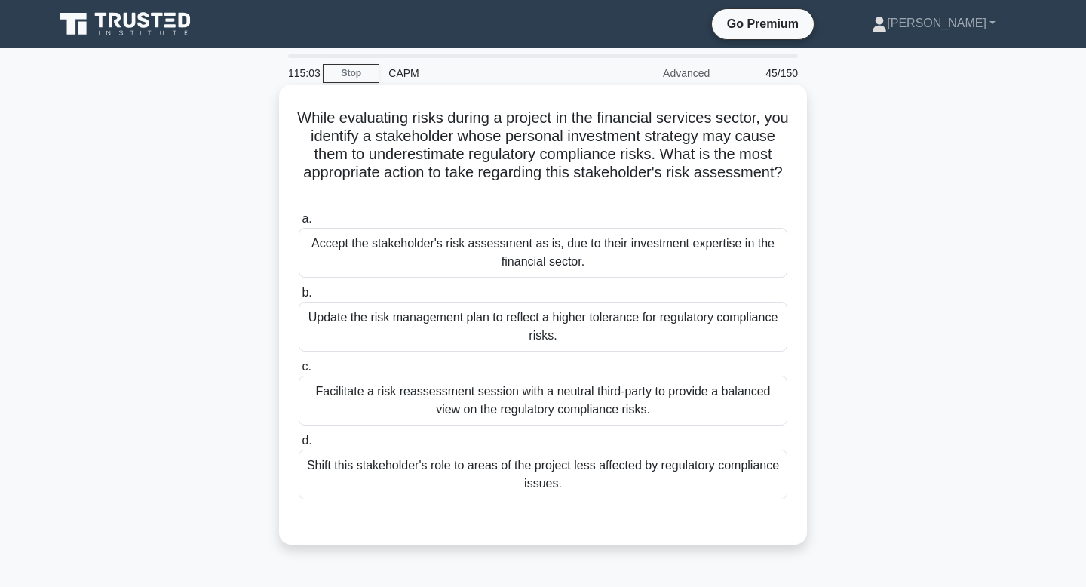
click at [603, 399] on div "Facilitate a risk reassessment session with a neutral third-party to provide a …" at bounding box center [543, 400] width 489 height 50
click at [299, 372] on input "c. Facilitate a risk reassessment session with a neutral third-party to provide…" at bounding box center [299, 367] width 0 height 10
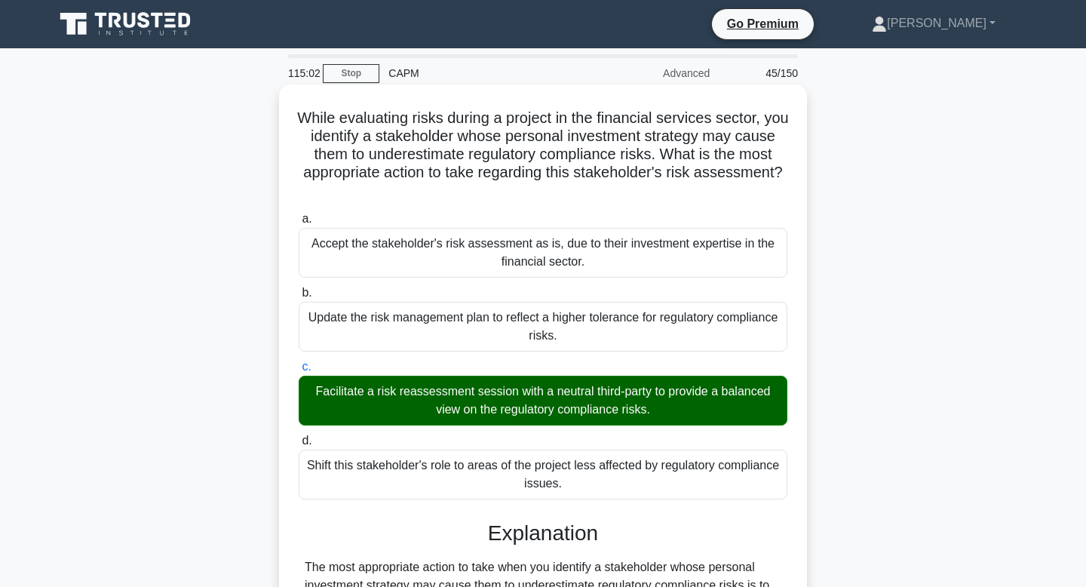
scroll to position [379, 0]
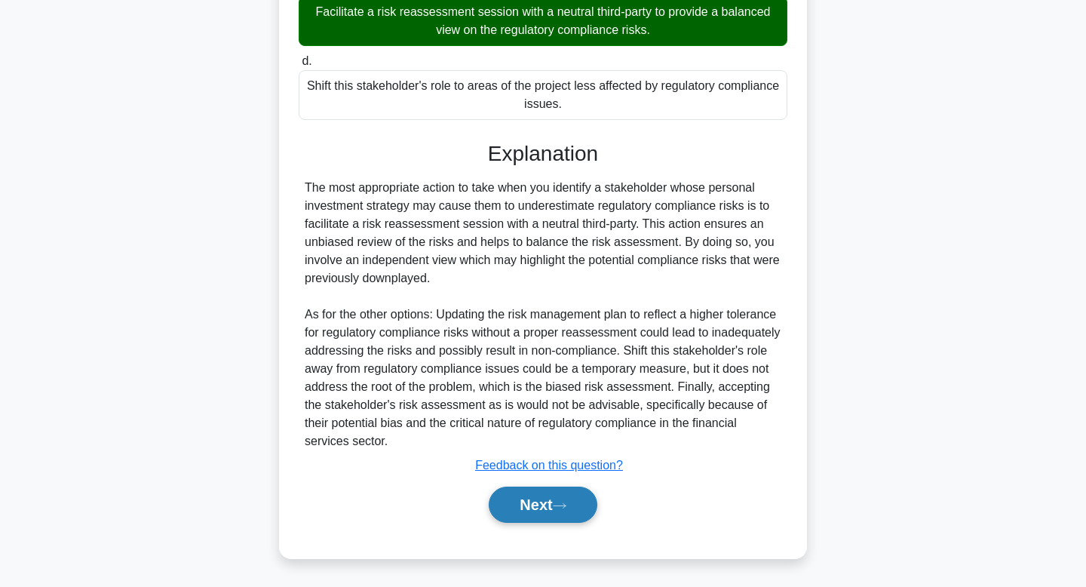
click at [534, 500] on button "Next" at bounding box center [543, 504] width 108 height 36
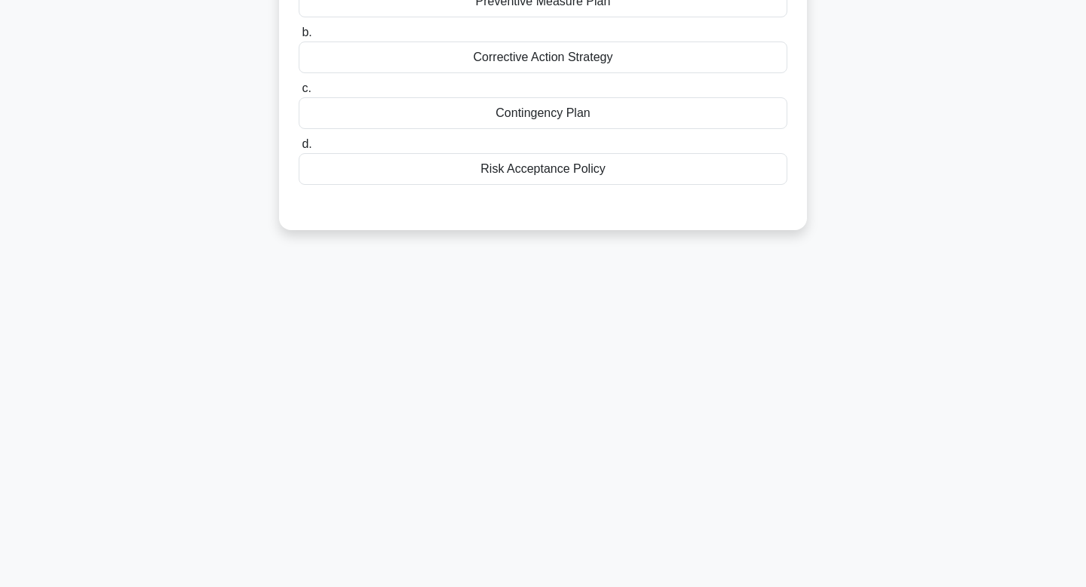
scroll to position [0, 0]
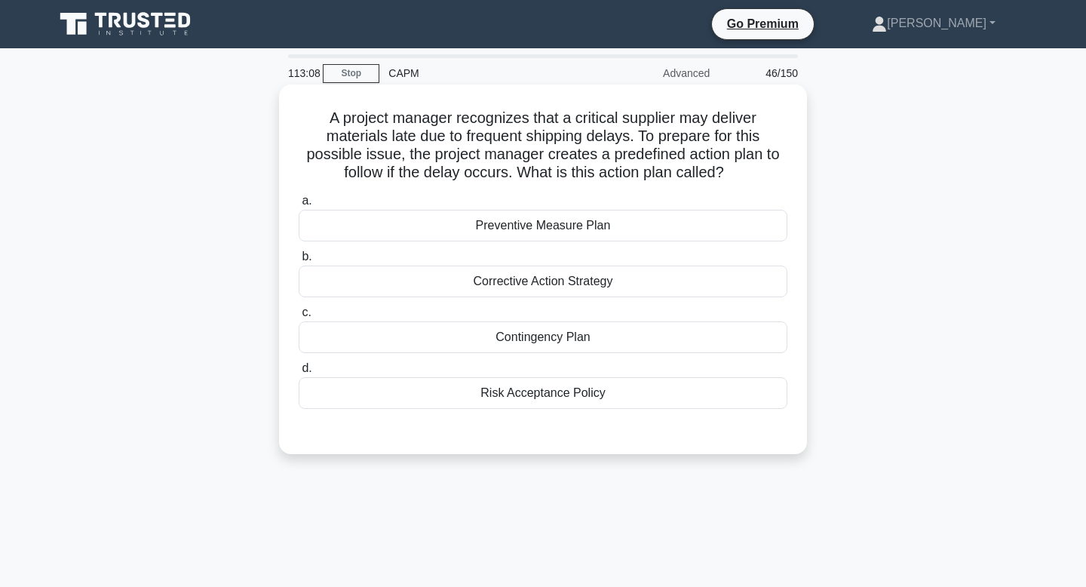
click at [614, 231] on div "Preventive Measure Plan" at bounding box center [543, 226] width 489 height 32
click at [299, 206] on input "a. Preventive Measure Plan" at bounding box center [299, 201] width 0 height 10
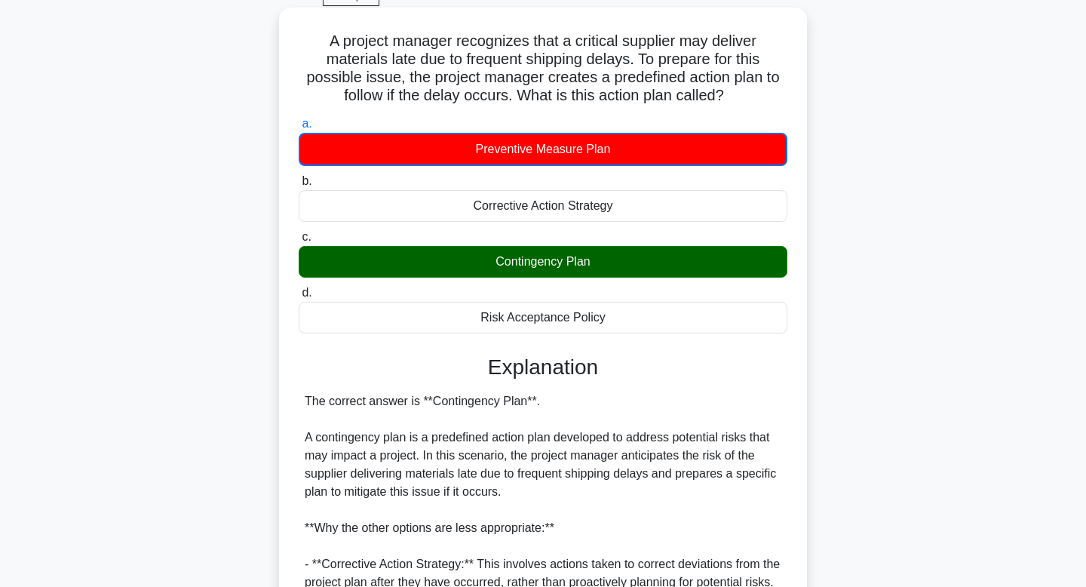
scroll to position [363, 0]
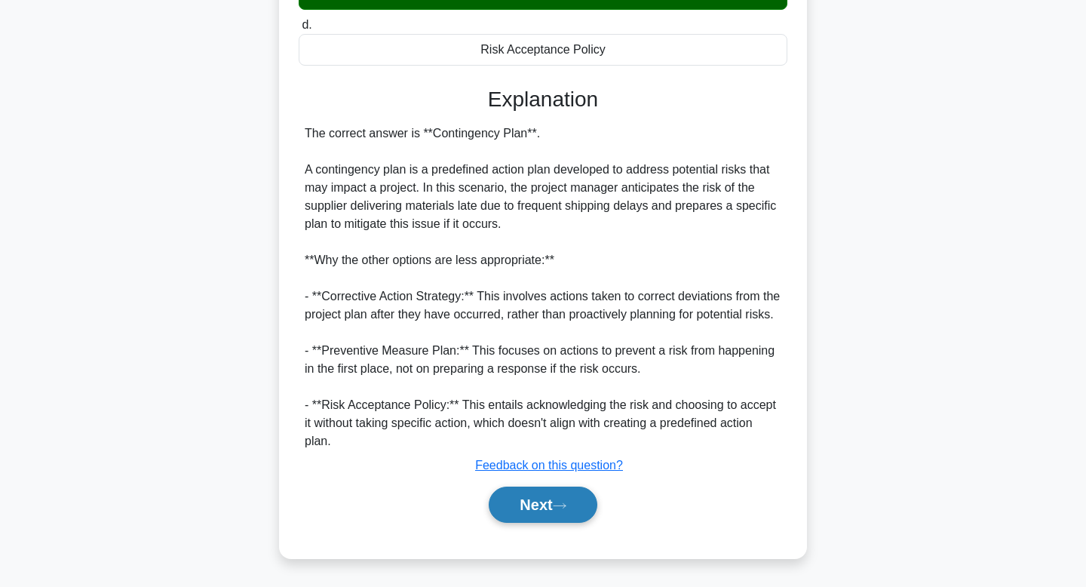
click at [562, 498] on button "Next" at bounding box center [543, 504] width 108 height 36
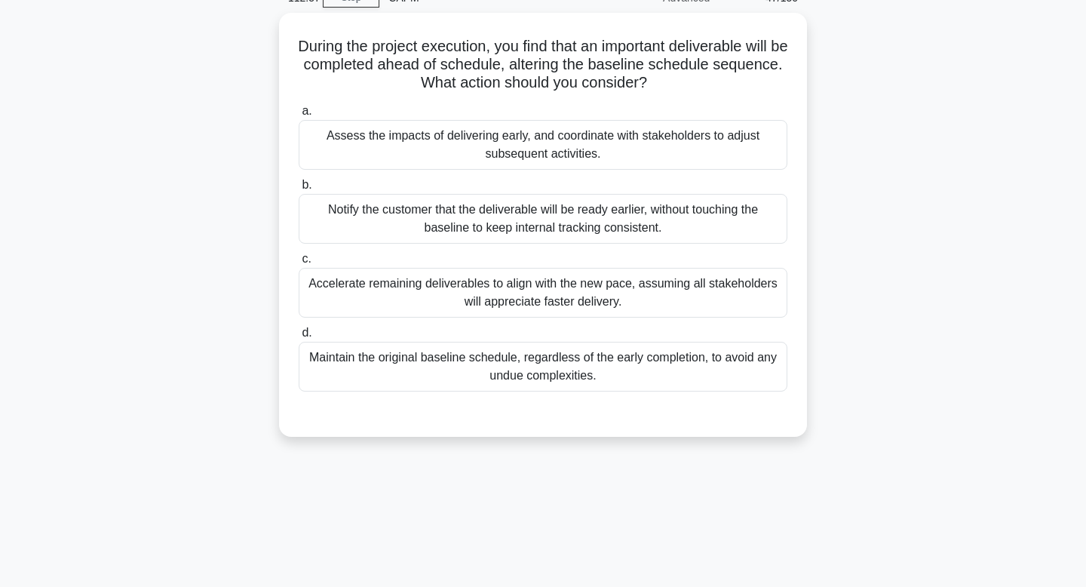
scroll to position [0, 0]
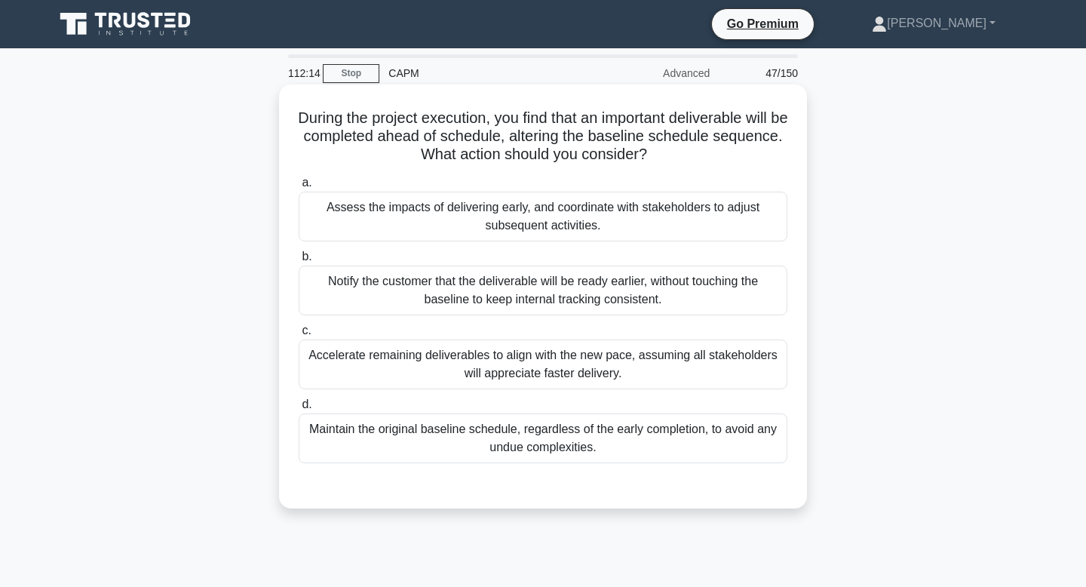
click at [635, 224] on div "Assess the impacts of delivering early, and coordinate with stakeholders to adj…" at bounding box center [543, 216] width 489 height 50
click at [299, 188] on input "a. Assess the impacts of delivering early, and coordinate with stakeholders to …" at bounding box center [299, 183] width 0 height 10
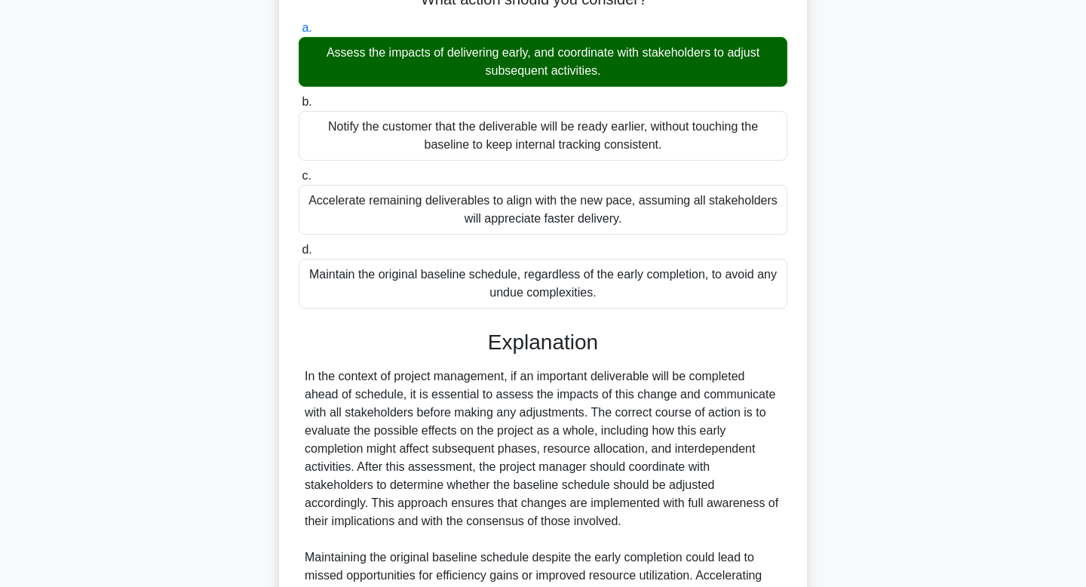
scroll to position [379, 0]
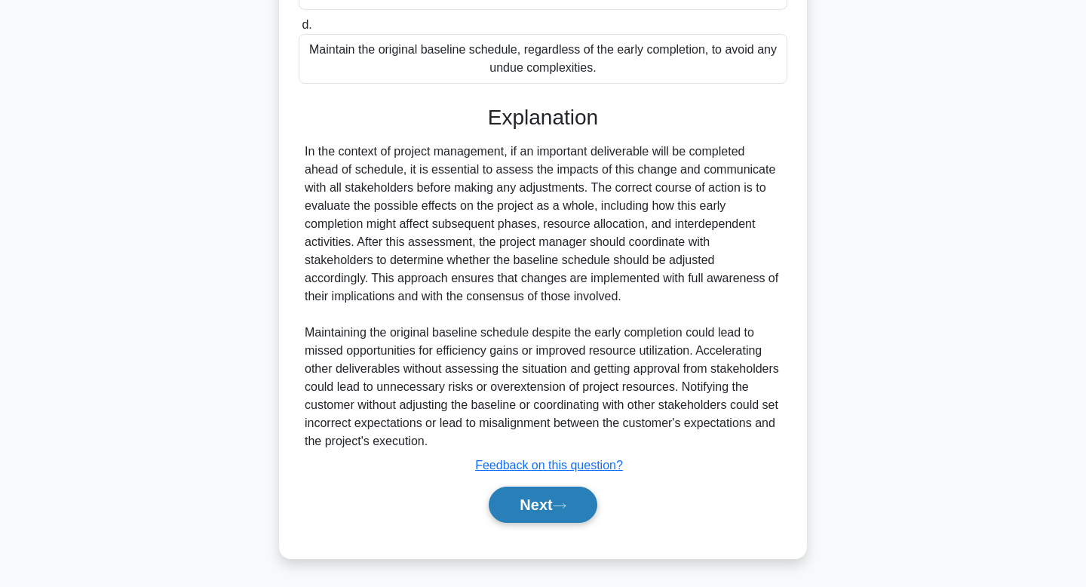
click at [544, 506] on button "Next" at bounding box center [543, 504] width 108 height 36
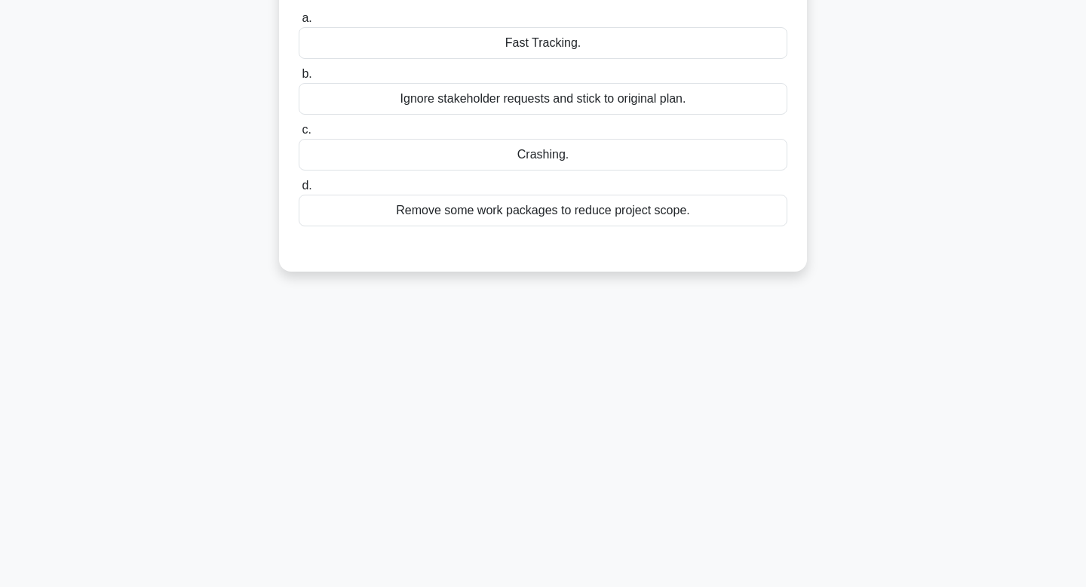
scroll to position [0, 0]
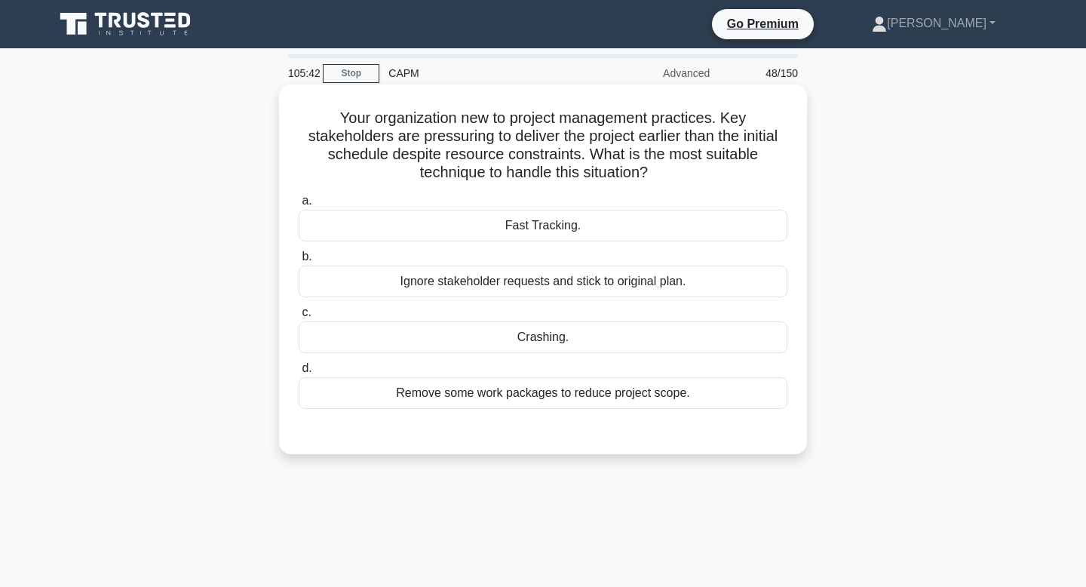
click at [724, 223] on div "Fast Tracking." at bounding box center [543, 226] width 489 height 32
click at [299, 206] on input "a. Fast Tracking." at bounding box center [299, 201] width 0 height 10
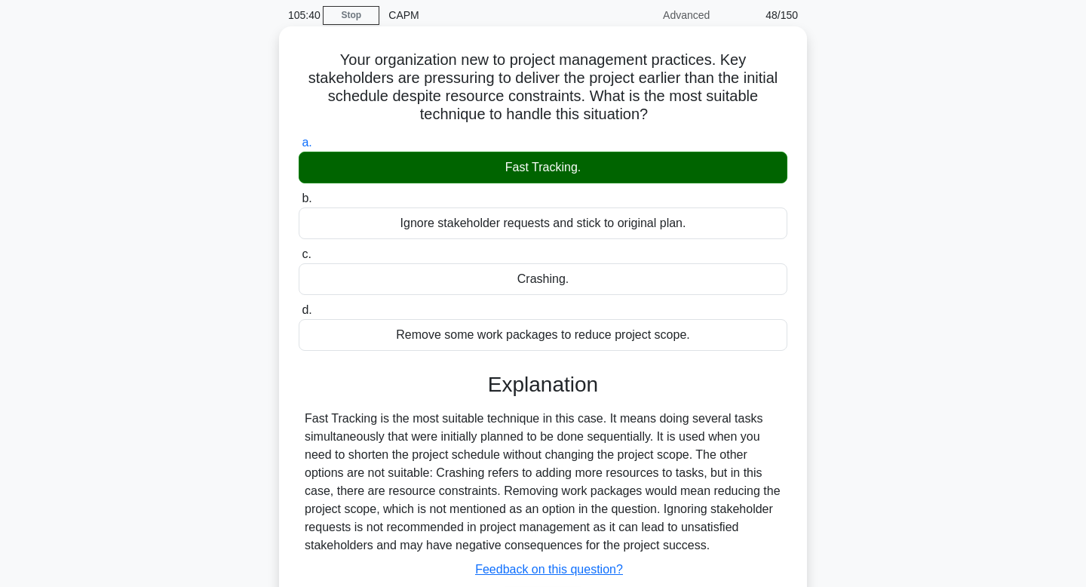
scroll to position [228, 0]
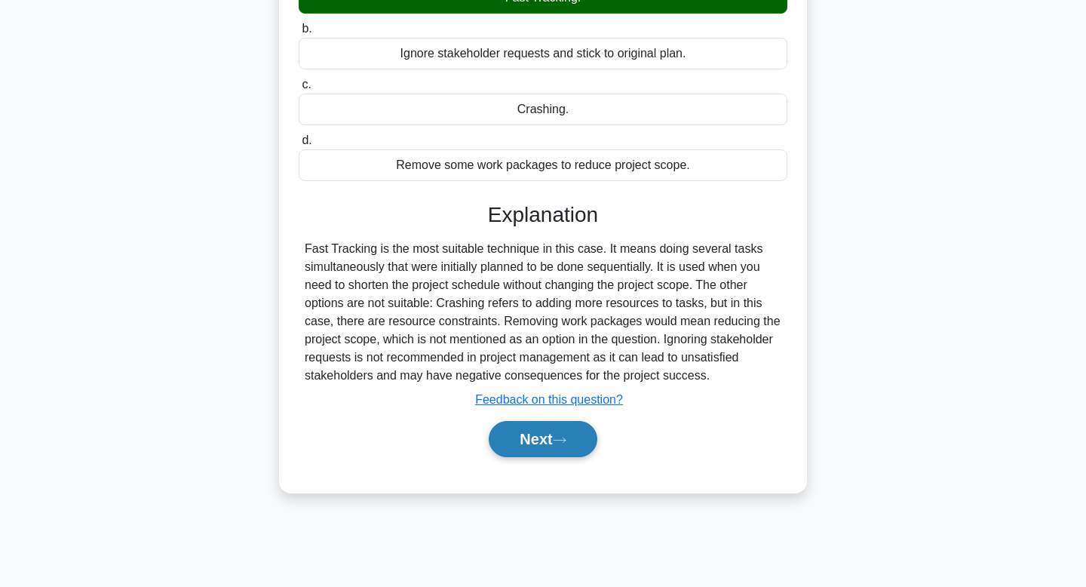
click at [523, 443] on button "Next" at bounding box center [543, 439] width 108 height 36
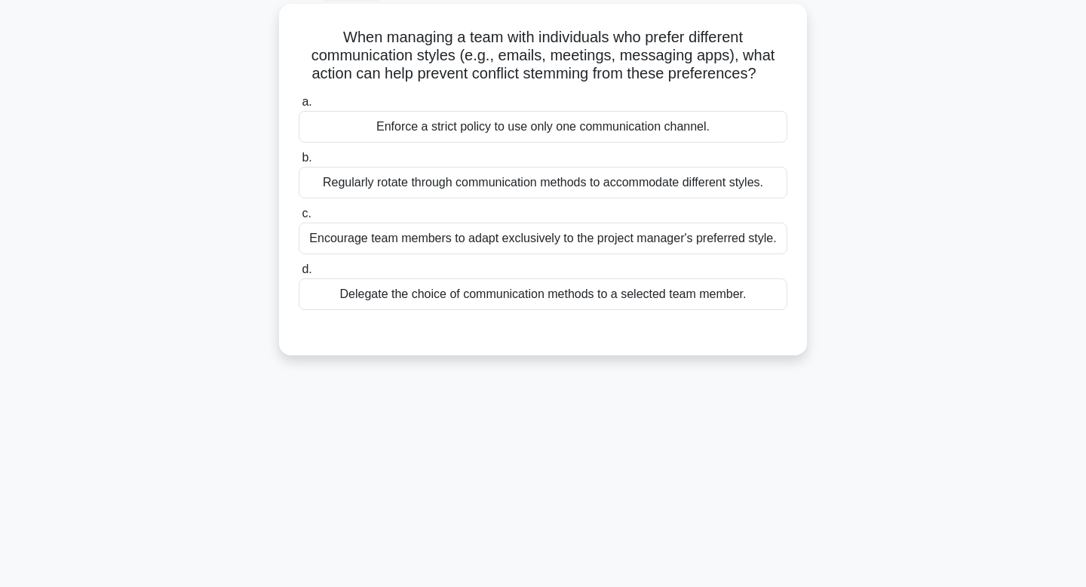
scroll to position [0, 0]
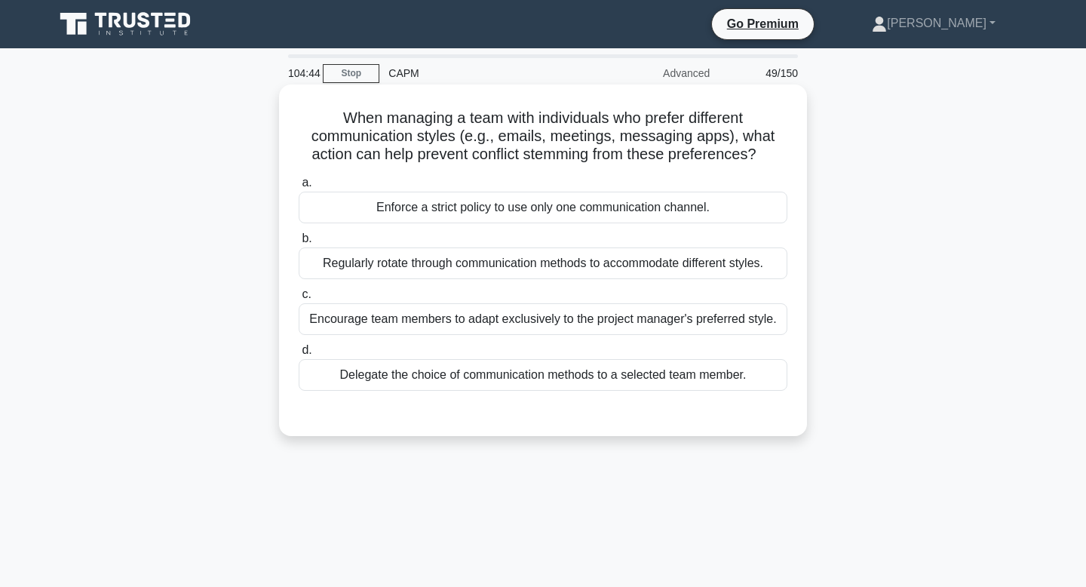
click at [526, 259] on div "Regularly rotate through communication methods to accommodate different styles." at bounding box center [543, 263] width 489 height 32
click at [299, 243] on input "b. Regularly rotate through communication methods to accommodate different styl…" at bounding box center [299, 239] width 0 height 10
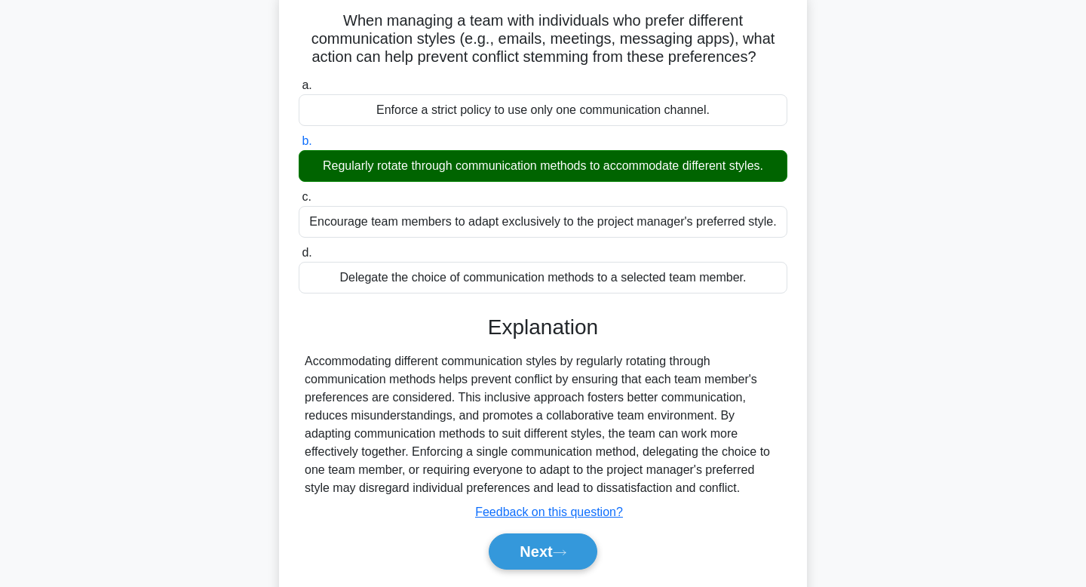
scroll to position [228, 0]
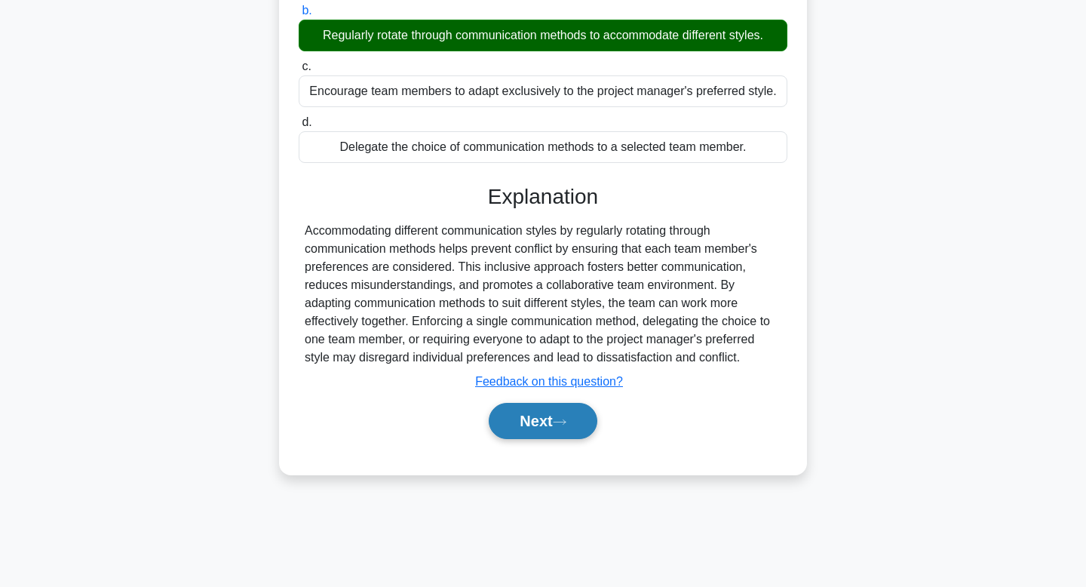
click at [526, 429] on button "Next" at bounding box center [543, 421] width 108 height 36
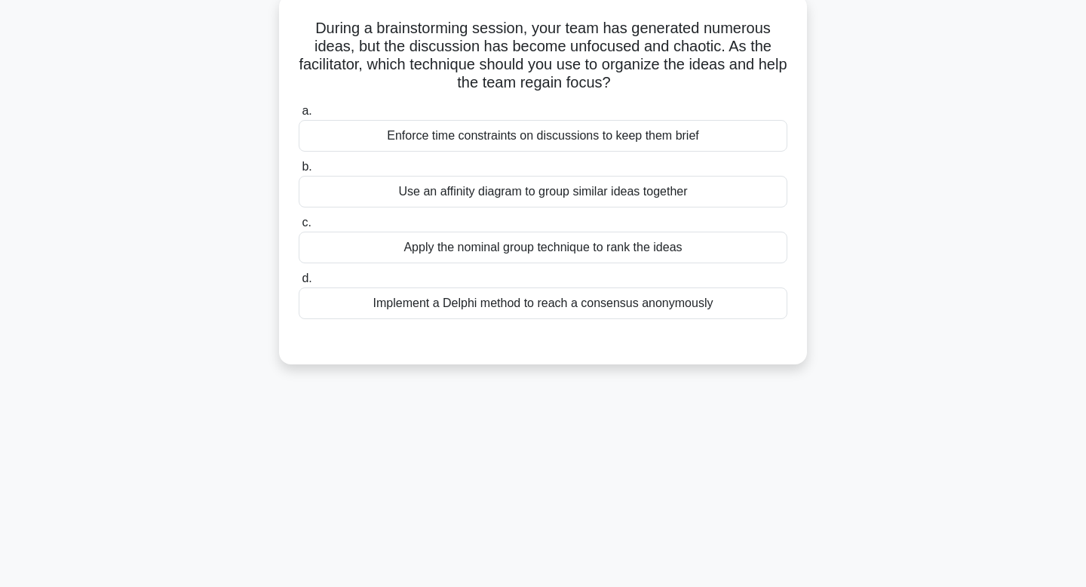
scroll to position [0, 0]
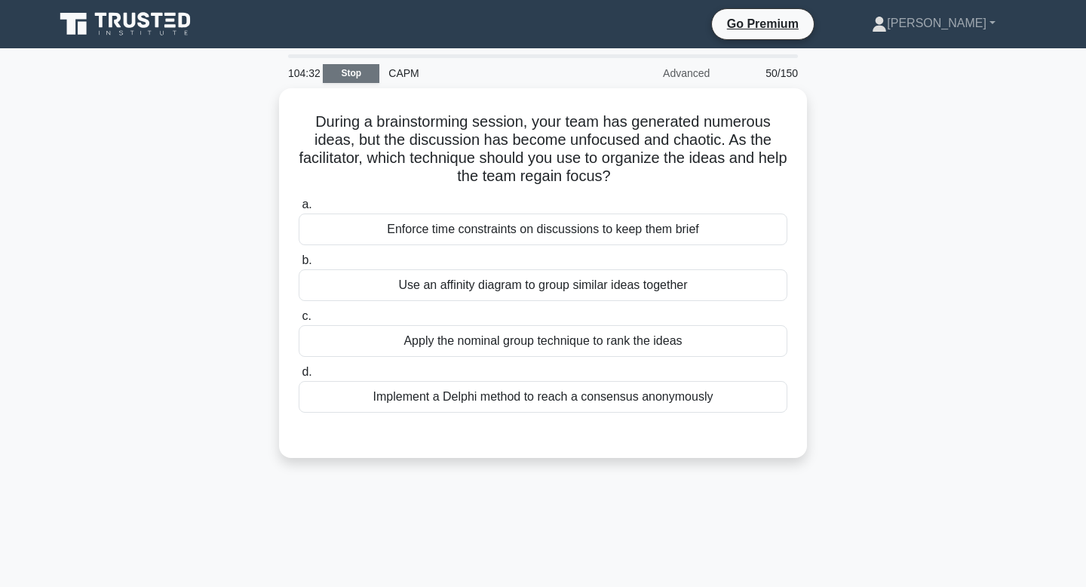
click at [363, 69] on link "Stop" at bounding box center [351, 73] width 57 height 19
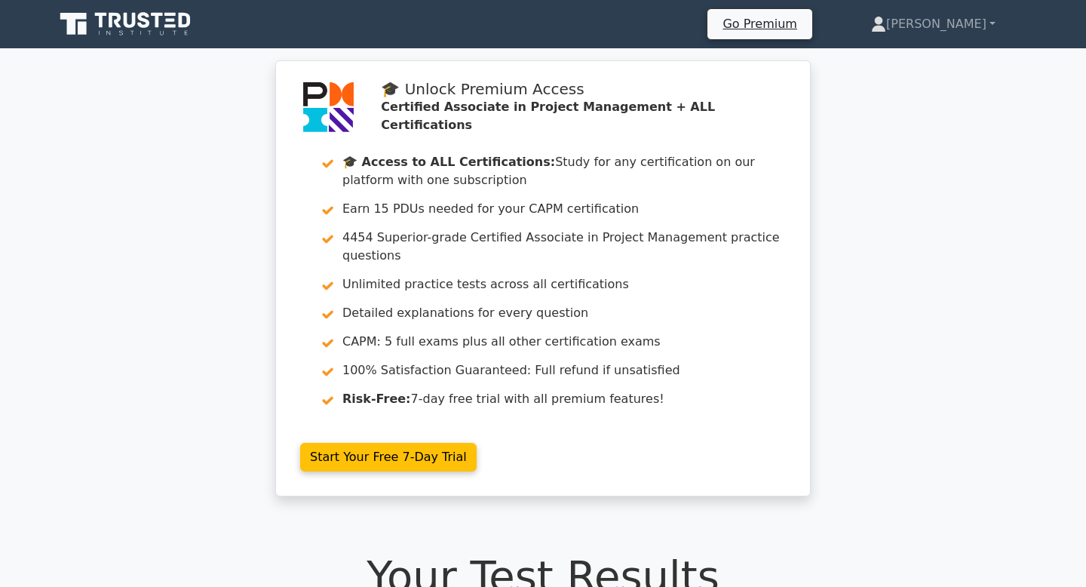
click at [146, 26] on icon at bounding box center [144, 20] width 12 height 16
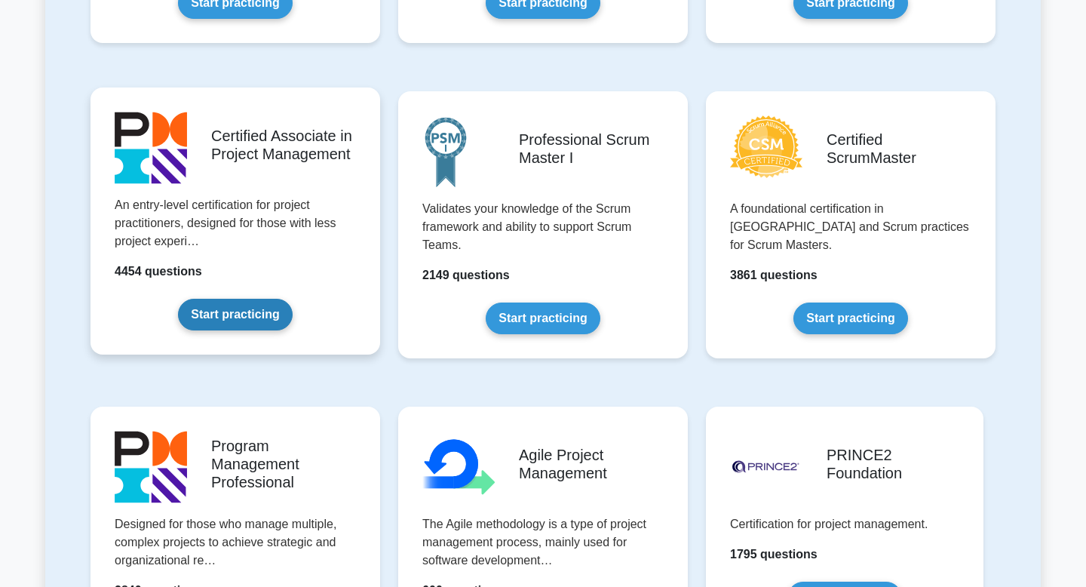
scroll to position [596, 0]
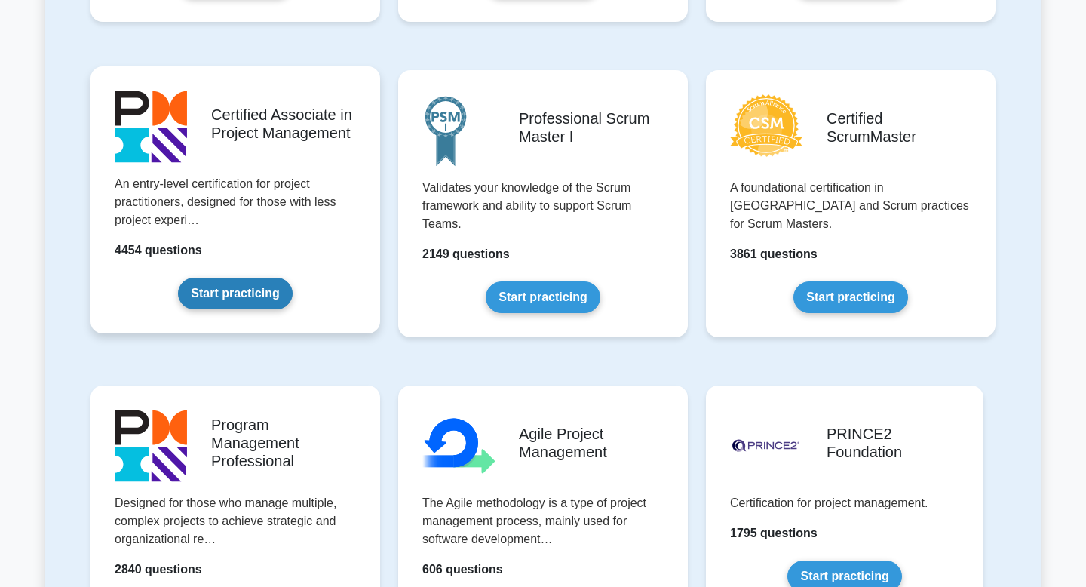
click at [239, 302] on link "Start practicing" at bounding box center [235, 293] width 114 height 32
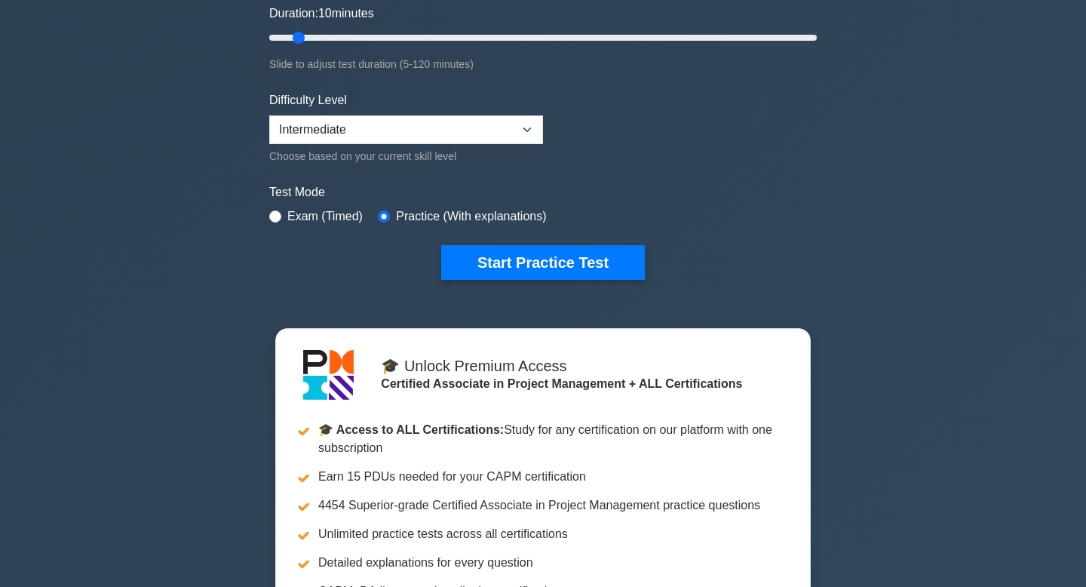
scroll to position [268, 0]
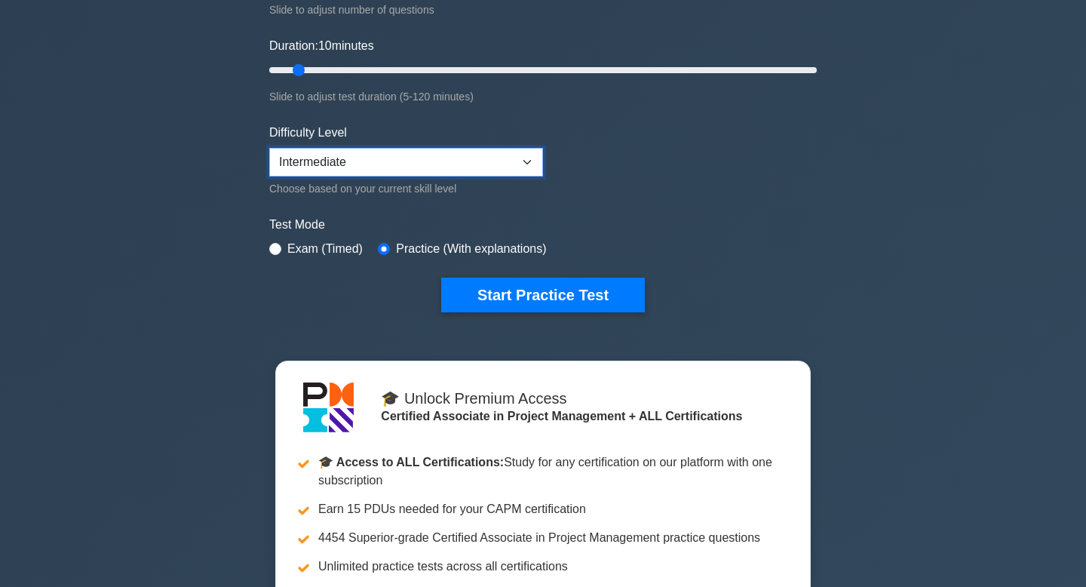
click at [476, 158] on select "Beginner Intermediate Expert" at bounding box center [406, 162] width 274 height 29
click at [269, 148] on select "Beginner Intermediate Expert" at bounding box center [406, 162] width 274 height 29
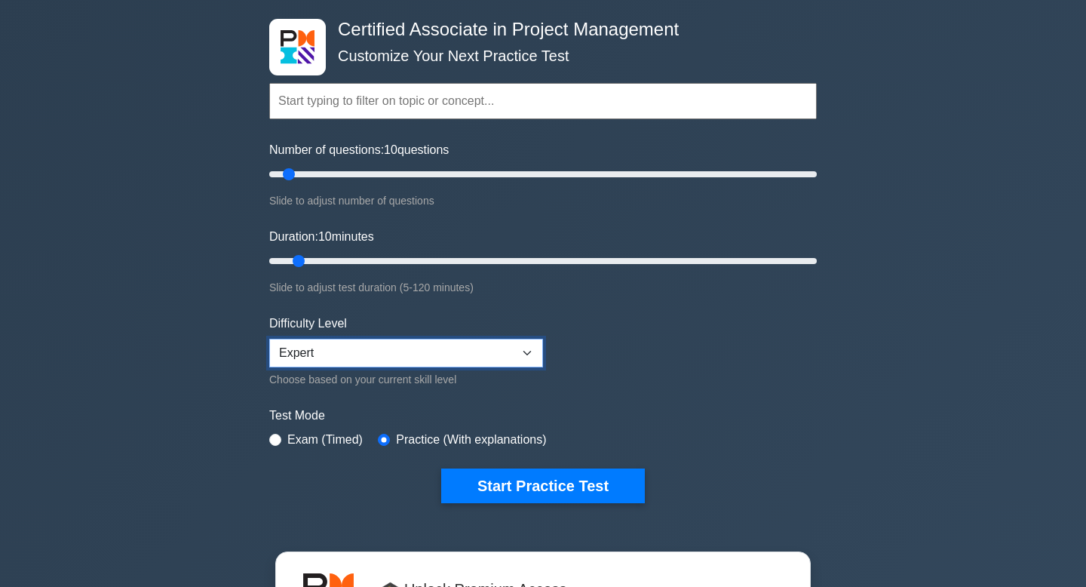
scroll to position [73, 0]
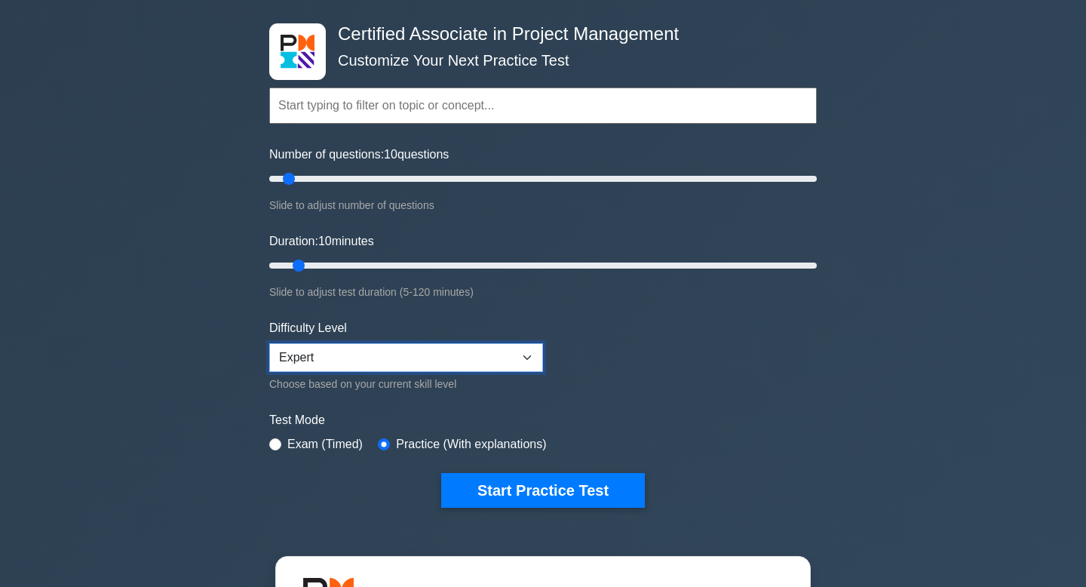
click at [511, 360] on select "Beginner Intermediate Expert" at bounding box center [406, 357] width 274 height 29
select select "intermediate"
click at [269, 343] on select "Beginner Intermediate Expert" at bounding box center [406, 357] width 274 height 29
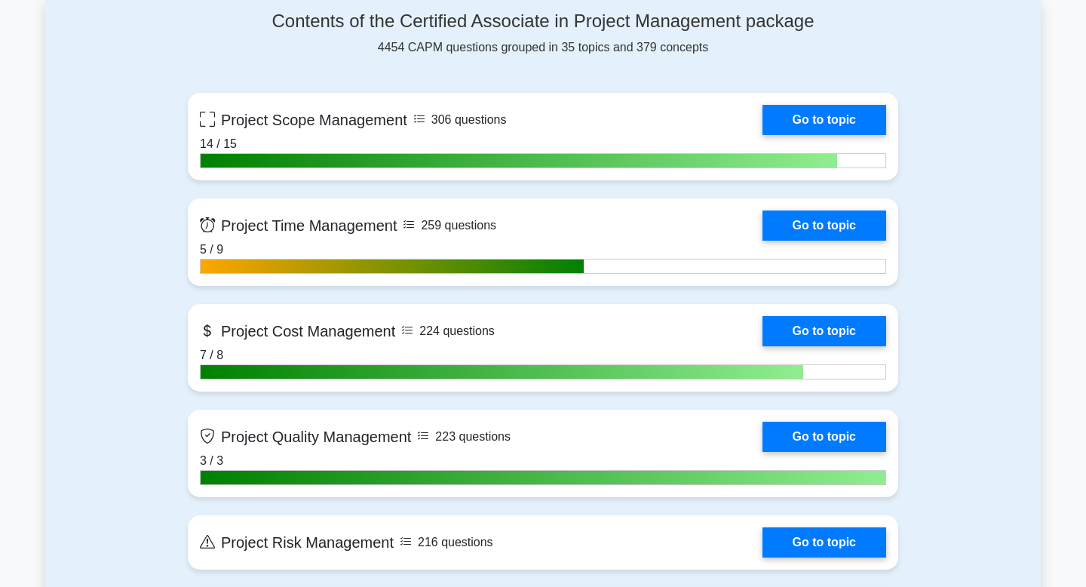
scroll to position [1070, 0]
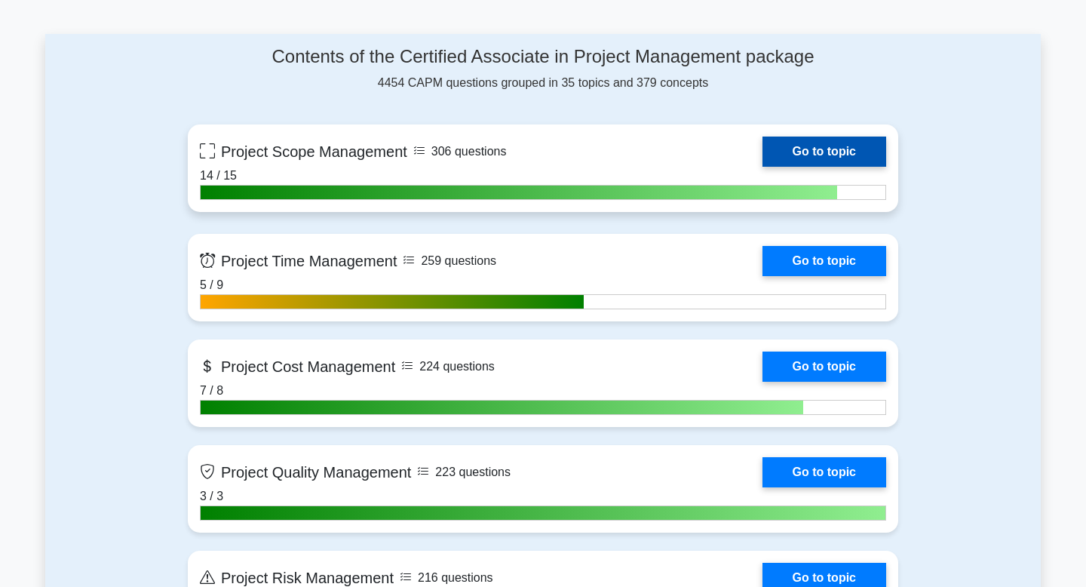
click at [762, 167] on link "Go to topic" at bounding box center [824, 151] width 124 height 30
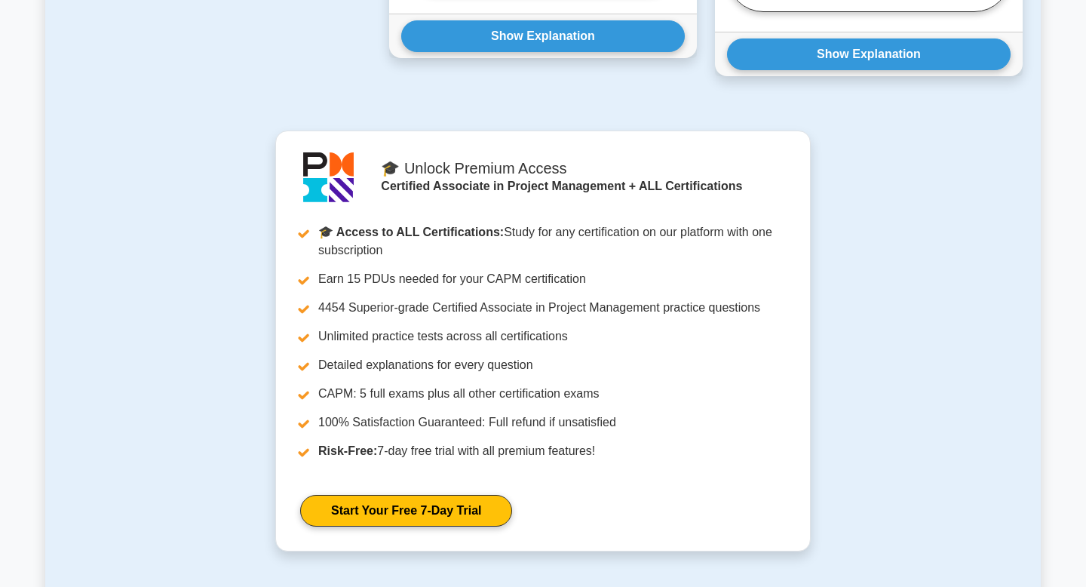
scroll to position [1665, 0]
